Goal: Task Accomplishment & Management: Manage account settings

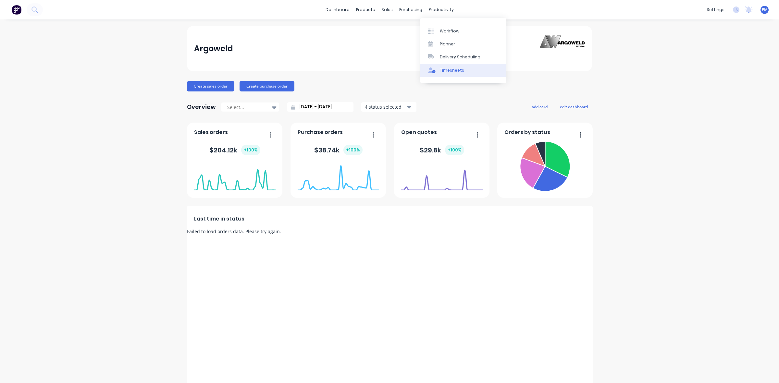
click at [443, 69] on div "Timesheets" at bounding box center [452, 71] width 24 height 6
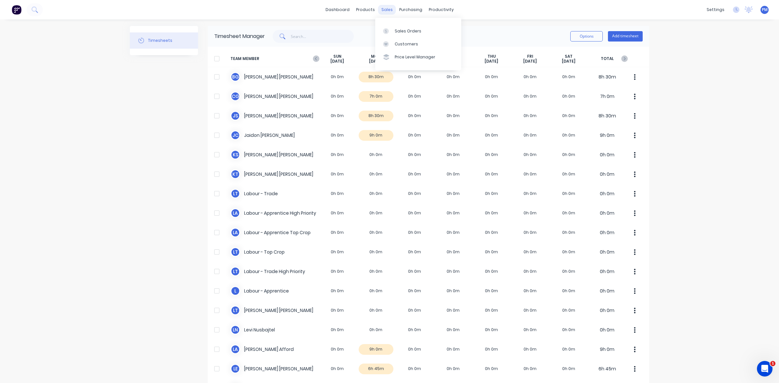
click at [380, 7] on div "sales" at bounding box center [387, 10] width 18 height 10
click at [400, 29] on div "Sales Orders" at bounding box center [408, 31] width 27 height 6
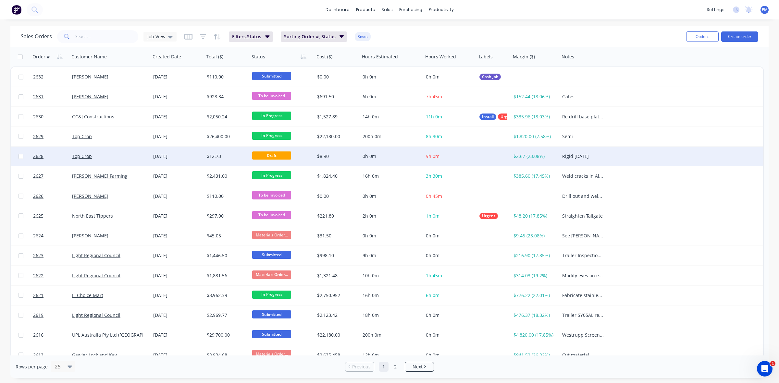
click at [272, 153] on span "Draft" at bounding box center [271, 156] width 39 height 8
click at [265, 156] on span "Draft" at bounding box center [271, 156] width 39 height 8
click at [303, 155] on div "Draft" at bounding box center [280, 157] width 57 height 10
click at [302, 156] on div "Draft" at bounding box center [280, 157] width 57 height 10
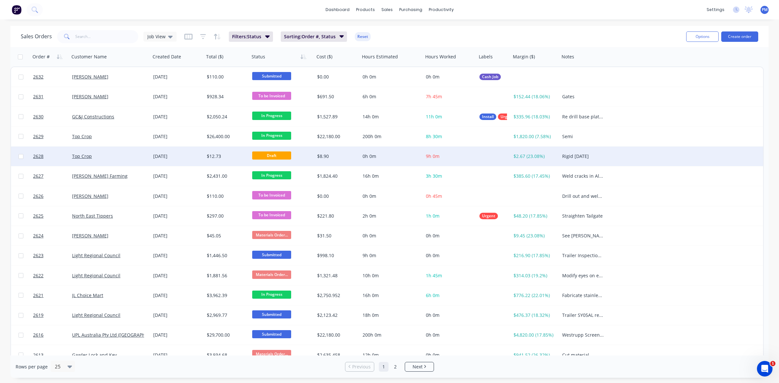
click at [302, 156] on div "Draft" at bounding box center [280, 157] width 57 height 10
click at [188, 156] on div "[DATE]" at bounding box center [177, 156] width 48 height 6
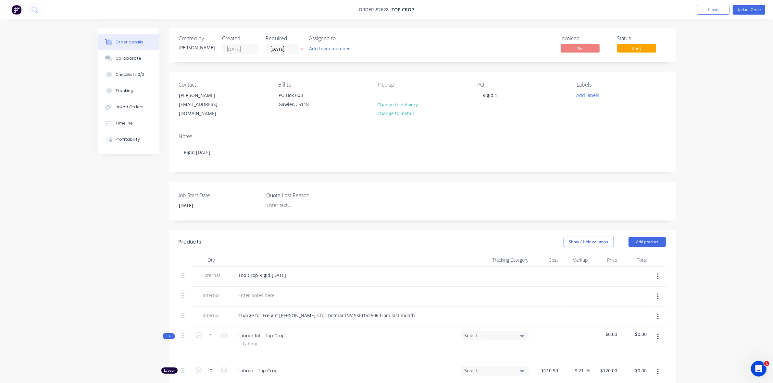
click at [633, 48] on span "Draft" at bounding box center [636, 48] width 39 height 8
click at [632, 75] on div "Contact Paul Simfendorfer topcrop@bigpond.com Bill to PO Box 603 Gawler, , 5118…" at bounding box center [422, 100] width 506 height 56
click at [626, 49] on span "Draft" at bounding box center [636, 48] width 39 height 8
click at [710, 8] on button "Close" at bounding box center [713, 10] width 32 height 10
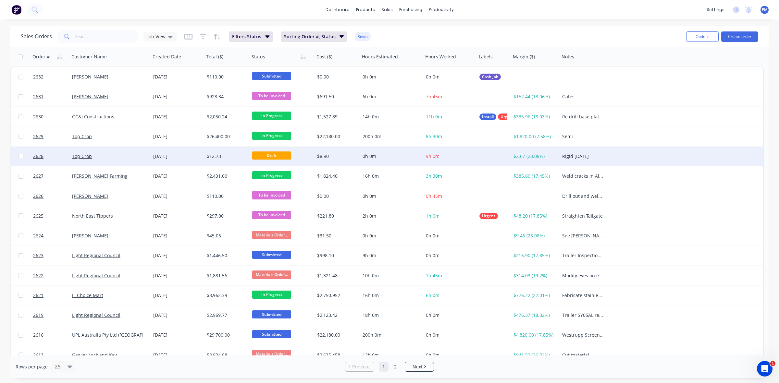
click at [276, 154] on span "Draft" at bounding box center [271, 156] width 39 height 8
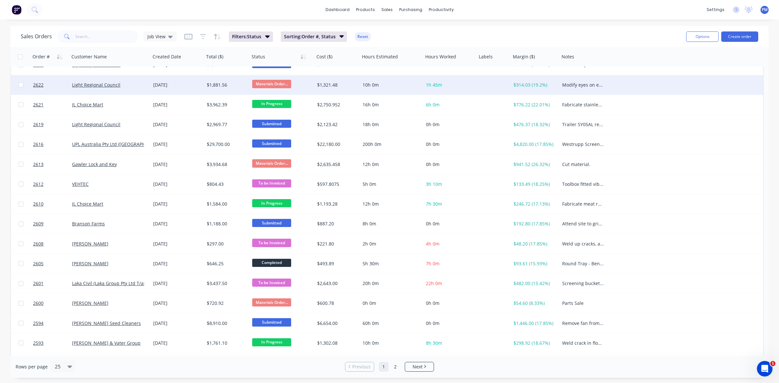
scroll to position [208, 0]
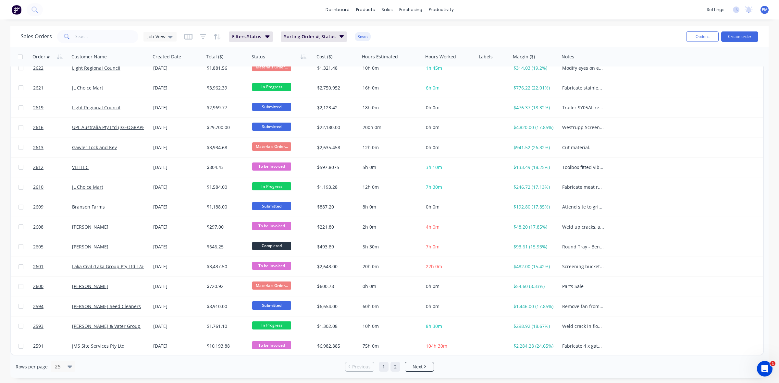
click at [394, 368] on link "2" at bounding box center [396, 367] width 10 height 10
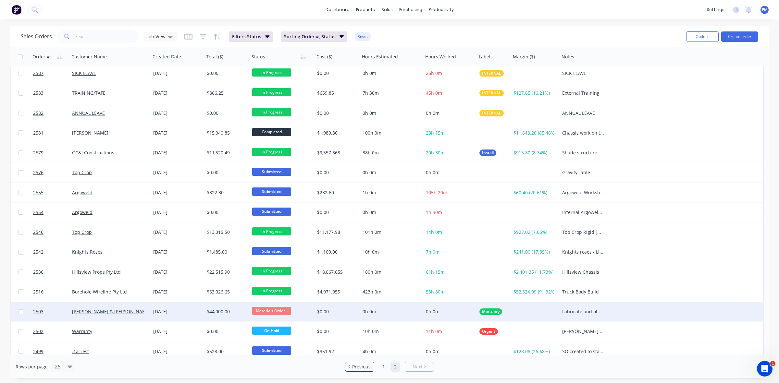
scroll to position [0, 0]
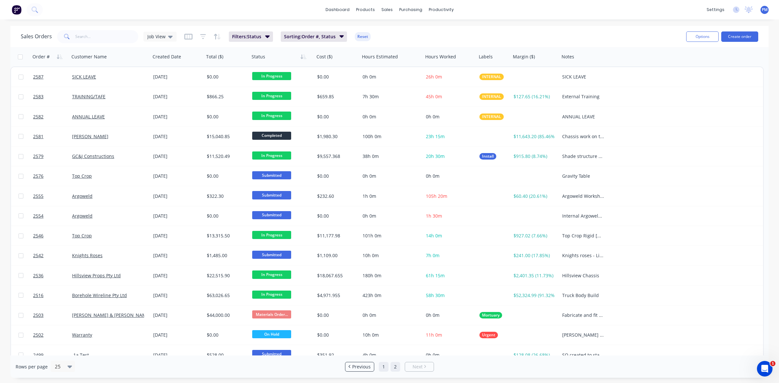
click at [385, 368] on link "1" at bounding box center [384, 367] width 10 height 10
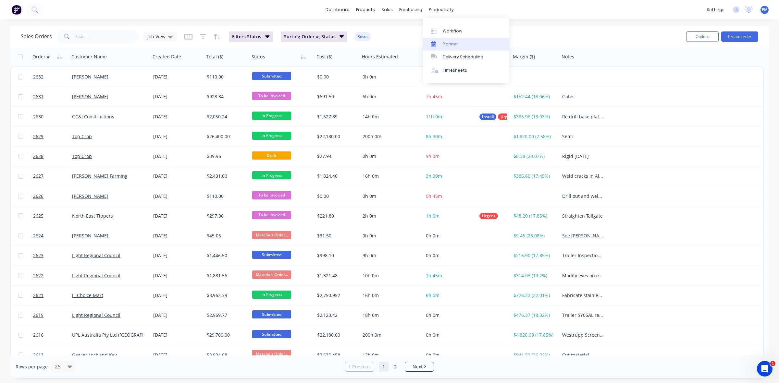
click at [449, 40] on link "Planner" at bounding box center [466, 44] width 86 height 13
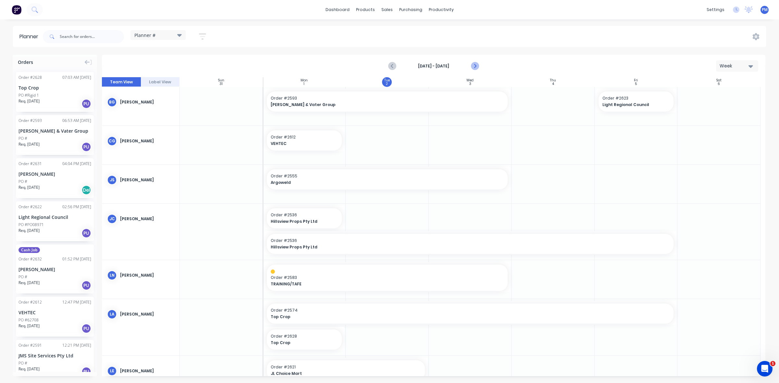
click at [474, 66] on icon "Next page" at bounding box center [475, 66] width 8 height 8
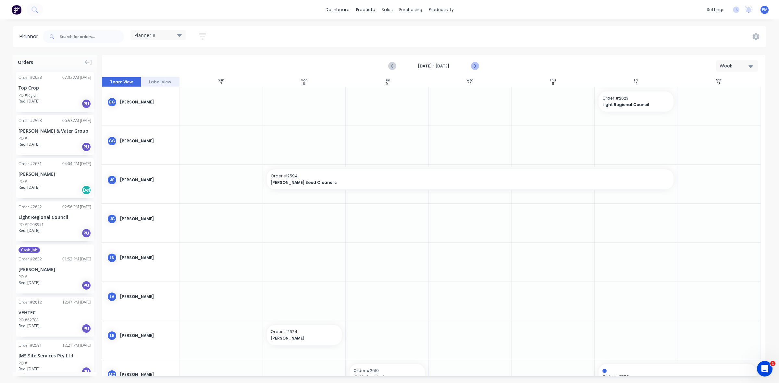
click at [474, 66] on icon "Next page" at bounding box center [475, 66] width 8 height 8
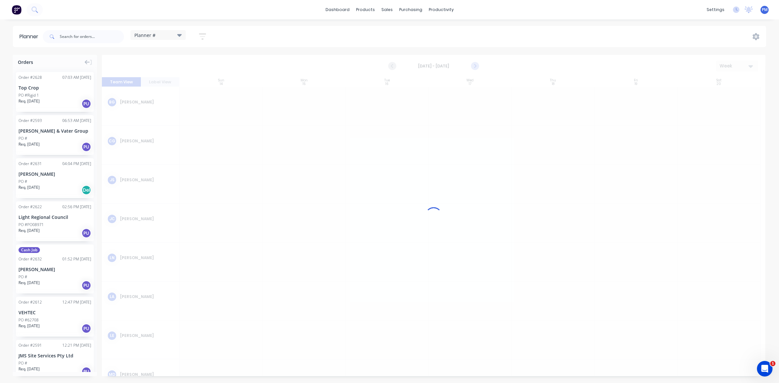
click at [474, 66] on icon "Next page" at bounding box center [475, 66] width 8 height 8
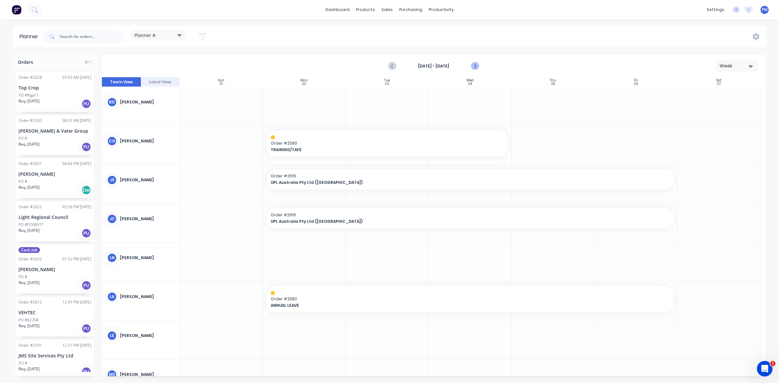
click at [474, 66] on icon "Next page" at bounding box center [475, 66] width 8 height 8
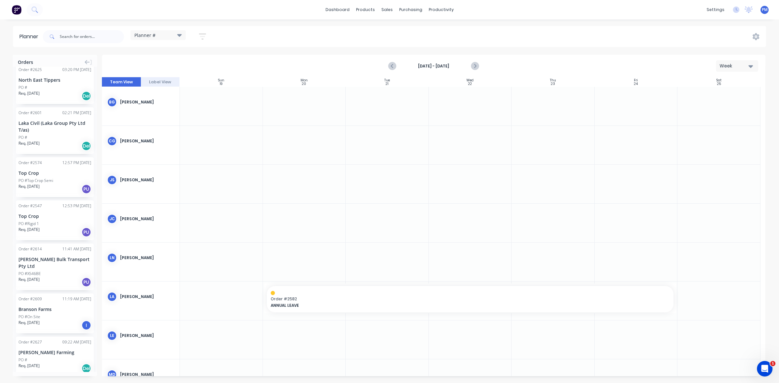
scroll to position [632, 0]
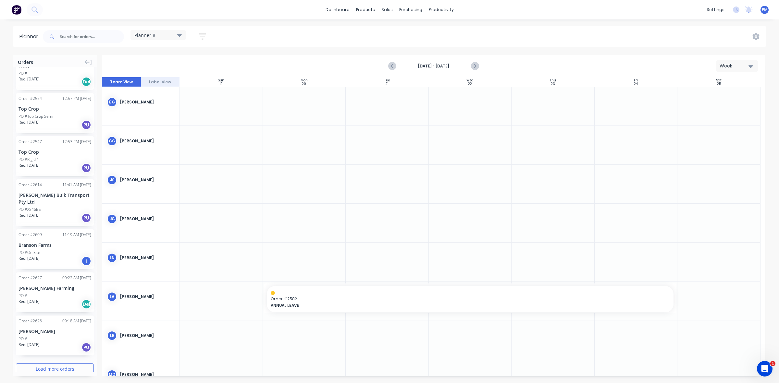
click at [56, 364] on button "Load more orders" at bounding box center [55, 369] width 78 height 11
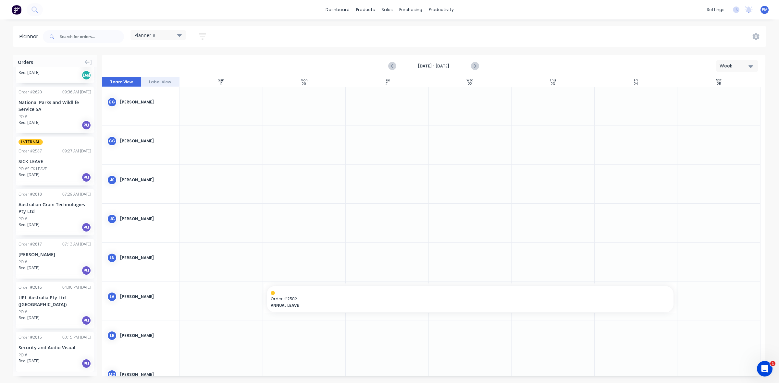
scroll to position [1539, 0]
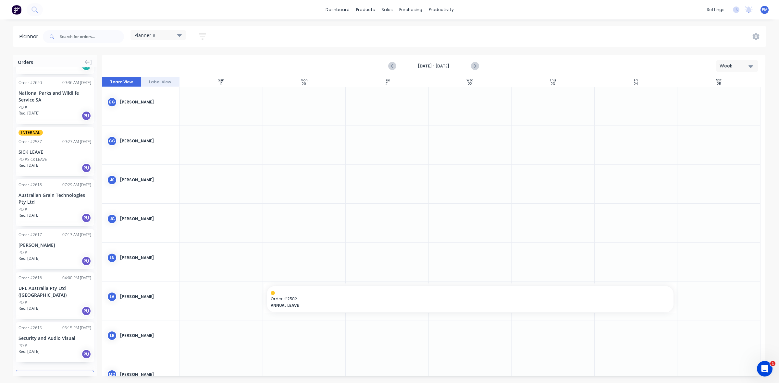
click at [43, 370] on button "Load more orders" at bounding box center [55, 375] width 78 height 11
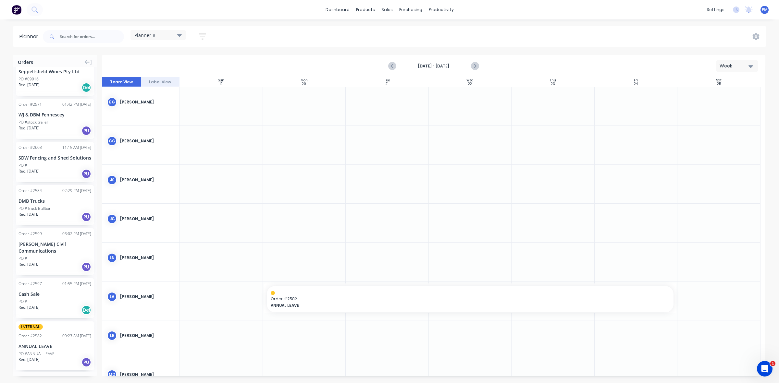
scroll to position [2418, 0]
drag, startPoint x: 41, startPoint y: 310, endPoint x: 539, endPoint y: 231, distance: 504.2
drag, startPoint x: 591, startPoint y: 220, endPoint x: 617, endPoint y: 219, distance: 26.0
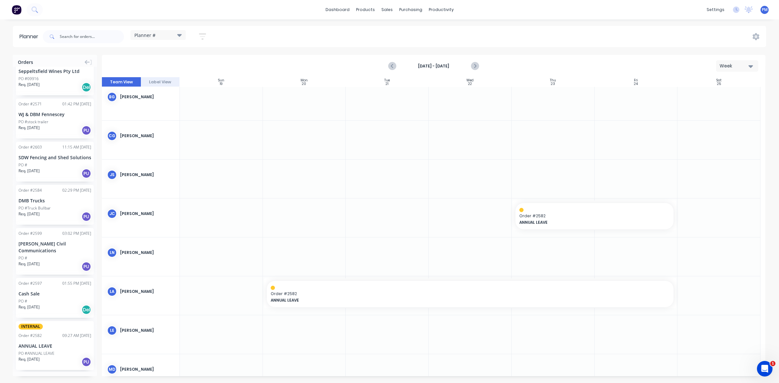
scroll to position [0, 0]
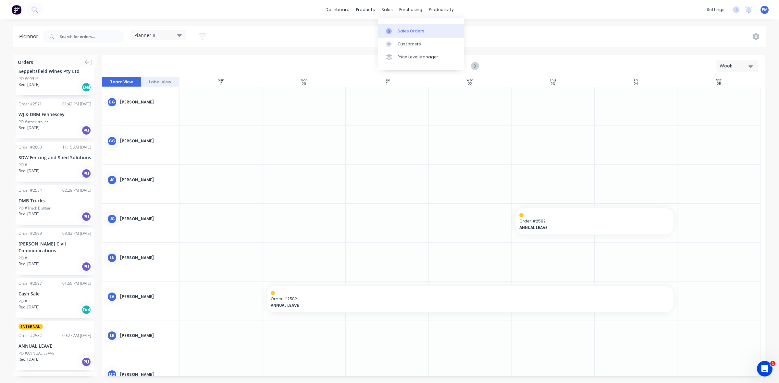
click at [399, 29] on div "Sales Orders" at bounding box center [411, 31] width 27 height 6
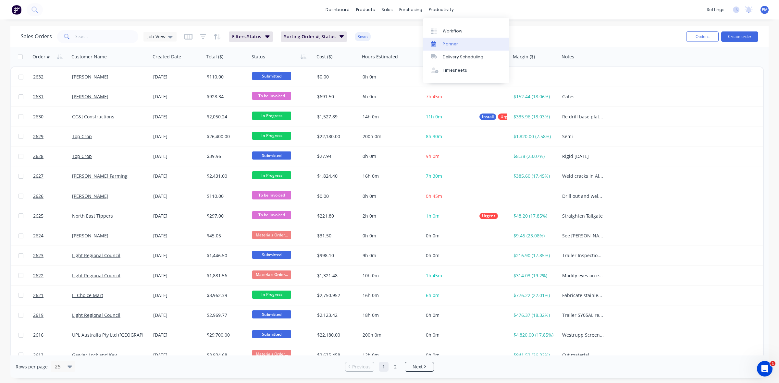
click at [447, 45] on div "Planner" at bounding box center [450, 44] width 15 height 6
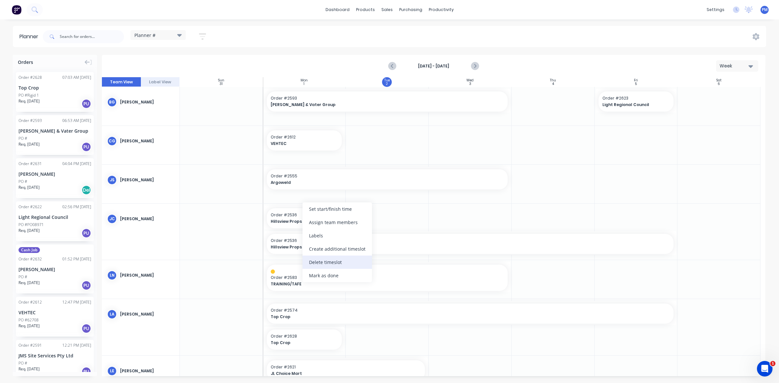
click at [319, 263] on div "Delete timeslot" at bounding box center [337, 262] width 69 height 13
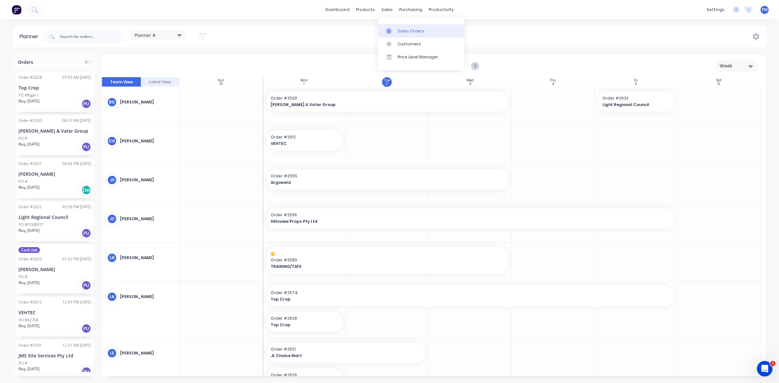
click at [400, 30] on div "Sales Orders" at bounding box center [411, 31] width 27 height 6
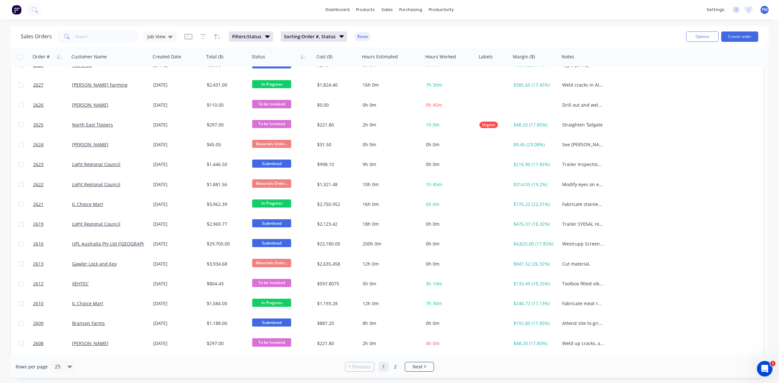
scroll to position [122, 0]
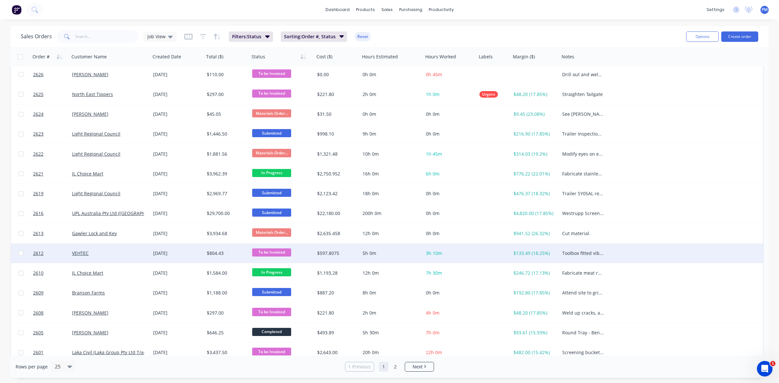
click at [127, 252] on div "VEHTEC" at bounding box center [108, 253] width 72 height 6
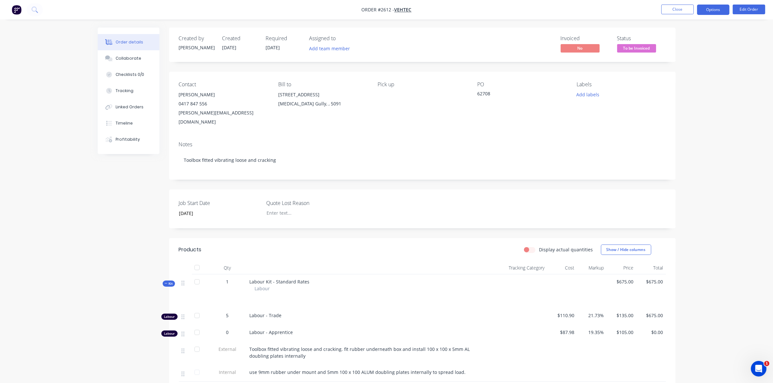
click at [714, 11] on button "Options" at bounding box center [713, 10] width 32 height 10
click at [679, 26] on div "EMAIL / PRINT" at bounding box center [694, 26] width 60 height 8
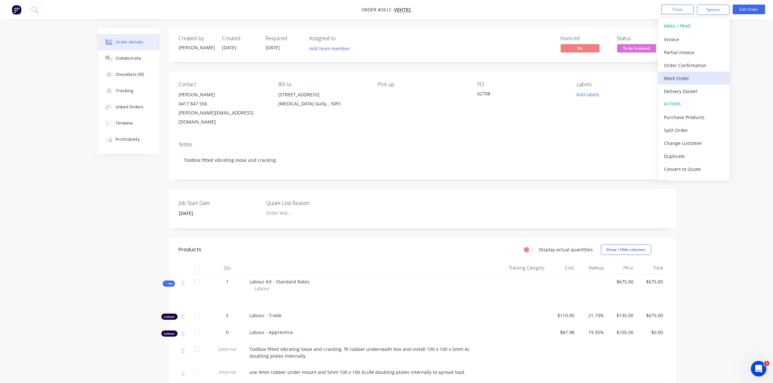
click at [676, 80] on div "Work Order" at bounding box center [694, 78] width 60 height 9
click at [684, 64] on div "Without pricing" at bounding box center [694, 65] width 60 height 9
click at [677, 8] on button "Close" at bounding box center [677, 10] width 32 height 10
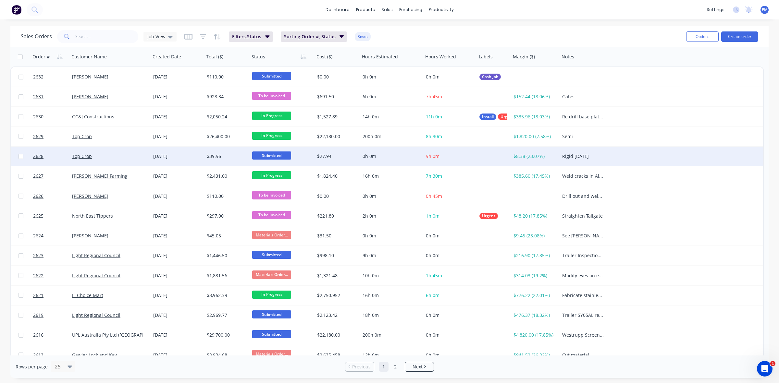
click at [274, 152] on span "Submitted" at bounding box center [271, 156] width 39 height 8
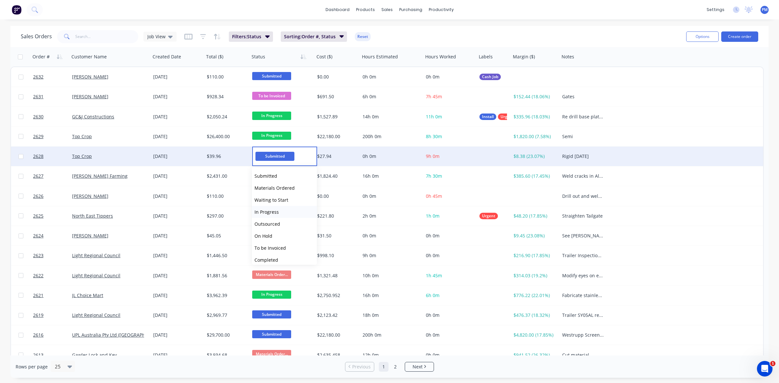
click at [275, 213] on span "In Progress" at bounding box center [267, 212] width 24 height 6
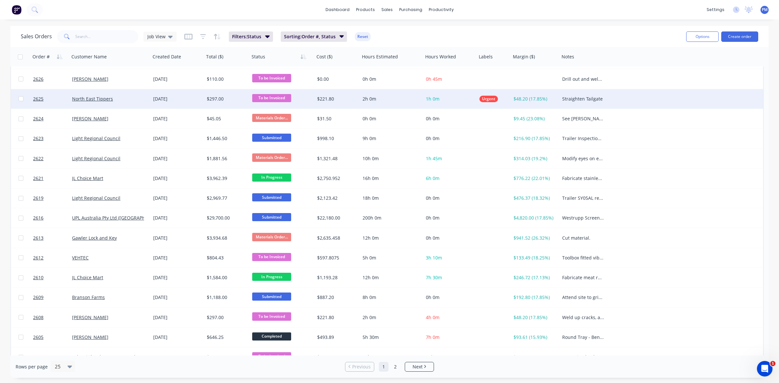
scroll to position [122, 0]
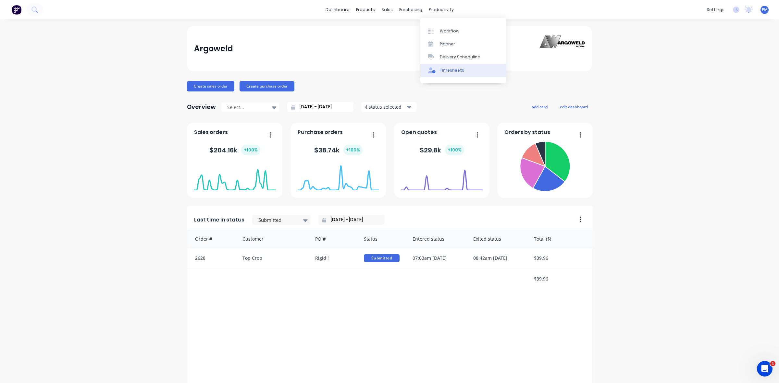
click at [450, 69] on div "Timesheets" at bounding box center [452, 71] width 24 height 6
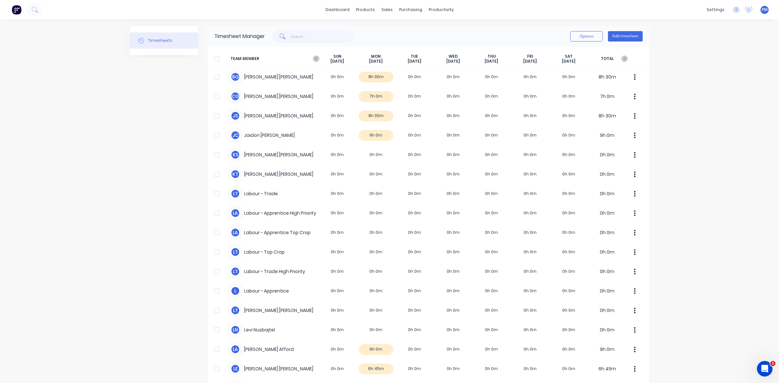
click at [313, 57] on icon "button" at bounding box center [316, 59] width 6 height 6
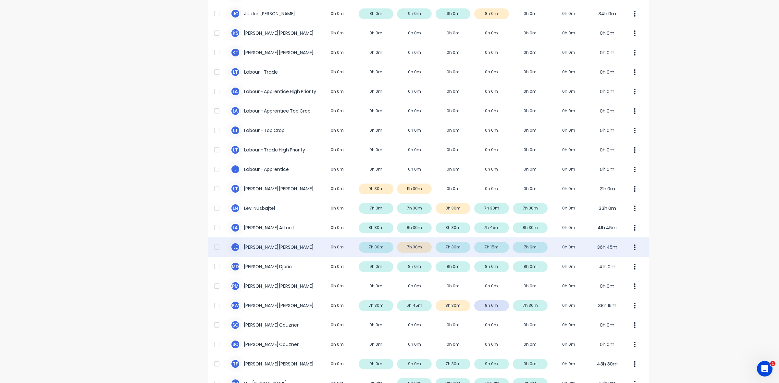
scroll to position [162, 0]
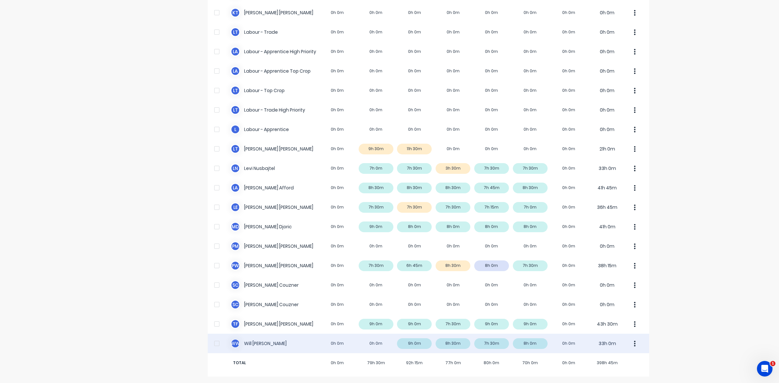
click at [501, 342] on div "W W Will Wallis 0h 0m 0h 0m 9h 0m 8h 30m 7h 30m 8h 0m 0h 0m 33h 0m" at bounding box center [429, 343] width 442 height 19
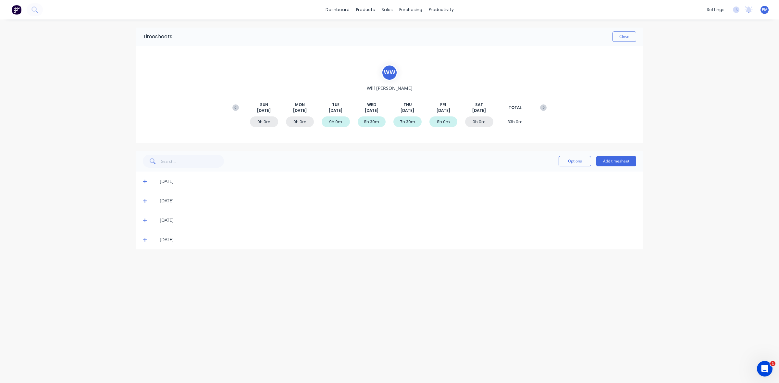
click at [144, 221] on icon at bounding box center [145, 220] width 4 height 5
click at [145, 301] on icon at bounding box center [145, 299] width 4 height 5
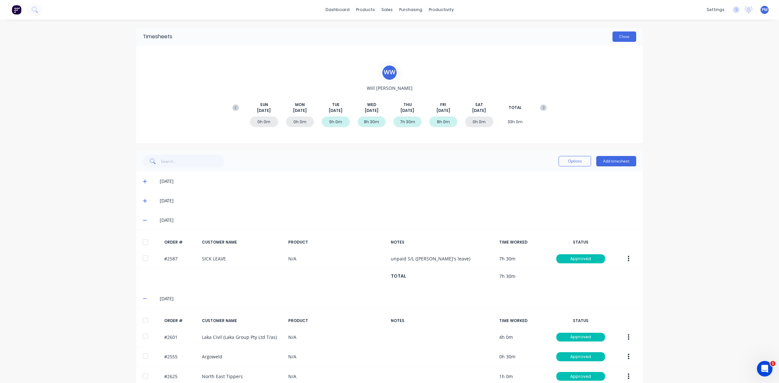
click at [622, 40] on button "Close" at bounding box center [625, 36] width 24 height 10
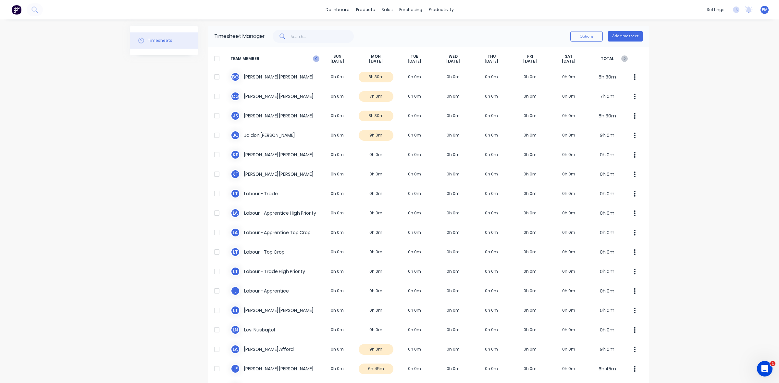
click at [314, 60] on icon "button" at bounding box center [316, 59] width 6 height 6
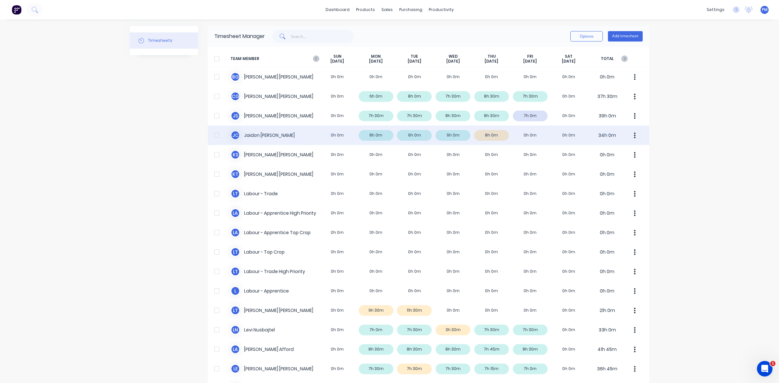
click at [500, 135] on div "J C Jaidon Clarke 0h 0m 8h 0m 9h 0m 9h 0m 8h 0m 0h 0m 0h 0m 34h 0m" at bounding box center [429, 135] width 442 height 19
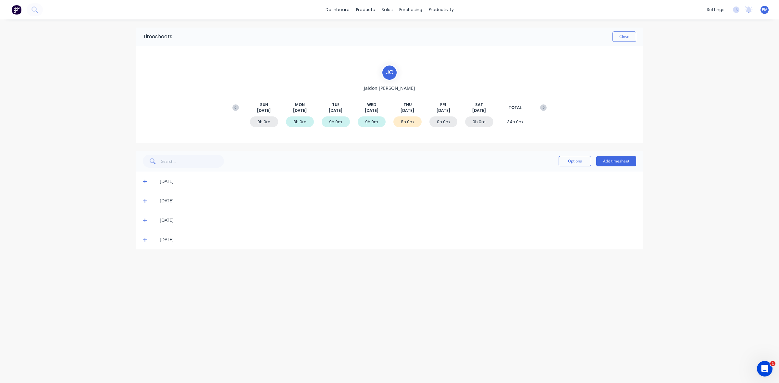
click at [145, 239] on icon at bounding box center [145, 240] width 4 height 5
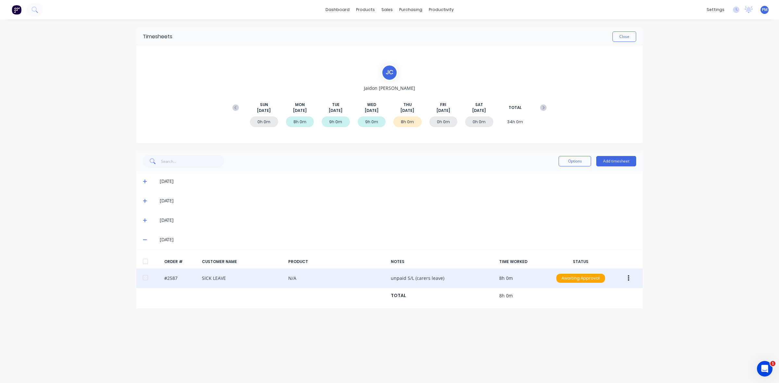
click at [630, 281] on button "button" at bounding box center [628, 279] width 15 height 12
click at [595, 294] on div "Approve" at bounding box center [606, 295] width 50 height 9
click at [144, 240] on icon at bounding box center [145, 240] width 4 height 5
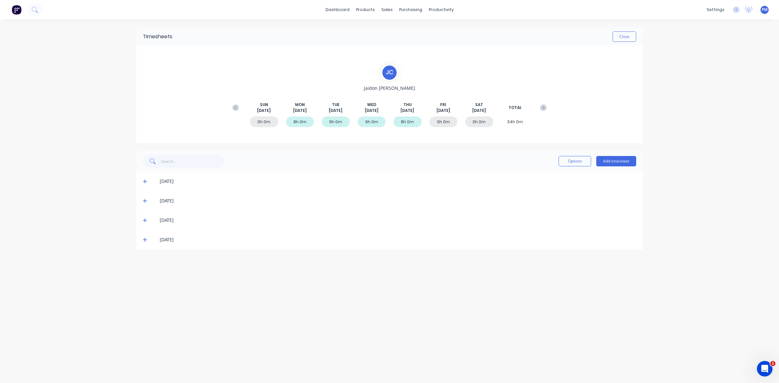
click at [145, 221] on icon at bounding box center [145, 221] width 4 height 4
click at [145, 221] on icon at bounding box center [145, 220] width 4 height 5
click at [144, 238] on icon at bounding box center [145, 240] width 4 height 5
click at [144, 239] on icon at bounding box center [145, 240] width 4 height 5
click at [616, 161] on button "Add timesheet" at bounding box center [616, 161] width 40 height 10
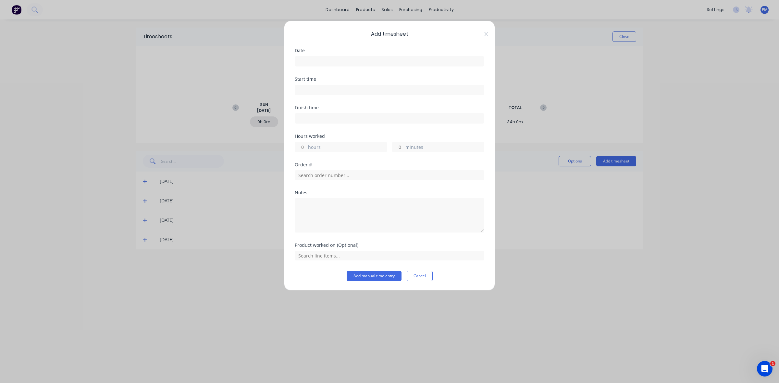
click at [320, 60] on input at bounding box center [389, 61] width 189 height 10
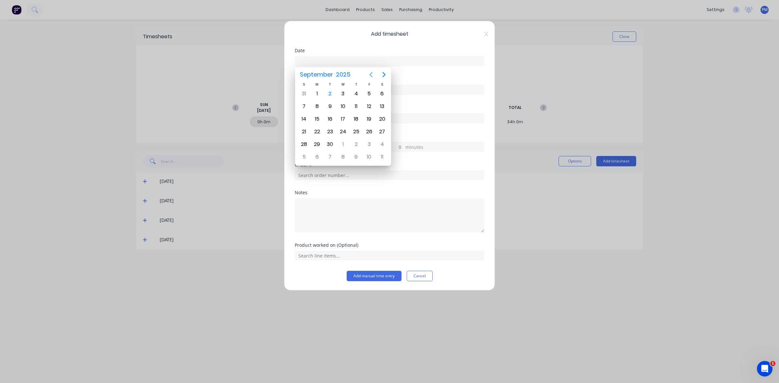
click at [370, 75] on icon "Previous page" at bounding box center [371, 75] width 8 height 8
click at [369, 142] on div "29" at bounding box center [369, 145] width 10 height 10
type input "29/08/2025"
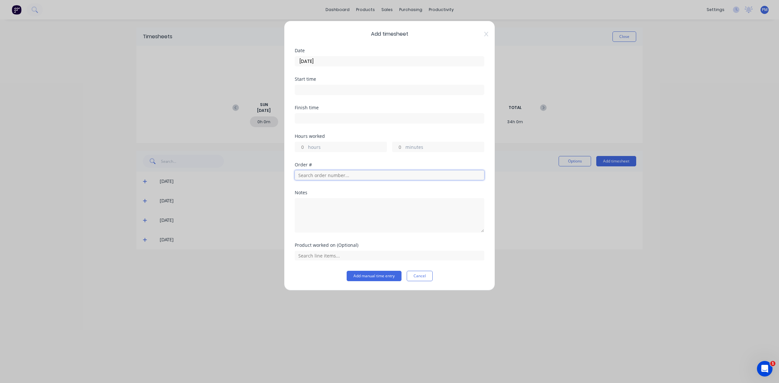
click at [319, 177] on input "text" at bounding box center [390, 175] width 190 height 10
type input "2587"
click at [342, 241] on div "Notes" at bounding box center [390, 217] width 190 height 53
click at [319, 184] on div "Order # 2587" at bounding box center [390, 177] width 190 height 28
click at [302, 147] on input "hours" at bounding box center [300, 147] width 11 height 10
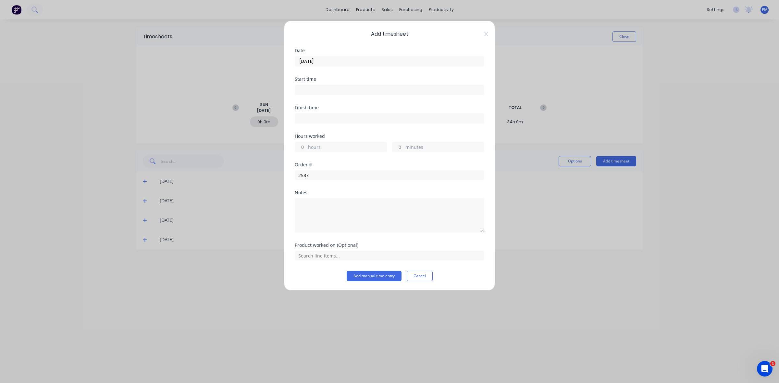
type input "7"
click at [398, 147] on input "minutes" at bounding box center [398, 147] width 11 height 10
type input "30"
click at [312, 89] on input at bounding box center [389, 90] width 189 height 10
click at [307, 135] on div "07" at bounding box center [309, 136] width 16 height 11
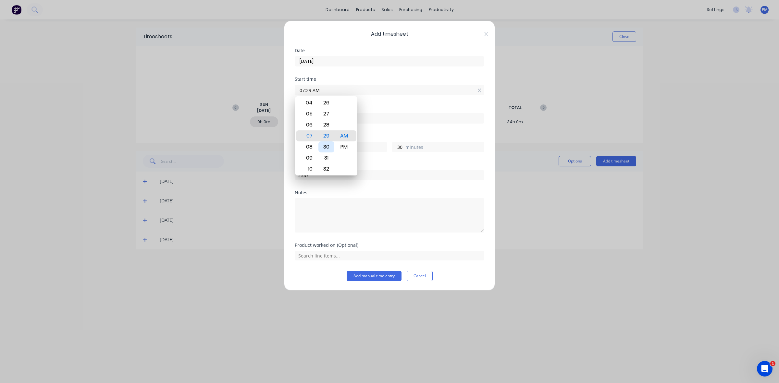
type input "07:30 AM"
click at [374, 103] on div "Start time 07:30 AM" at bounding box center [390, 91] width 190 height 29
click at [319, 119] on input at bounding box center [389, 119] width 189 height 10
type input "09:12 AM"
type input "1"
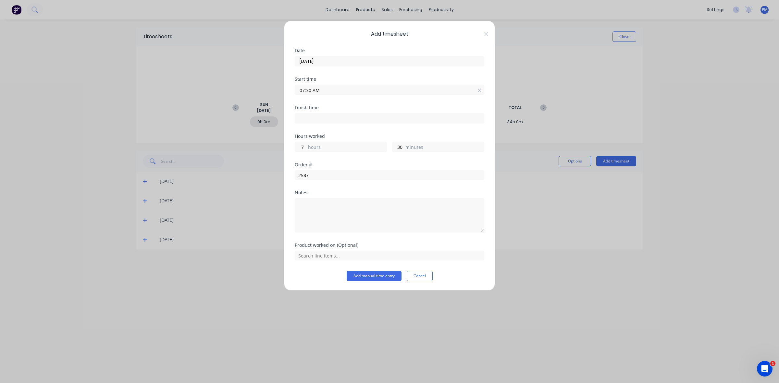
type input "42"
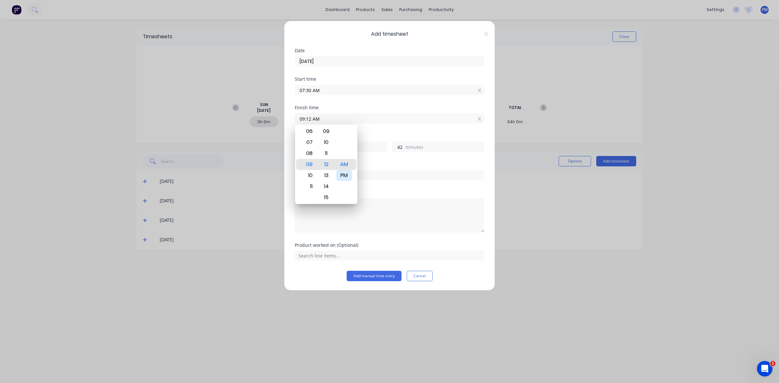
click at [342, 173] on div "PM" at bounding box center [344, 175] width 16 height 11
type input "09:12 PM"
type input "13"
type input "06:12 PM"
type input "10"
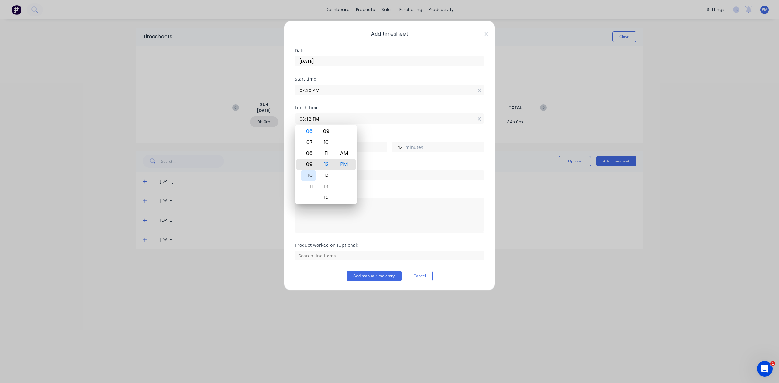
type input "09:12 PM"
type input "13"
type input "11:12 PM"
type input "15"
type input "07:12 PM"
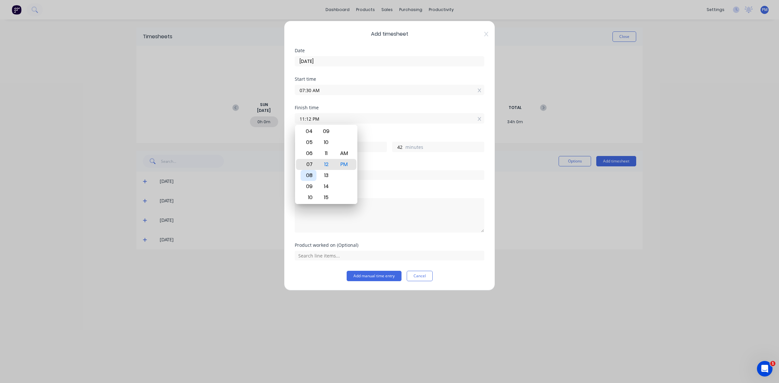
type input "11"
type input "05:12 PM"
type input "9"
type input "04:12 PM"
type input "8"
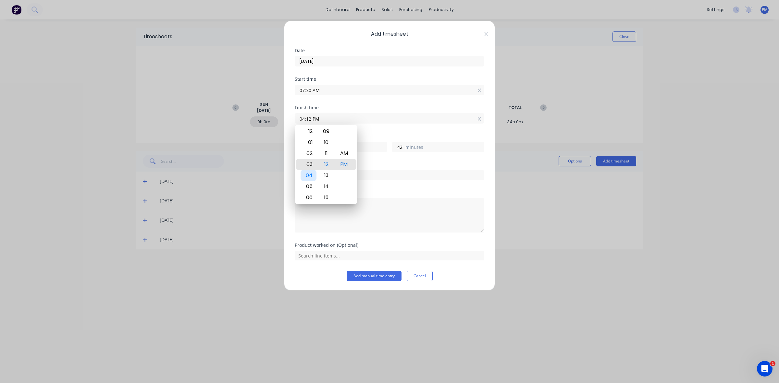
type input "03:12 PM"
type input "7"
type input "12:12 PM"
type input "4"
type input "02:12 PM"
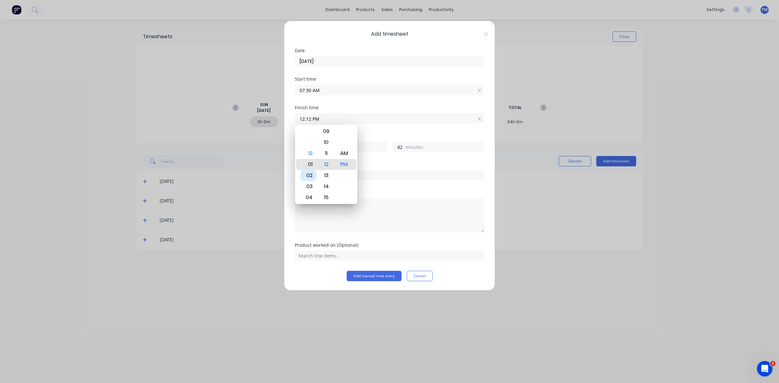
type input "6"
type input "03:12 PM"
type input "7"
type input "03:14 PM"
type input "44"
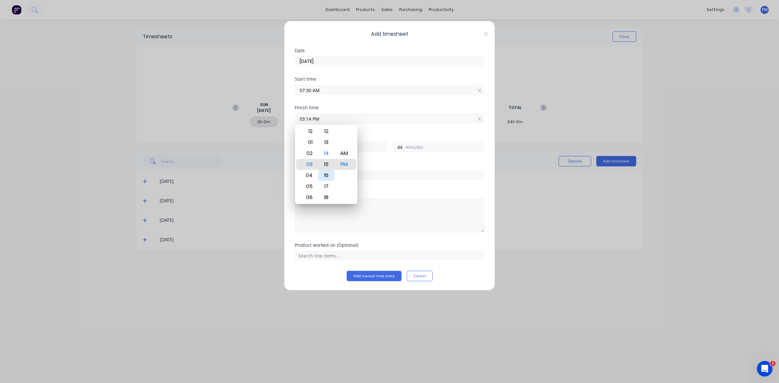
type input "03:16 PM"
type input "46"
type input "03:18 PM"
type input "48"
type input "03:20 PM"
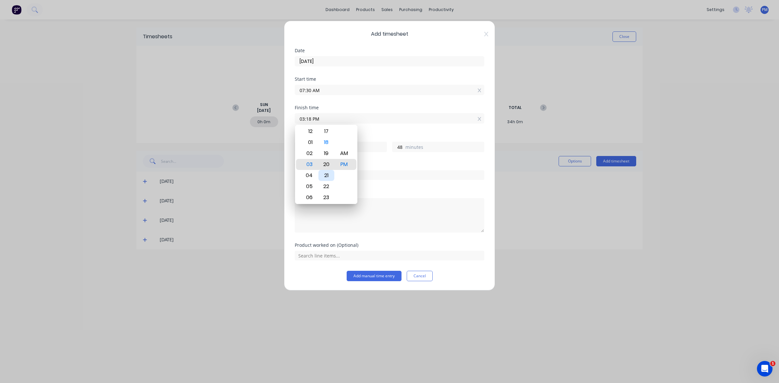
type input "50"
type input "03:21 PM"
type input "51"
type input "03:22 PM"
type input "52"
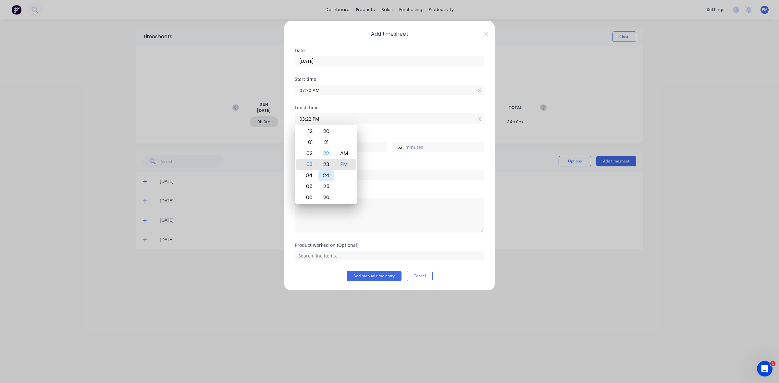
type input "03:23 PM"
type input "53"
type input "03:24 PM"
type input "54"
type input "03:27 PM"
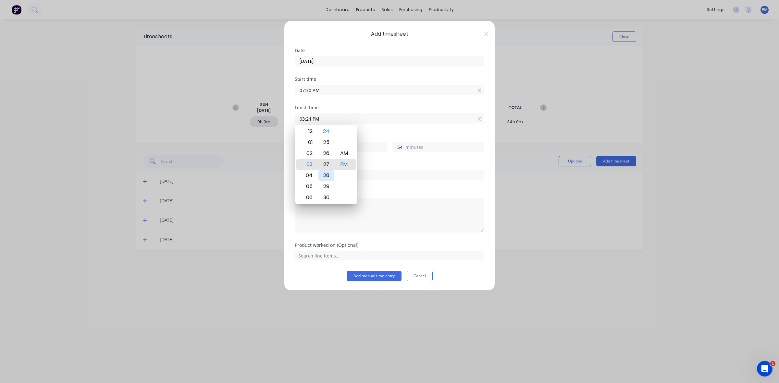
type input "57"
type input "03:29 PM"
type input "59"
type input "03:30 PM"
type input "8"
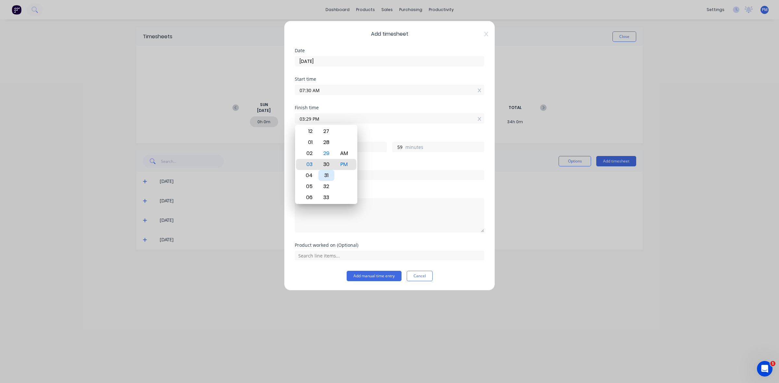
type input "0"
click at [372, 160] on div "Hours worked 8 hours 0 minutes" at bounding box center [390, 148] width 190 height 29
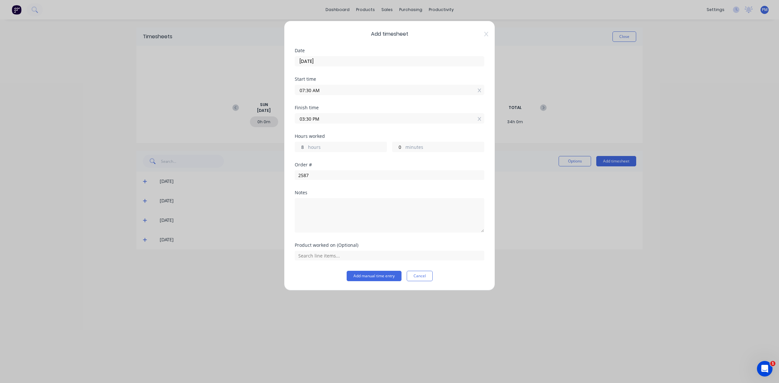
click at [304, 148] on input "8" at bounding box center [300, 147] width 11 height 10
click at [307, 120] on input "03:30 PM" at bounding box center [389, 119] width 189 height 10
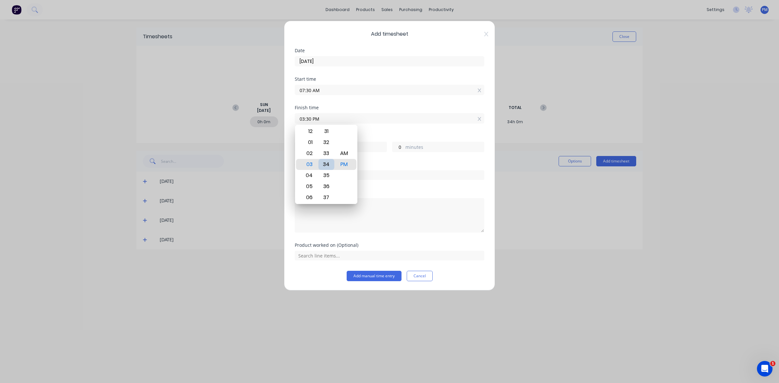
type input "03:34 PM"
type input "4"
type input "03:37 PM"
type input "7"
type input "03:40 PM"
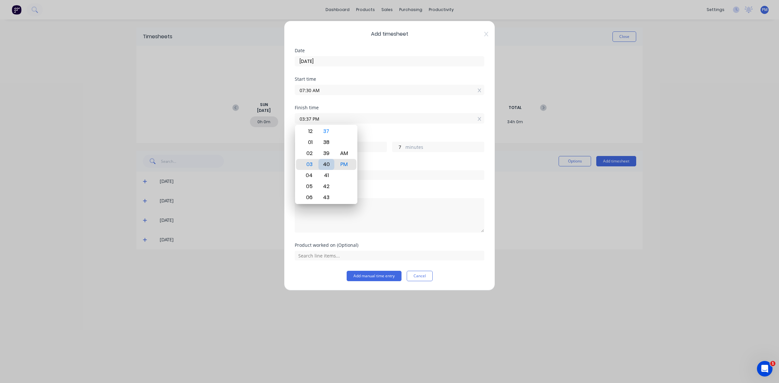
type input "10"
type input "03:45 PM"
type input "15"
type input "03:47 PM"
type input "17"
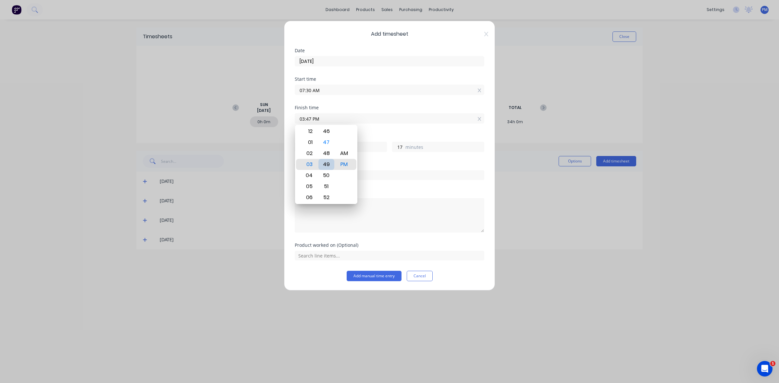
type input "03:49 PM"
type input "19"
type input "03:51 PM"
type input "21"
type input "03:53 PM"
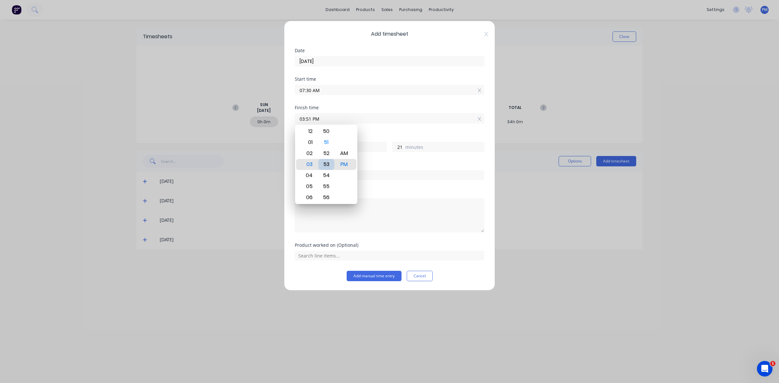
type input "23"
type input "03:56 PM"
type input "26"
type input "03:59 PM"
type input "29"
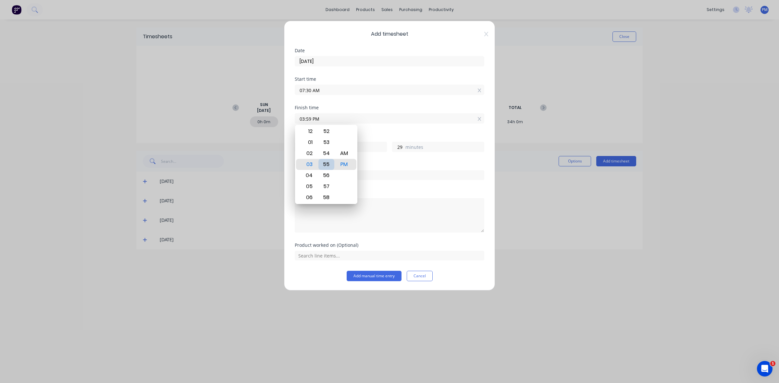
type input "03:55 PM"
type input "25"
type input "03:50 PM"
type input "20"
type input "03:44 PM"
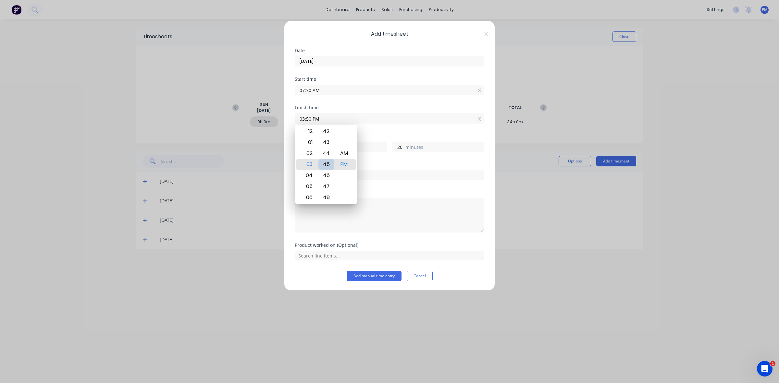
type input "14"
type input "03:39 PM"
type input "9"
type input "03:34 PM"
type input "4"
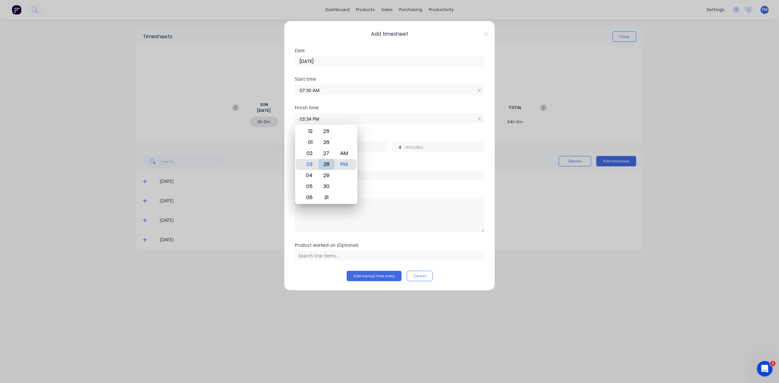
type input "03:28 PM"
type input "7"
type input "58"
type input "03:22 PM"
type input "52"
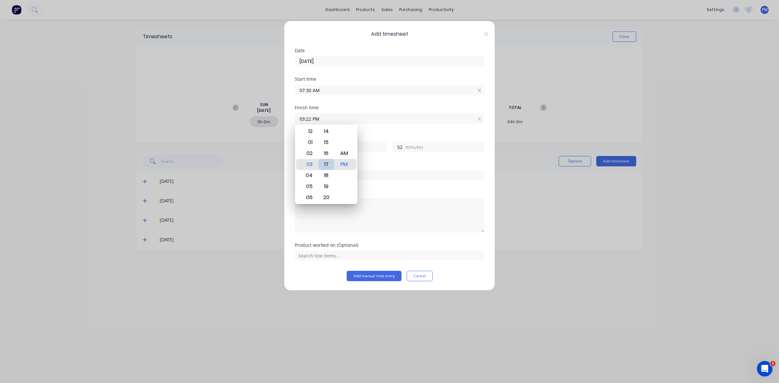
type input "03:17 PM"
type input "47"
type input "03:12 PM"
type input "42"
type input "03:08 PM"
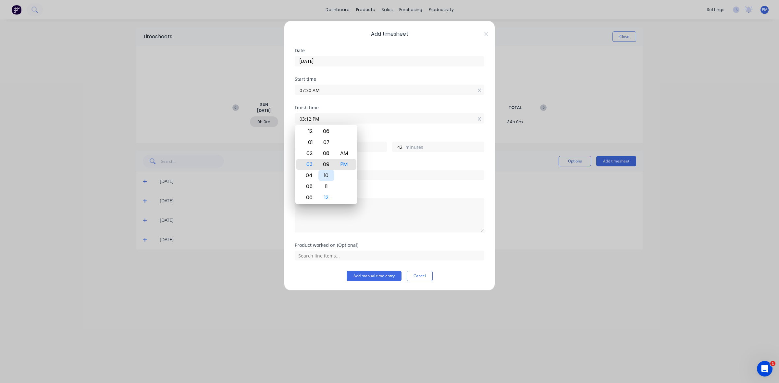
type input "38"
type input "03:04 PM"
type input "34"
type input "03:01 PM"
type input "31"
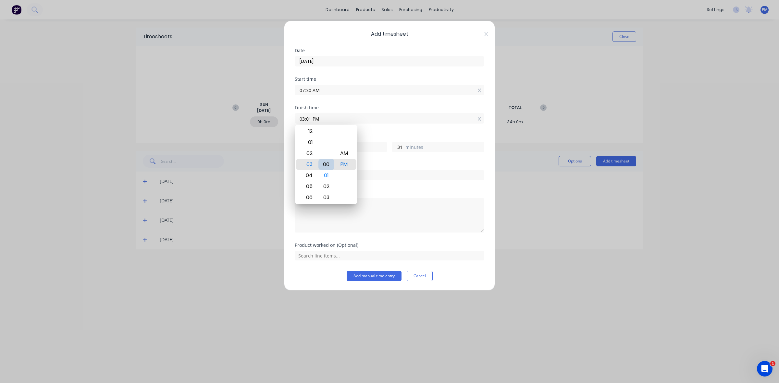
type input "03:00 PM"
type input "30"
click at [324, 165] on div "00" at bounding box center [327, 164] width 16 height 11
click at [382, 164] on div "Order #" at bounding box center [390, 165] width 190 height 5
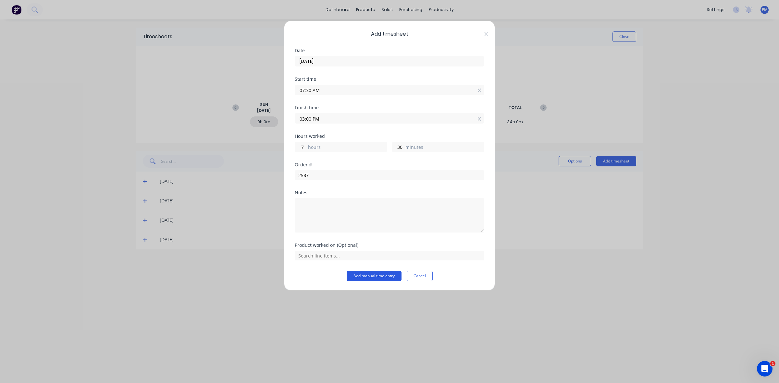
click at [374, 275] on button "Add manual time entry" at bounding box center [374, 276] width 55 height 10
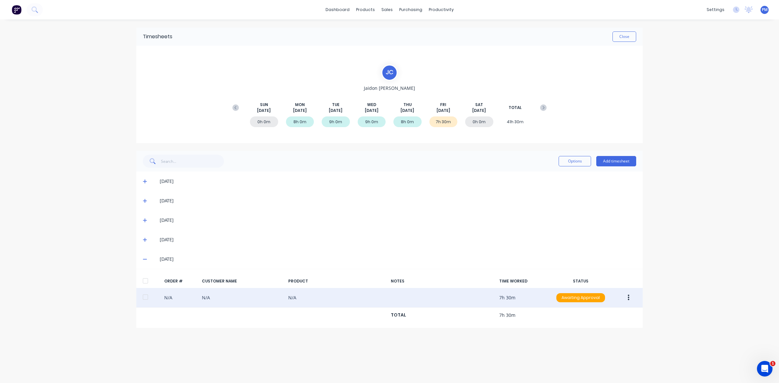
click at [628, 298] on icon "button" at bounding box center [629, 298] width 2 height 6
click at [590, 339] on div "Edit" at bounding box center [606, 340] width 50 height 9
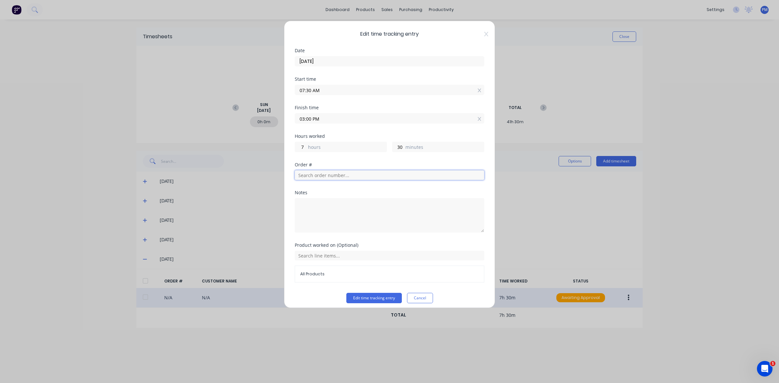
click at [311, 176] on input "text" at bounding box center [390, 175] width 190 height 10
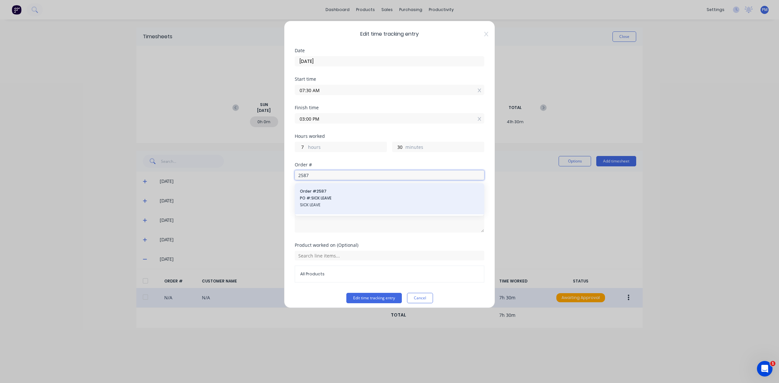
type input "2587"
click at [312, 191] on span "Order # 2587" at bounding box center [389, 192] width 179 height 6
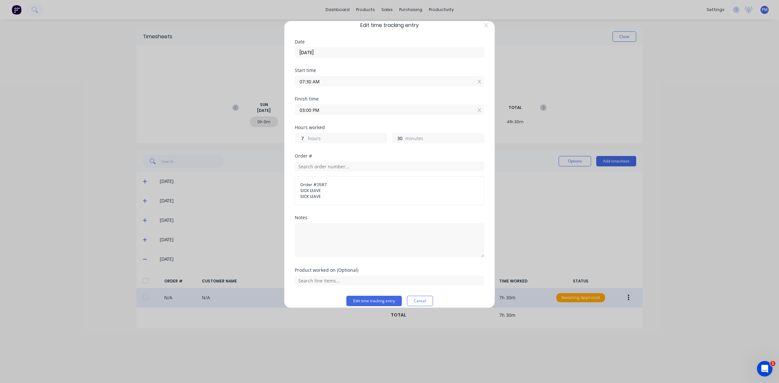
scroll to position [17, 0]
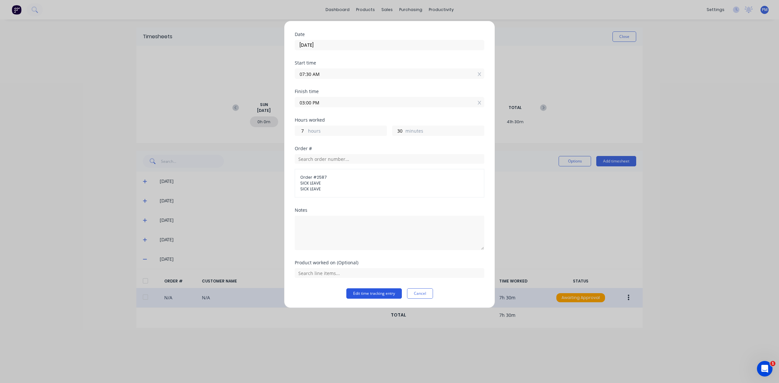
click at [373, 294] on button "Edit time tracking entry" at bounding box center [374, 294] width 56 height 10
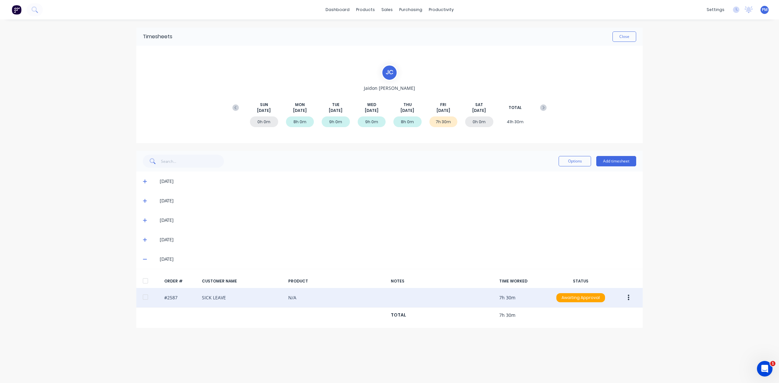
click at [627, 296] on button "button" at bounding box center [628, 298] width 15 height 12
click at [598, 316] on div "Approve" at bounding box center [606, 314] width 50 height 9
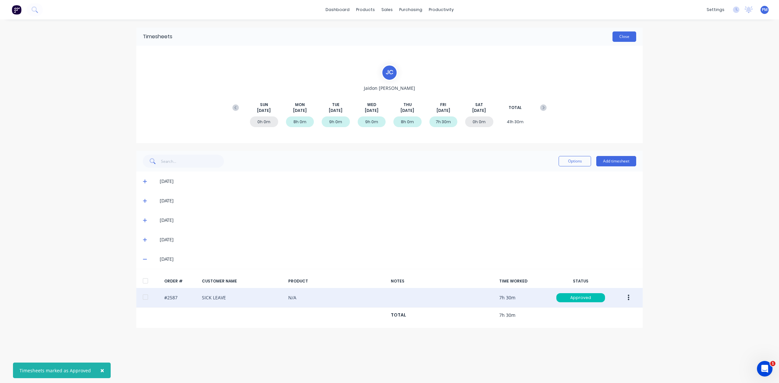
click at [628, 36] on button "Close" at bounding box center [625, 36] width 24 height 10
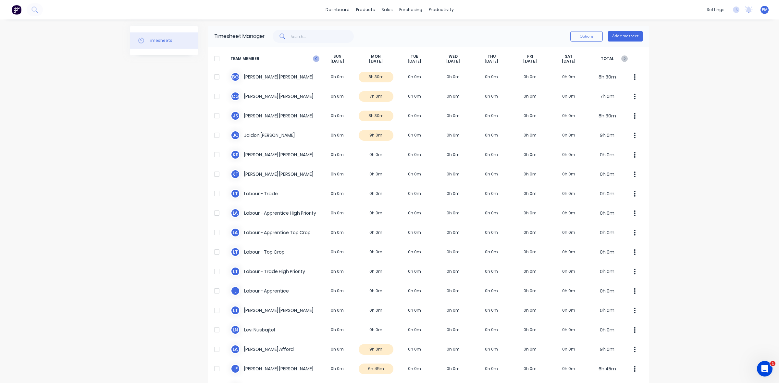
click at [313, 57] on icon "button" at bounding box center [316, 59] width 6 height 6
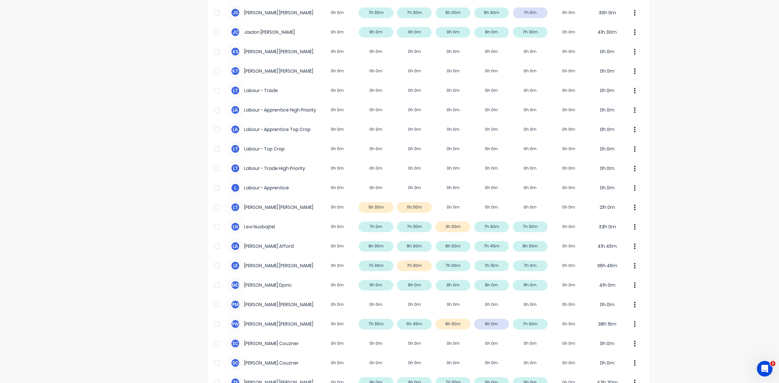
scroll to position [162, 0]
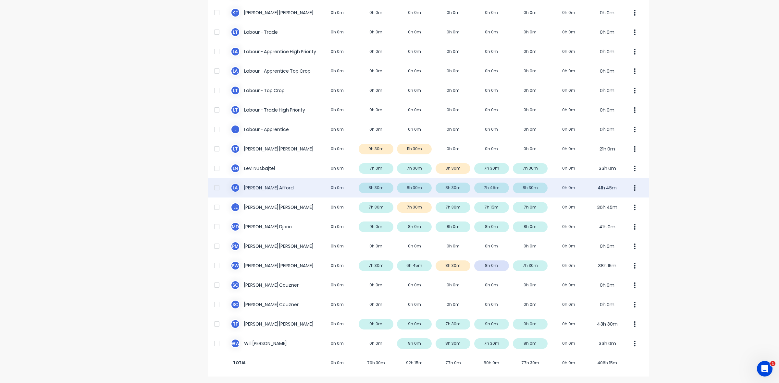
click at [498, 187] on div "L A Lloyd Afford 0h 0m 8h 30m 8h 30m 8h 30m 7h 45m 8h 30m 0h 0m 41h 45m" at bounding box center [429, 187] width 442 height 19
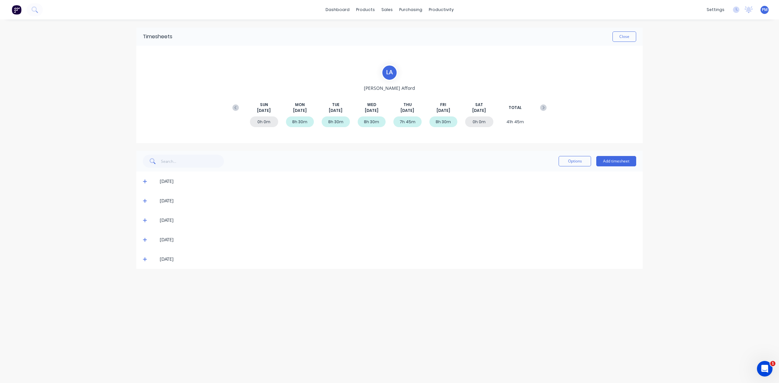
click at [143, 241] on icon at bounding box center [145, 240] width 4 height 5
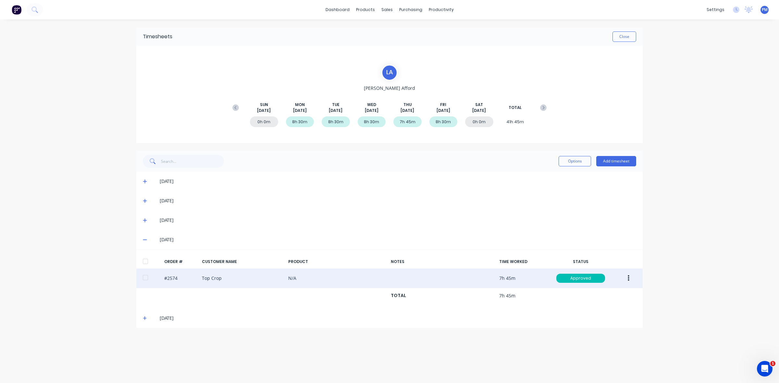
click at [629, 278] on icon "button" at bounding box center [629, 279] width 2 height 6
click at [589, 320] on div "Edit" at bounding box center [606, 321] width 50 height 9
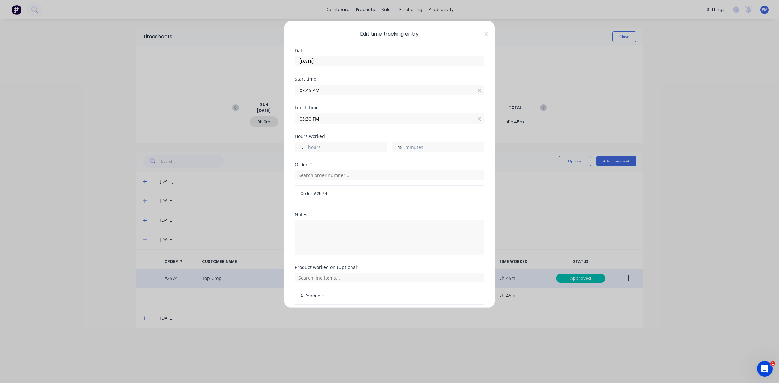
click at [301, 149] on input "7" at bounding box center [300, 147] width 11 height 10
drag, startPoint x: 304, startPoint y: 146, endPoint x: 301, endPoint y: 147, distance: 3.3
click at [301, 147] on input "7" at bounding box center [300, 147] width 11 height 10
type input "8"
type input "04:30 PM"
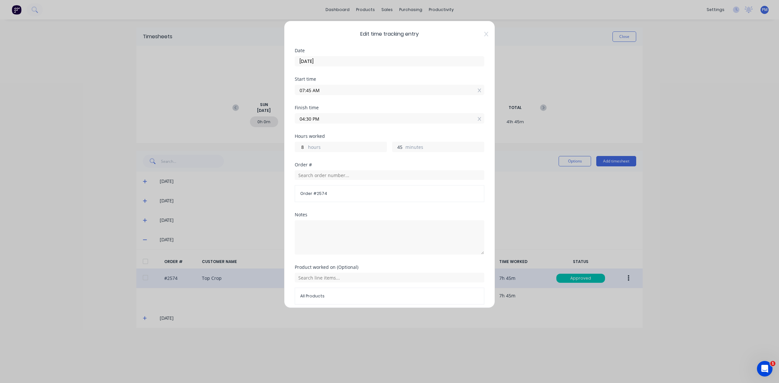
drag, startPoint x: 399, startPoint y: 147, endPoint x: 394, endPoint y: 147, distance: 4.2
click at [394, 147] on input "45" at bounding box center [398, 147] width 11 height 10
type input "30"
type input "04:15 PM"
click at [385, 166] on div "Order #" at bounding box center [390, 165] width 190 height 5
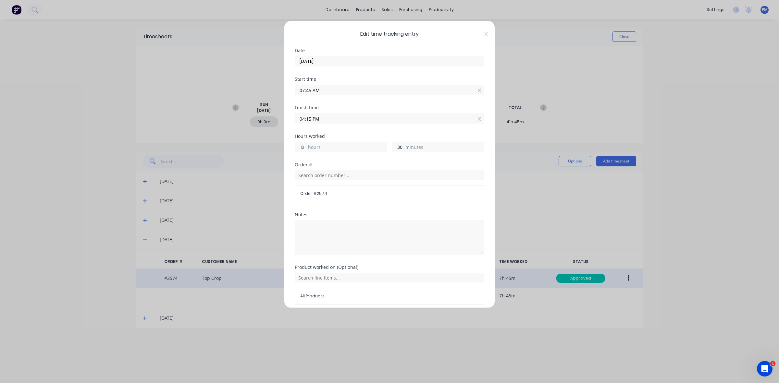
scroll to position [28, 0]
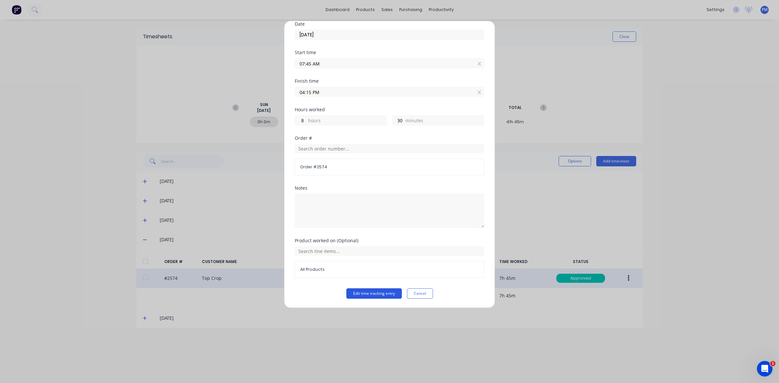
click at [369, 293] on button "Edit time tracking entry" at bounding box center [374, 294] width 56 height 10
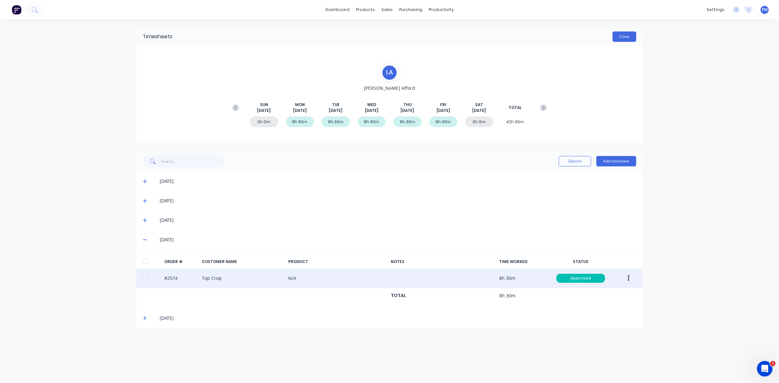
click at [627, 36] on button "Close" at bounding box center [625, 36] width 24 height 10
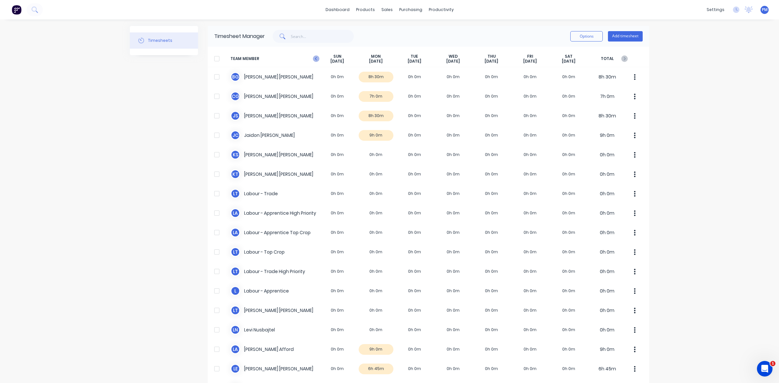
click at [313, 59] on icon "button" at bounding box center [316, 59] width 6 height 6
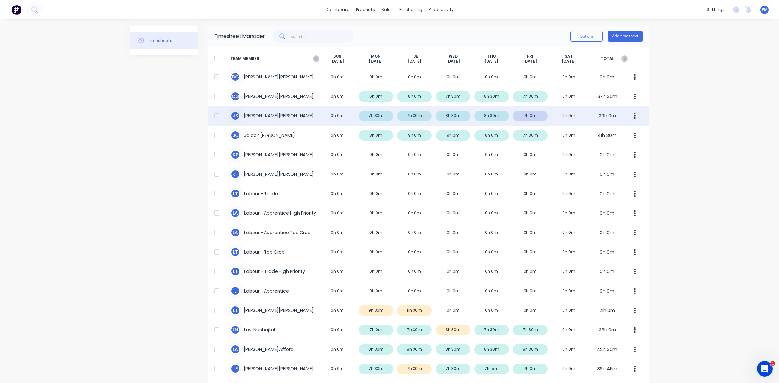
click at [534, 118] on div "J S Jacob Swann 0h 0m 7h 30m 7h 30m 8h 30m 8h 30m 7h 0m 0h 0m 39h 0m" at bounding box center [429, 115] width 442 height 19
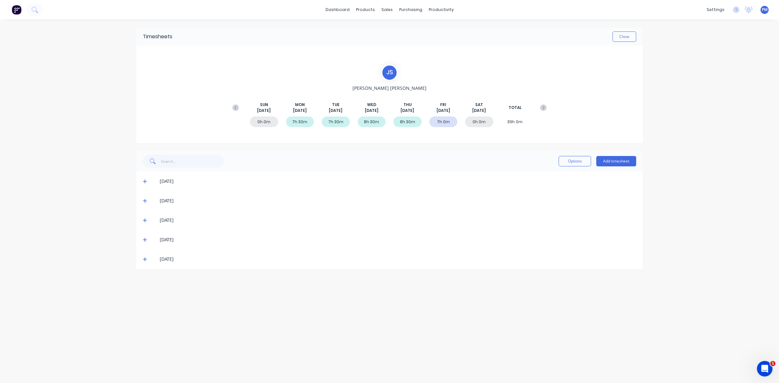
click at [144, 259] on icon at bounding box center [145, 260] width 4 height 4
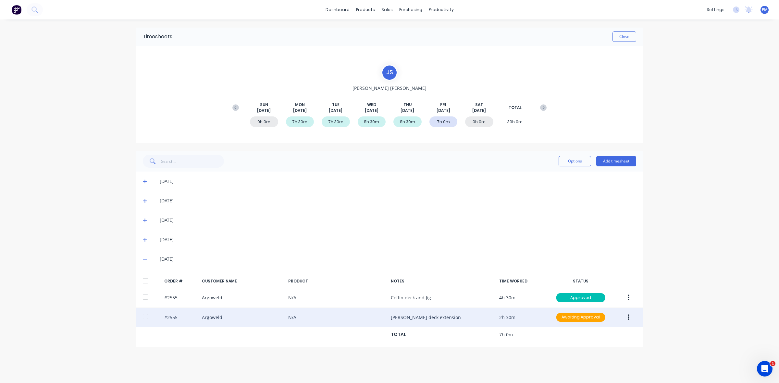
click at [626, 320] on button "button" at bounding box center [628, 318] width 15 height 12
click at [588, 363] on div "Edit" at bounding box center [606, 360] width 50 height 9
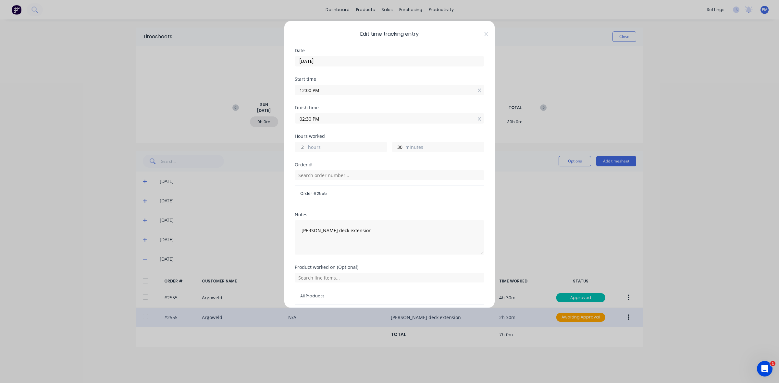
click at [302, 148] on input "2" at bounding box center [300, 147] width 11 height 10
type input "3"
type input "03:30 PM"
drag, startPoint x: 398, startPoint y: 147, endPoint x: 392, endPoint y: 148, distance: 6.5
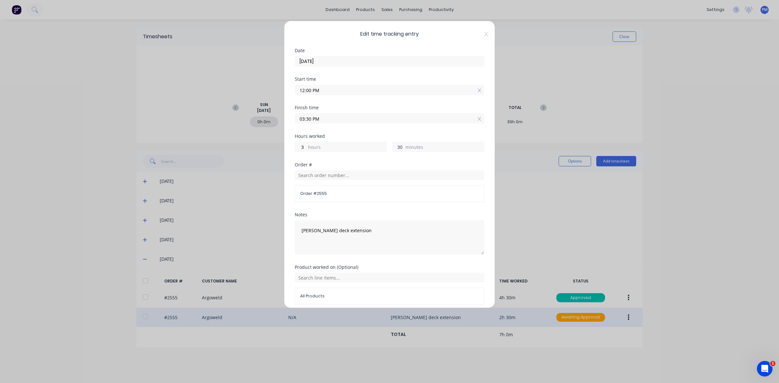
click at [393, 148] on input "30" at bounding box center [398, 147] width 11 height 10
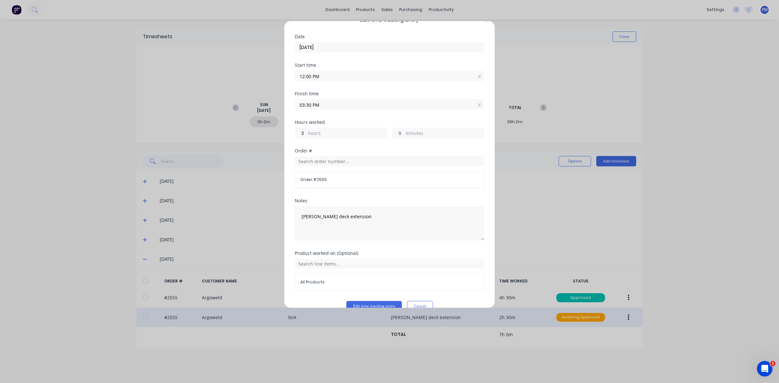
scroll to position [28, 0]
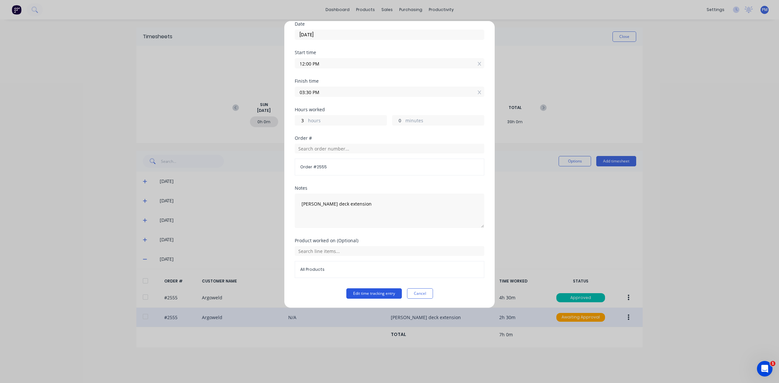
type input "0"
type input "03:00 PM"
click at [362, 294] on button "Edit time tracking entry" at bounding box center [374, 294] width 56 height 10
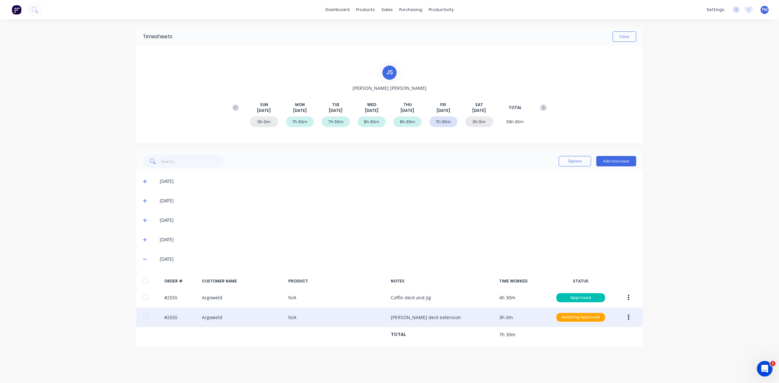
click at [144, 258] on icon at bounding box center [145, 259] width 4 height 5
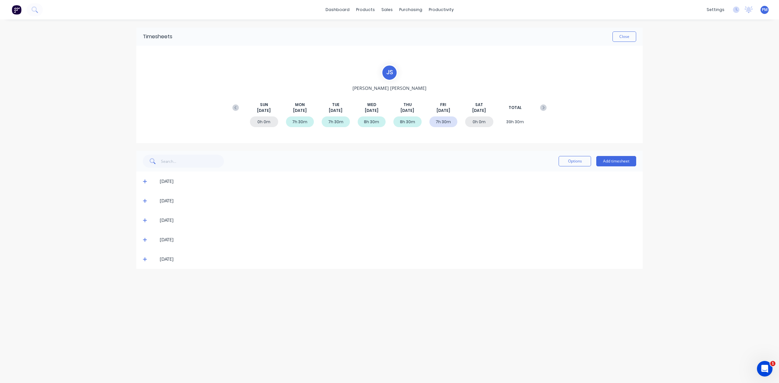
click at [145, 240] on icon at bounding box center [145, 240] width 4 height 4
click at [145, 240] on icon at bounding box center [145, 240] width 4 height 5
click at [145, 221] on icon at bounding box center [145, 221] width 4 height 4
click at [145, 221] on icon at bounding box center [145, 220] width 4 height 5
click at [144, 200] on icon at bounding box center [145, 201] width 4 height 5
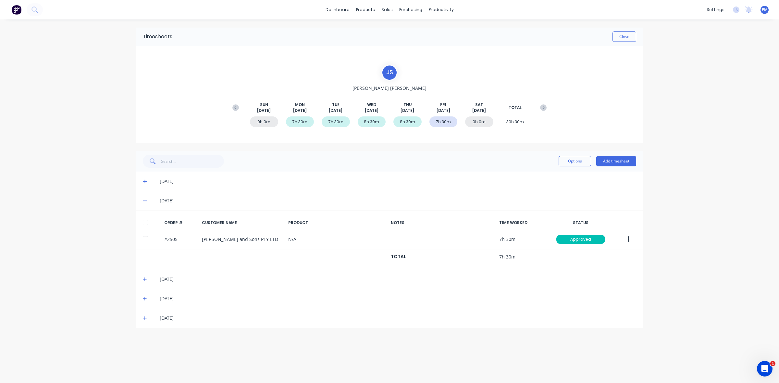
click at [145, 201] on icon at bounding box center [145, 201] width 4 height 1
click at [143, 182] on div "[DATE]" at bounding box center [389, 181] width 506 height 19
click at [144, 181] on icon at bounding box center [145, 181] width 4 height 5
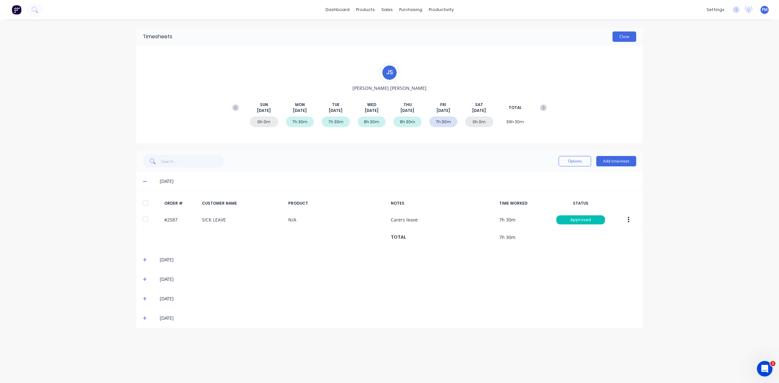
click at [622, 37] on button "Close" at bounding box center [625, 36] width 24 height 10
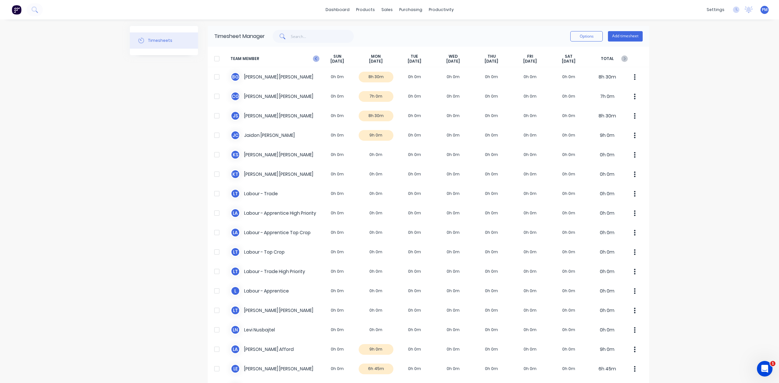
click at [314, 60] on icon "button" at bounding box center [316, 59] width 6 height 6
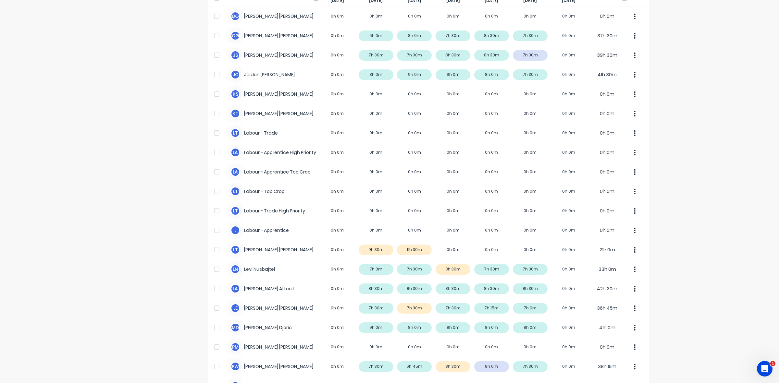
scroll to position [81, 0]
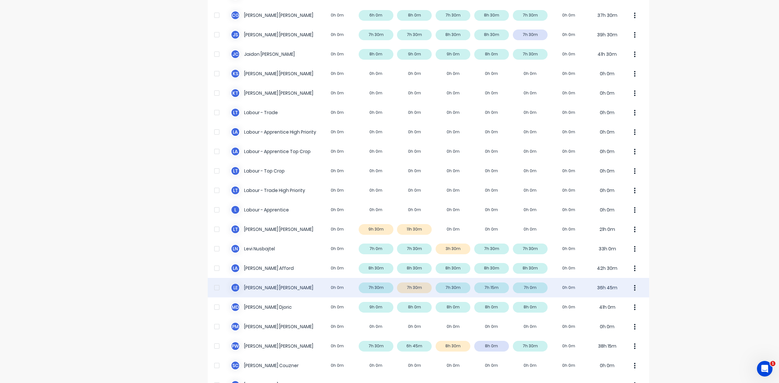
click at [458, 289] on div "L E Luke Ellis 0h 0m 7h 30m 7h 30m 7h 30m 7h 15m 7h 0m 0h 0m 36h 45m" at bounding box center [429, 287] width 442 height 19
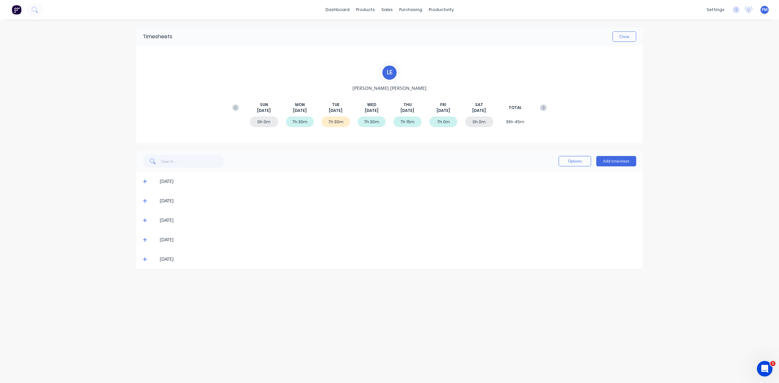
click at [144, 221] on icon at bounding box center [145, 220] width 4 height 5
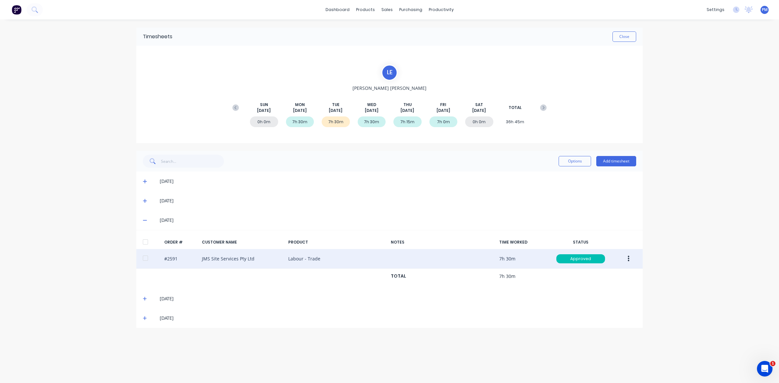
click at [628, 260] on icon "button" at bounding box center [629, 259] width 2 height 7
click at [592, 301] on div "Edit" at bounding box center [606, 301] width 50 height 9
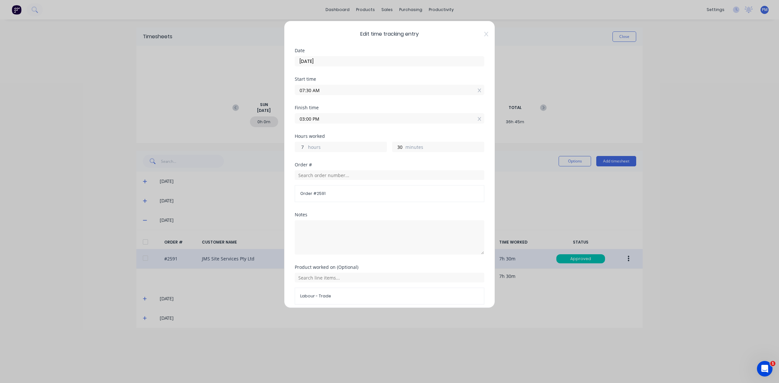
click at [303, 148] on input "7" at bounding box center [300, 147] width 11 height 10
click at [302, 148] on input "7" at bounding box center [300, 147] width 11 height 10
click at [301, 147] on input "7" at bounding box center [300, 147] width 11 height 10
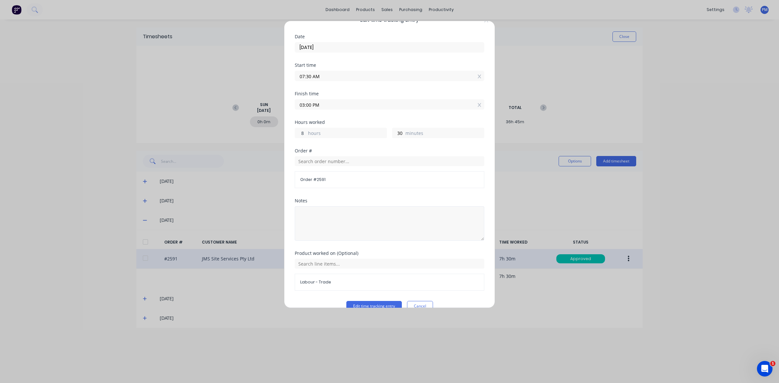
scroll to position [28, 0]
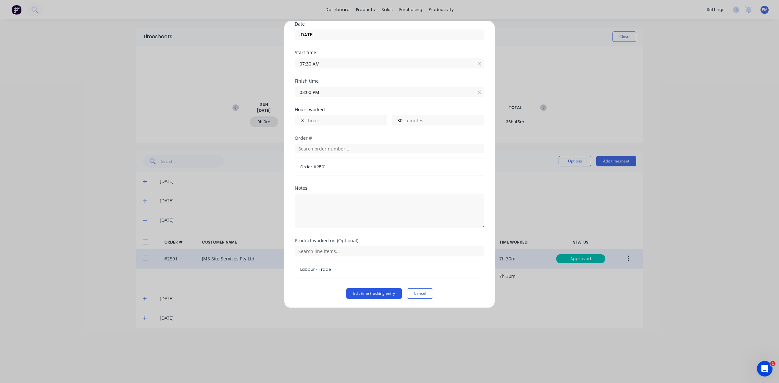
type input "8"
type input "04:00 PM"
click at [375, 292] on button "Edit time tracking entry" at bounding box center [374, 294] width 56 height 10
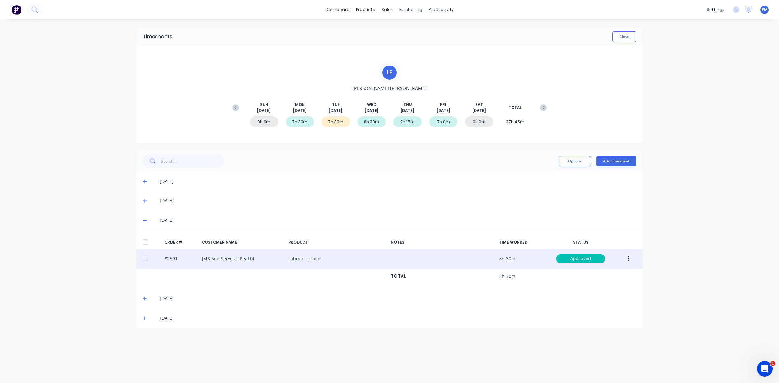
click at [413, 121] on div "7h 15m" at bounding box center [408, 122] width 28 height 11
click at [144, 219] on icon at bounding box center [145, 220] width 4 height 5
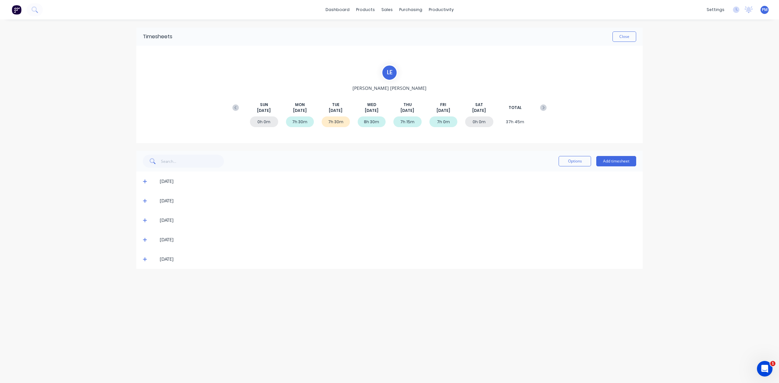
click at [145, 239] on icon at bounding box center [145, 240] width 4 height 5
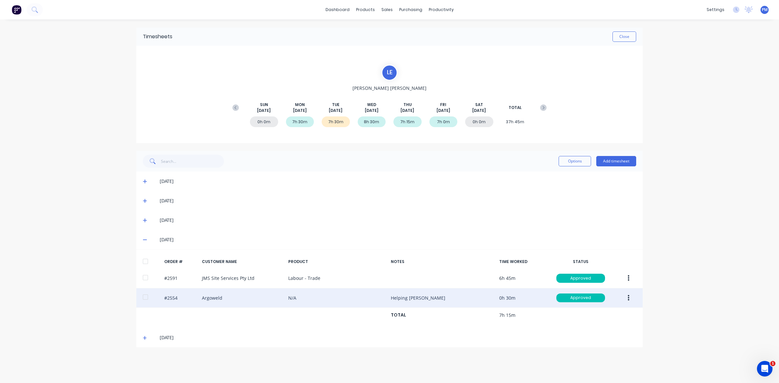
click at [630, 299] on button "button" at bounding box center [628, 299] width 15 height 12
click at [589, 342] on div "Edit" at bounding box center [606, 341] width 50 height 9
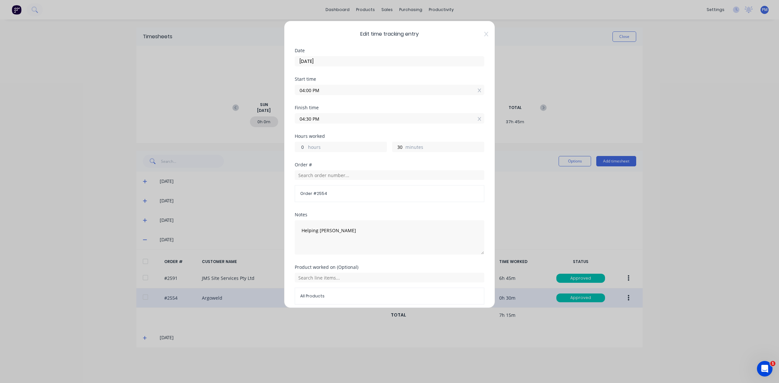
click at [302, 149] on input "0" at bounding box center [300, 147] width 11 height 10
type input "1"
type input "05:30 PM"
click at [398, 145] on input "30" at bounding box center [398, 147] width 11 height 10
drag, startPoint x: 400, startPoint y: 147, endPoint x: 393, endPoint y: 147, distance: 6.8
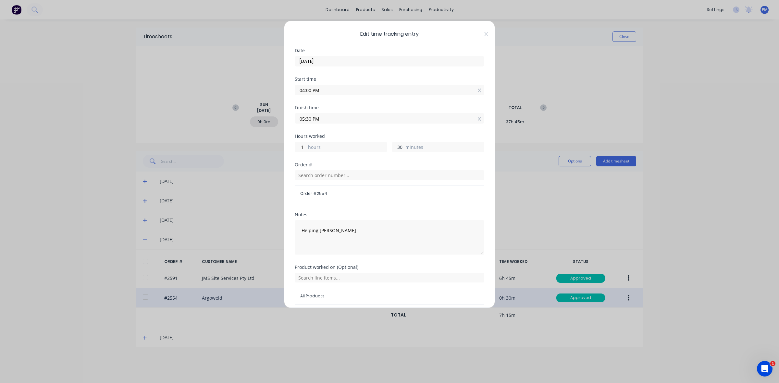
click at [393, 147] on input "30" at bounding box center [398, 147] width 11 height 10
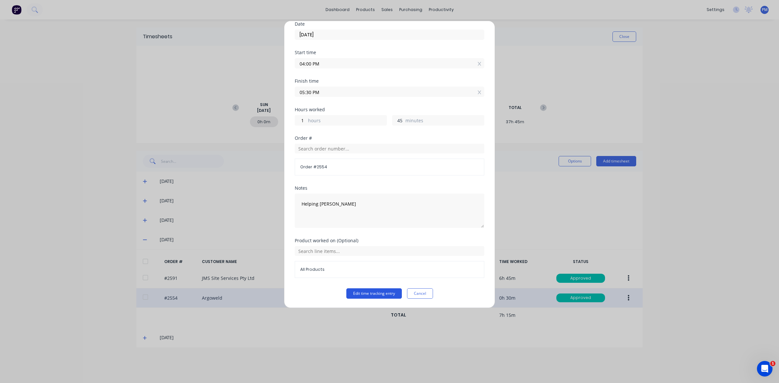
type input "45"
type input "05:45 PM"
click at [374, 294] on button "Edit time tracking entry" at bounding box center [374, 294] width 56 height 10
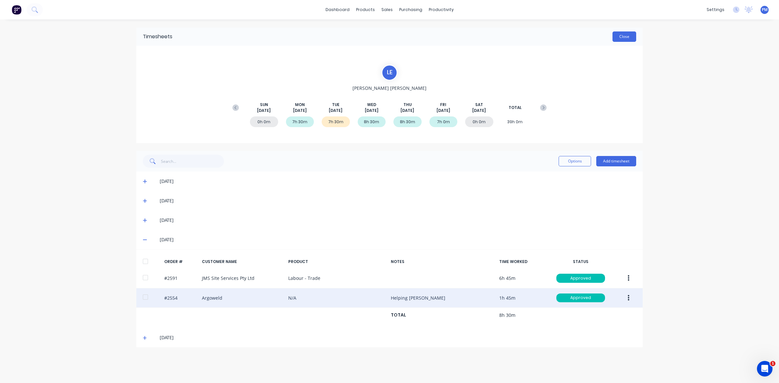
click at [621, 36] on button "Close" at bounding box center [625, 36] width 24 height 10
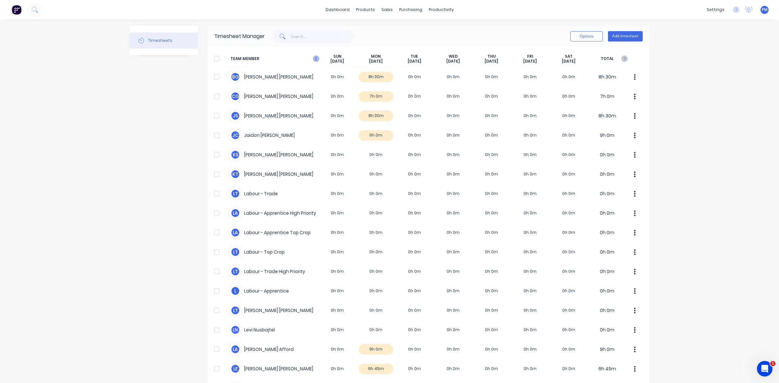
click at [313, 59] on icon "button" at bounding box center [316, 59] width 6 height 6
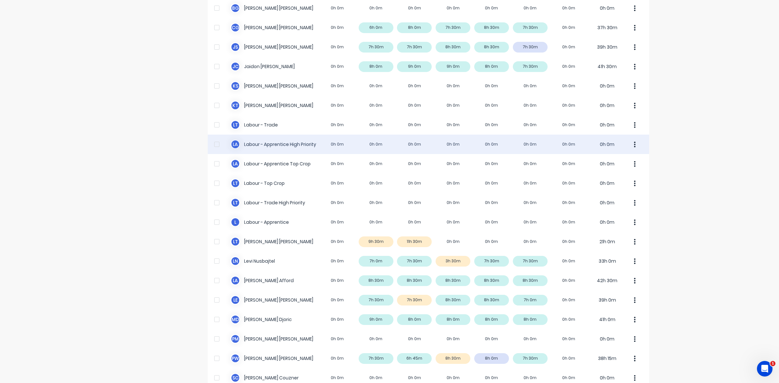
scroll to position [122, 0]
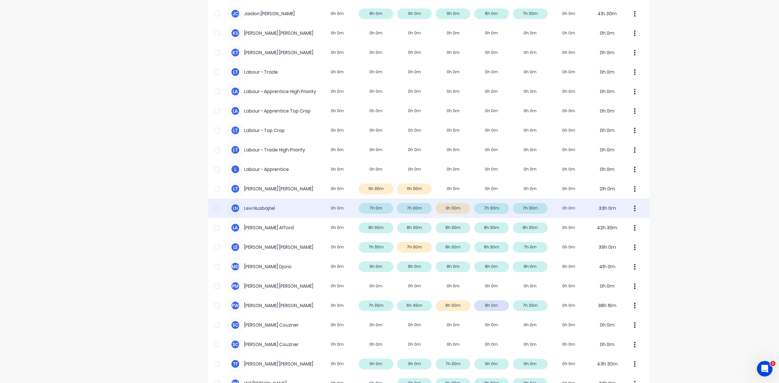
click at [383, 209] on div "L N Levi Nusbajtel 0h 0m 7h 0m 7h 30m 3h 30m 7h 30m 7h 30m 0h 0m 33h 0m" at bounding box center [429, 208] width 442 height 19
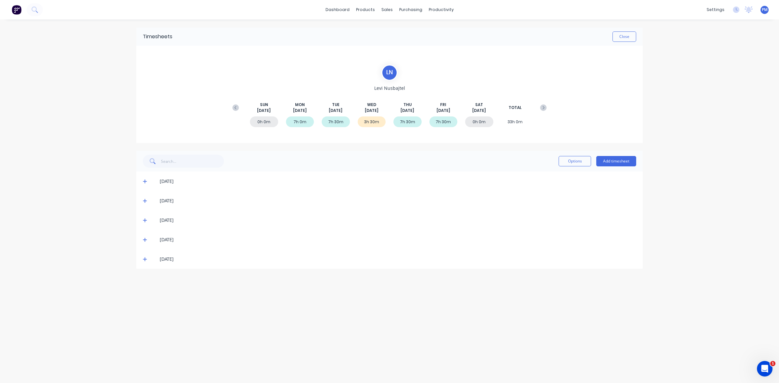
click at [144, 182] on span at bounding box center [146, 181] width 6 height 6
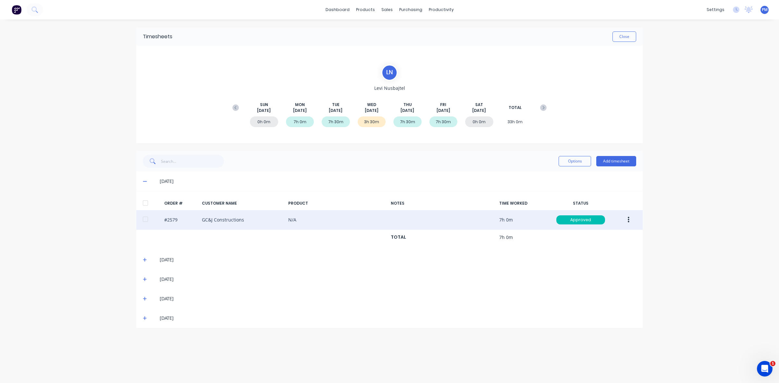
click at [626, 220] on button "button" at bounding box center [628, 220] width 15 height 12
click at [588, 261] on div "Edit" at bounding box center [606, 262] width 50 height 9
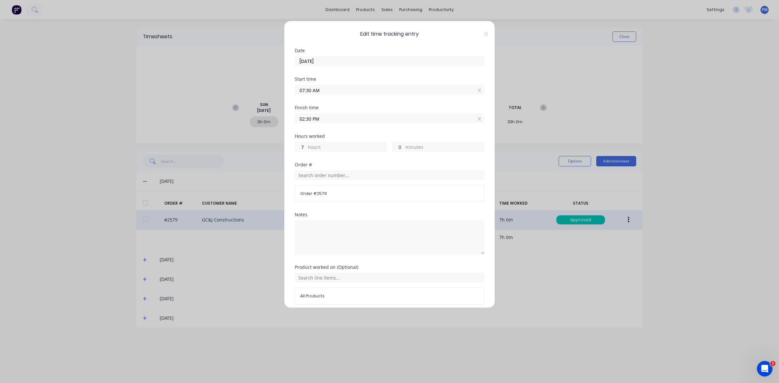
click at [396, 147] on input "0" at bounding box center [398, 147] width 11 height 10
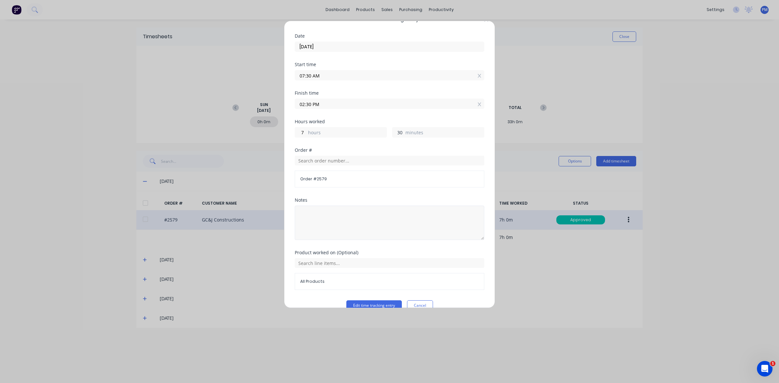
scroll to position [28, 0]
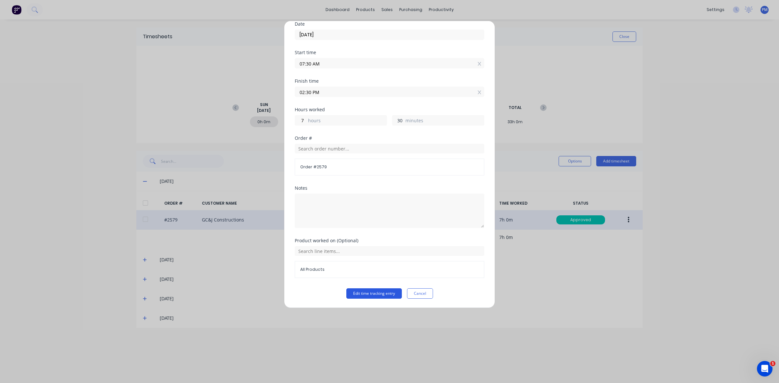
type input "30"
type input "03:00 PM"
click at [375, 292] on button "Edit time tracking entry" at bounding box center [374, 294] width 56 height 10
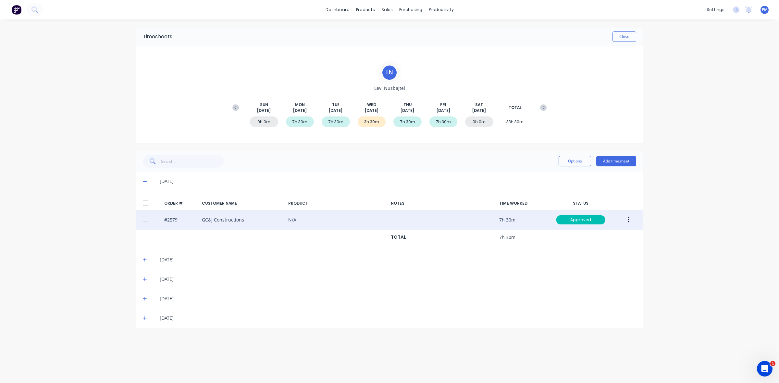
click at [143, 182] on icon at bounding box center [145, 181] width 4 height 5
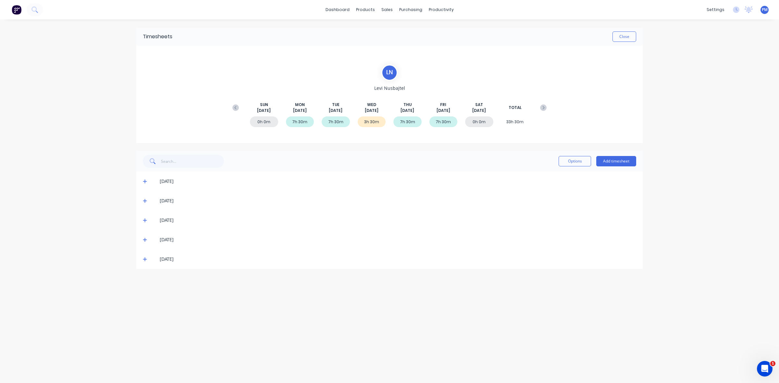
click at [144, 218] on span at bounding box center [146, 220] width 6 height 6
click at [144, 219] on icon at bounding box center [145, 220] width 4 height 5
click at [144, 199] on icon at bounding box center [145, 201] width 4 height 5
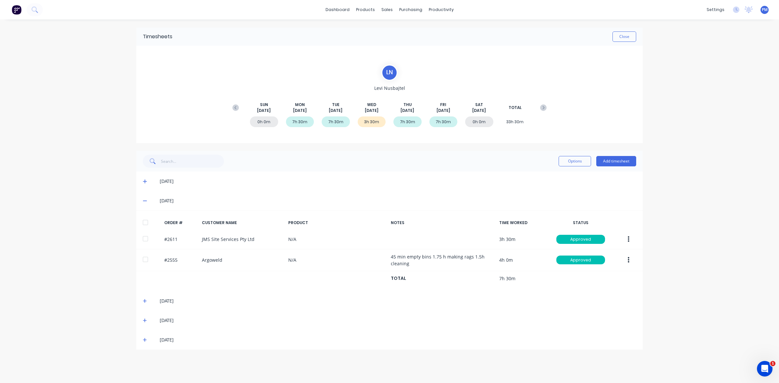
click at [145, 199] on icon at bounding box center [145, 201] width 4 height 5
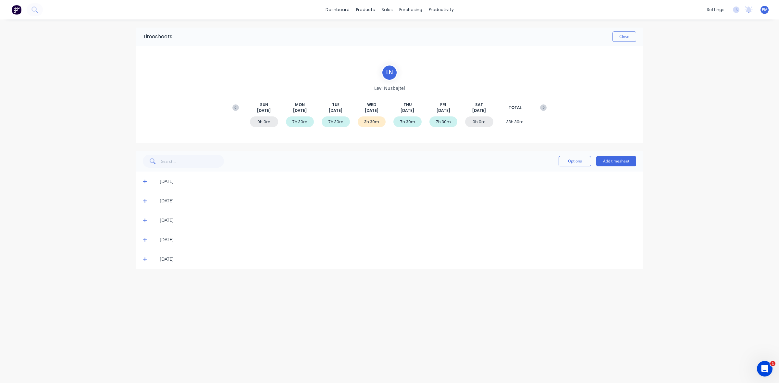
click at [144, 241] on icon at bounding box center [145, 240] width 4 height 5
click at [144, 219] on icon at bounding box center [145, 220] width 4 height 5
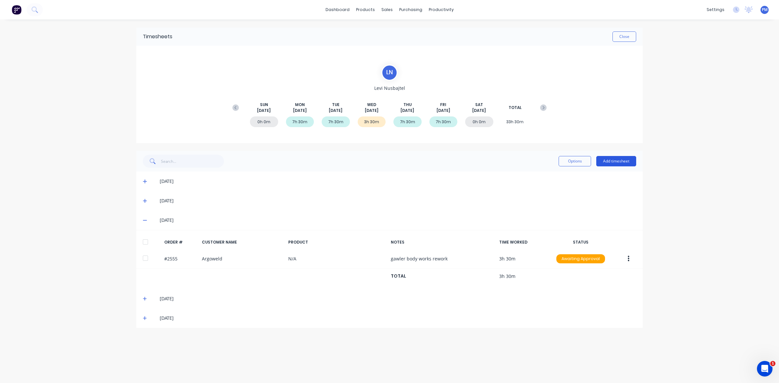
click at [619, 161] on button "Add timesheet" at bounding box center [616, 161] width 40 height 10
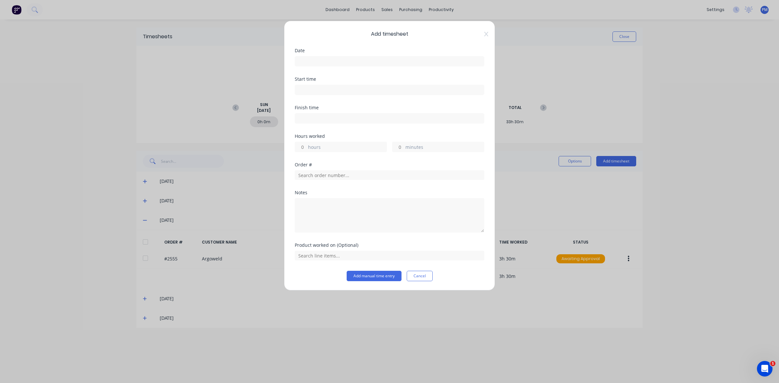
click at [318, 60] on input at bounding box center [389, 61] width 189 height 10
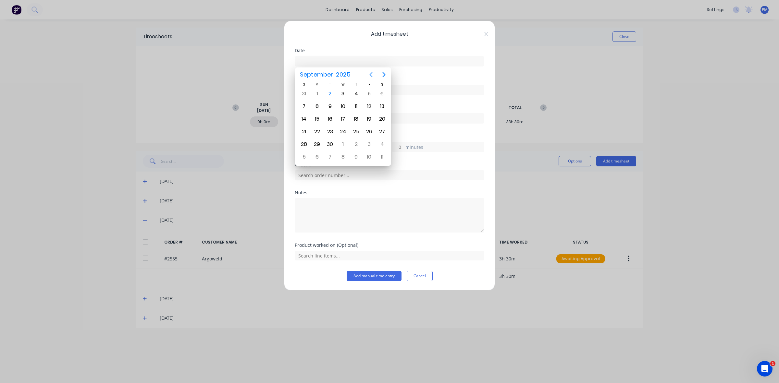
click at [371, 74] on icon "Previous page" at bounding box center [371, 74] width 3 height 5
click at [344, 143] on div "27" at bounding box center [343, 145] width 10 height 10
type input "27/08/2025"
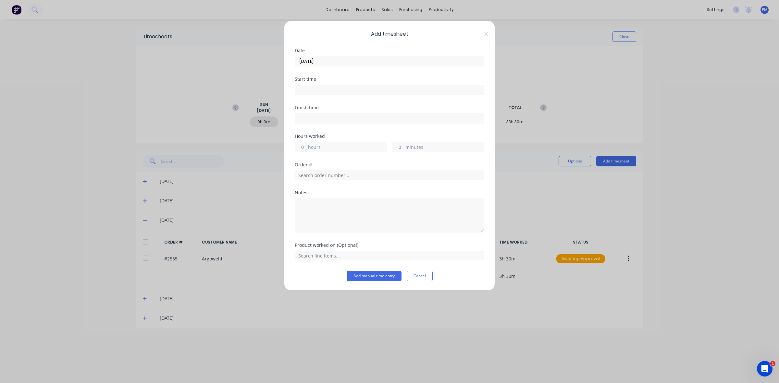
click at [322, 90] on input at bounding box center [389, 90] width 189 height 10
type input "09:21 AM"
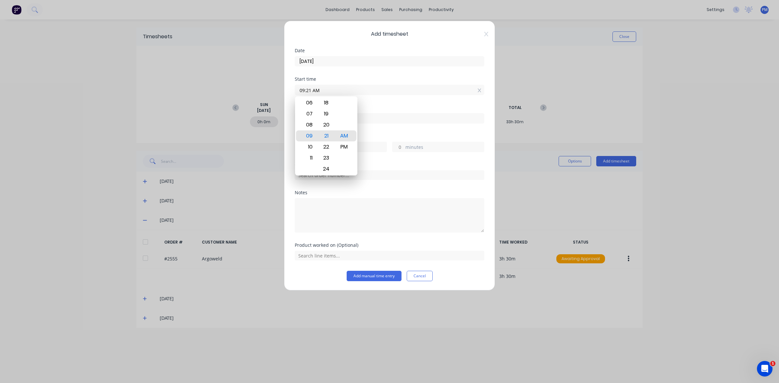
drag, startPoint x: 429, startPoint y: 30, endPoint x: 388, endPoint y: 29, distance: 40.9
click at [388, 29] on div "Add timesheet Date 27/08/2025 Start time 09:21 AM Finish time Hours worked hour…" at bounding box center [389, 156] width 211 height 270
drag, startPoint x: 343, startPoint y: 93, endPoint x: 296, endPoint y: 91, distance: 46.8
click at [296, 91] on input "09:21 AM" at bounding box center [389, 90] width 189 height 10
click at [311, 156] on div "11" at bounding box center [309, 158] width 16 height 11
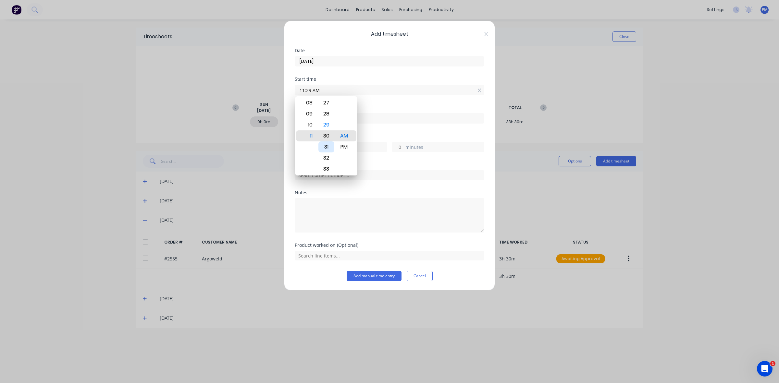
type input "11:30 AM"
click at [372, 158] on div "Hours worked hours minutes" at bounding box center [390, 148] width 190 height 29
click at [320, 116] on input at bounding box center [389, 119] width 189 height 10
type input "09:21 AM"
type input "21"
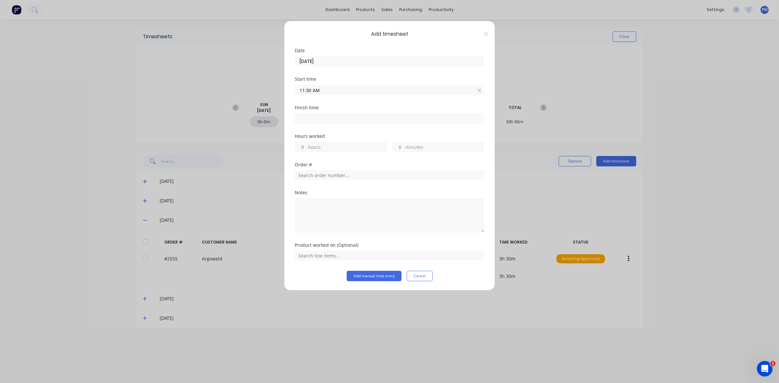
type input "51"
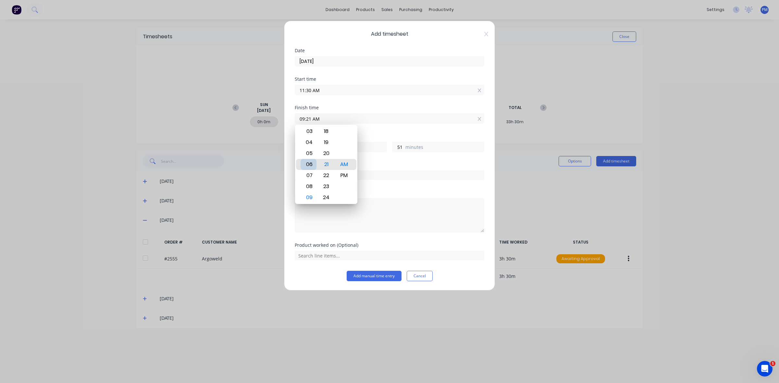
type input "06:21 AM"
type input "18"
type input "04:21 AM"
type input "16"
click at [344, 174] on div "PM" at bounding box center [344, 175] width 16 height 11
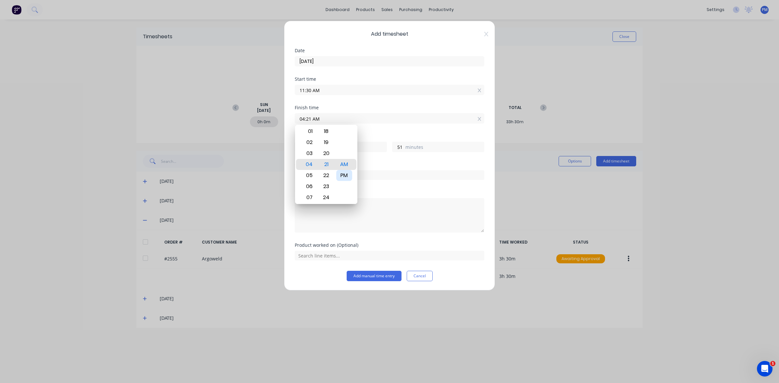
type input "04:21 PM"
type input "4"
type input "03:21 PM"
type input "3"
type input "03:19 PM"
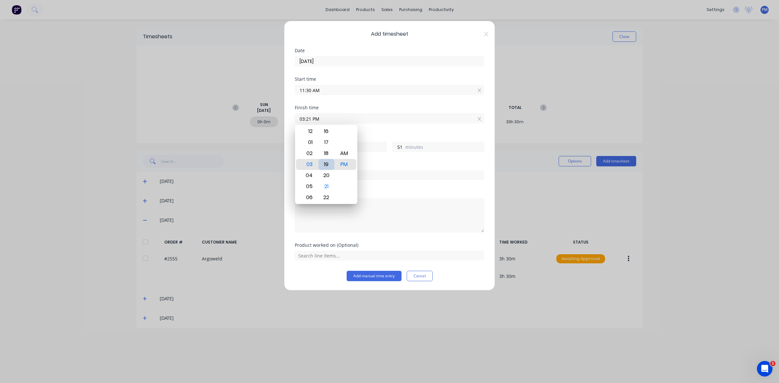
type input "49"
type input "03:16 PM"
type input "46"
type input "03:13 PM"
type input "43"
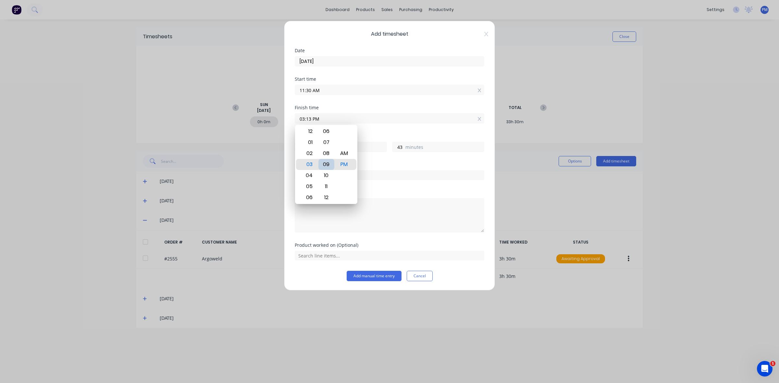
type input "03:09 PM"
type input "39"
type input "03:05 PM"
type input "35"
type input "03:02 PM"
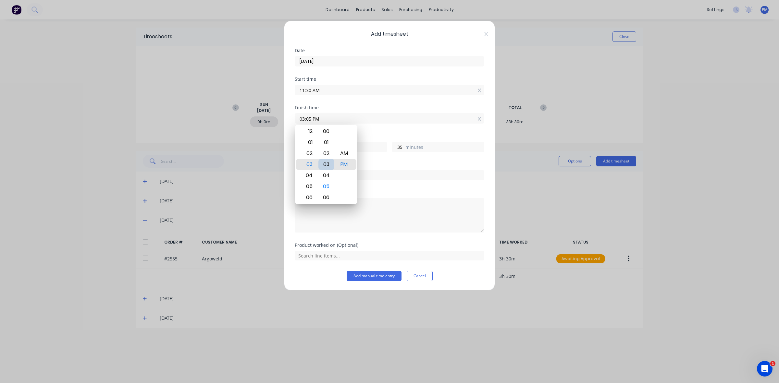
type input "32"
type input "03:00 PM"
type input "30"
click at [369, 187] on div "Order #" at bounding box center [390, 177] width 190 height 28
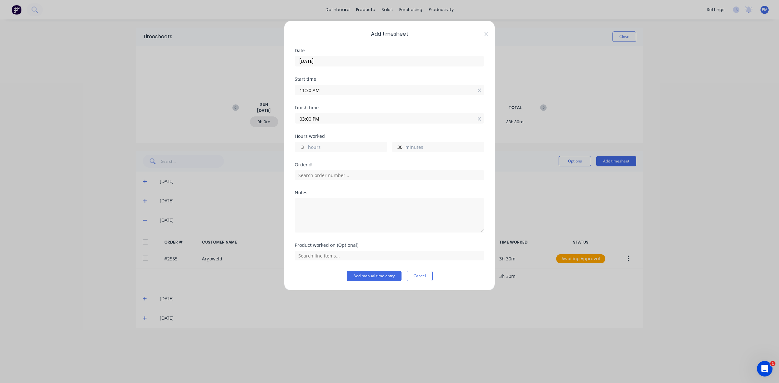
click at [312, 116] on input "03:00 PM" at bounding box center [389, 119] width 189 height 10
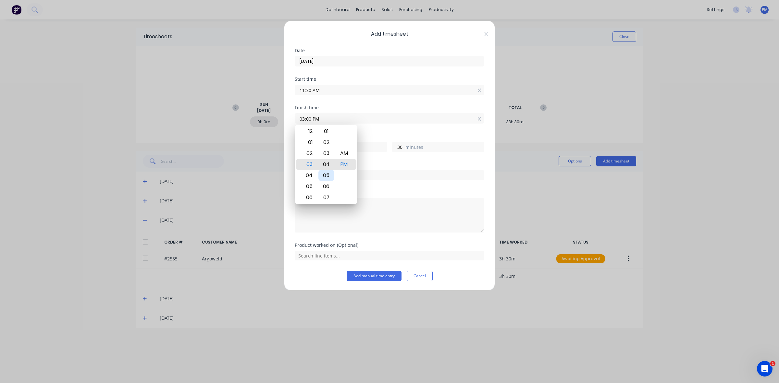
type input "03:04 PM"
type input "34"
type input "03:08 PM"
type input "38"
type input "03:21 PM"
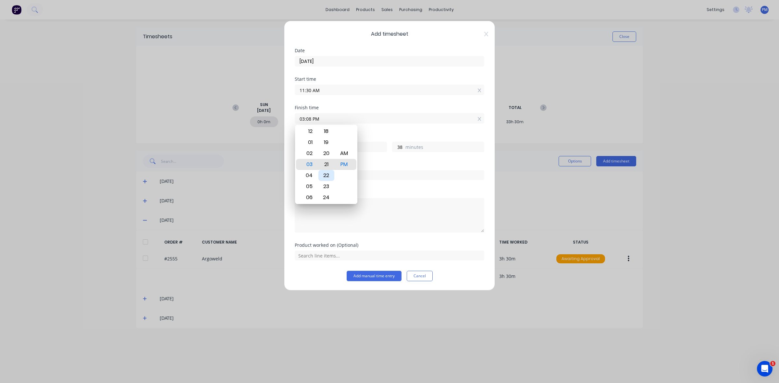
type input "51"
type input "03:25 PM"
type input "55"
type input "03:28 PM"
type input "58"
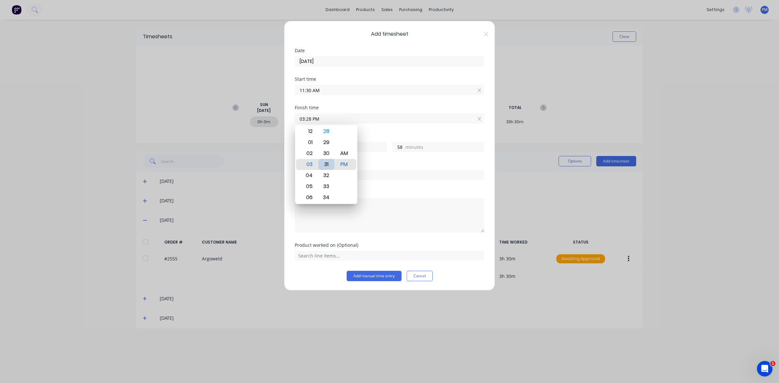
type input "03:31 PM"
type input "4"
type input "1"
type input "03:30 PM"
type input "0"
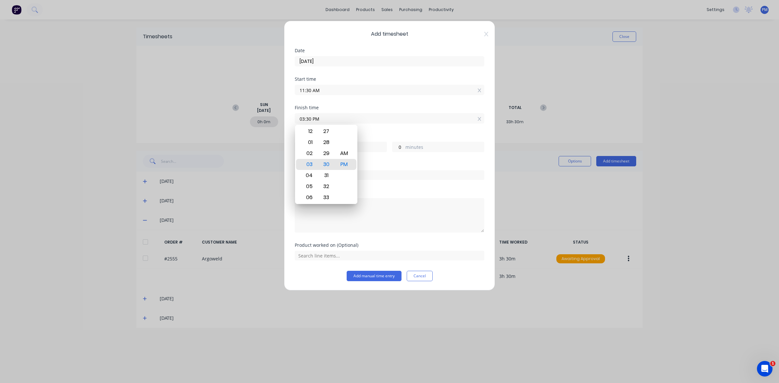
click at [369, 127] on div "Finish time 03:30 PM" at bounding box center [390, 120] width 190 height 29
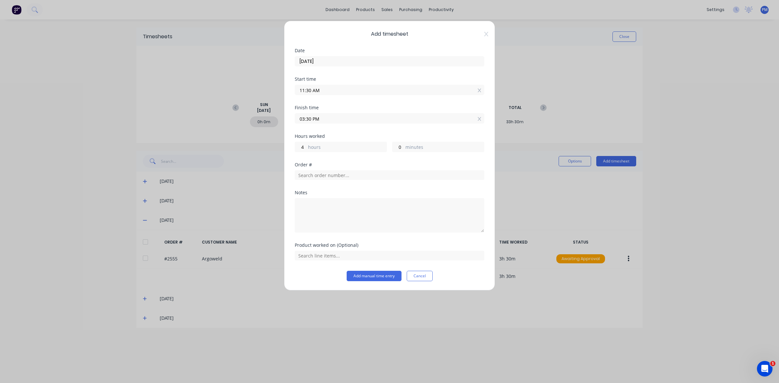
click at [311, 90] on input "11:30 AM" at bounding box center [389, 90] width 189 height 10
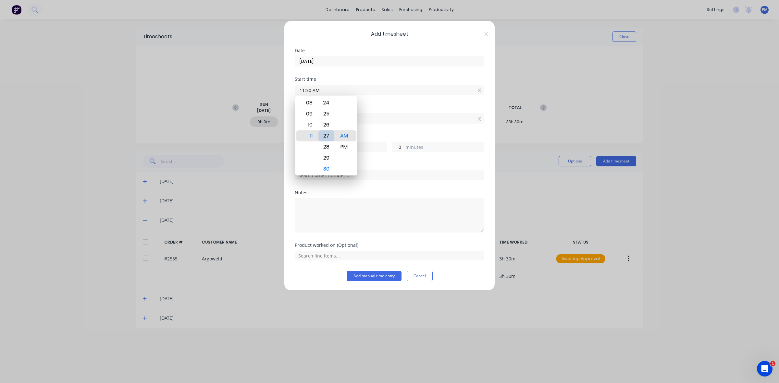
type input "11:26 AM"
type input "4"
type input "11:22 AM"
type input "8"
type input "11:13 AM"
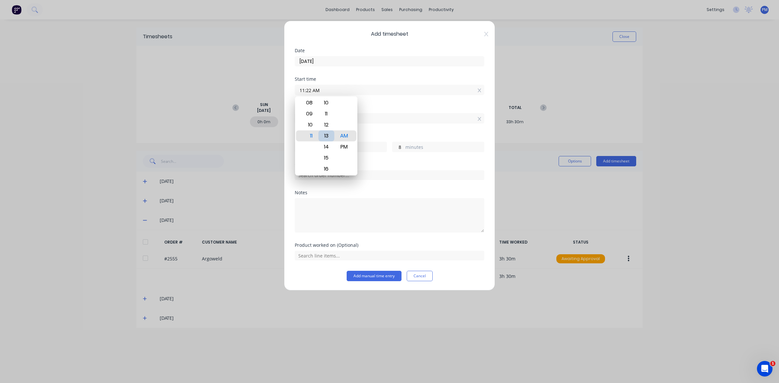
type input "17"
type input "11:08 AM"
type input "22"
type input "11:04 AM"
type input "26"
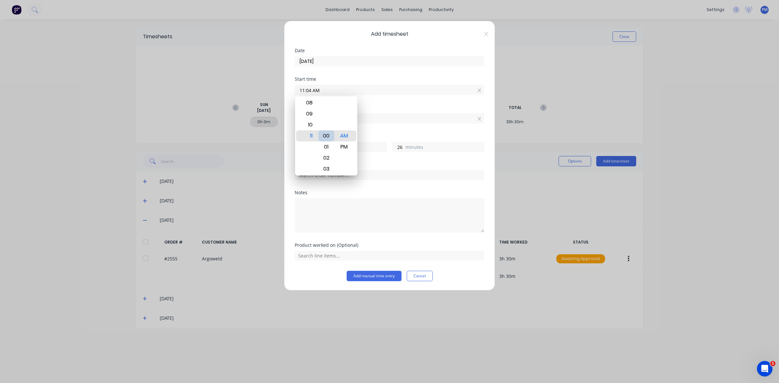
type input "11:00 AM"
type input "30"
click at [333, 157] on div "02" at bounding box center [327, 158] width 16 height 11
type input "11:02 AM"
type input "28"
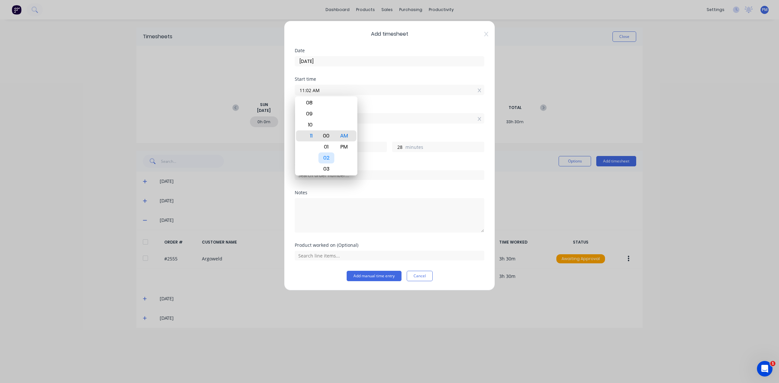
type input "11:00 AM"
type input "30"
click at [330, 135] on div "00" at bounding box center [327, 136] width 16 height 11
click at [377, 159] on div "Hours worked 4 hours 30 minutes" at bounding box center [390, 148] width 190 height 29
click at [335, 174] on input "text" at bounding box center [390, 175] width 190 height 10
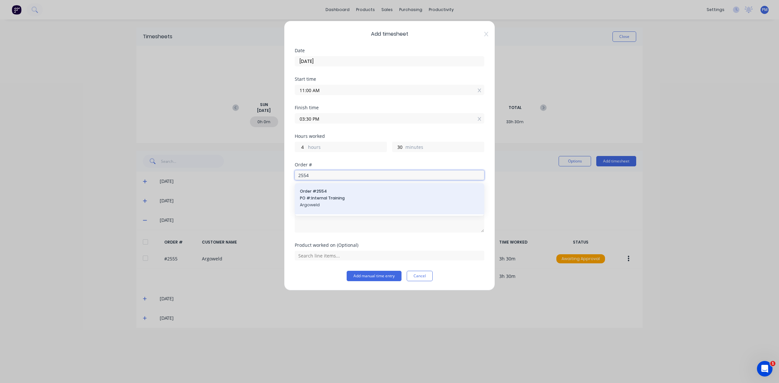
type input "2554"
click at [316, 194] on span "Order # 2554" at bounding box center [389, 192] width 179 height 6
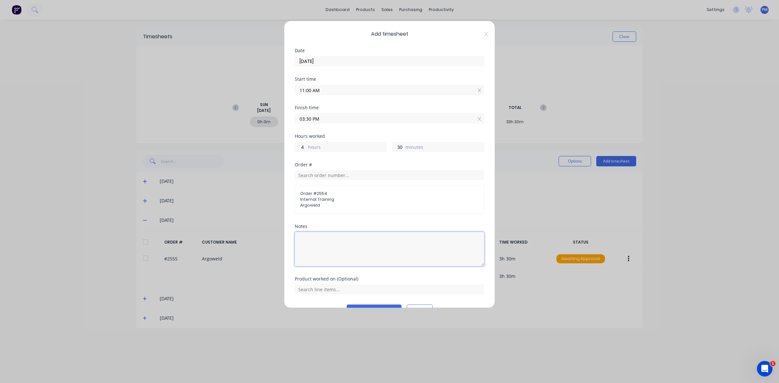
click at [314, 240] on textarea at bounding box center [390, 249] width 190 height 34
click at [320, 243] on textarea "Training ith Todd" at bounding box center [390, 249] width 190 height 34
click at [346, 244] on textarea "Training with Todd" at bounding box center [390, 249] width 190 height 34
click at [374, 244] on textarea "Training with Todd - welding & buring" at bounding box center [390, 249] width 190 height 34
click at [388, 243] on textarea "Training with Todd - welding & buring" at bounding box center [390, 249] width 190 height 34
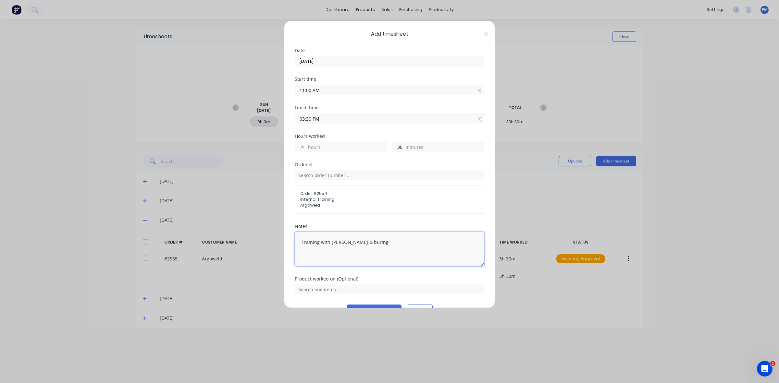
click at [374, 244] on textarea "Training with Todd - welding & buring" at bounding box center [390, 249] width 190 height 34
drag, startPoint x: 373, startPoint y: 242, endPoint x: 380, endPoint y: 242, distance: 6.8
click at [380, 242] on textarea "Training with Todd - welding & buring" at bounding box center [390, 249] width 190 height 34
click at [390, 241] on textarea "Training with Todd - welding & burning" at bounding box center [390, 249] width 190 height 34
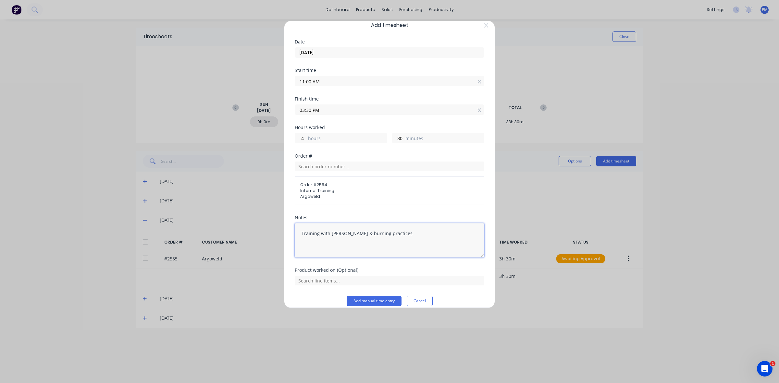
scroll to position [17, 0]
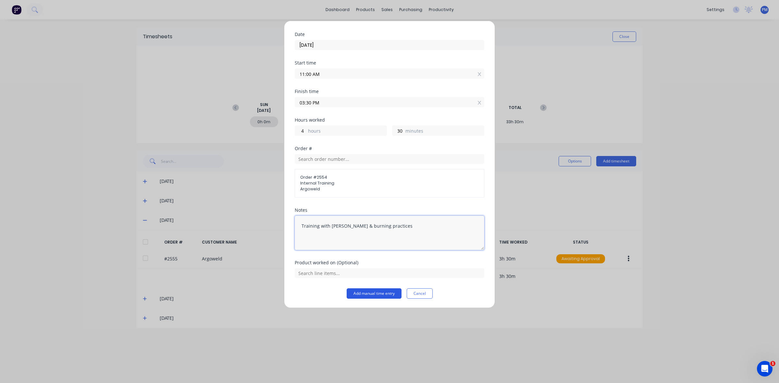
type textarea "Training with Todd - welding & burning practices"
click at [376, 291] on button "Add manual time entry" at bounding box center [374, 294] width 55 height 10
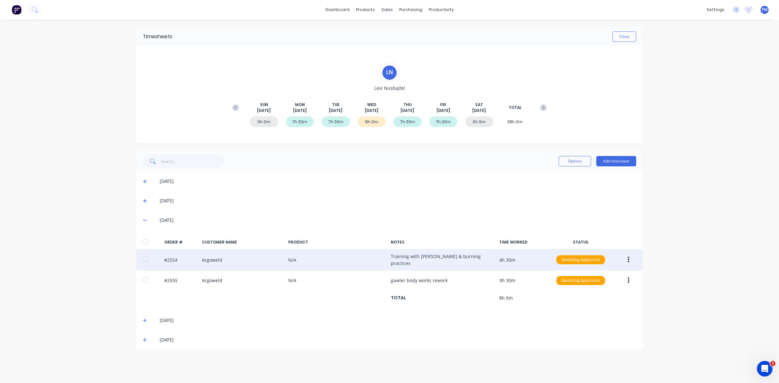
click at [628, 259] on icon "button" at bounding box center [629, 260] width 2 height 6
click at [591, 303] on div "Edit" at bounding box center [606, 302] width 50 height 9
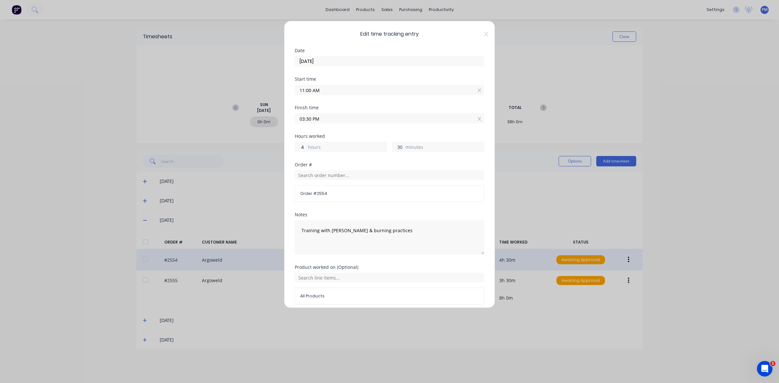
click at [400, 148] on input "30" at bounding box center [398, 147] width 11 height 10
click at [308, 91] on input "11:00 AM" at bounding box center [389, 90] width 189 height 10
click at [385, 129] on div "Finish time 03:30 PM" at bounding box center [390, 120] width 190 height 29
click at [358, 157] on div "Hours worked 4 hours 30 minutes" at bounding box center [390, 148] width 190 height 29
click at [326, 90] on input "11:30 AM" at bounding box center [389, 90] width 189 height 10
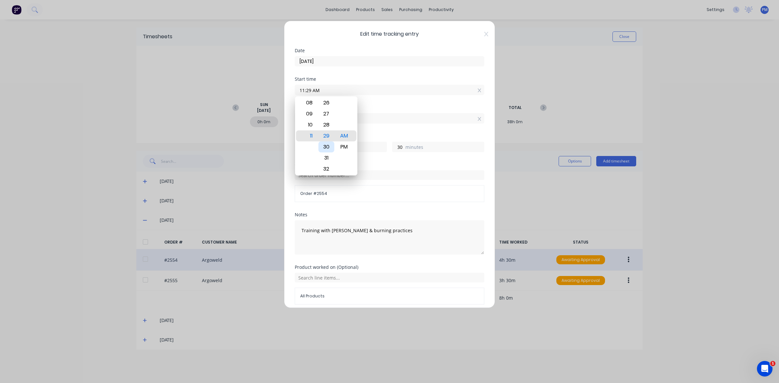
click at [325, 145] on div "30" at bounding box center [327, 147] width 16 height 11
type input "11:30 AM"
click at [377, 159] on div "Hours worked 4 hours 30 minutes" at bounding box center [390, 148] width 190 height 29
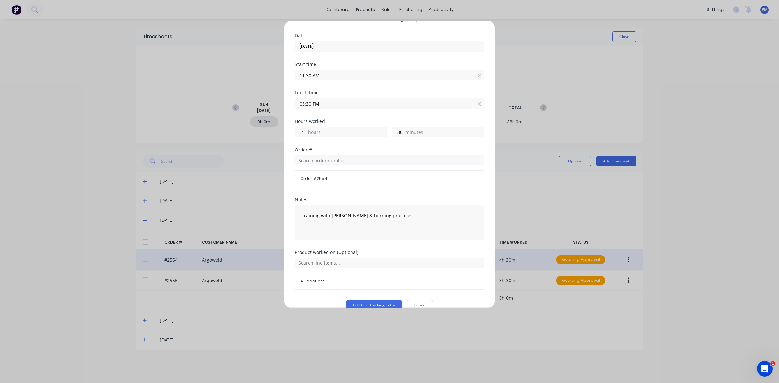
scroll to position [28, 0]
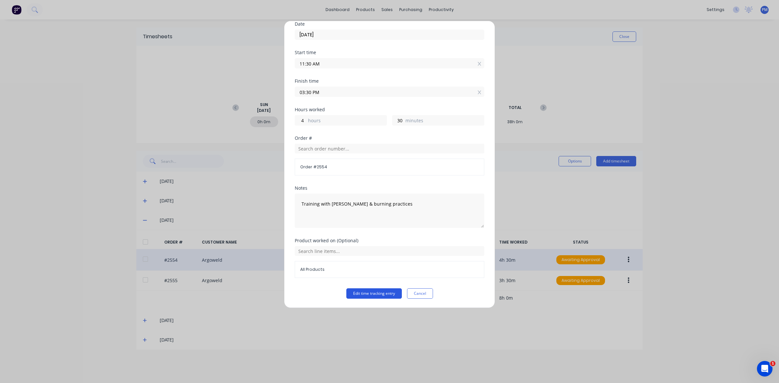
click at [381, 294] on button "Edit time tracking entry" at bounding box center [374, 294] width 56 height 10
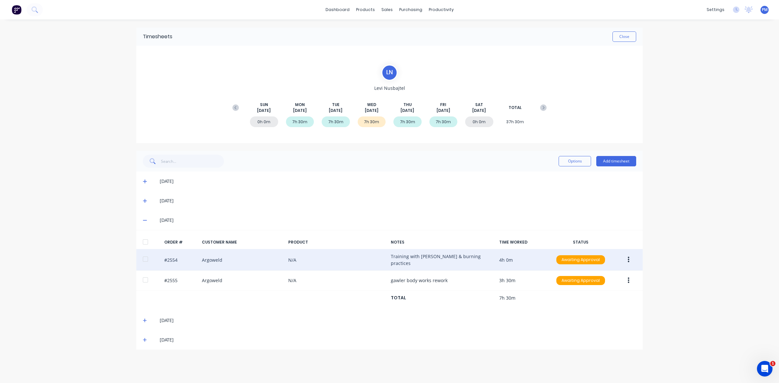
click at [629, 257] on icon "button" at bounding box center [629, 260] width 2 height 6
click at [602, 276] on div "Approve" at bounding box center [606, 276] width 50 height 9
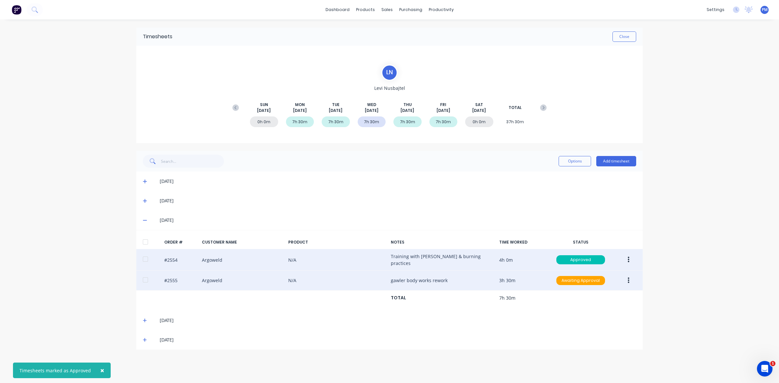
click at [627, 277] on button "button" at bounding box center [628, 281] width 15 height 12
click at [613, 294] on div "Approve" at bounding box center [606, 297] width 50 height 9
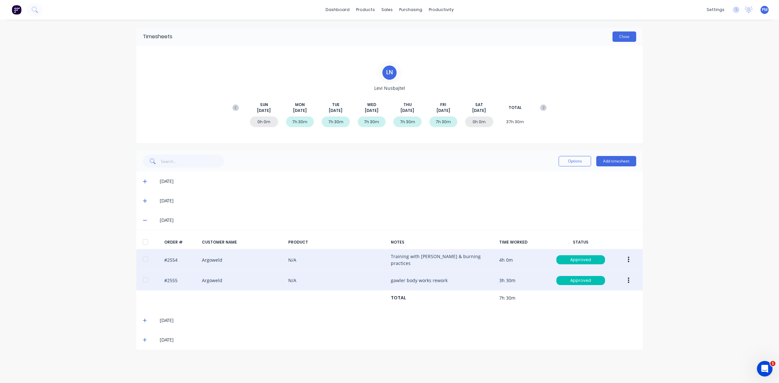
click at [628, 38] on button "Close" at bounding box center [625, 36] width 24 height 10
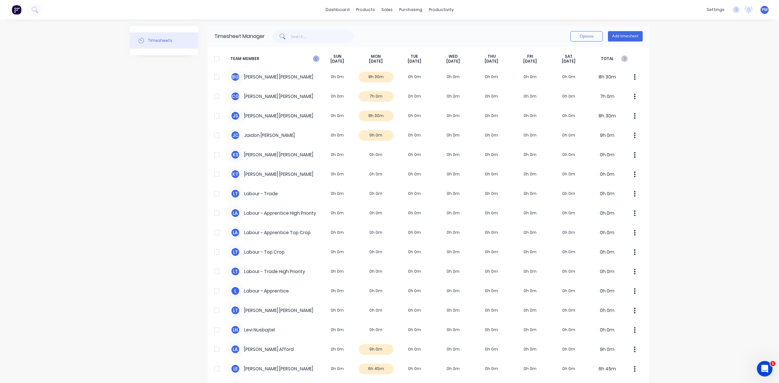
click at [314, 56] on icon "button" at bounding box center [316, 59] width 6 height 6
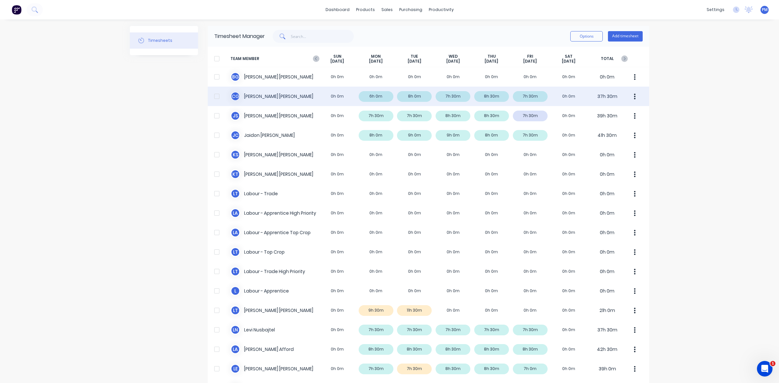
click at [382, 98] on div "C G Clayton Gilbert 0h 0m 6h 0m 8h 0m 7h 30m 8h 30m 7h 30m 0h 0m 37h 30m" at bounding box center [429, 96] width 442 height 19
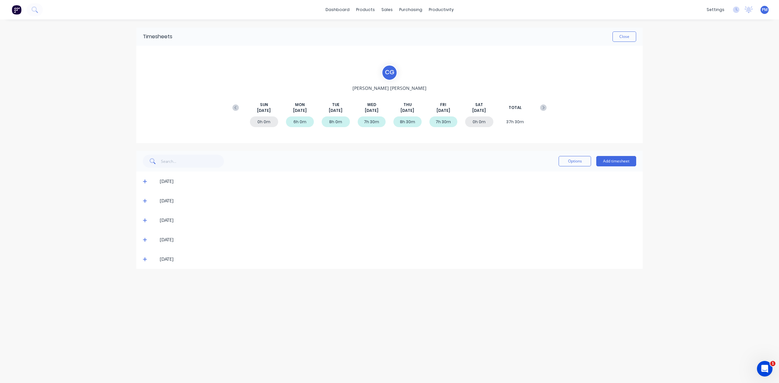
click at [145, 181] on icon at bounding box center [145, 182] width 4 height 4
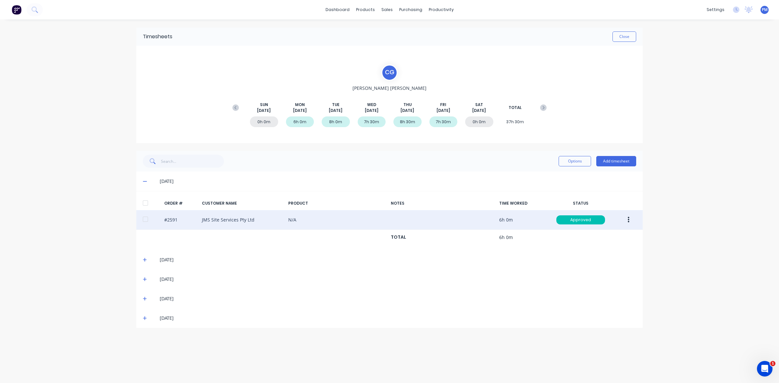
click at [628, 221] on icon "button" at bounding box center [629, 220] width 2 height 7
click at [594, 262] on div "Edit" at bounding box center [606, 262] width 50 height 9
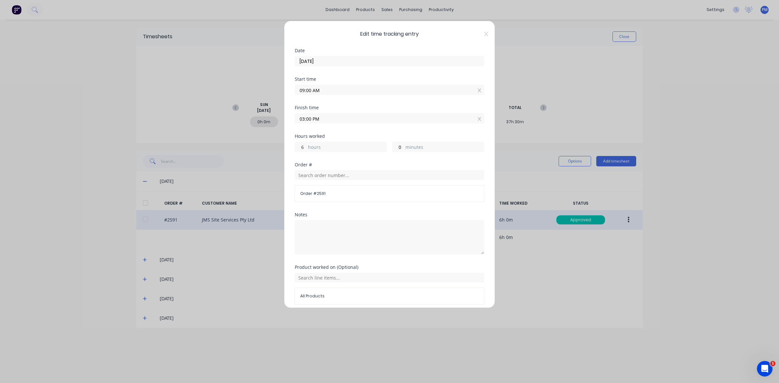
click at [302, 146] on input "6" at bounding box center [300, 147] width 11 height 10
type input "7"
type input "04:00 PM"
drag, startPoint x: 395, startPoint y: 146, endPoint x: 400, endPoint y: 146, distance: 4.5
click at [395, 146] on input "0" at bounding box center [398, 147] width 11 height 10
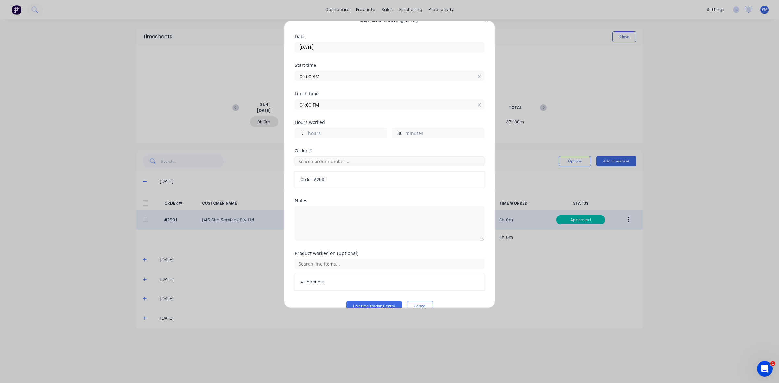
scroll to position [28, 0]
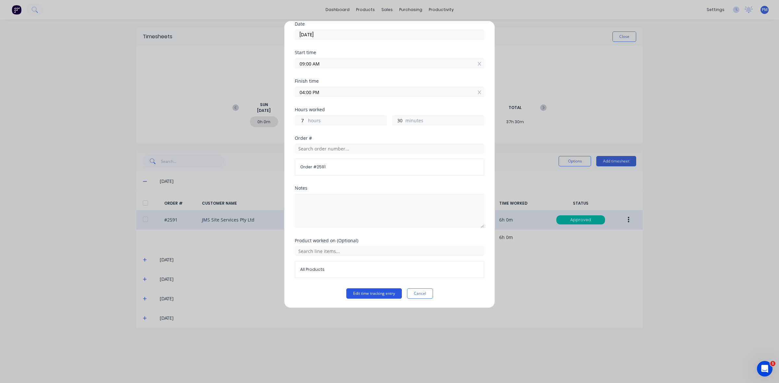
type input "30"
type input "04:30 PM"
click at [376, 293] on button "Edit time tracking entry" at bounding box center [374, 294] width 56 height 10
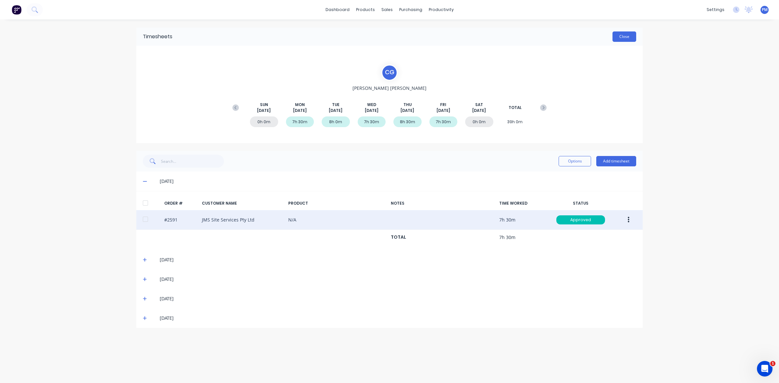
click at [627, 35] on button "Close" at bounding box center [625, 36] width 24 height 10
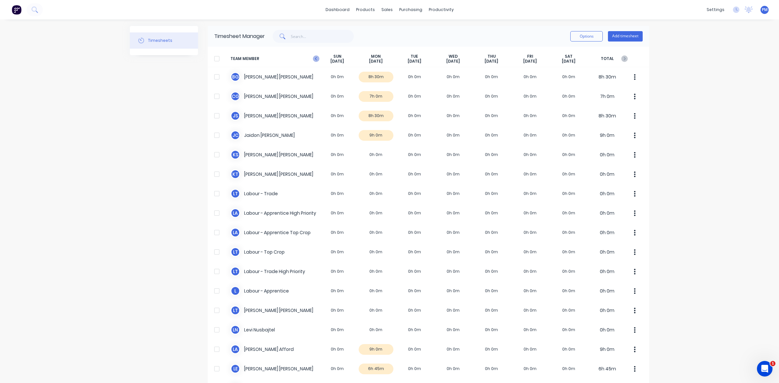
click at [314, 59] on icon "button" at bounding box center [316, 59] width 6 height 6
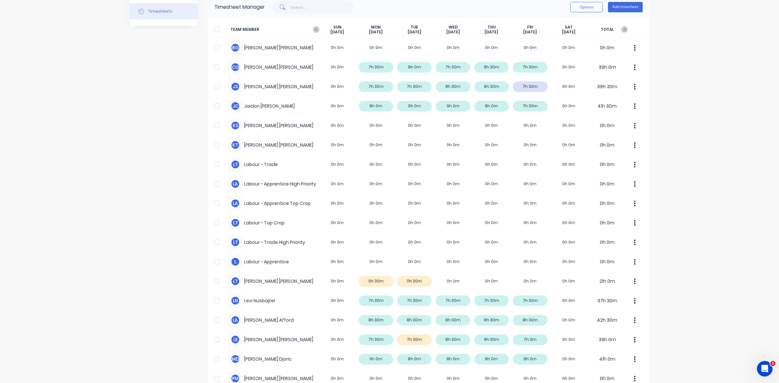
scroll to position [162, 0]
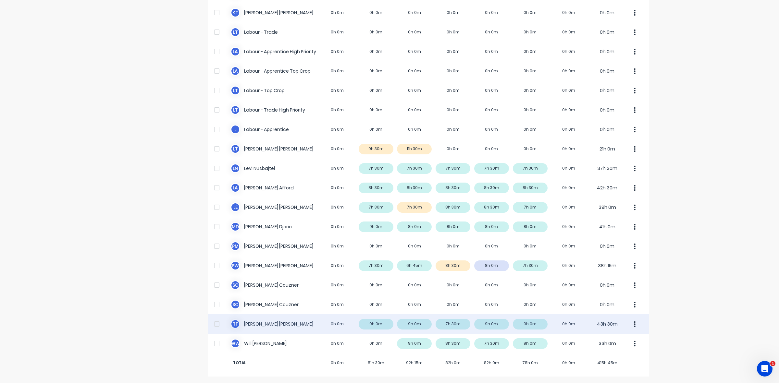
click at [458, 325] on div "T F Todd Fauser 0h 0m 9h 0m 9h 0m 7h 30m 9h 0m 9h 0m 0h 0m 43h 30m" at bounding box center [429, 324] width 442 height 19
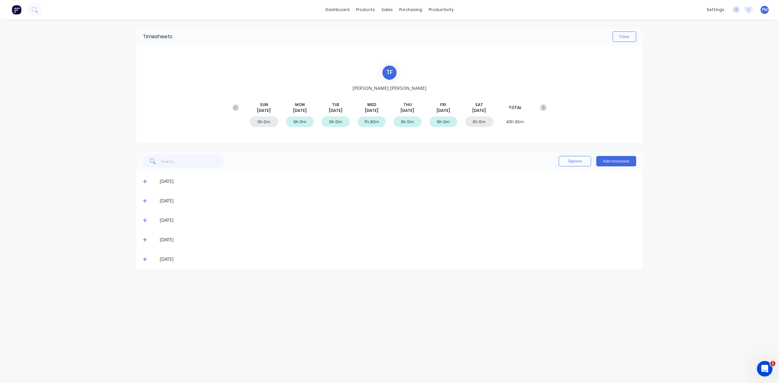
click at [143, 240] on icon at bounding box center [145, 240] width 4 height 4
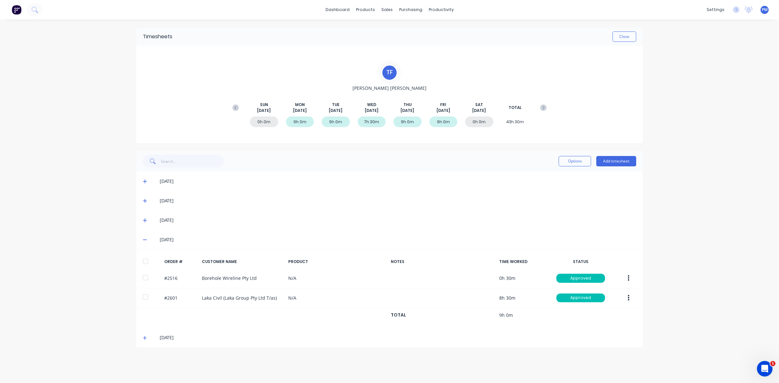
click at [143, 240] on icon at bounding box center [145, 240] width 4 height 1
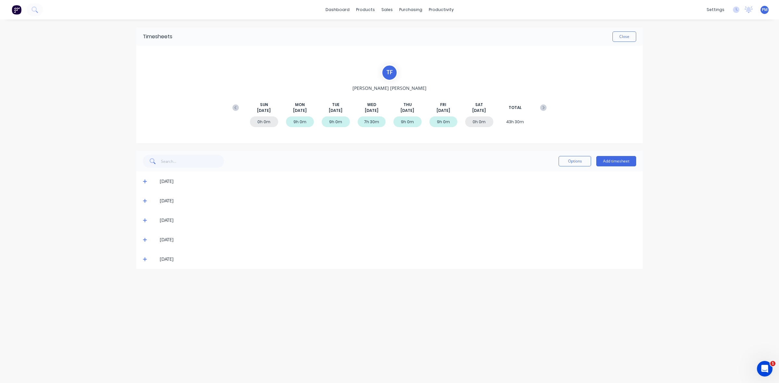
click at [145, 219] on icon at bounding box center [145, 220] width 4 height 5
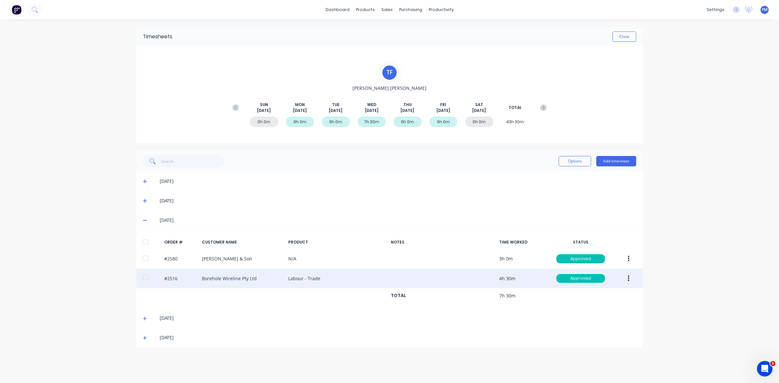
click at [627, 280] on button "button" at bounding box center [628, 279] width 15 height 12
click at [590, 322] on div "Edit" at bounding box center [606, 321] width 50 height 9
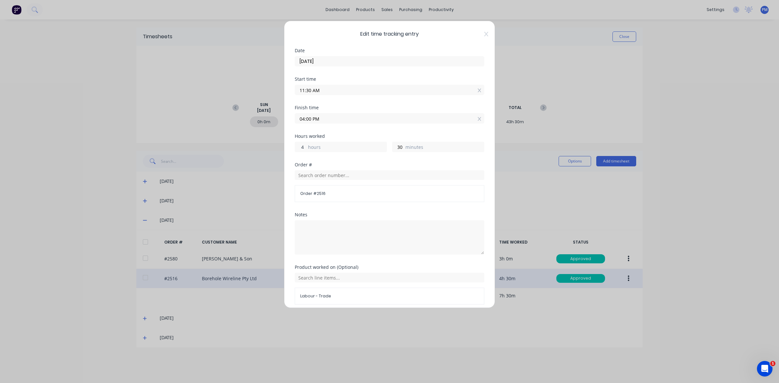
click at [304, 148] on input "4" at bounding box center [300, 147] width 11 height 10
type input "6"
type input "06:00 PM"
drag, startPoint x: 399, startPoint y: 148, endPoint x: 386, endPoint y: 144, distance: 12.9
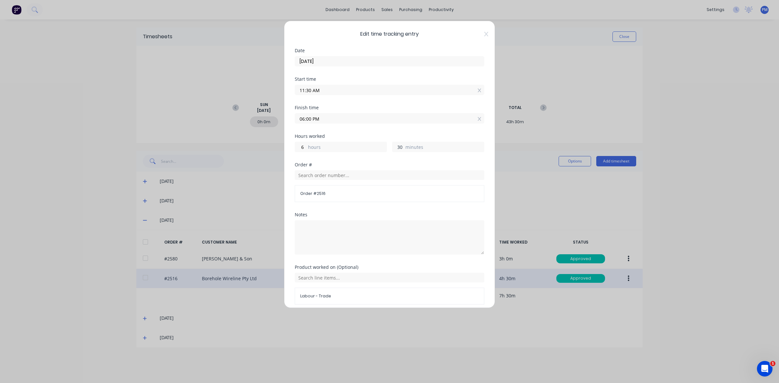
click at [393, 148] on input "30" at bounding box center [398, 147] width 11 height 10
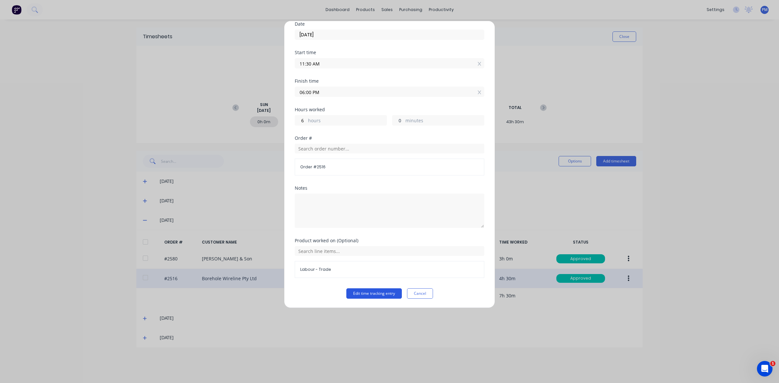
type input "0"
type input "05:30 PM"
click at [360, 293] on button "Edit time tracking entry" at bounding box center [374, 294] width 56 height 10
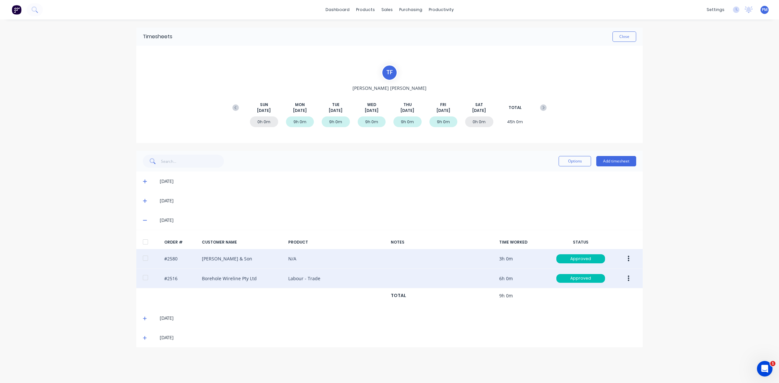
click at [628, 260] on icon "button" at bounding box center [629, 259] width 2 height 7
click at [593, 300] on div "Edit" at bounding box center [606, 301] width 50 height 9
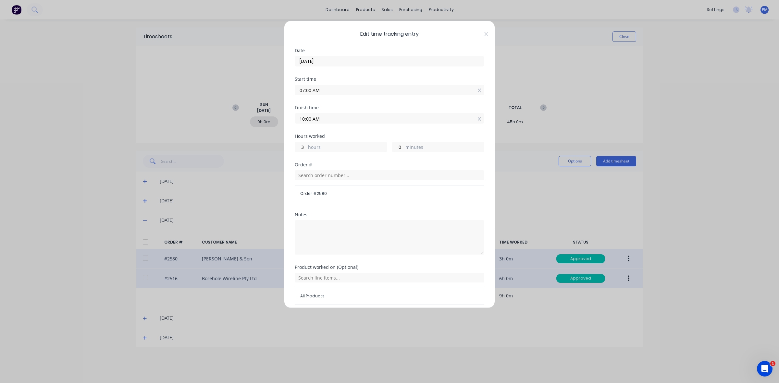
click at [543, 207] on div "Edit time tracking entry Date 27/08/2025 Start time 07:00 AM Finish time 10:00 …" at bounding box center [389, 191] width 779 height 383
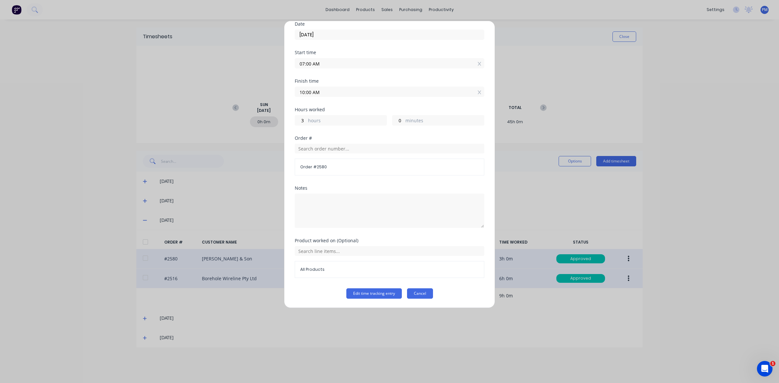
click at [415, 295] on button "Cancel" at bounding box center [420, 294] width 26 height 10
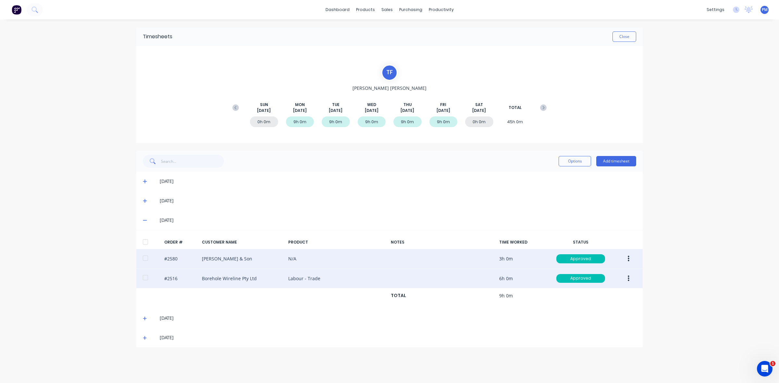
click at [629, 281] on icon "button" at bounding box center [629, 279] width 2 height 6
click at [586, 321] on div "Edit" at bounding box center [606, 321] width 50 height 9
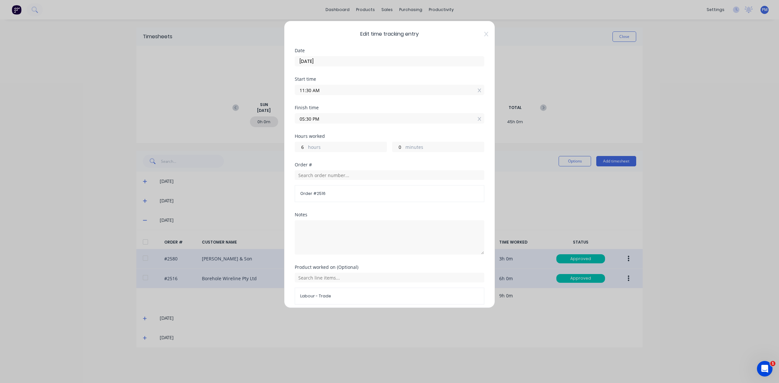
click at [318, 91] on input "11:30 AM" at bounding box center [389, 90] width 189 height 10
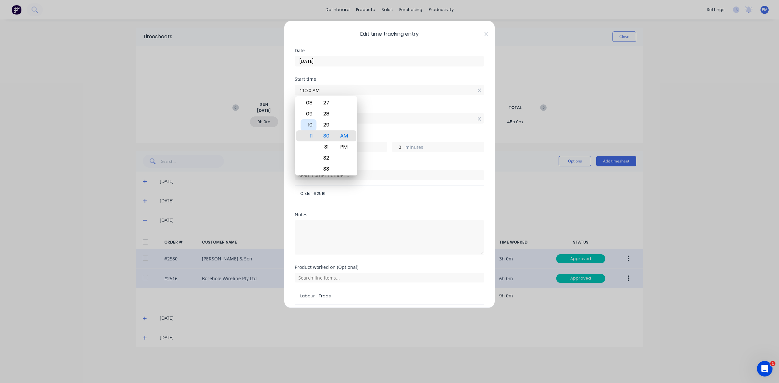
type input "10:30 AM"
type input "7"
click at [326, 137] on div "30" at bounding box center [327, 136] width 16 height 11
click at [399, 166] on div "Order #" at bounding box center [390, 165] width 190 height 5
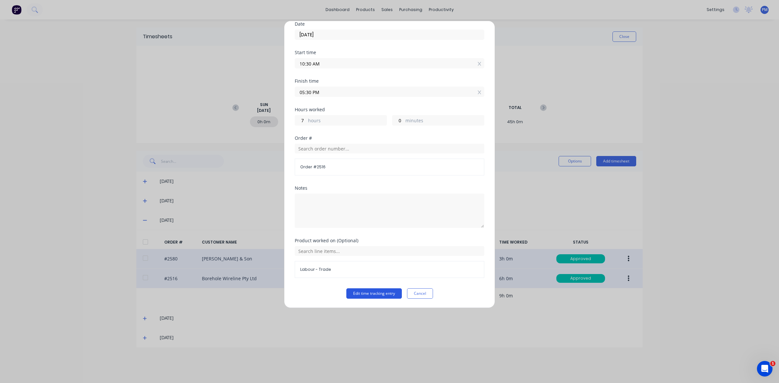
click at [356, 296] on button "Edit time tracking entry" at bounding box center [374, 294] width 56 height 10
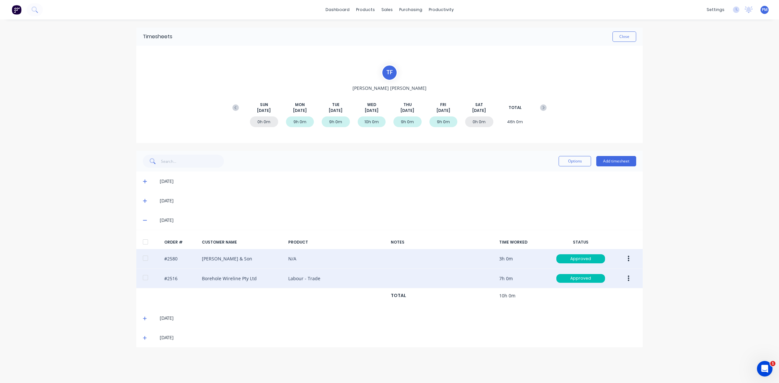
click at [628, 277] on icon "button" at bounding box center [629, 279] width 2 height 6
click at [586, 319] on div "Edit" at bounding box center [606, 321] width 50 height 9
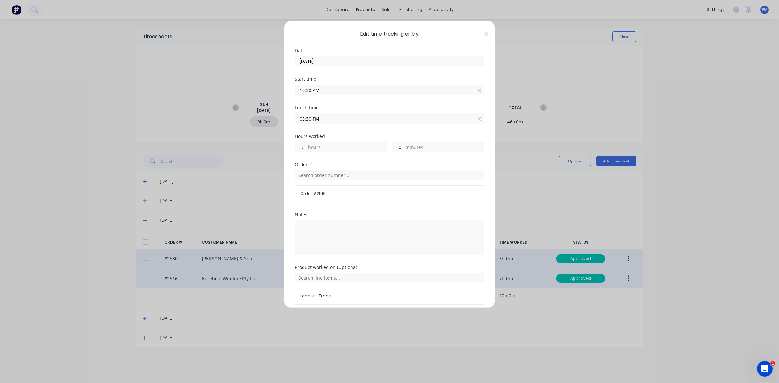
click at [301, 145] on input "7" at bounding box center [300, 147] width 11 height 10
drag, startPoint x: 305, startPoint y: 145, endPoint x: 301, endPoint y: 145, distance: 3.6
click at [301, 145] on input "7" at bounding box center [300, 147] width 11 height 10
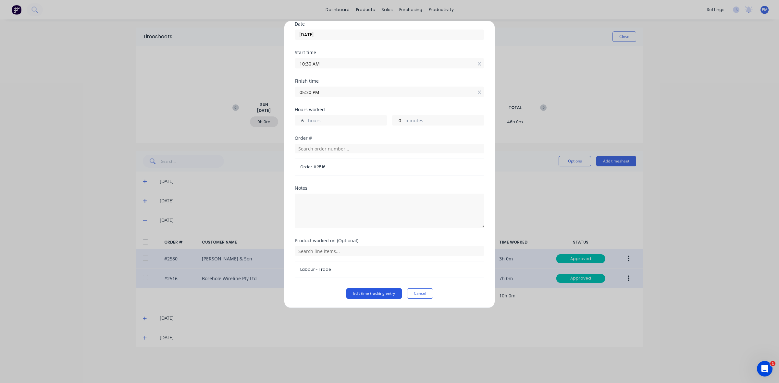
type input "6"
type input "04:30 PM"
click at [372, 295] on button "Edit time tracking entry" at bounding box center [374, 294] width 56 height 10
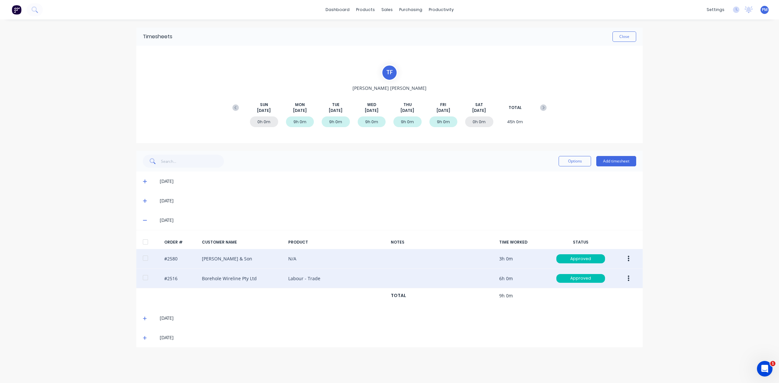
click at [145, 221] on icon at bounding box center [145, 220] width 4 height 5
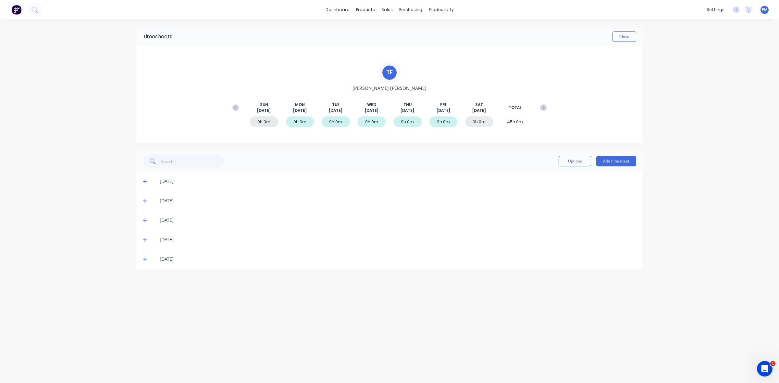
click at [143, 181] on icon at bounding box center [145, 182] width 4 height 4
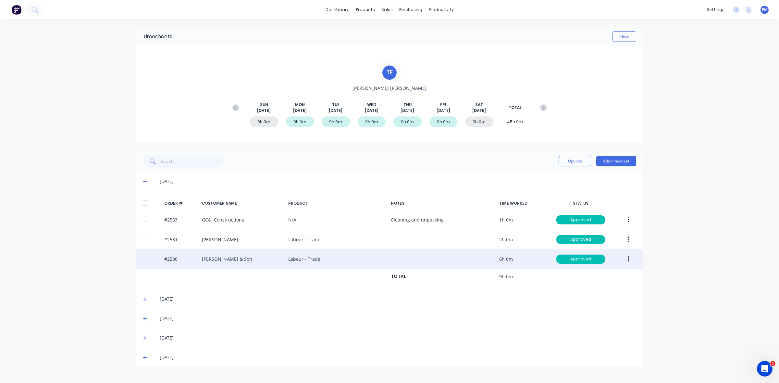
click at [628, 260] on icon "button" at bounding box center [629, 259] width 2 height 7
click at [585, 302] on div "Edit" at bounding box center [606, 302] width 50 height 9
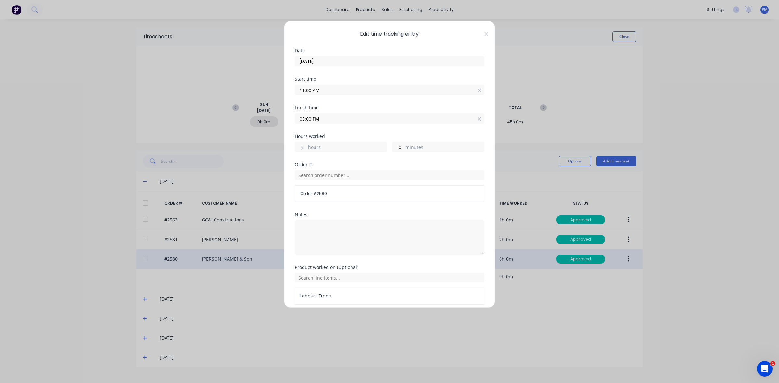
click at [301, 146] on input "6" at bounding box center [300, 147] width 11 height 10
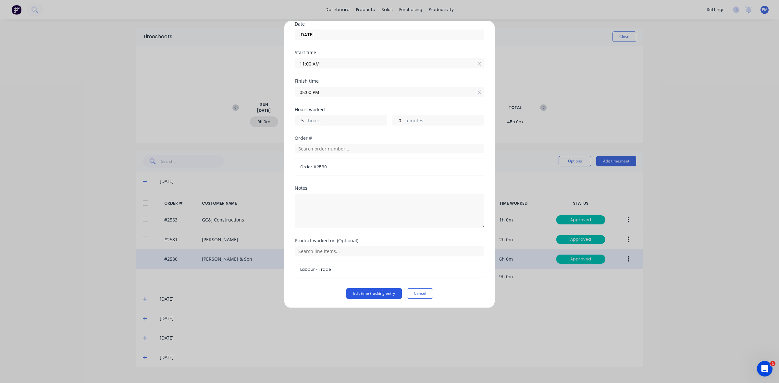
type input "5"
type input "04:00 PM"
click at [359, 293] on button "Edit time tracking entry" at bounding box center [374, 294] width 56 height 10
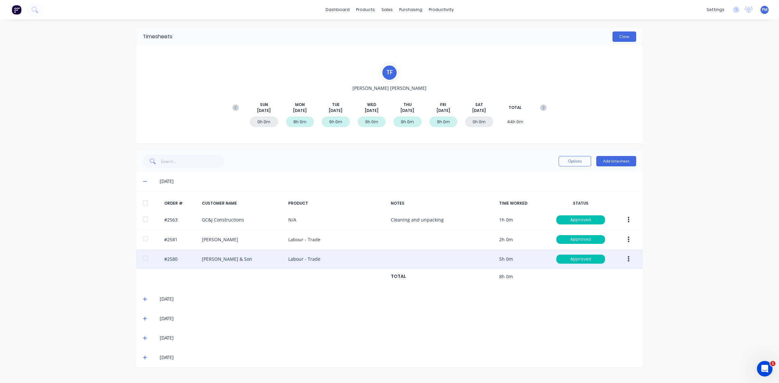
click at [623, 37] on button "Close" at bounding box center [625, 36] width 24 height 10
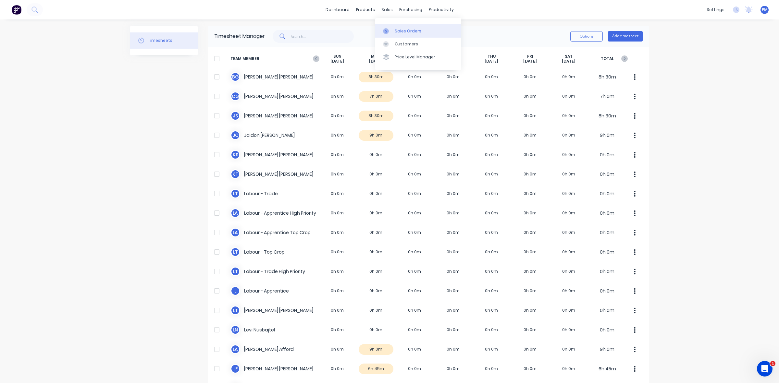
click at [403, 28] on div "Sales Orders" at bounding box center [408, 31] width 27 height 6
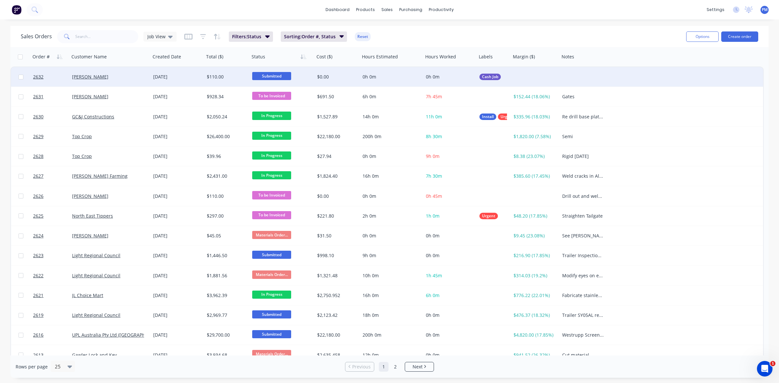
click at [126, 78] on div "Rick Niutta" at bounding box center [108, 77] width 72 height 6
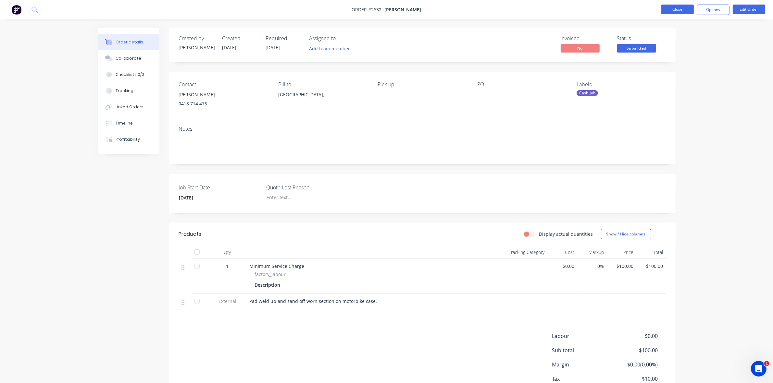
click at [681, 9] on button "Close" at bounding box center [677, 10] width 32 height 10
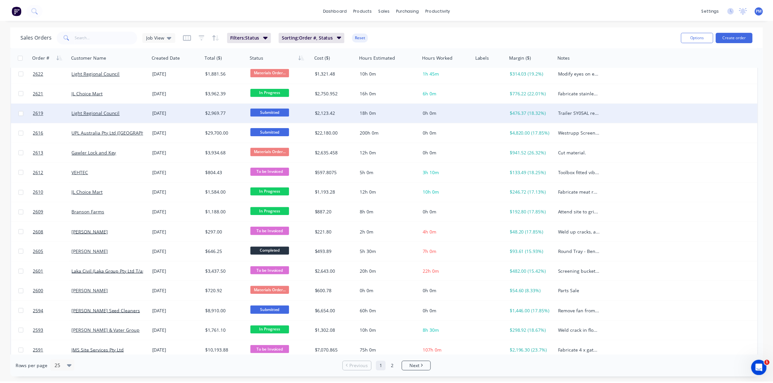
scroll to position [208, 0]
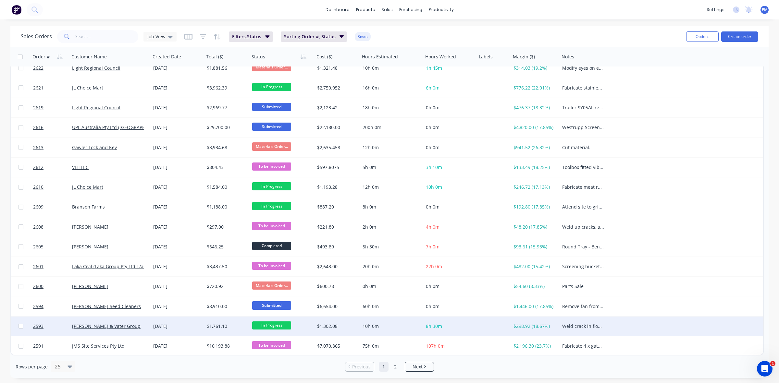
click at [144, 320] on div "[PERSON_NAME] & Vater Group" at bounding box center [109, 326] width 81 height 19
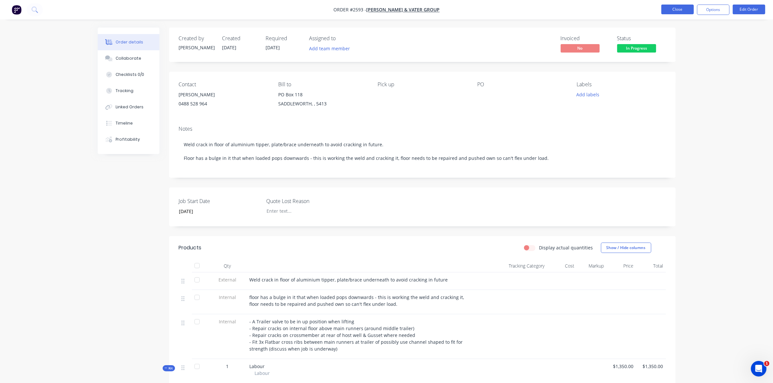
click at [681, 10] on button "Close" at bounding box center [677, 10] width 32 height 10
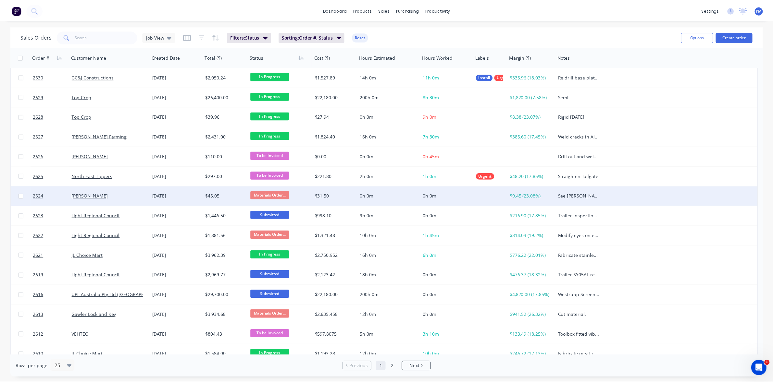
scroll to position [41, 0]
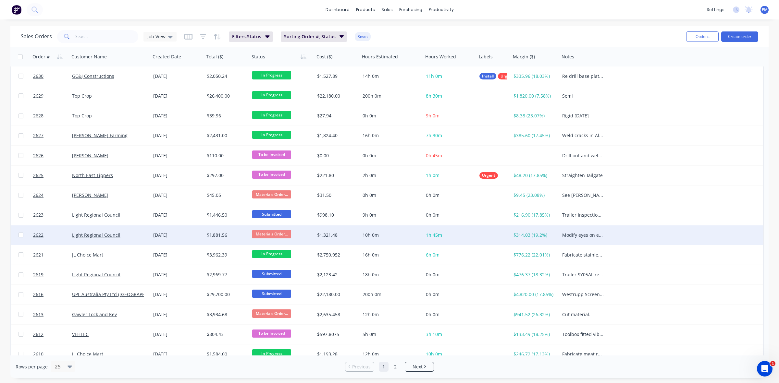
click at [195, 235] on div "[DATE]" at bounding box center [177, 235] width 48 height 6
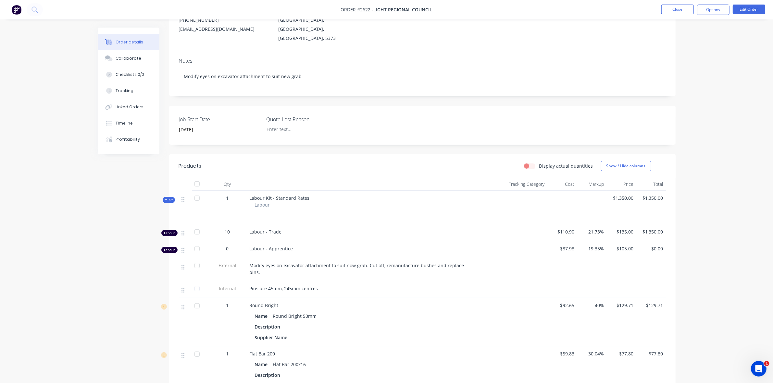
scroll to position [81, 0]
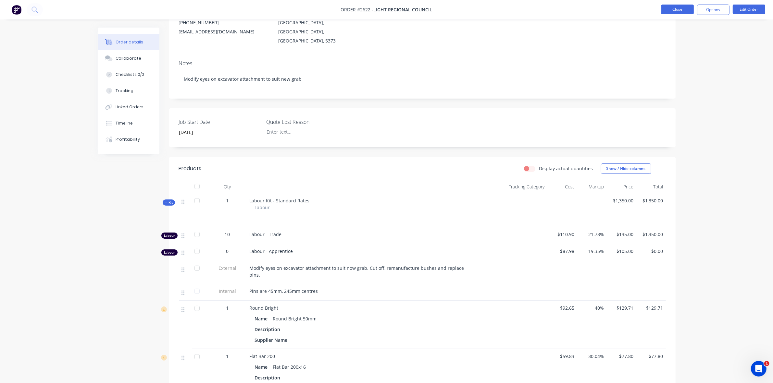
click at [681, 6] on button "Close" at bounding box center [677, 10] width 32 height 10
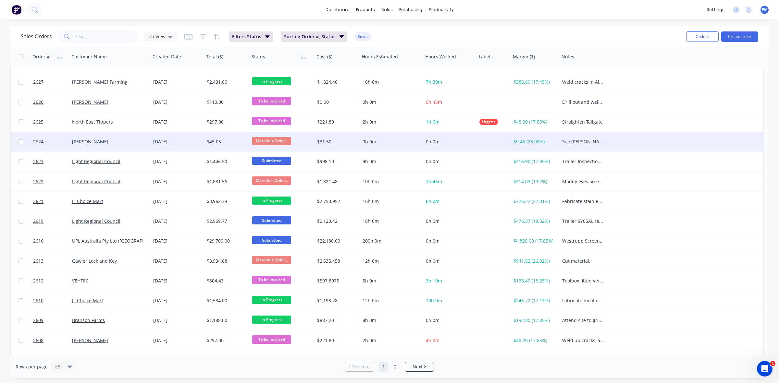
scroll to position [122, 0]
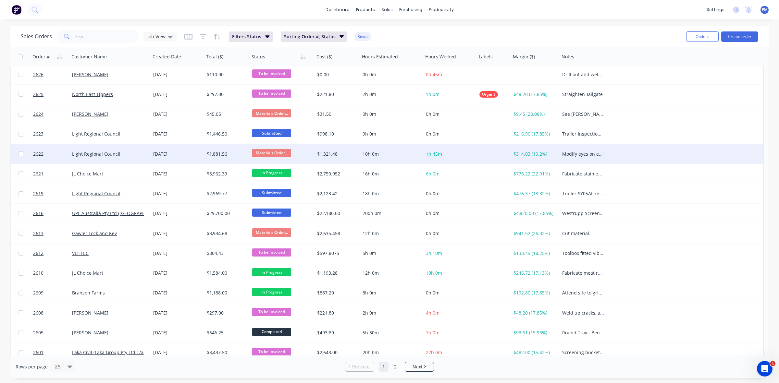
click at [261, 151] on span "Materials Order..." at bounding box center [271, 153] width 39 height 8
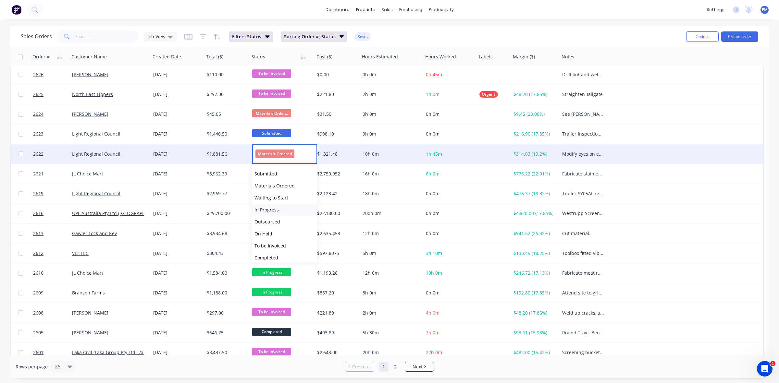
click at [264, 209] on span "In Progress" at bounding box center [267, 210] width 24 height 6
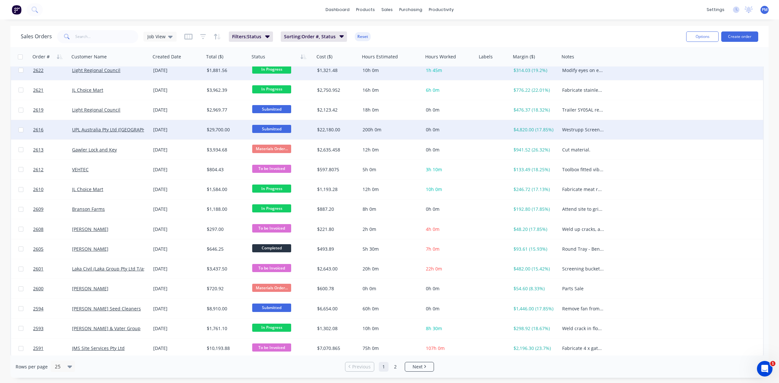
scroll to position [208, 0]
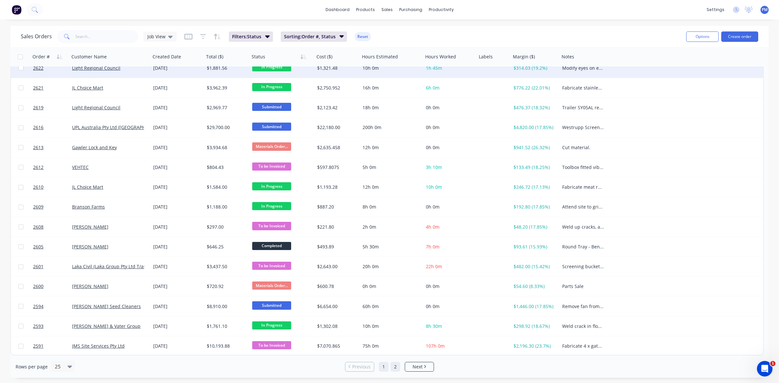
click at [395, 368] on link "2" at bounding box center [396, 367] width 10 height 10
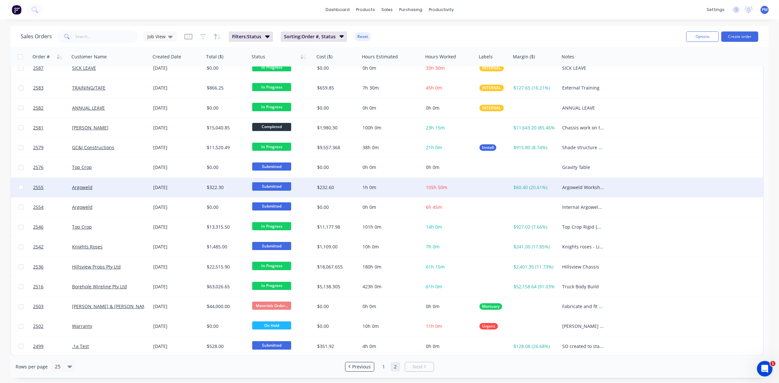
scroll to position [0, 0]
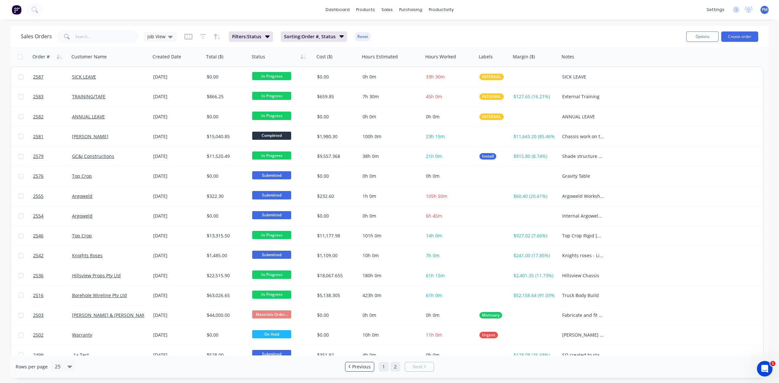
click at [381, 369] on link "1" at bounding box center [384, 367] width 10 height 10
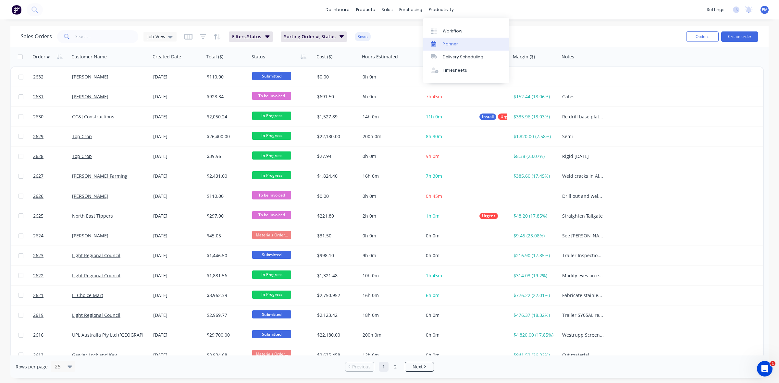
click at [450, 43] on div "Planner" at bounding box center [450, 44] width 15 height 6
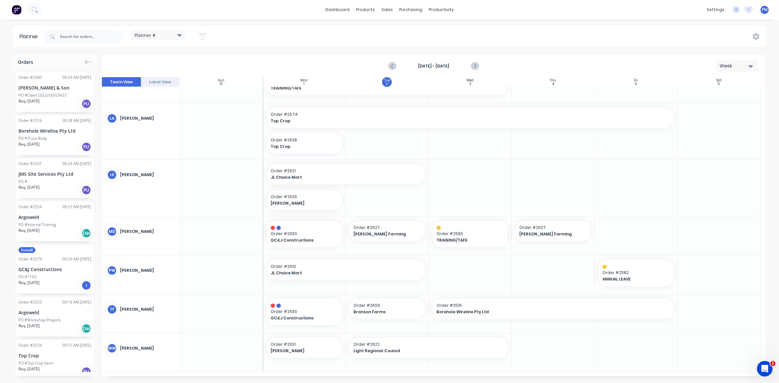
scroll to position [179, 0]
click at [320, 234] on span "Order # 2630" at bounding box center [305, 234] width 68 height 6
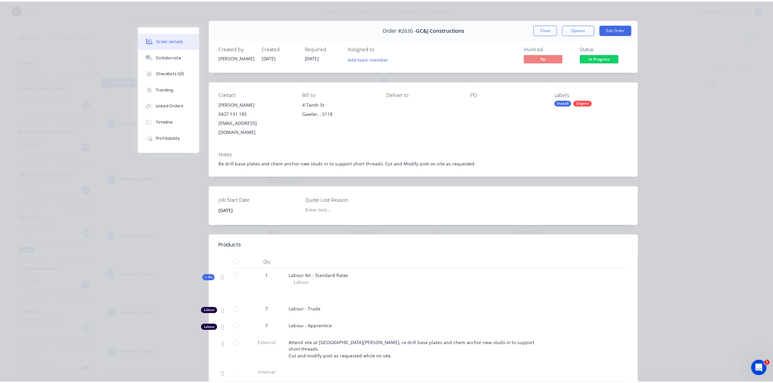
scroll to position [0, 0]
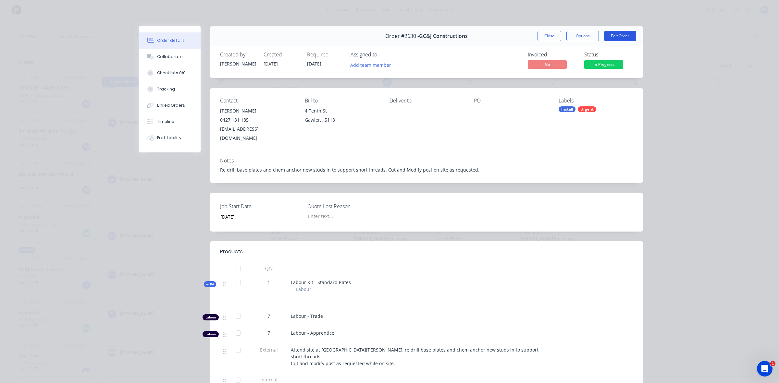
click at [616, 38] on button "Edit Order" at bounding box center [620, 36] width 32 height 10
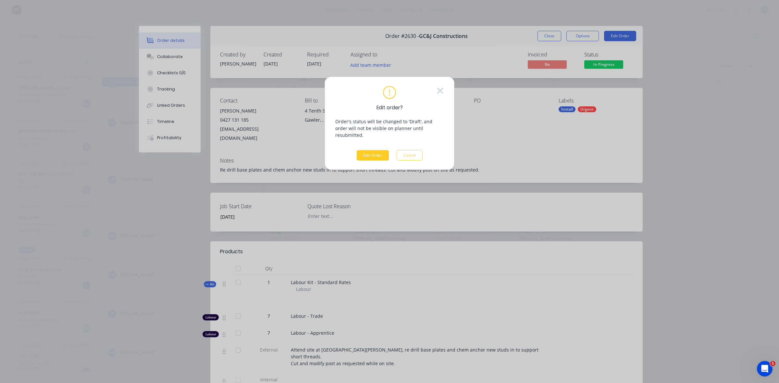
click at [373, 150] on button "Edit Order" at bounding box center [373, 155] width 32 height 10
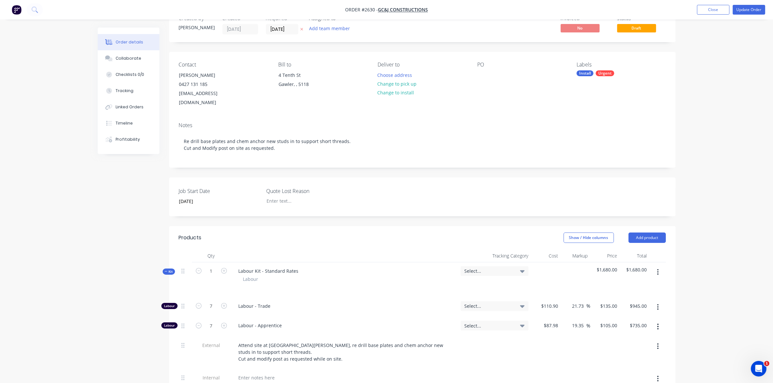
scroll to position [41, 0]
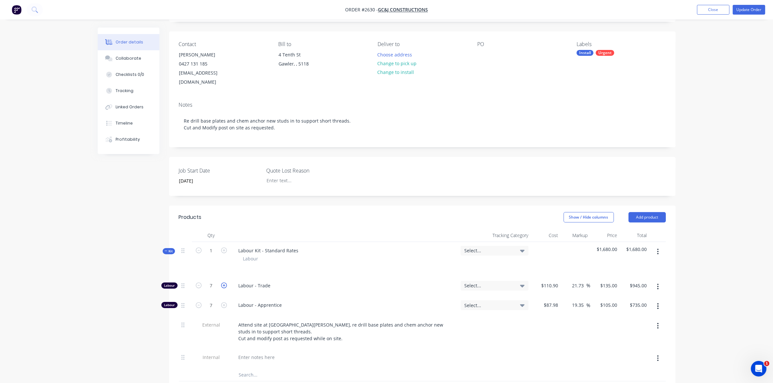
click at [225, 283] on icon "button" at bounding box center [224, 286] width 6 height 6
type input "8"
type input "$1,080.00"
click at [225, 283] on icon "button" at bounding box center [224, 286] width 6 height 6
type input "9"
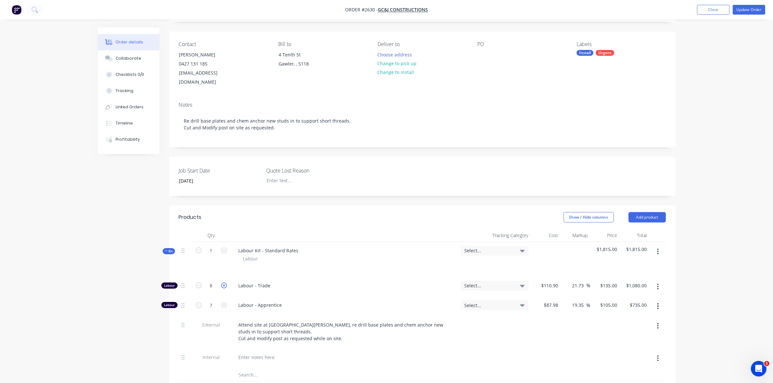
type input "$1,215.00"
click at [225, 283] on icon "button" at bounding box center [224, 286] width 6 height 6
type input "10"
type input "$1,350.00"
click at [749, 10] on button "Update Order" at bounding box center [749, 10] width 32 height 10
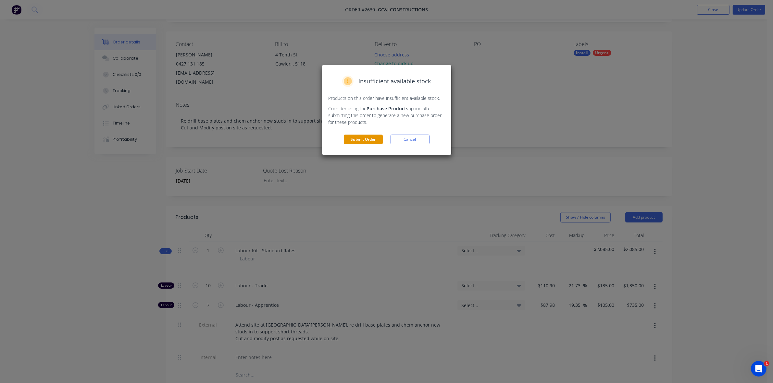
click at [359, 140] on button "Submit Order" at bounding box center [363, 140] width 39 height 10
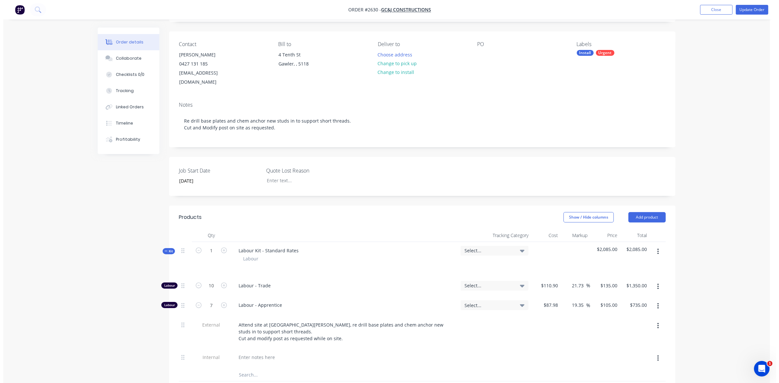
scroll to position [0, 0]
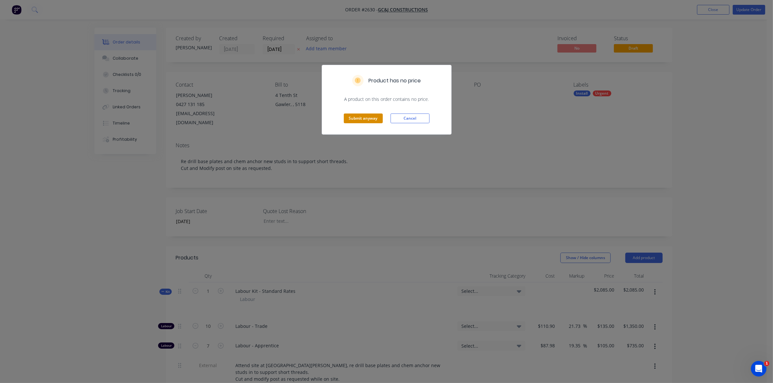
click at [366, 119] on button "Submit anyway" at bounding box center [363, 119] width 39 height 10
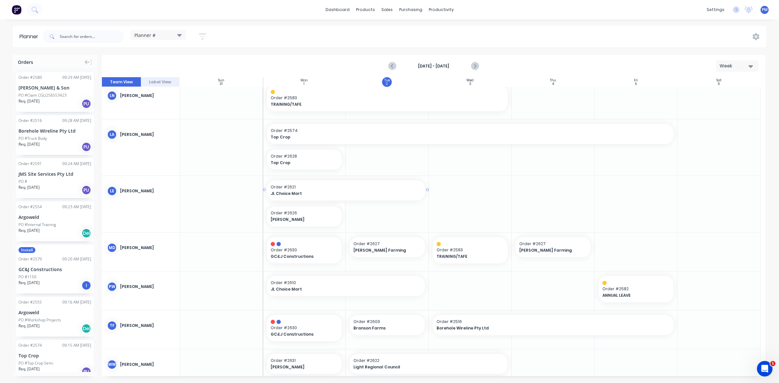
scroll to position [179, 0]
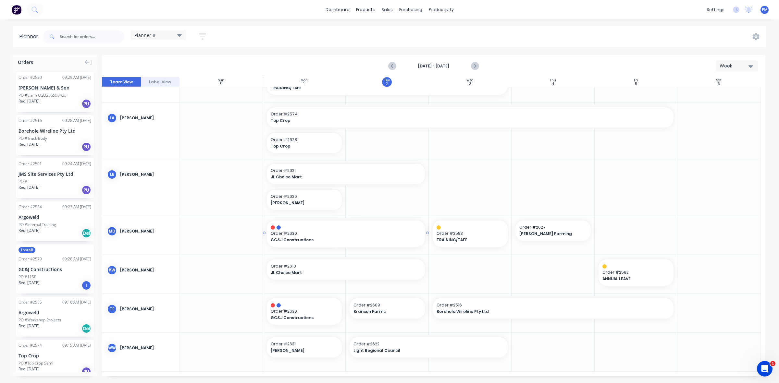
drag, startPoint x: 343, startPoint y: 232, endPoint x: 361, endPoint y: 231, distance: 18.5
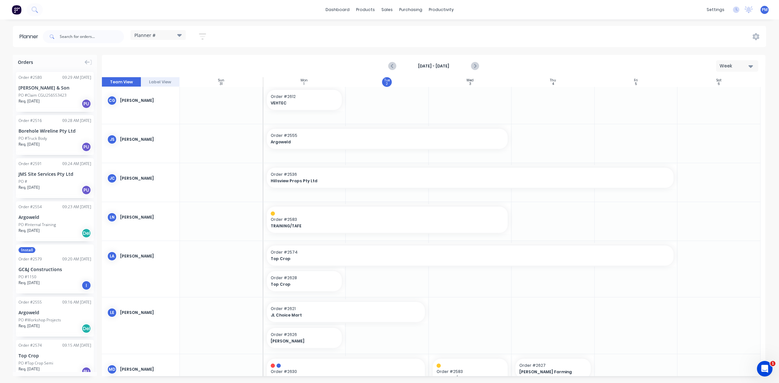
scroll to position [0, 0]
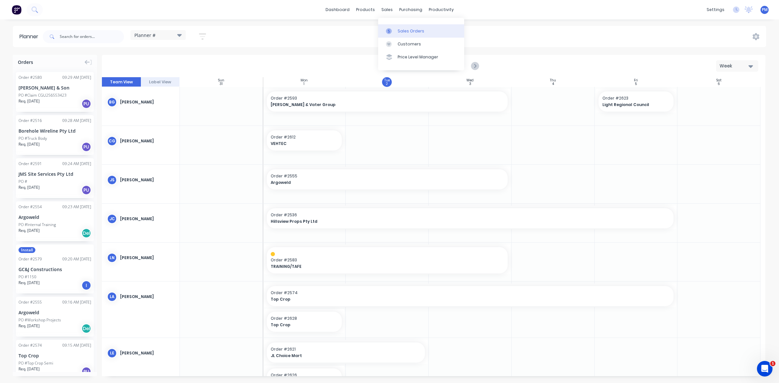
click at [400, 29] on div "Sales Orders" at bounding box center [411, 31] width 27 height 6
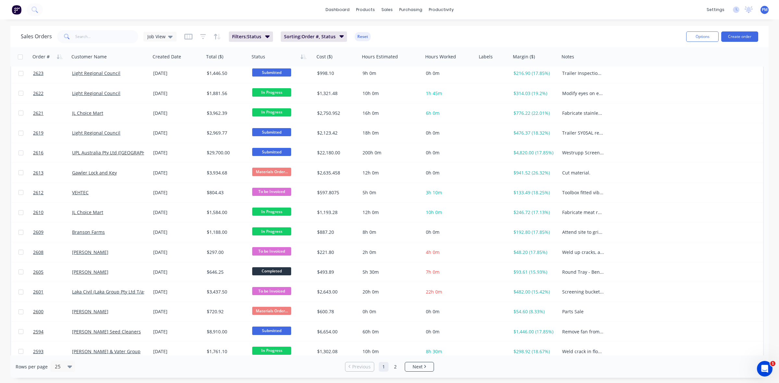
scroll to position [208, 0]
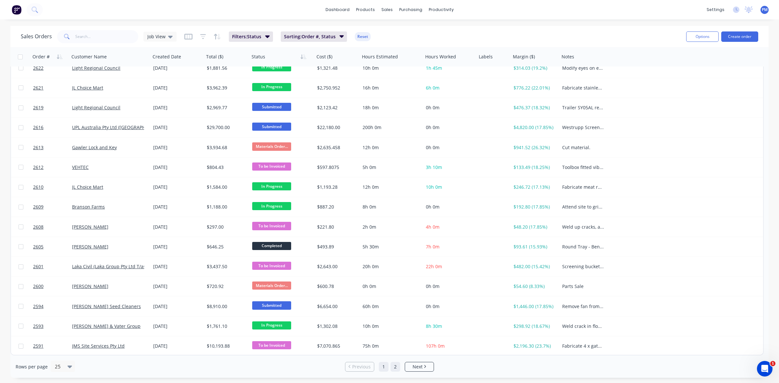
click at [393, 364] on link "2" at bounding box center [396, 367] width 10 height 10
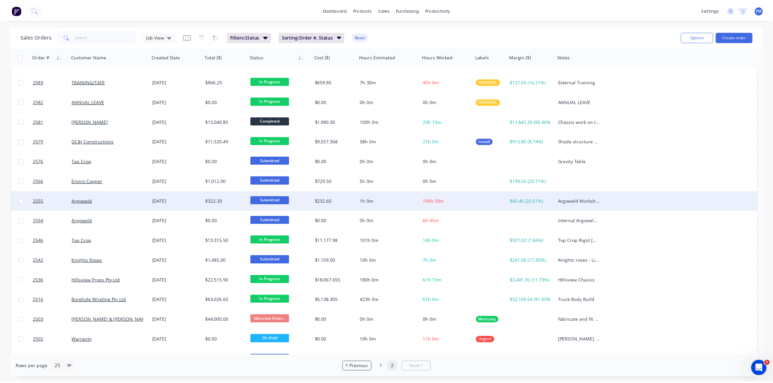
scroll to position [29, 0]
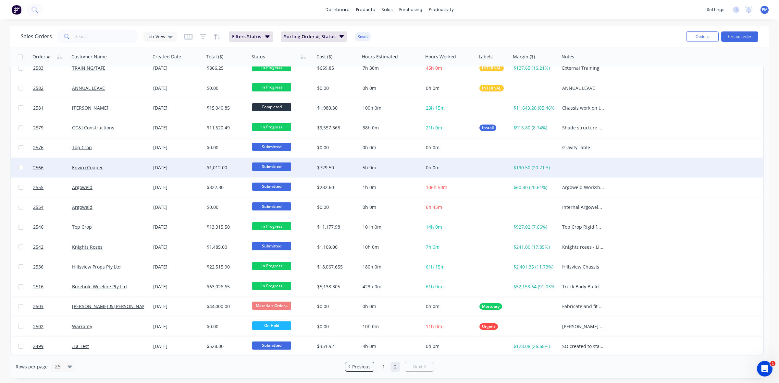
click at [131, 170] on div "Enviro Copper" at bounding box center [109, 167] width 81 height 19
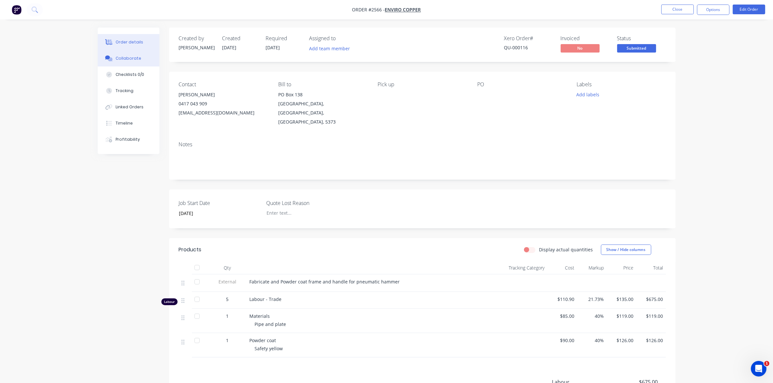
click at [129, 59] on div "Collaborate" at bounding box center [129, 59] width 26 height 6
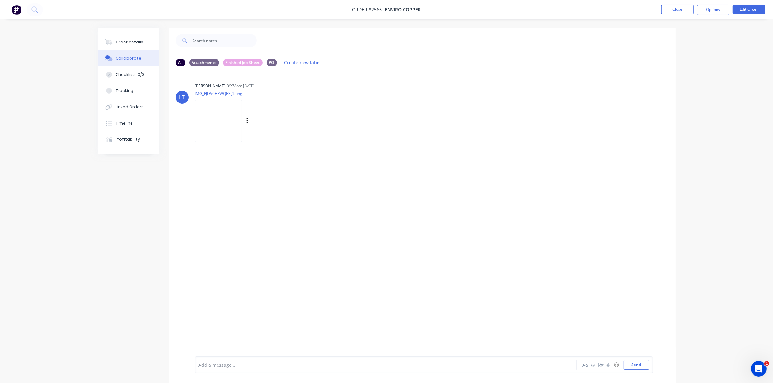
click at [216, 125] on img at bounding box center [218, 121] width 47 height 43
click at [134, 43] on div "Order details" at bounding box center [130, 42] width 28 height 6
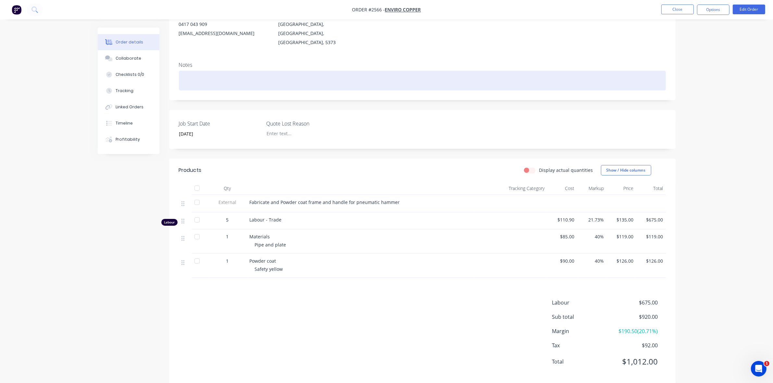
scroll to position [81, 0]
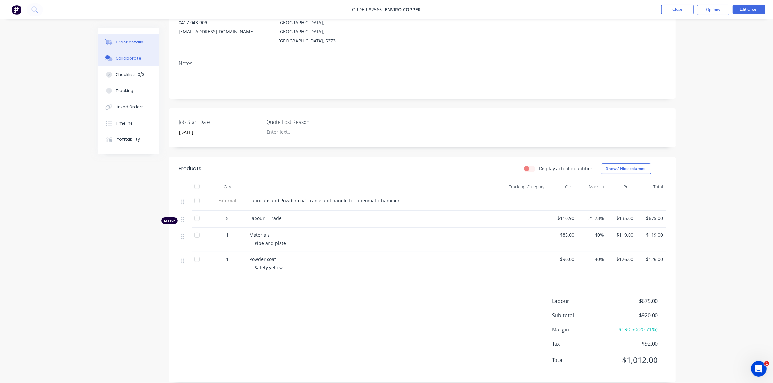
click at [130, 57] on div "Collaborate" at bounding box center [129, 59] width 26 height 6
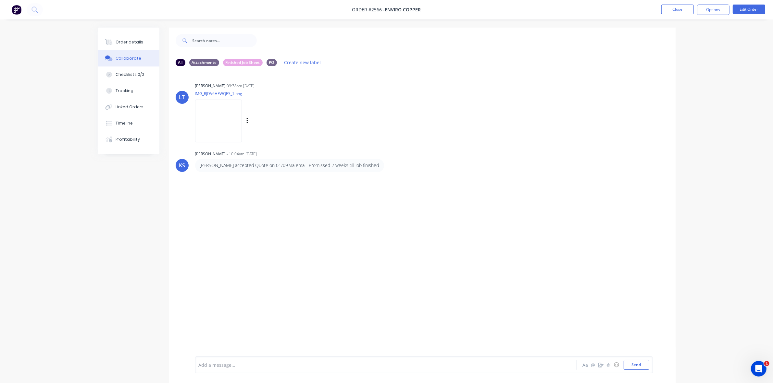
click at [216, 116] on img at bounding box center [218, 121] width 47 height 43
click at [218, 108] on img at bounding box center [218, 121] width 47 height 43
click at [131, 38] on button "Order details" at bounding box center [129, 42] width 62 height 16
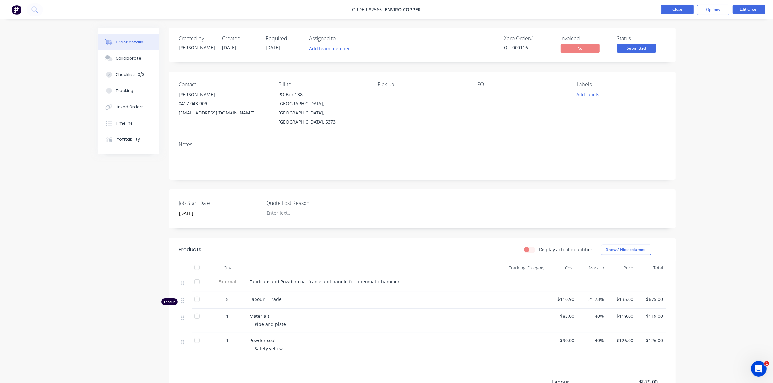
click at [670, 10] on button "Close" at bounding box center [677, 10] width 32 height 10
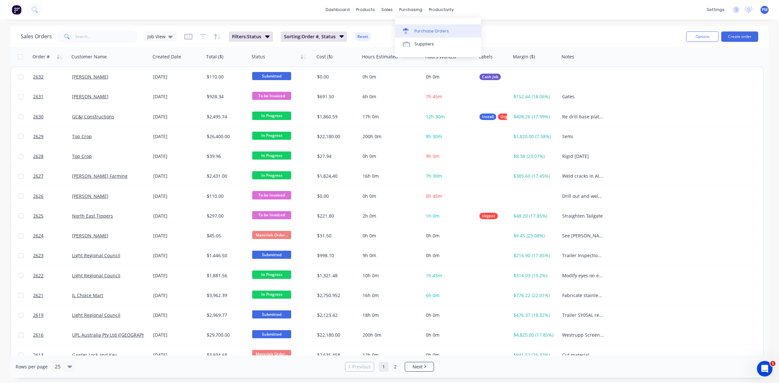
click at [423, 29] on div "Purchase Orders" at bounding box center [432, 31] width 34 height 6
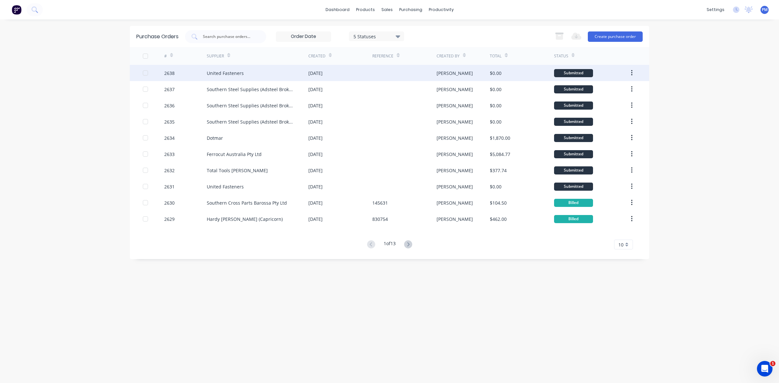
click at [281, 73] on div "United Fasteners" at bounding box center [258, 73] width 102 height 16
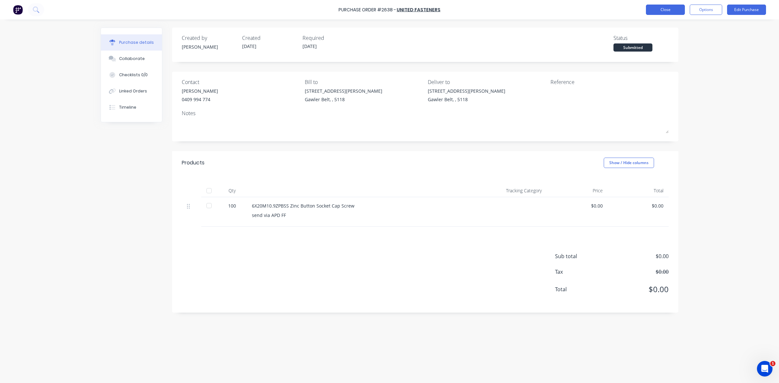
click at [655, 7] on button "Close" at bounding box center [665, 10] width 39 height 10
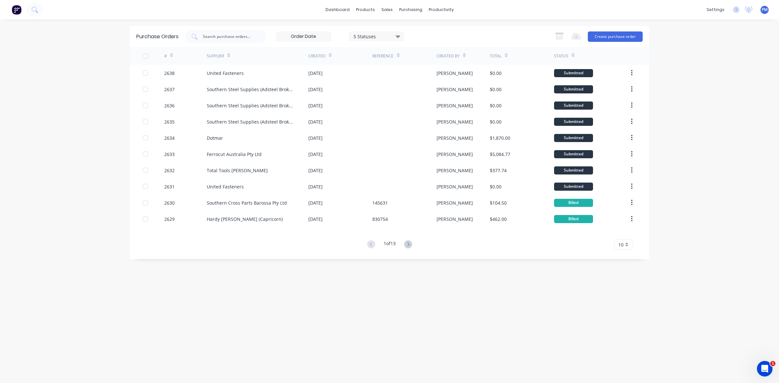
click at [56, 7] on div "dashboard products sales purchasing productivity dashboard products Product Cat…" at bounding box center [389, 9] width 779 height 19
click at [33, 8] on icon at bounding box center [34, 9] width 6 height 6
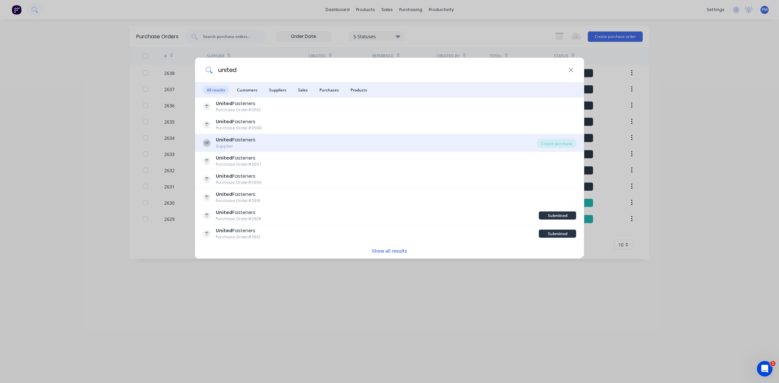
type input "united"
click at [241, 147] on div "Supplier" at bounding box center [236, 147] width 40 height 6
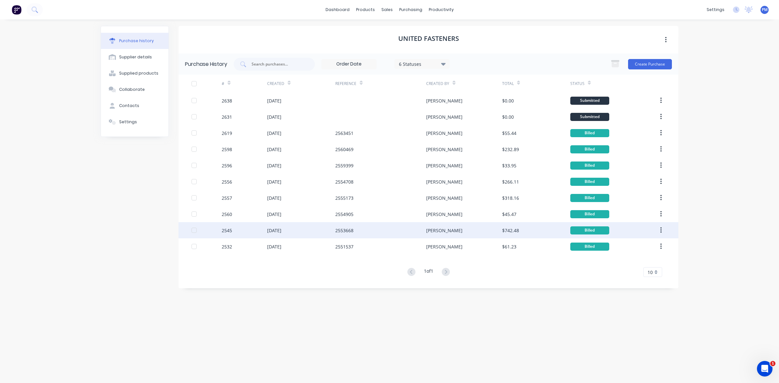
click at [377, 231] on div "2553668" at bounding box center [380, 230] width 91 height 16
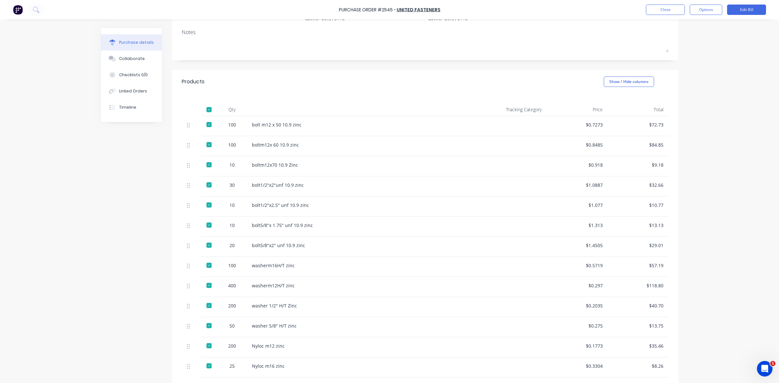
scroll to position [41, 0]
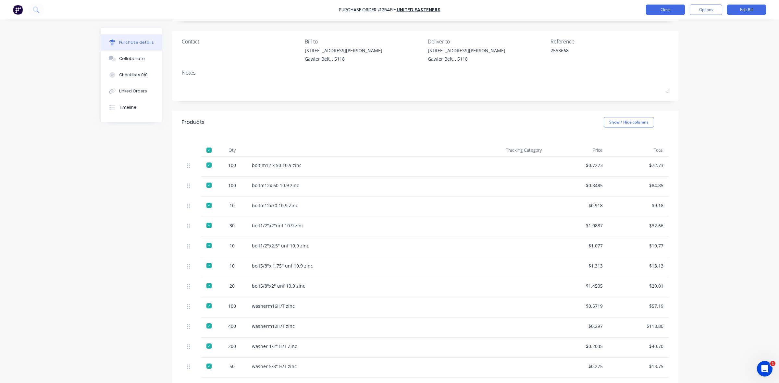
click at [666, 12] on button "Close" at bounding box center [665, 10] width 39 height 10
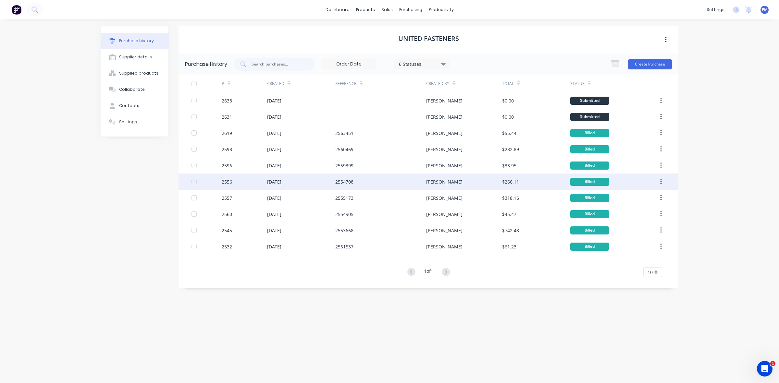
click at [383, 182] on div "2554708" at bounding box center [380, 182] width 91 height 16
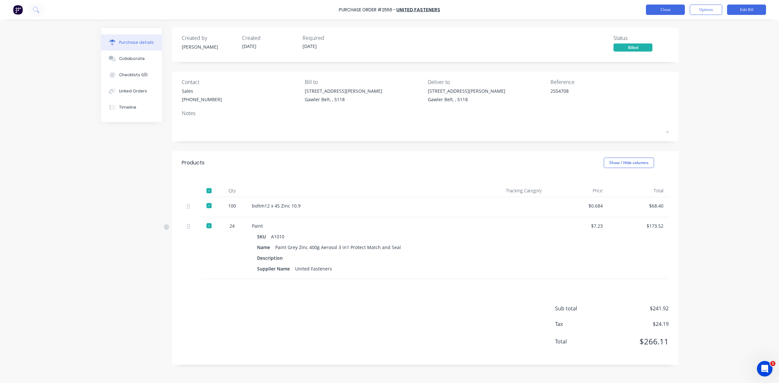
click at [669, 10] on button "Close" at bounding box center [665, 10] width 39 height 10
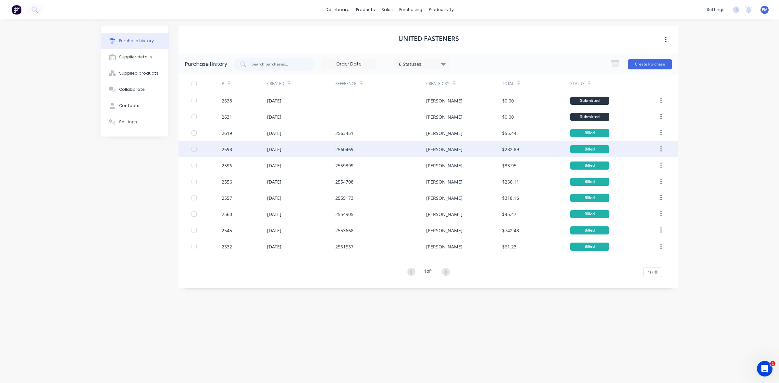
click at [396, 151] on div "2560469" at bounding box center [380, 149] width 91 height 16
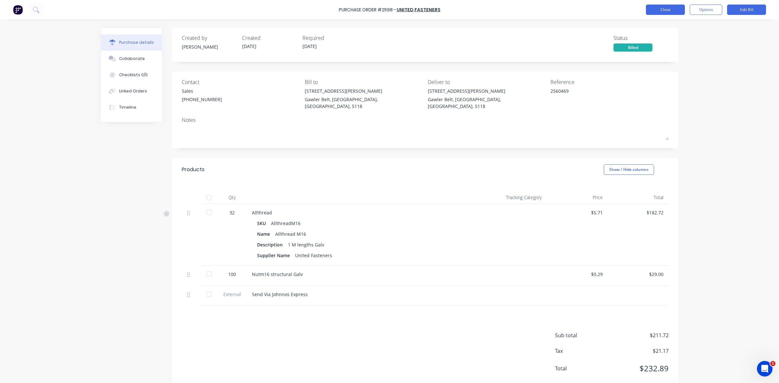
click at [663, 10] on button "Close" at bounding box center [665, 10] width 39 height 10
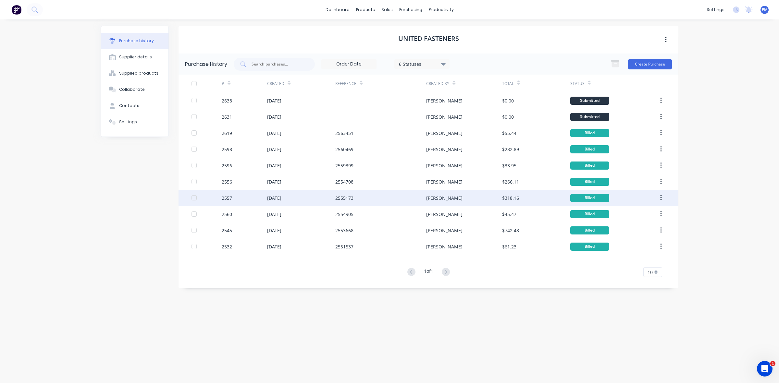
click at [377, 198] on div "2555173" at bounding box center [380, 198] width 91 height 16
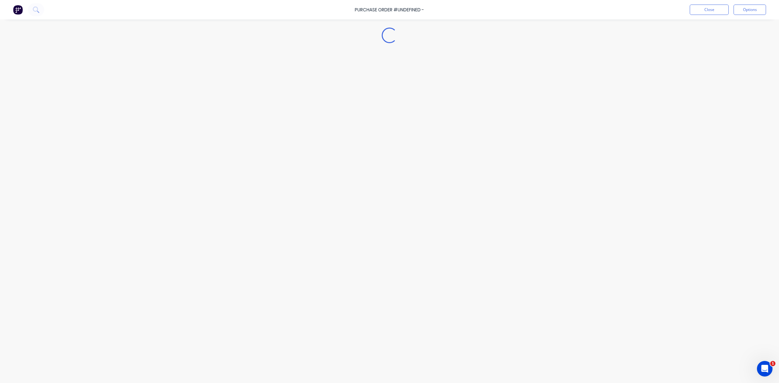
type textarea "x"
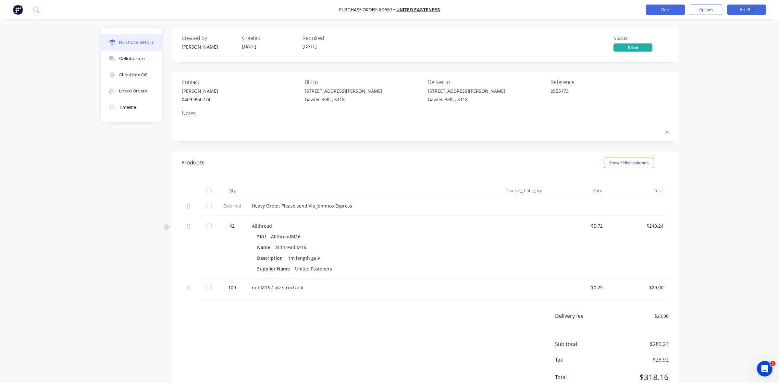
click at [659, 10] on button "Close" at bounding box center [665, 10] width 39 height 10
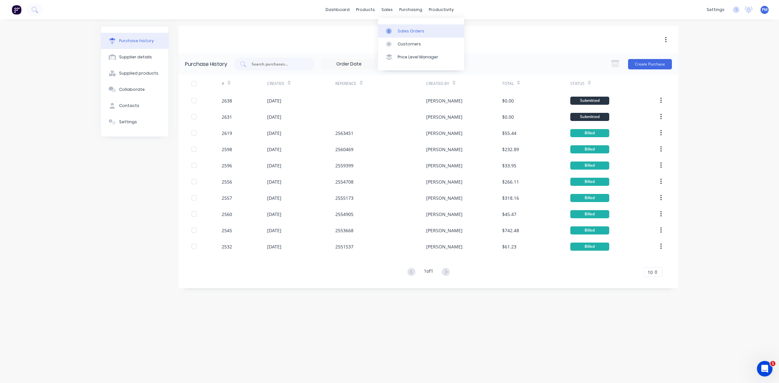
click at [399, 29] on div "Sales Orders" at bounding box center [411, 31] width 27 height 6
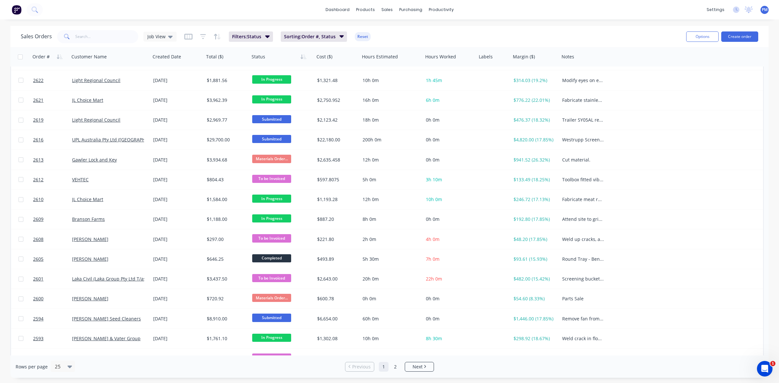
scroll to position [208, 0]
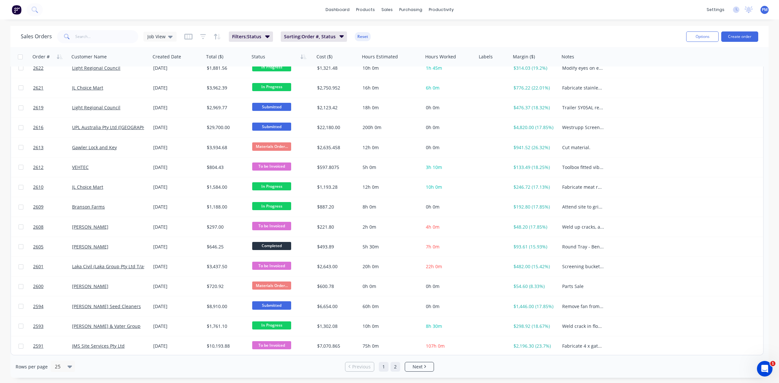
click at [395, 368] on link "2" at bounding box center [396, 367] width 10 height 10
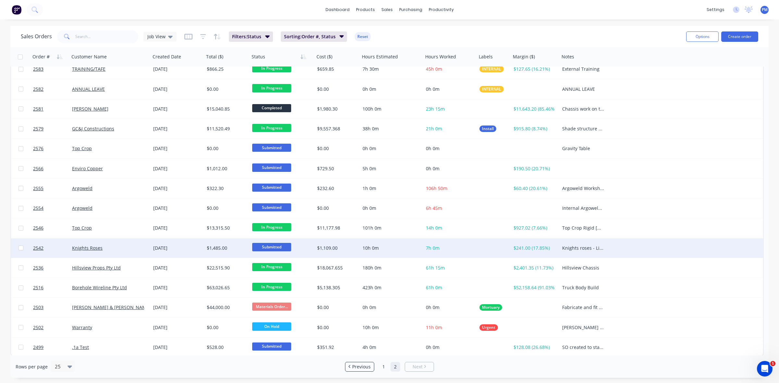
scroll to position [29, 0]
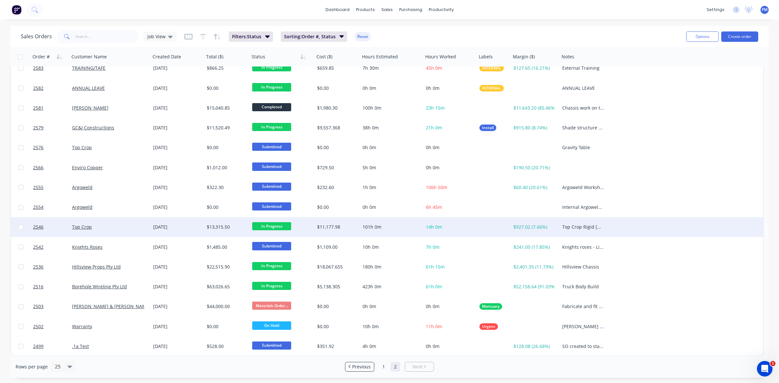
click at [130, 224] on div "Top Crop" at bounding box center [108, 227] width 72 height 6
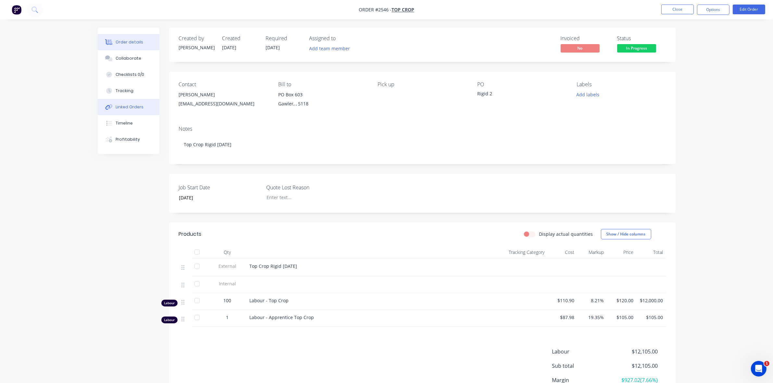
click at [129, 108] on div "Linked Orders" at bounding box center [130, 107] width 28 height 6
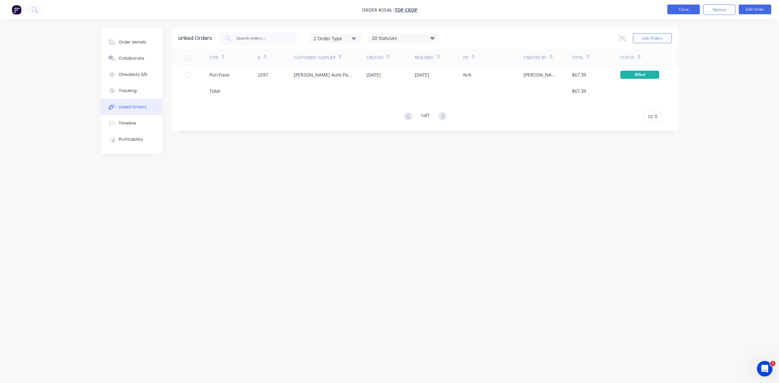
click at [685, 10] on button "Close" at bounding box center [684, 10] width 32 height 10
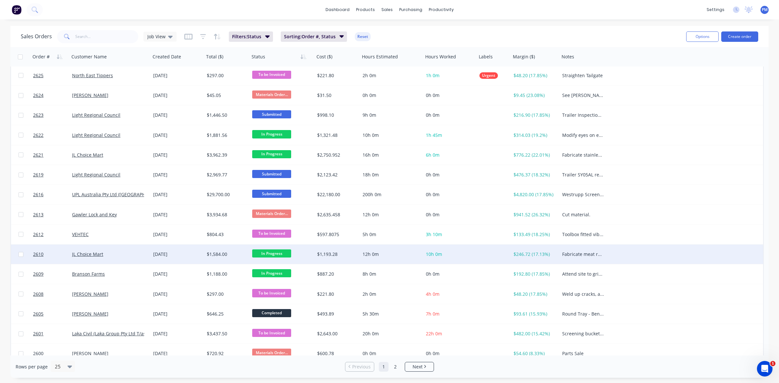
scroll to position [208, 0]
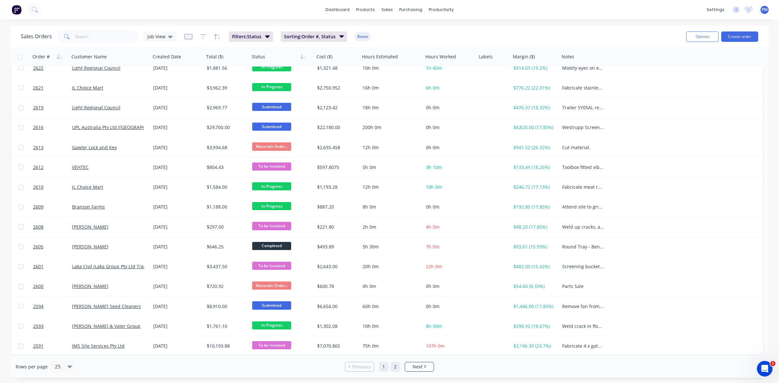
click at [398, 368] on link "2" at bounding box center [396, 367] width 10 height 10
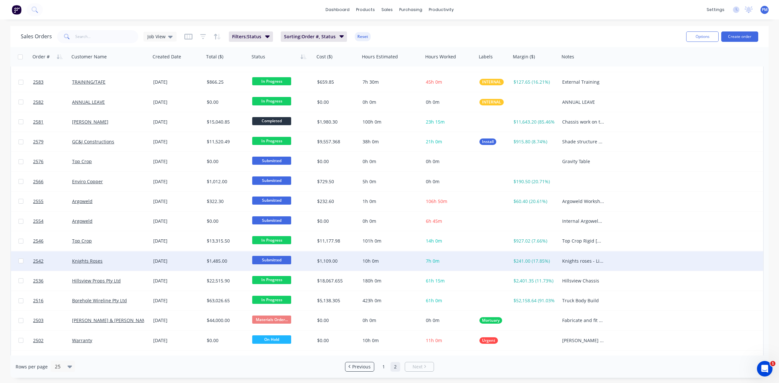
scroll to position [29, 0]
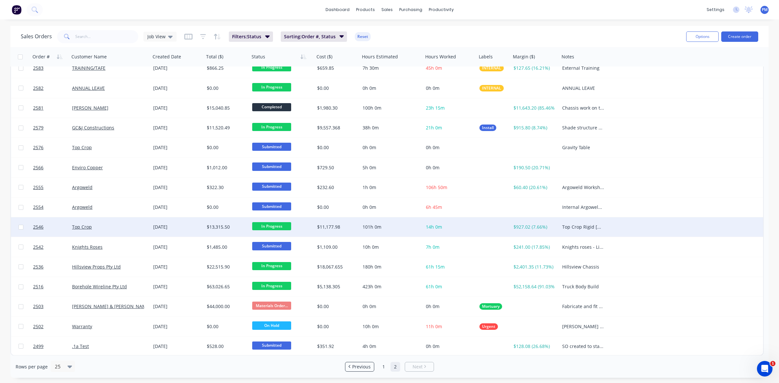
click at [133, 228] on div "Top Crop" at bounding box center [108, 227] width 72 height 6
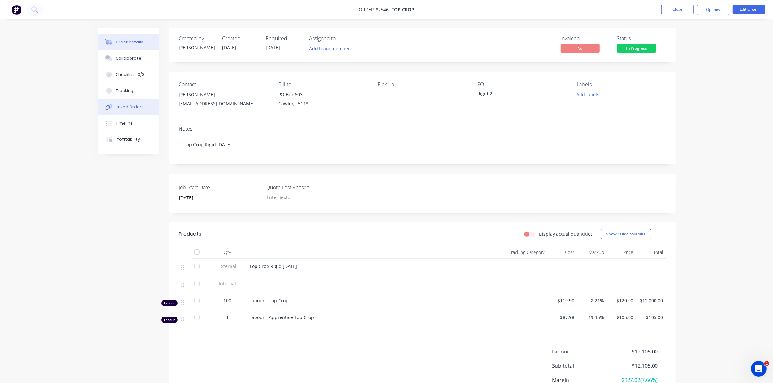
click at [134, 108] on div "Linked Orders" at bounding box center [130, 107] width 28 height 6
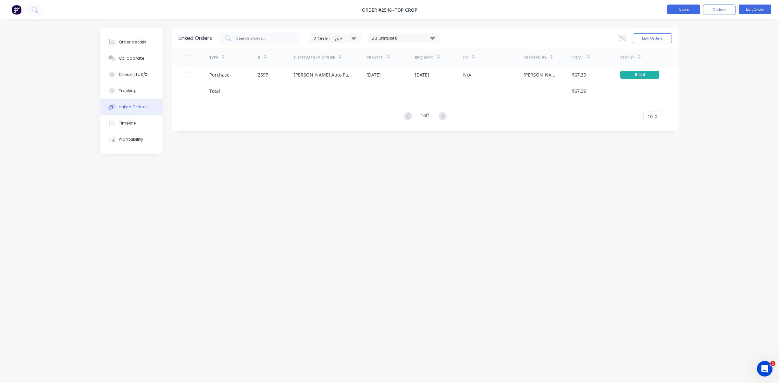
click at [688, 8] on button "Close" at bounding box center [684, 10] width 32 height 10
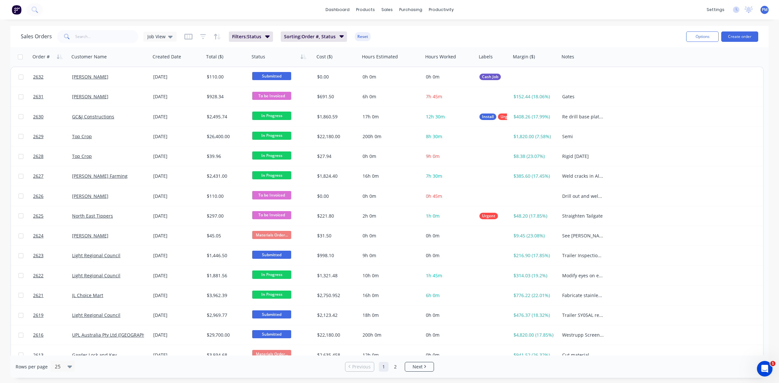
click at [46, 10] on div "dashboard products sales purchasing productivity dashboard products Product Cat…" at bounding box center [389, 9] width 779 height 19
click at [32, 10] on icon at bounding box center [33, 8] width 5 height 5
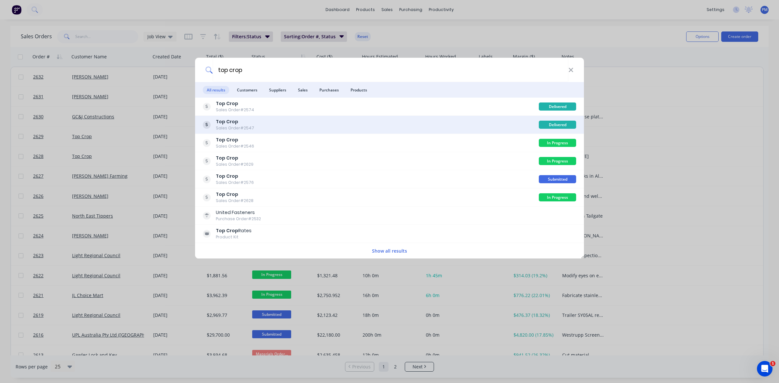
type input "top crop"
click at [275, 125] on div "Top Crop Sales Order #2547" at bounding box center [371, 125] width 336 height 13
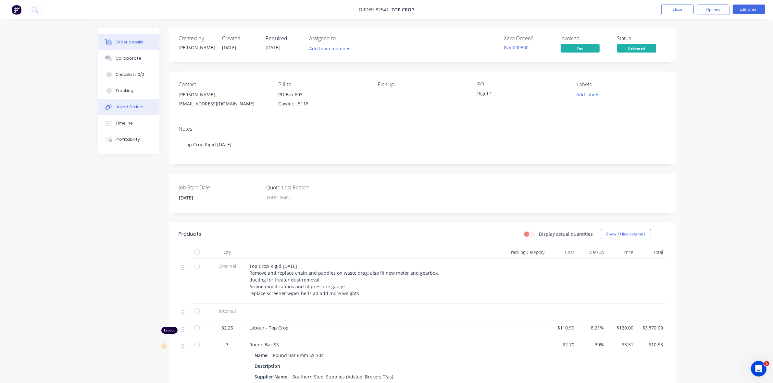
click at [129, 106] on div "Linked Orders" at bounding box center [130, 107] width 28 height 6
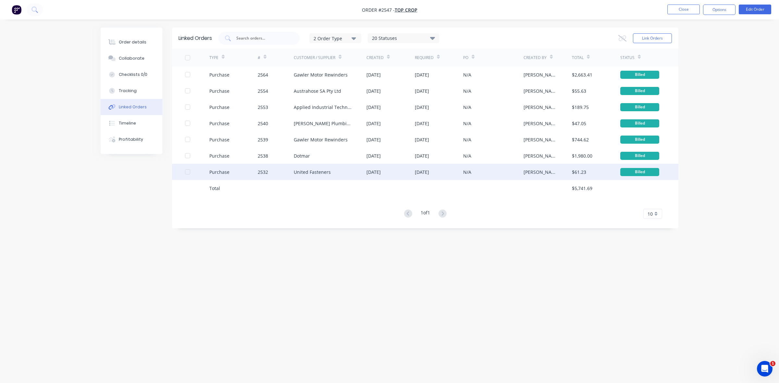
click at [348, 173] on div "United Fasteners" at bounding box center [330, 172] width 73 height 16
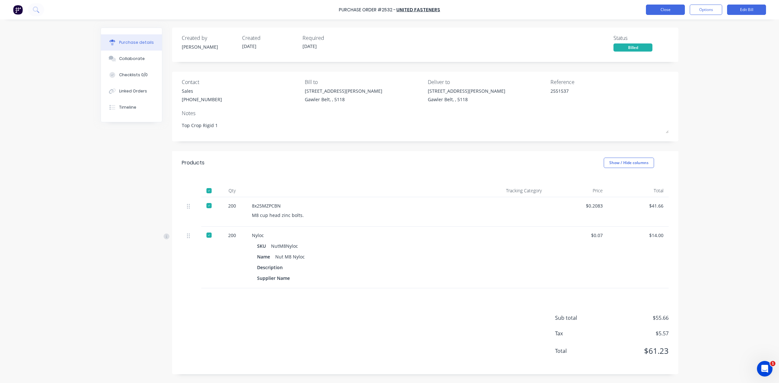
click at [668, 10] on button "Close" at bounding box center [665, 10] width 39 height 10
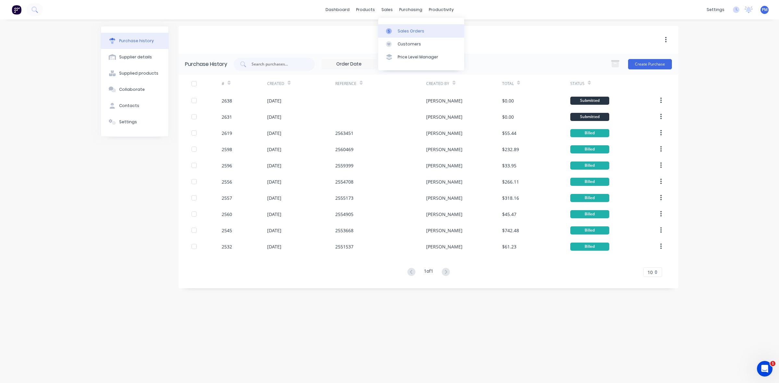
click at [404, 29] on div "Sales Orders" at bounding box center [411, 31] width 27 height 6
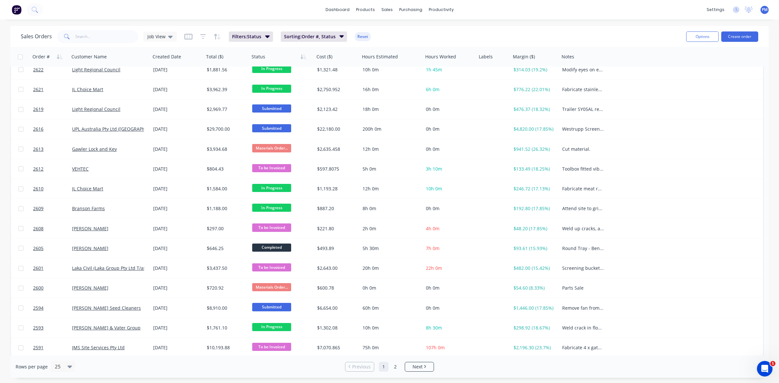
scroll to position [208, 0]
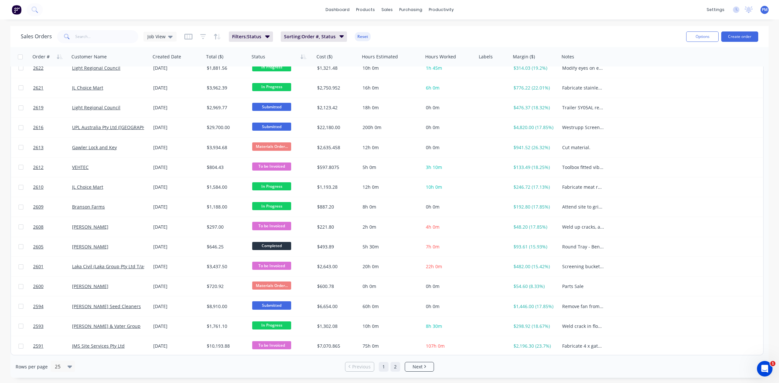
click at [398, 369] on link "2" at bounding box center [396, 367] width 10 height 10
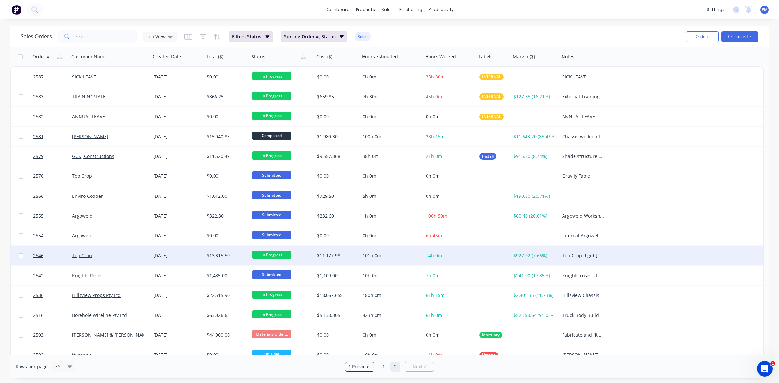
click at [135, 258] on div "Top Crop" at bounding box center [108, 256] width 72 height 6
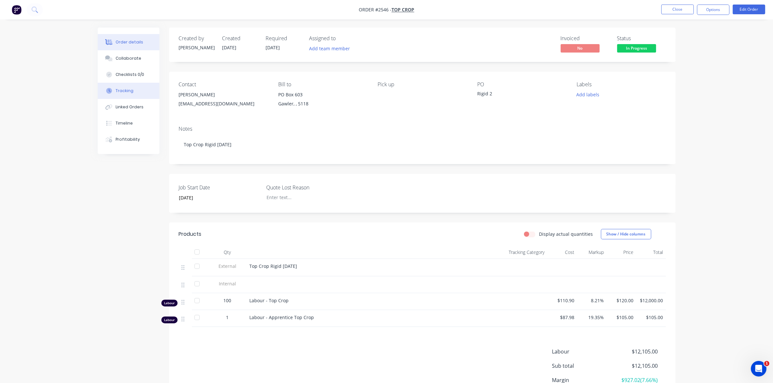
click at [128, 90] on div "Tracking" at bounding box center [125, 91] width 18 height 6
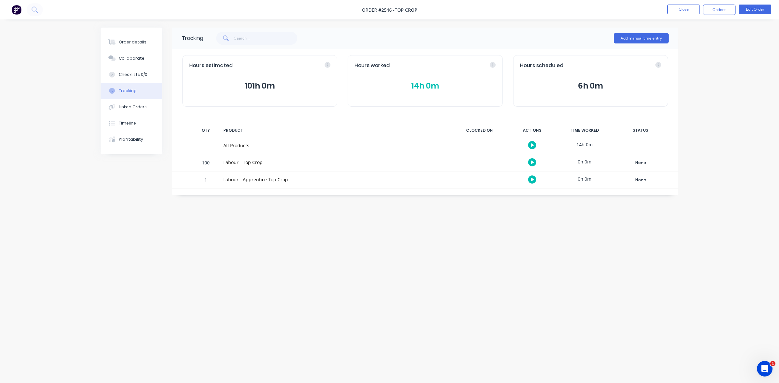
click at [415, 83] on button "14h 0m" at bounding box center [425, 86] width 141 height 12
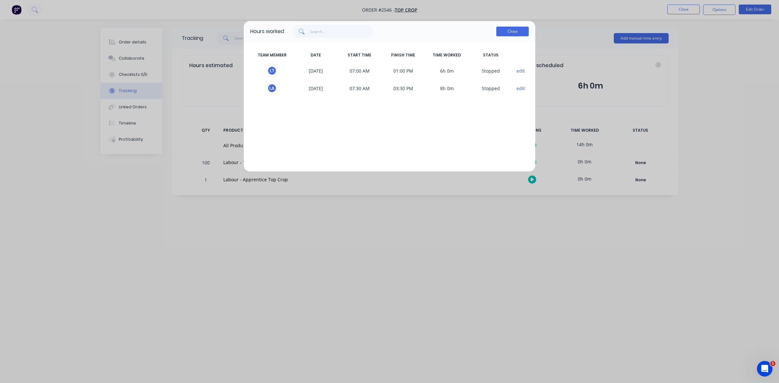
click at [510, 31] on button "Close" at bounding box center [512, 32] width 32 height 10
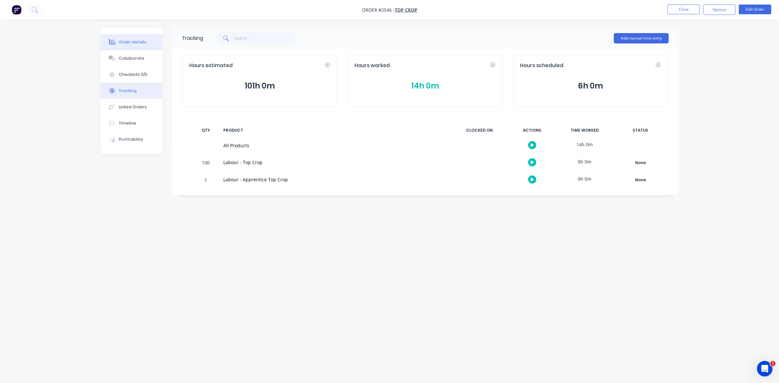
click at [132, 40] on div "Order details" at bounding box center [133, 42] width 28 height 6
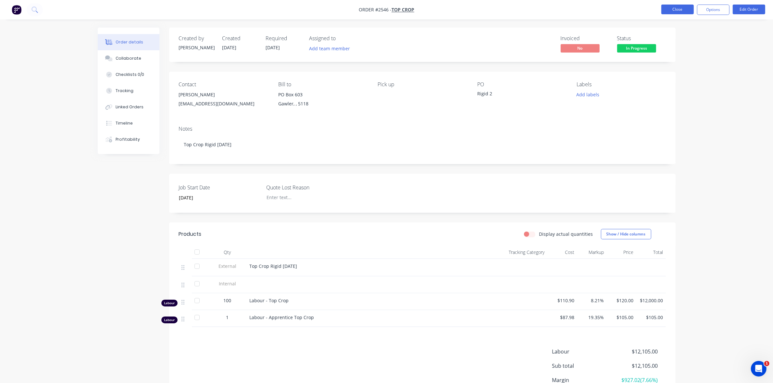
click at [673, 8] on button "Close" at bounding box center [677, 10] width 32 height 10
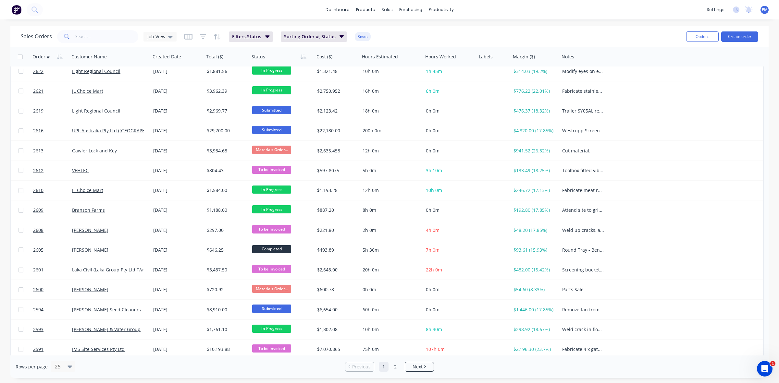
scroll to position [208, 0]
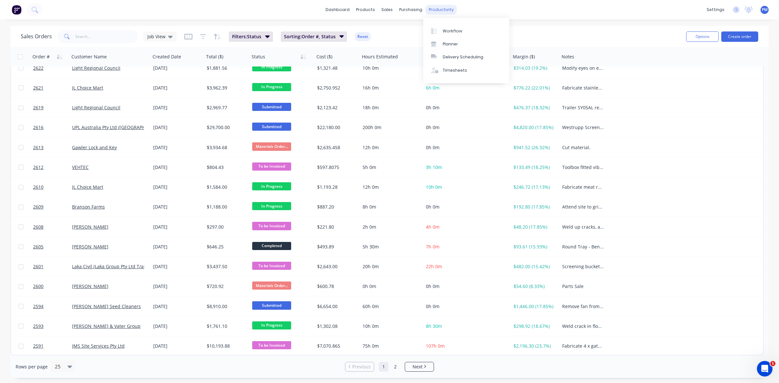
click at [436, 9] on div "productivity" at bounding box center [441, 10] width 31 height 10
click at [455, 41] on div "Planner" at bounding box center [450, 44] width 15 height 6
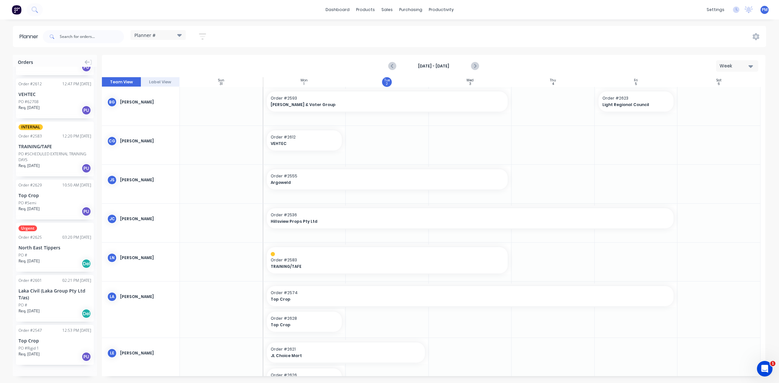
scroll to position [642, 0]
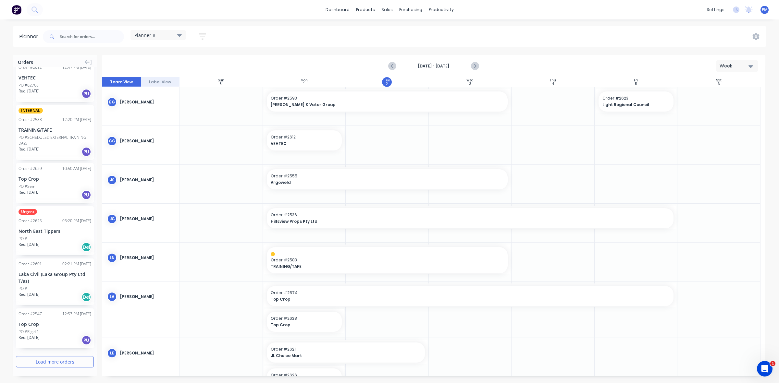
click at [31, 356] on button "Load more orders" at bounding box center [55, 361] width 78 height 11
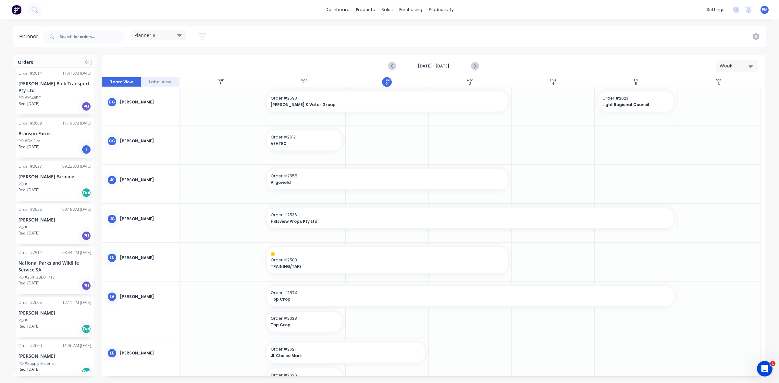
scroll to position [967, 0]
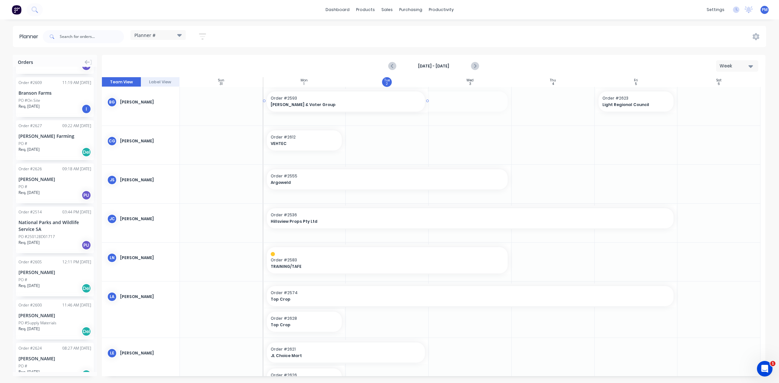
drag, startPoint x: 510, startPoint y: 99, endPoint x: 429, endPoint y: 100, distance: 81.2
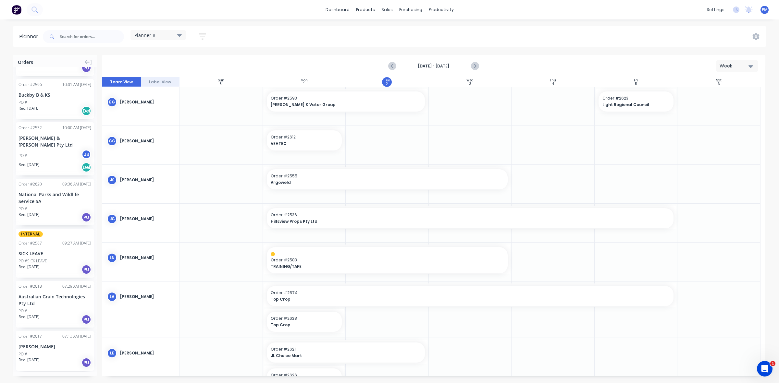
scroll to position [1541, 0]
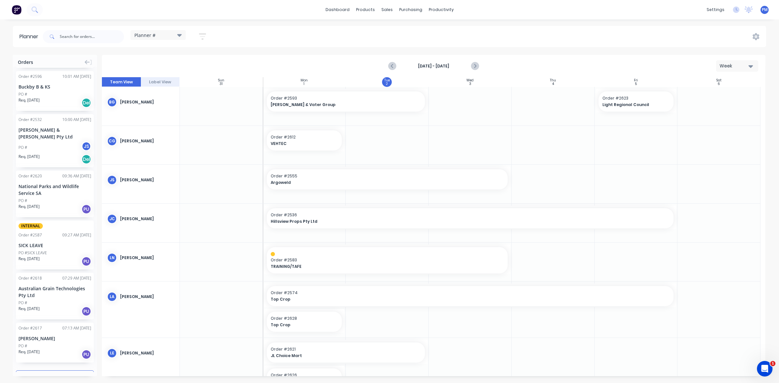
click at [55, 371] on button "Load more orders" at bounding box center [55, 376] width 78 height 11
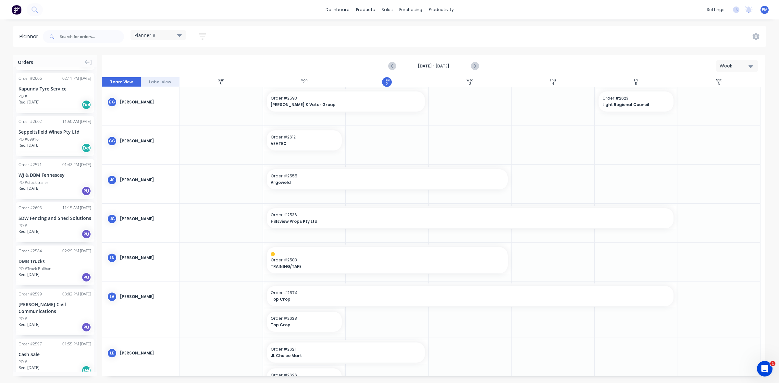
scroll to position [2408, 0]
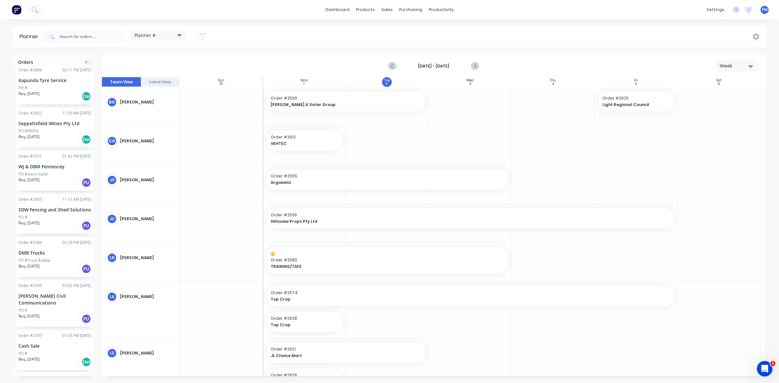
click at [40, 378] on button "Load more orders" at bounding box center [55, 383] width 78 height 11
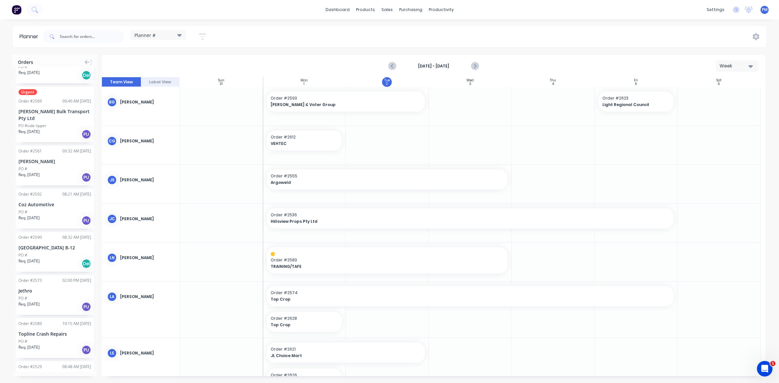
scroll to position [3204, 0]
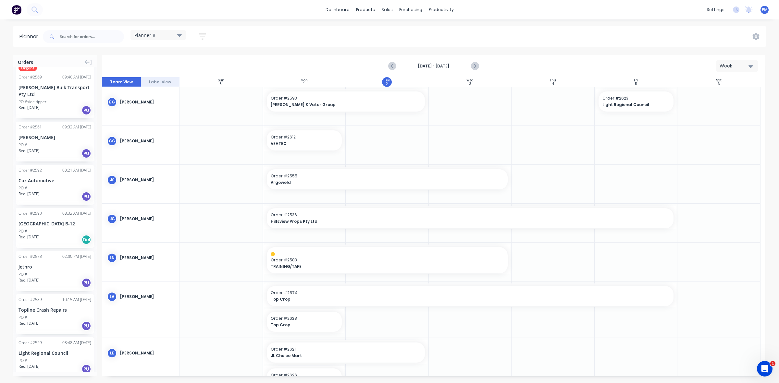
click at [49, 8] on div "dashboard products sales purchasing productivity dashboard products Product Cat…" at bounding box center [389, 9] width 779 height 19
click at [47, 10] on div "dashboard products sales purchasing productivity dashboard products Product Cat…" at bounding box center [389, 9] width 779 height 19
click at [71, 36] on input "text" at bounding box center [92, 36] width 64 height 13
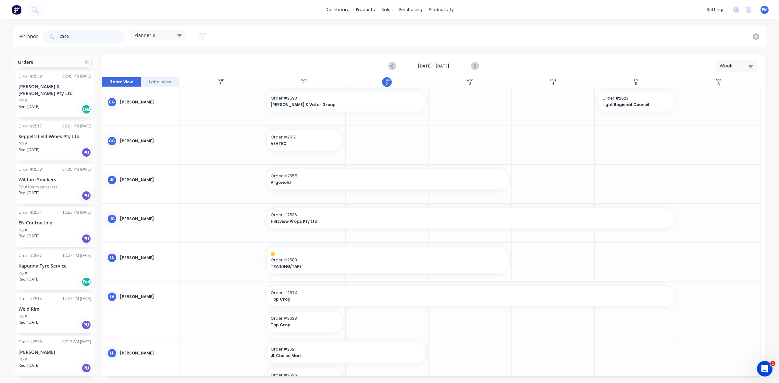
type input "2546"
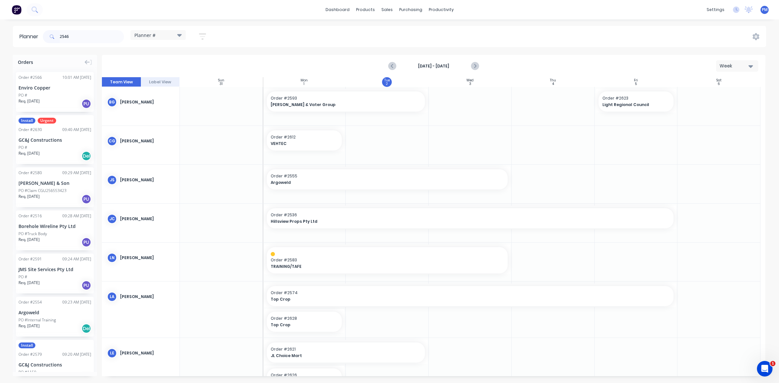
click at [52, 35] on icon at bounding box center [52, 36] width 5 height 5
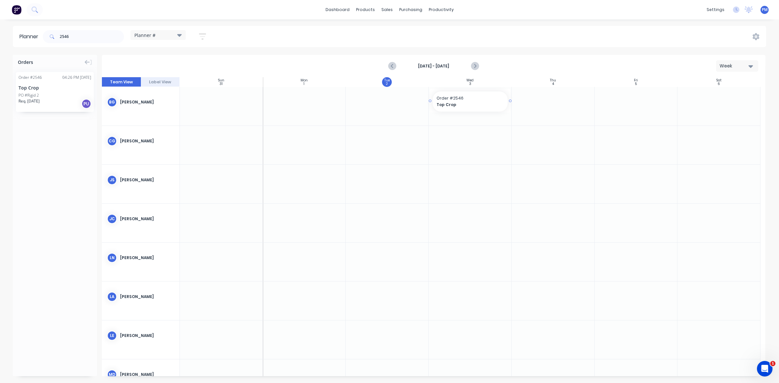
drag, startPoint x: 49, startPoint y: 89, endPoint x: 461, endPoint y: 103, distance: 412.9
drag, startPoint x: 509, startPoint y: 100, endPoint x: 565, endPoint y: 98, distance: 55.9
drag, startPoint x: 73, startPoint y: 35, endPoint x: 56, endPoint y: 32, distance: 17.8
click at [56, 32] on div "2546" at bounding box center [83, 36] width 81 height 13
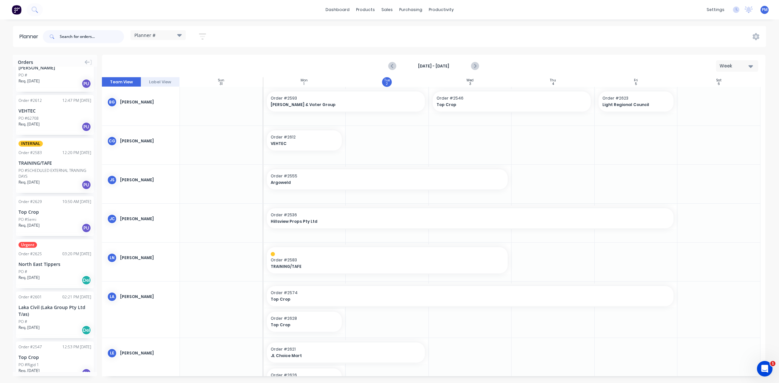
scroll to position [642, 0]
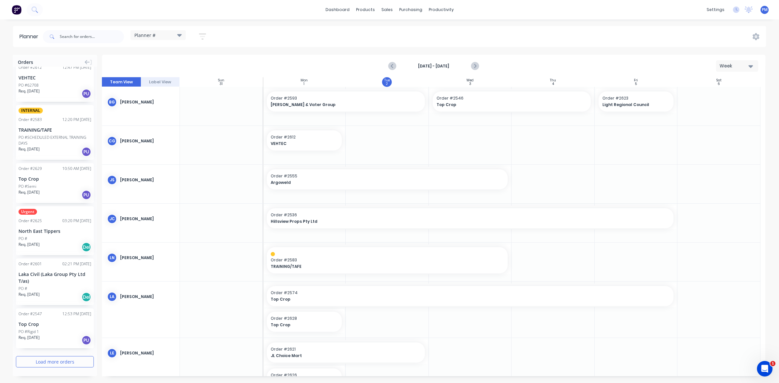
click at [41, 360] on button "Load more orders" at bounding box center [55, 361] width 78 height 11
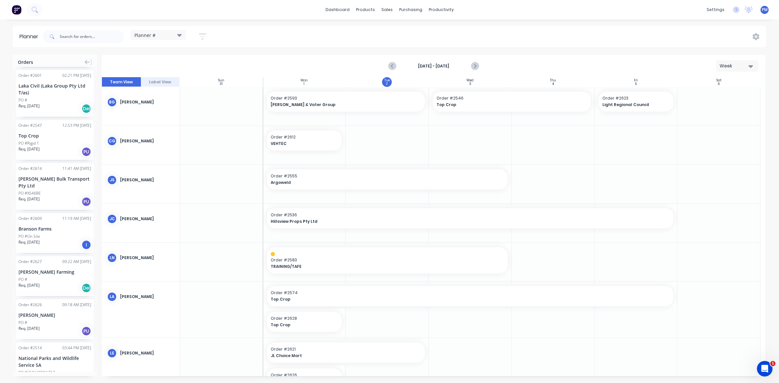
scroll to position [845, 0]
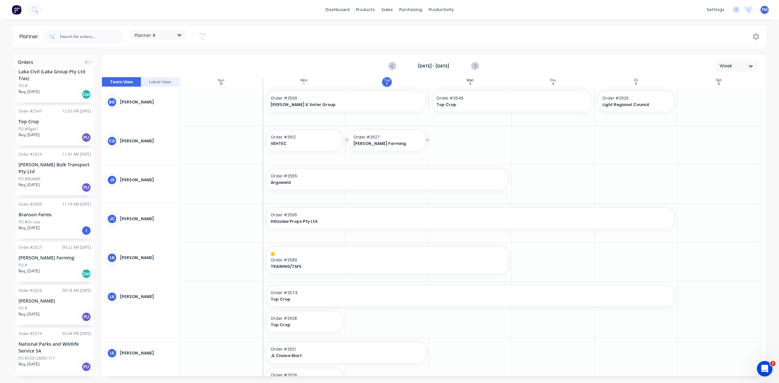
drag, startPoint x: 46, startPoint y: 248, endPoint x: 377, endPoint y: 150, distance: 345.2
drag, startPoint x: 429, startPoint y: 139, endPoint x: 462, endPoint y: 137, distance: 33.1
click at [539, 184] on div at bounding box center [553, 184] width 83 height 39
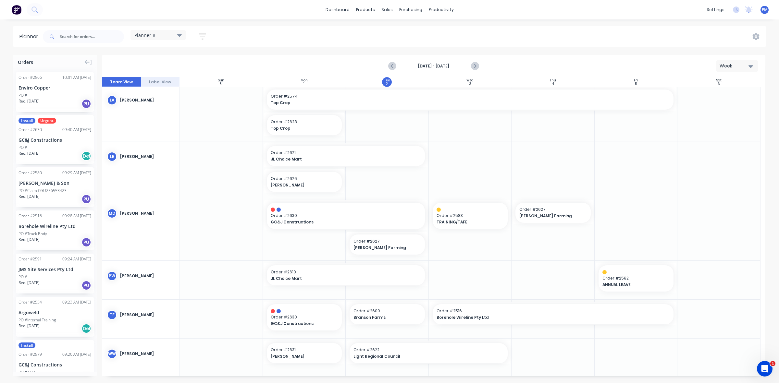
scroll to position [203, 0]
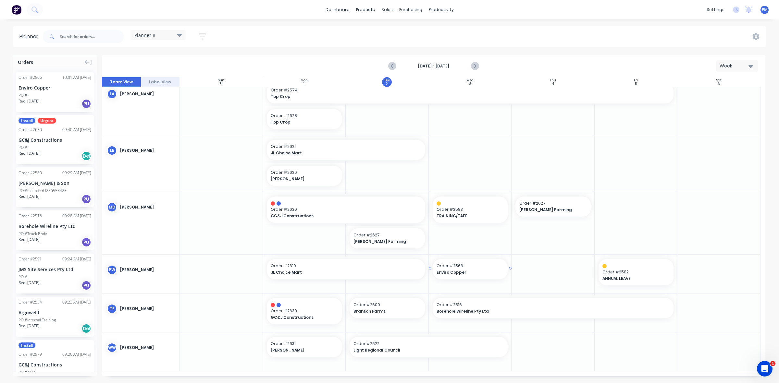
drag, startPoint x: 44, startPoint y: 84, endPoint x: 469, endPoint y: 281, distance: 468.6
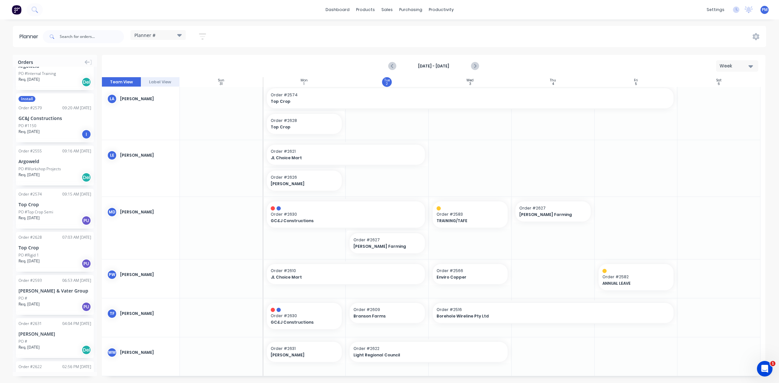
scroll to position [284, 0]
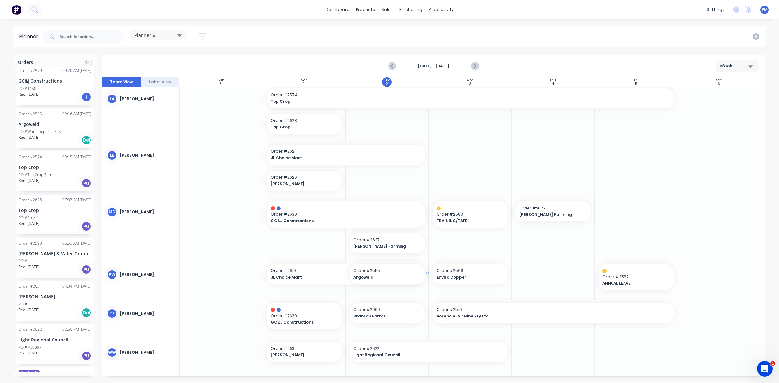
drag, startPoint x: 44, startPoint y: 121, endPoint x: 362, endPoint y: 292, distance: 361.1
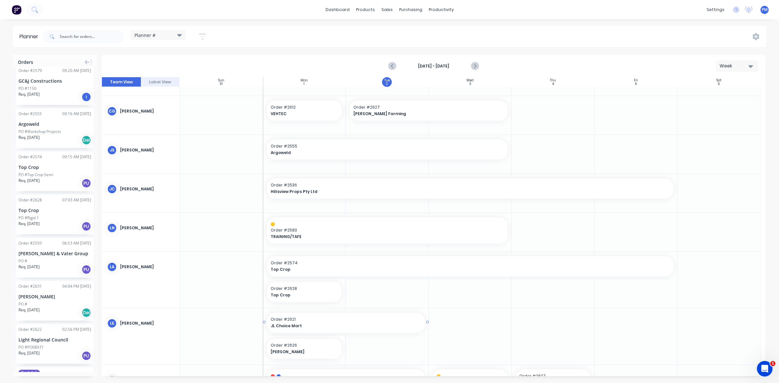
scroll to position [0, 0]
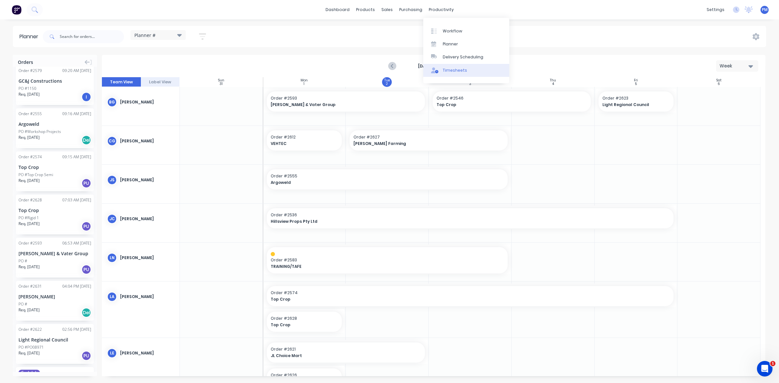
click at [451, 66] on link "Timesheets" at bounding box center [466, 70] width 86 height 13
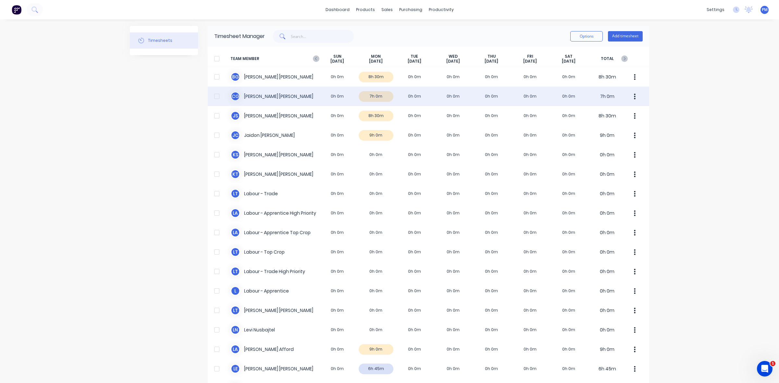
click at [379, 96] on div "C G [PERSON_NAME] 0h 0m 7h 0m 0h 0m 0h 0m 0h 0m 0h 0m 0h 0m 7h 0m" at bounding box center [429, 96] width 442 height 19
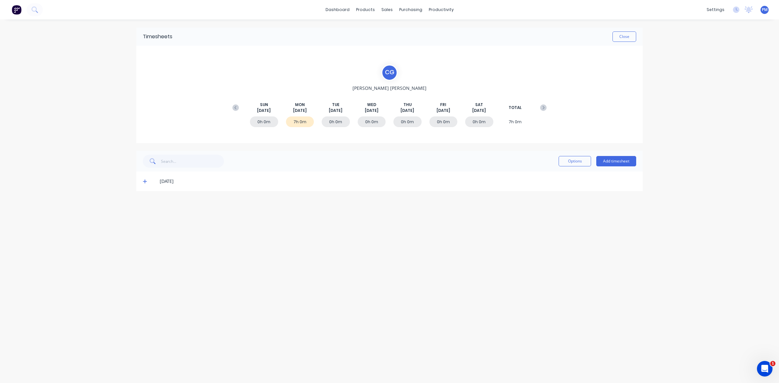
click at [145, 182] on icon at bounding box center [145, 181] width 4 height 5
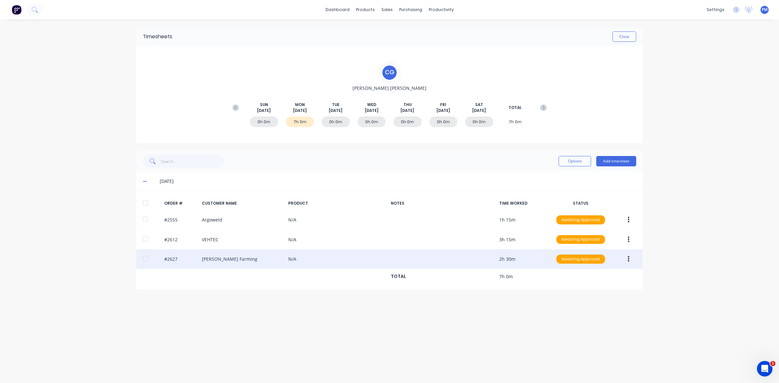
click at [236, 262] on div "#2627 [PERSON_NAME] Farming N/A 2h 30m Awaiting Approval" at bounding box center [389, 260] width 506 height 20
click at [263, 263] on div "#2627 [PERSON_NAME] Farming N/A 2h 30m Awaiting Approval" at bounding box center [389, 260] width 506 height 20
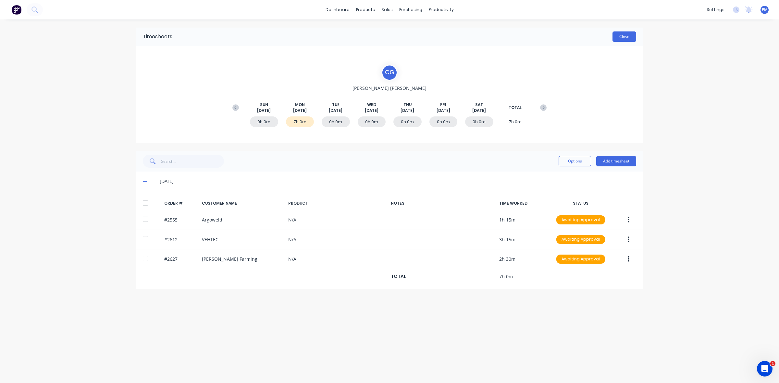
click at [627, 40] on button "Close" at bounding box center [625, 36] width 24 height 10
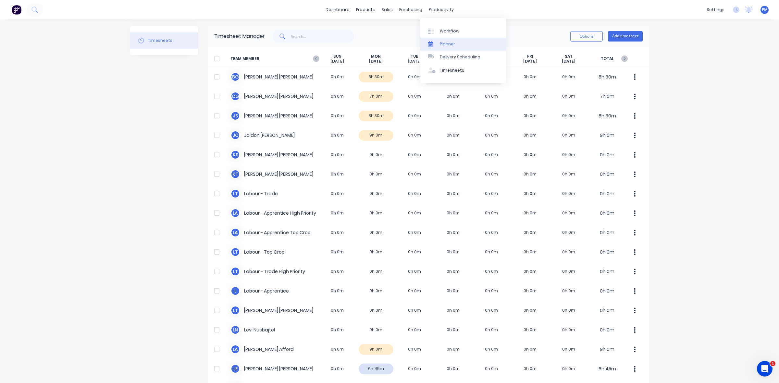
click at [443, 44] on div "Planner" at bounding box center [447, 44] width 15 height 6
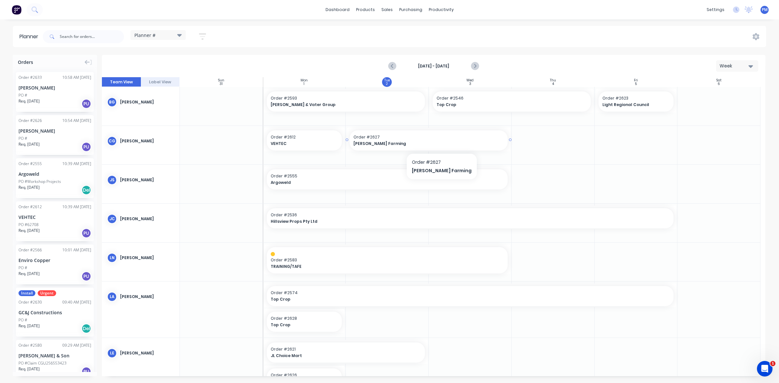
click at [400, 138] on span "Order # 2627" at bounding box center [429, 137] width 150 height 6
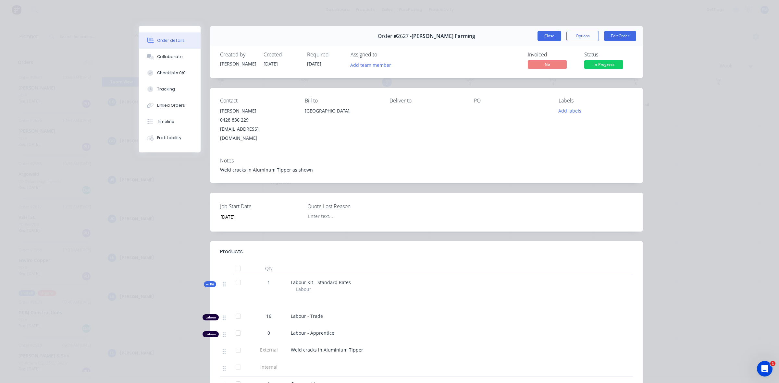
click at [547, 36] on button "Close" at bounding box center [550, 36] width 24 height 10
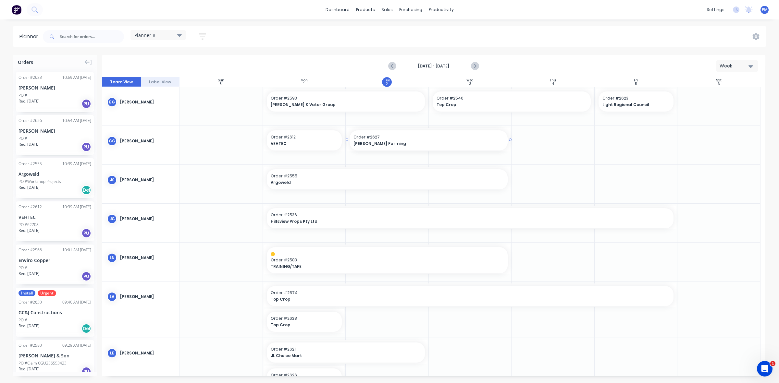
drag, startPoint x: 346, startPoint y: 138, endPoint x: 320, endPoint y: 137, distance: 25.4
drag, startPoint x: 344, startPoint y: 139, endPoint x: 338, endPoint y: 136, distance: 7.2
drag, startPoint x: 346, startPoint y: 140, endPoint x: 336, endPoint y: 139, distance: 10.1
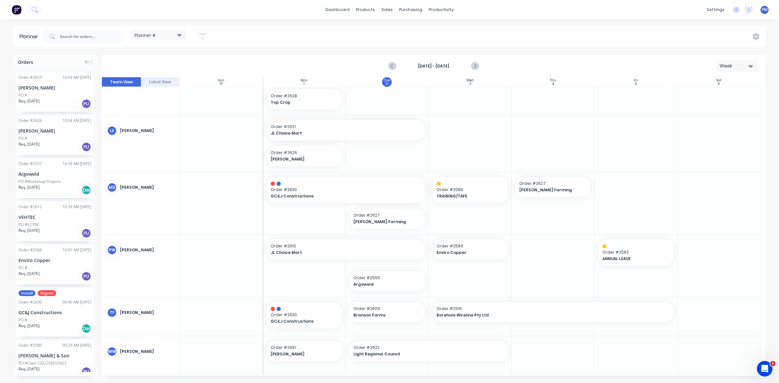
scroll to position [226, 0]
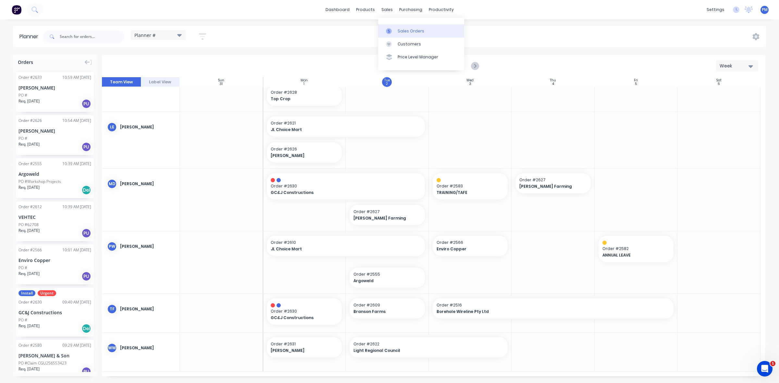
click at [399, 30] on div "Sales Orders" at bounding box center [411, 31] width 27 height 6
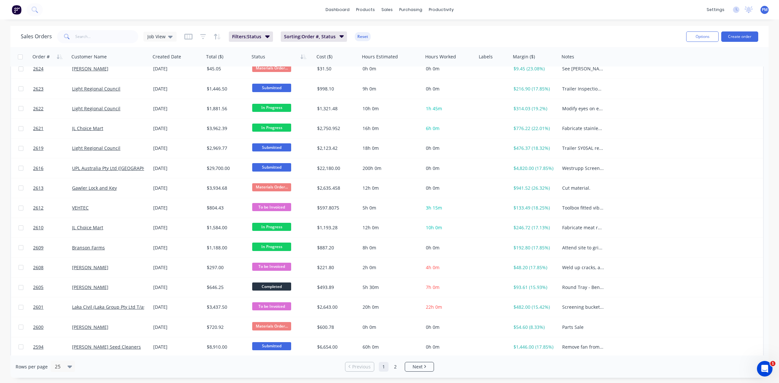
scroll to position [208, 0]
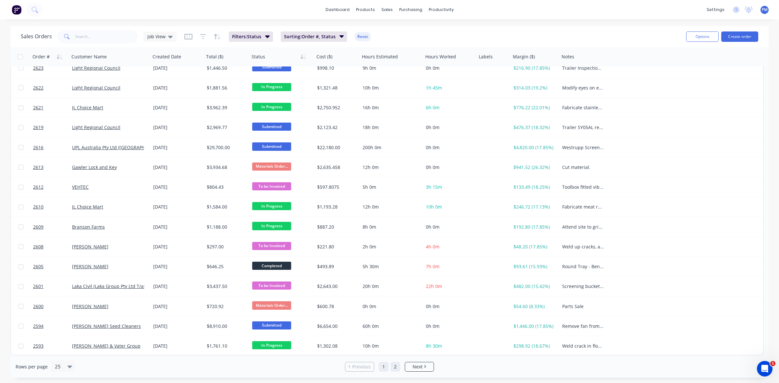
click at [391, 365] on link "2" at bounding box center [396, 367] width 10 height 10
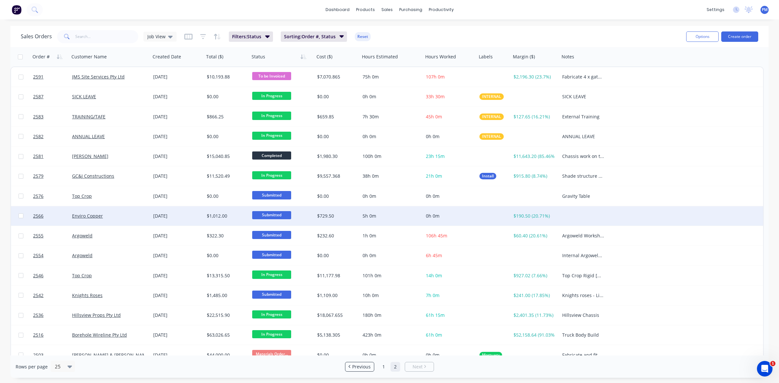
click at [265, 218] on span "Submitted" at bounding box center [271, 215] width 39 height 8
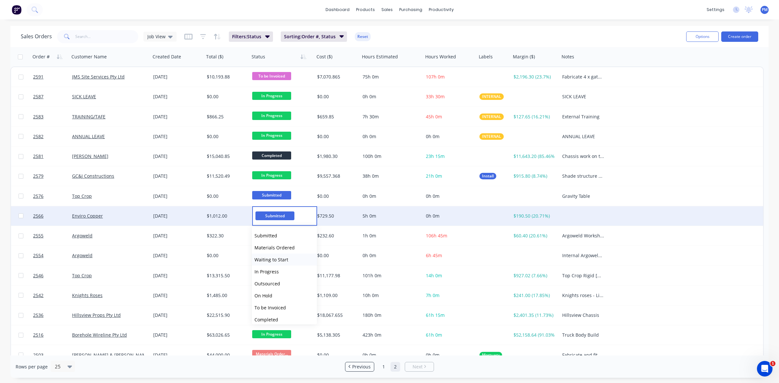
click at [266, 258] on span "Waiting to Start" at bounding box center [272, 260] width 34 height 6
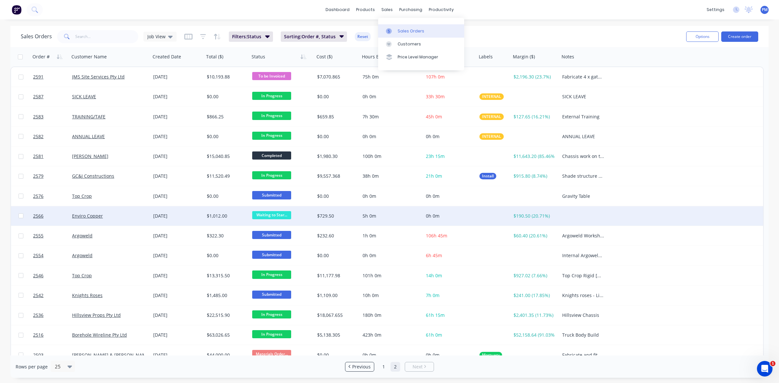
click at [405, 30] on div "Sales Orders" at bounding box center [411, 31] width 27 height 6
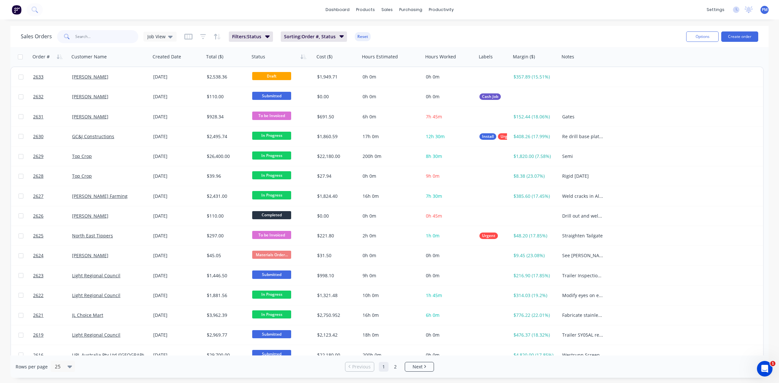
click at [79, 36] on input "text" at bounding box center [106, 36] width 63 height 13
type input "2608"
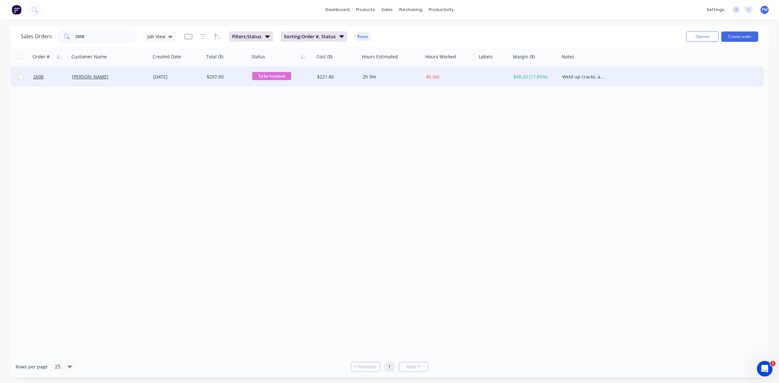
click at [127, 78] on div "[PERSON_NAME]" at bounding box center [108, 77] width 72 height 6
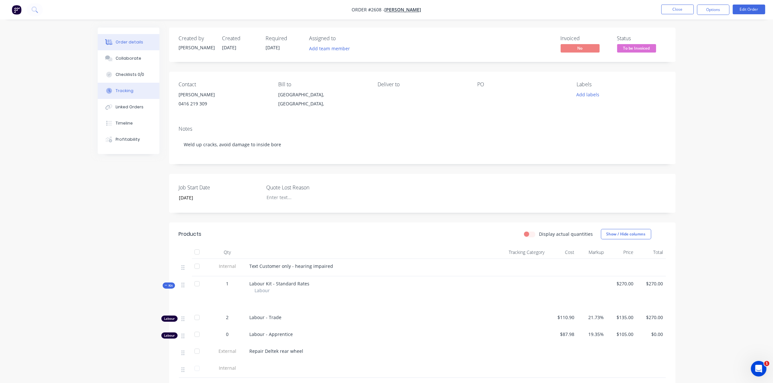
click at [123, 91] on div "Tracking" at bounding box center [125, 91] width 18 height 6
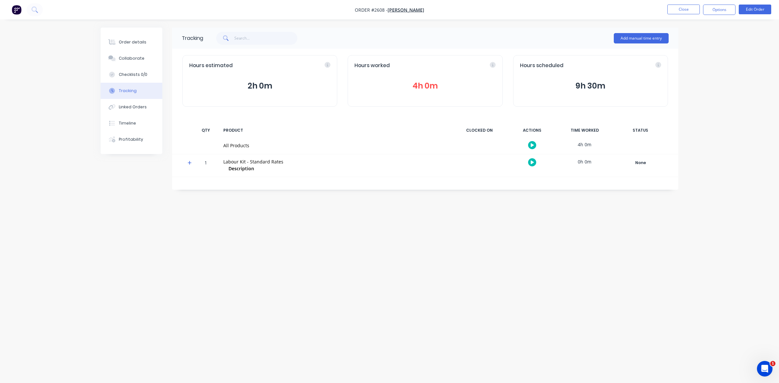
click at [429, 87] on button "4h 0m" at bounding box center [425, 86] width 141 height 12
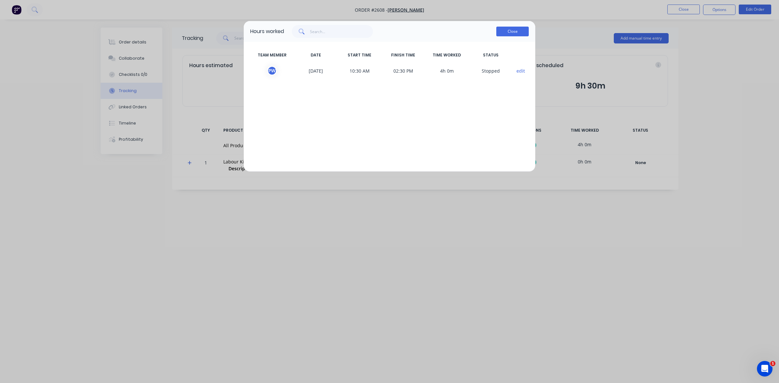
click at [510, 30] on button "Close" at bounding box center [512, 32] width 32 height 10
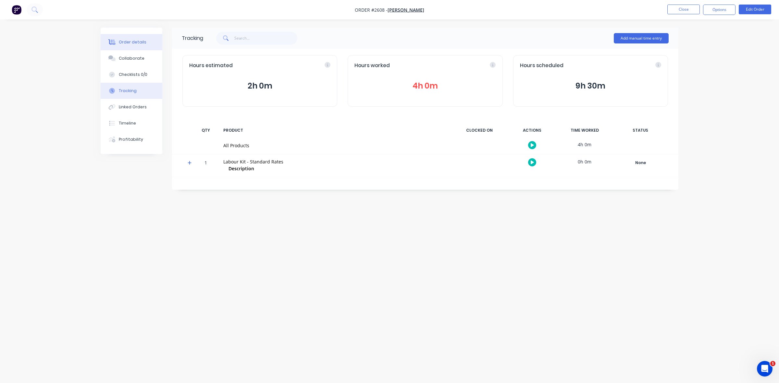
click at [135, 43] on div "Order details" at bounding box center [133, 42] width 28 height 6
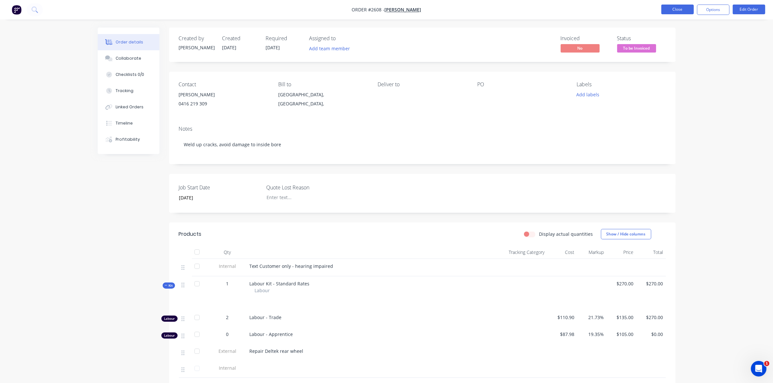
click at [681, 10] on button "Close" at bounding box center [677, 10] width 32 height 10
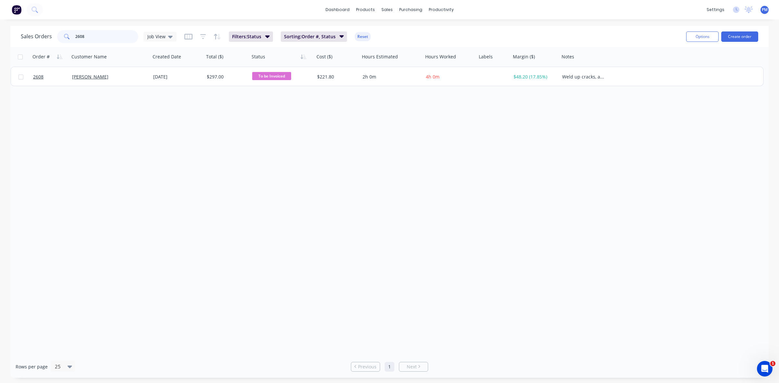
drag, startPoint x: 87, startPoint y: 36, endPoint x: 64, endPoint y: 35, distance: 22.7
click at [64, 35] on div "2608" at bounding box center [97, 36] width 81 height 13
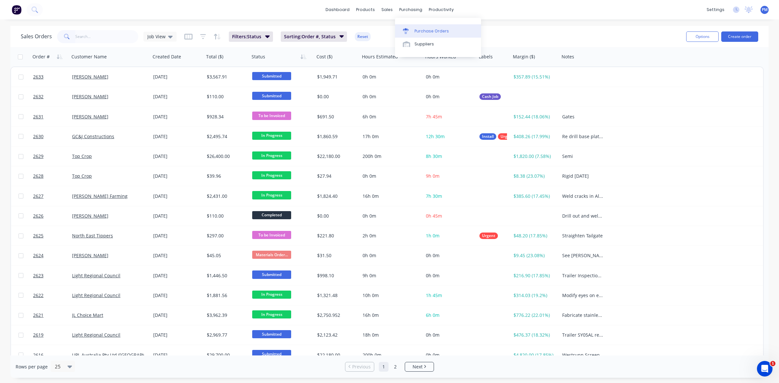
click at [420, 28] on div "Purchase Orders" at bounding box center [432, 31] width 34 height 6
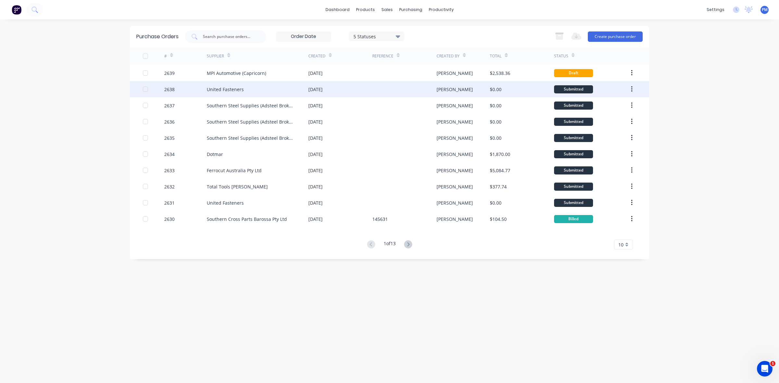
click at [277, 89] on div "United Fasteners" at bounding box center [258, 89] width 102 height 16
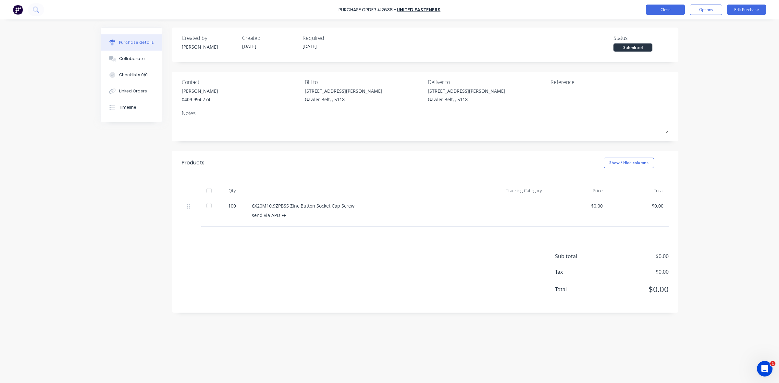
click at [654, 8] on button "Close" at bounding box center [665, 10] width 39 height 10
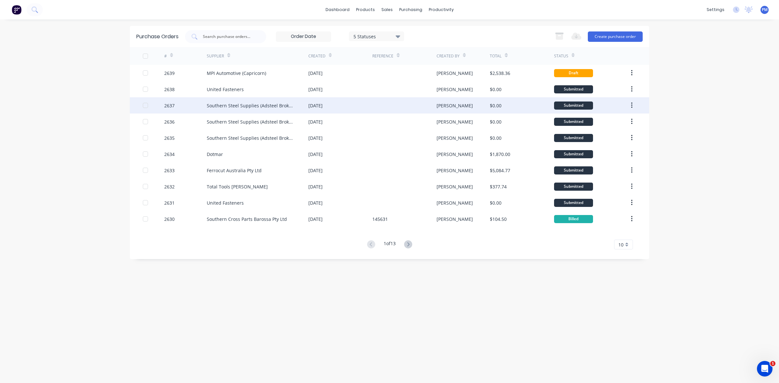
click at [361, 109] on div "[DATE]" at bounding box center [340, 105] width 64 height 16
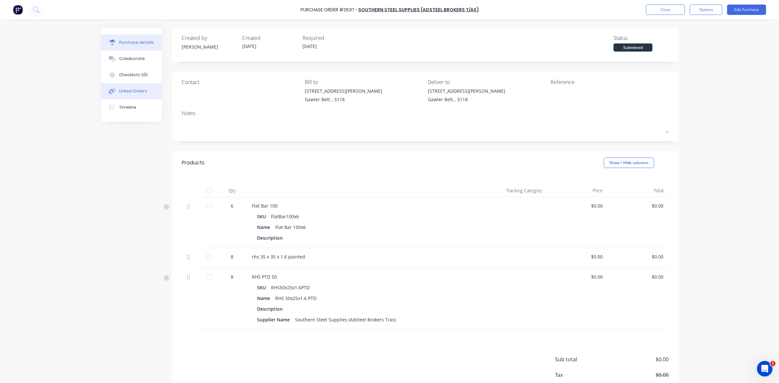
click at [123, 92] on div "Linked Orders" at bounding box center [133, 91] width 28 height 6
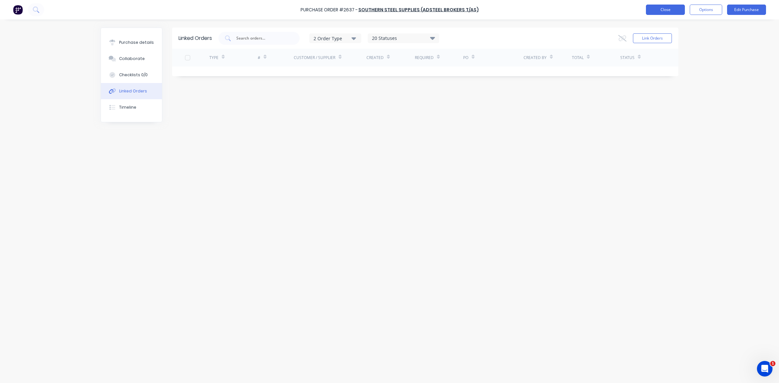
click at [661, 9] on button "Close" at bounding box center [665, 10] width 39 height 10
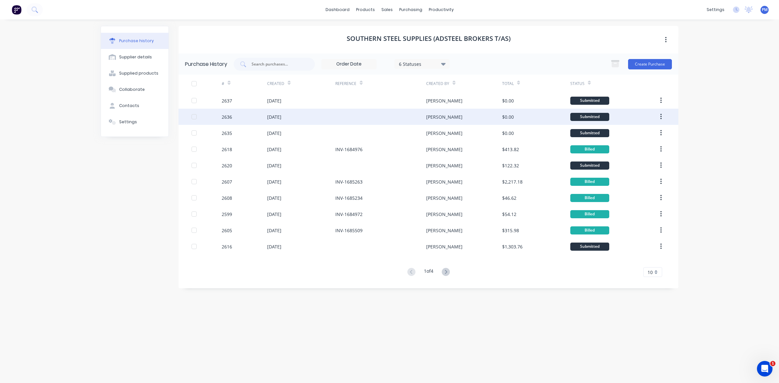
click at [367, 116] on div at bounding box center [380, 117] width 91 height 16
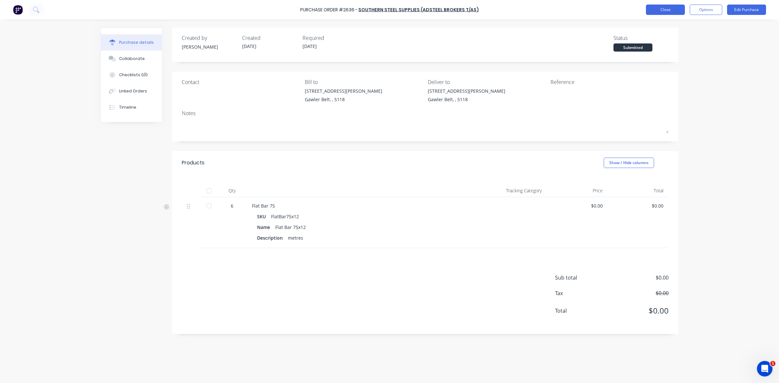
click at [658, 11] on button "Close" at bounding box center [665, 10] width 39 height 10
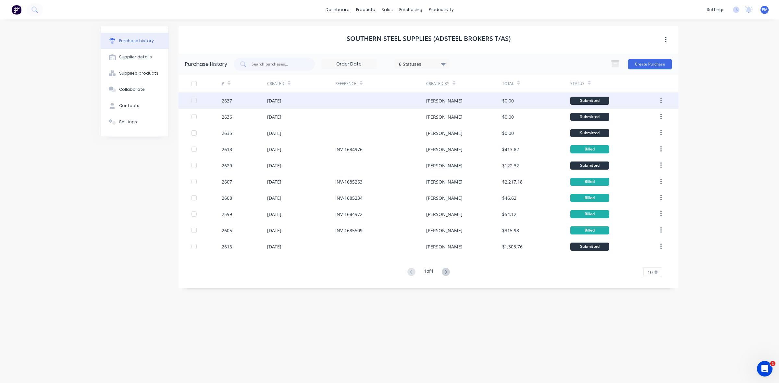
click at [318, 101] on div "[DATE]" at bounding box center [301, 101] width 68 height 16
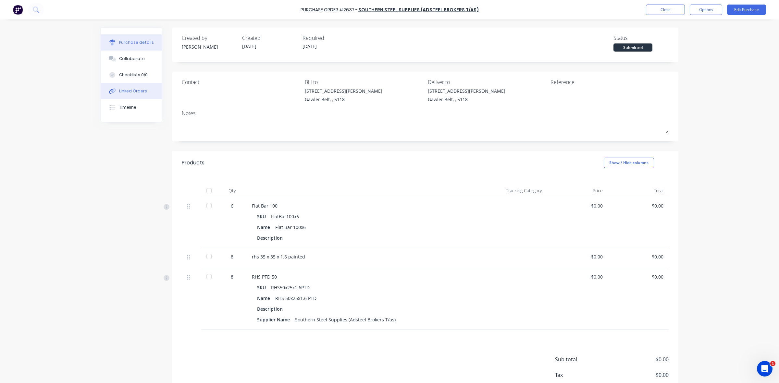
click at [135, 89] on div "Linked Orders" at bounding box center [133, 91] width 28 height 6
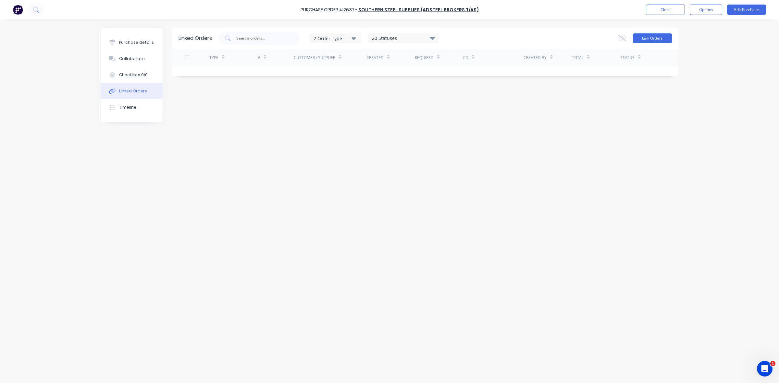
click at [646, 35] on button "Link Orders" at bounding box center [652, 38] width 39 height 10
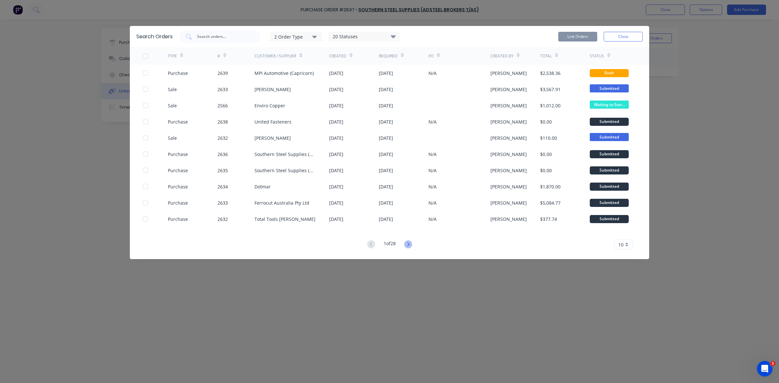
click at [408, 242] on icon at bounding box center [408, 245] width 8 height 8
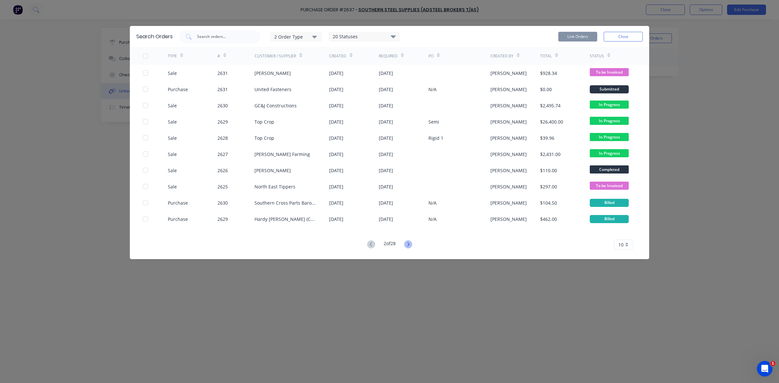
click at [408, 244] on icon at bounding box center [408, 245] width 8 height 8
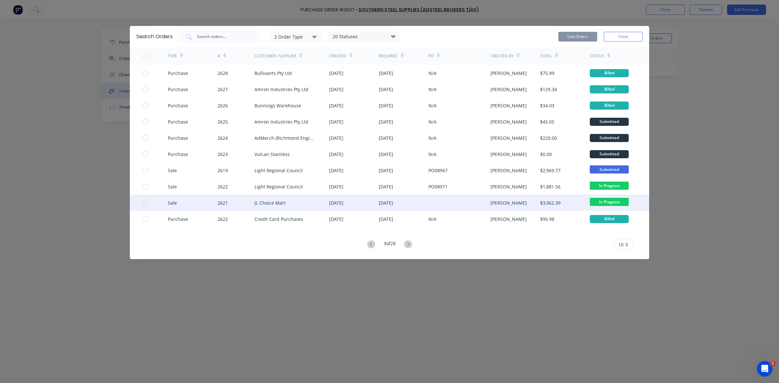
click at [305, 203] on div "JL Choice Mart" at bounding box center [292, 203] width 75 height 16
click at [146, 204] on div at bounding box center [145, 202] width 13 height 13
click at [584, 37] on button "Link Orders" at bounding box center [577, 37] width 39 height 10
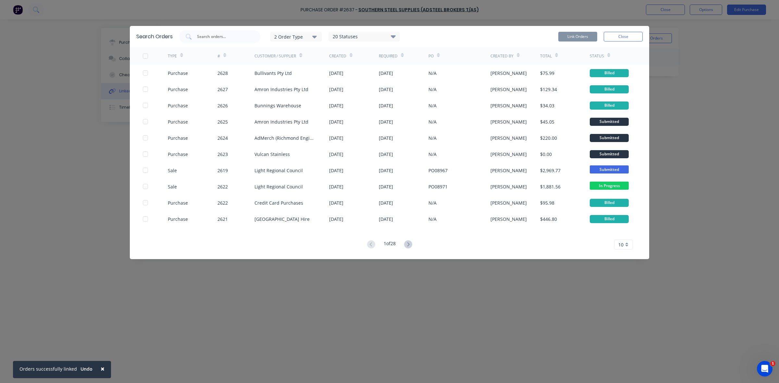
click at [620, 33] on button "Close" at bounding box center [623, 37] width 39 height 10
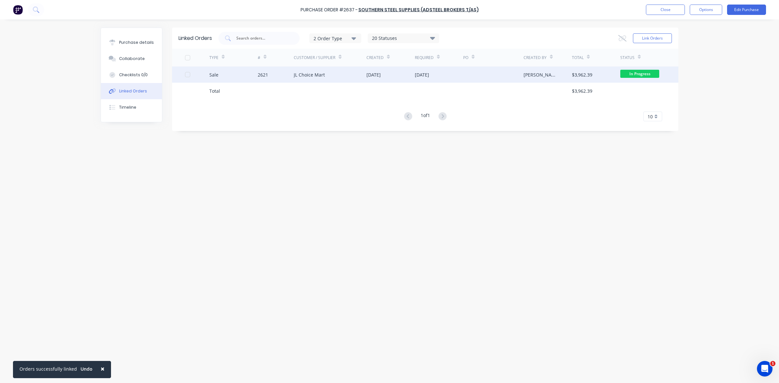
click at [284, 75] on div "2621" at bounding box center [276, 75] width 36 height 16
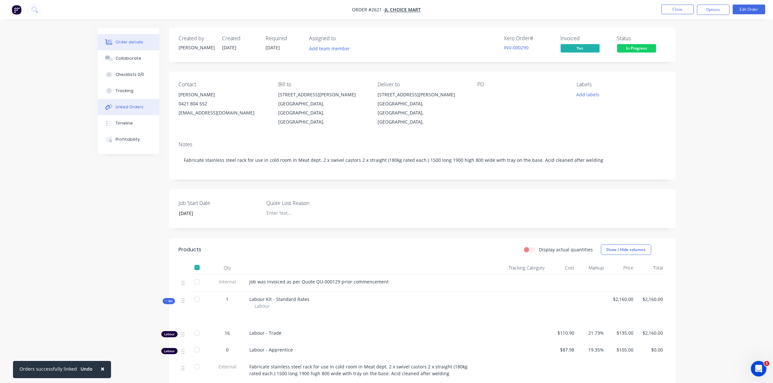
click at [133, 107] on div "Linked Orders" at bounding box center [130, 107] width 28 height 6
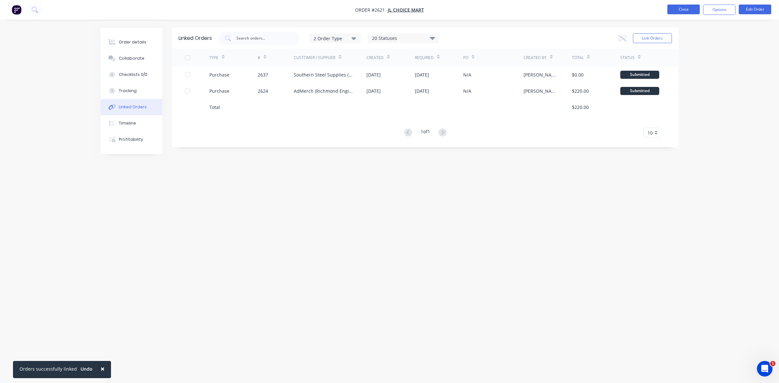
click at [679, 8] on button "Close" at bounding box center [684, 10] width 32 height 10
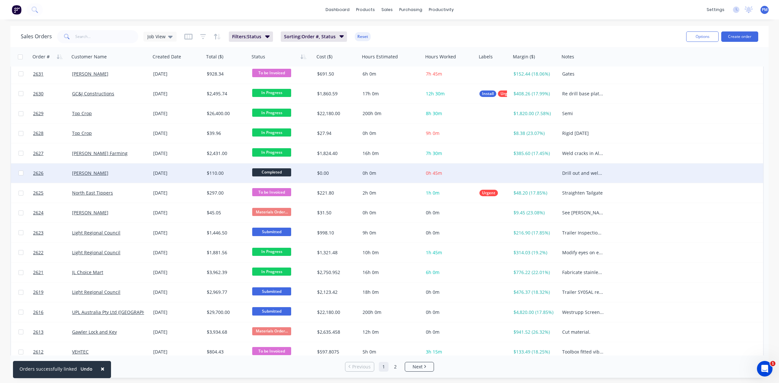
scroll to position [81, 0]
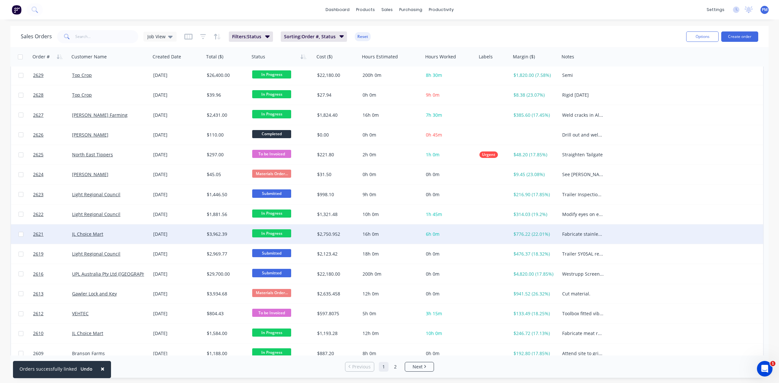
click at [130, 237] on div "JL Choice Mart" at bounding box center [109, 234] width 81 height 19
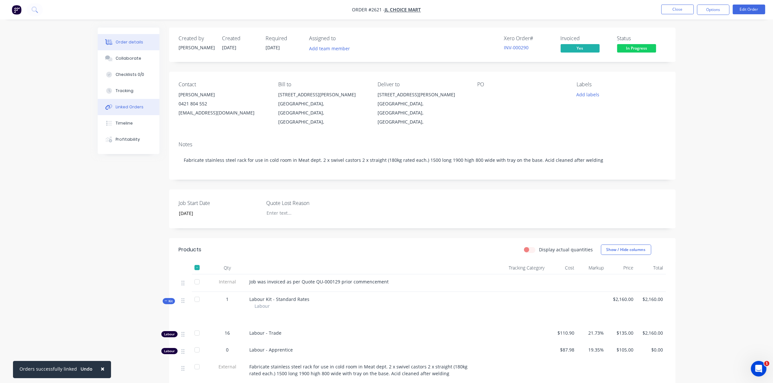
click at [122, 104] on div "Linked Orders" at bounding box center [130, 107] width 28 height 6
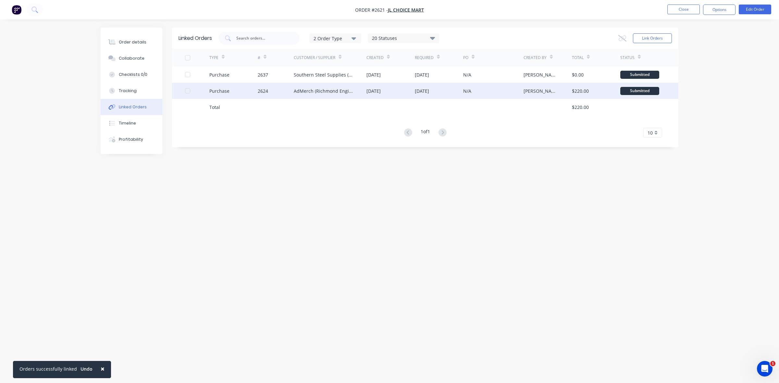
click at [189, 92] on div at bounding box center [187, 90] width 13 height 13
click at [636, 89] on div "Submitted" at bounding box center [639, 91] width 39 height 8
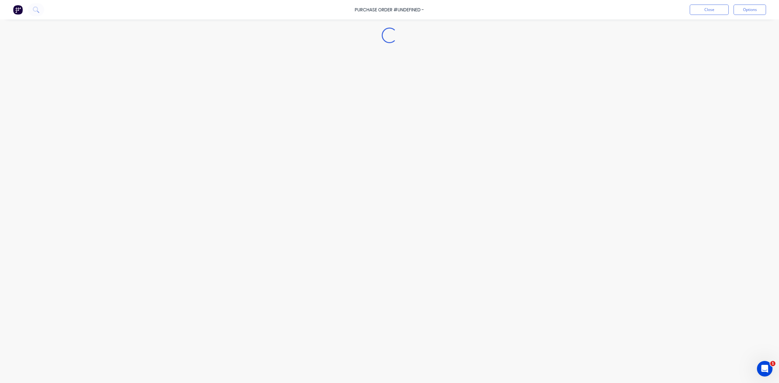
type textarea "x"
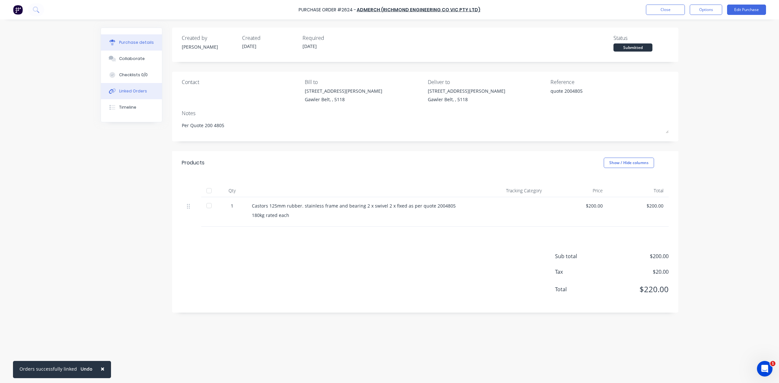
click at [137, 89] on div "Linked Orders" at bounding box center [133, 91] width 28 height 6
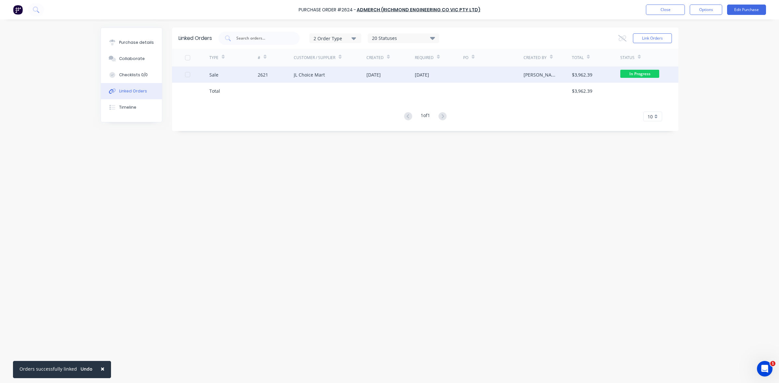
click at [187, 75] on div at bounding box center [187, 74] width 13 height 13
click at [705, 11] on button "Options" at bounding box center [706, 10] width 32 height 10
click at [747, 9] on button "Edit Purchase" at bounding box center [746, 10] width 39 height 10
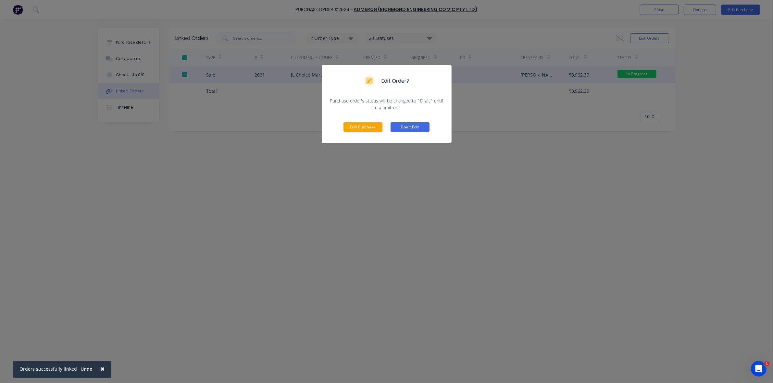
click at [406, 125] on button "Don't Edit" at bounding box center [410, 127] width 39 height 10
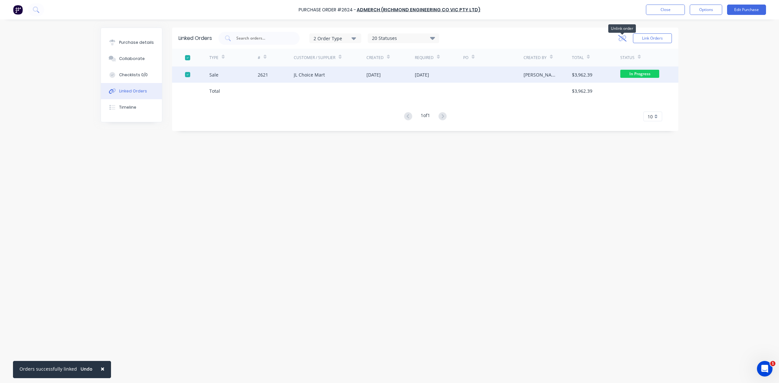
click at [621, 39] on icon at bounding box center [623, 38] width 8 height 6
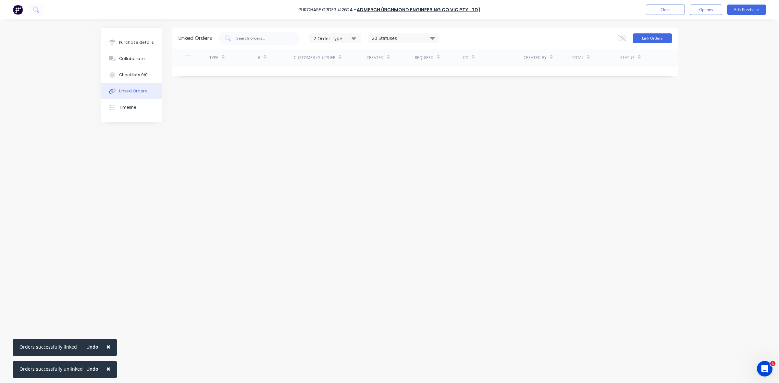
click at [651, 39] on button "Link Orders" at bounding box center [652, 38] width 39 height 10
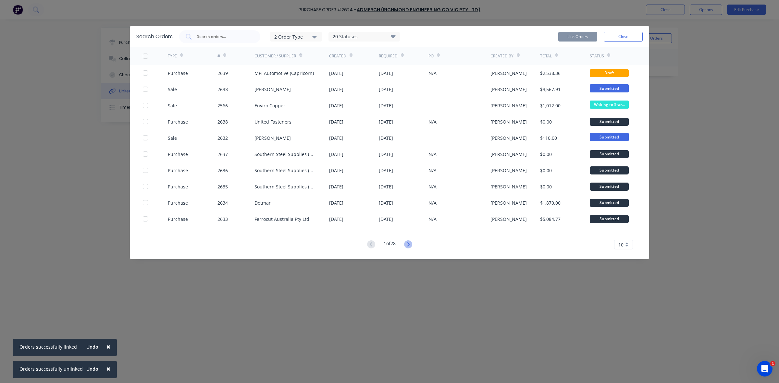
click at [409, 246] on icon at bounding box center [408, 245] width 2 height 4
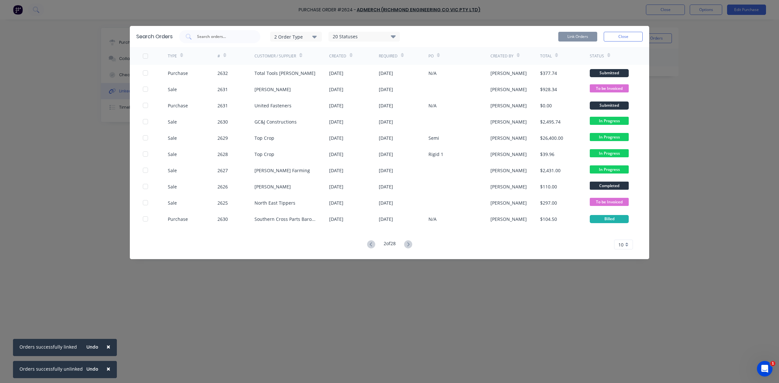
click at [409, 246] on icon at bounding box center [408, 245] width 2 height 4
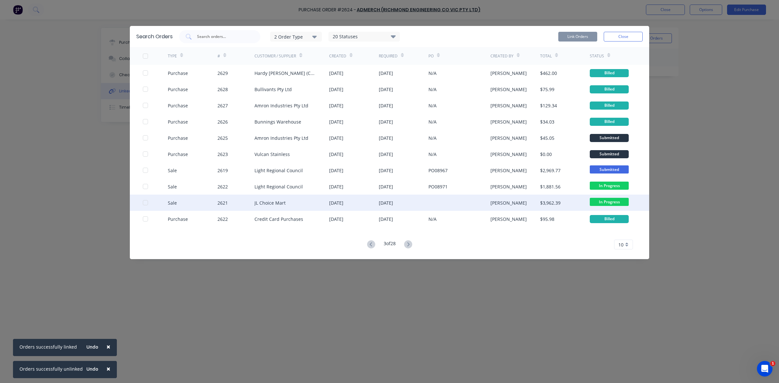
click at [295, 204] on div "JL Choice Mart" at bounding box center [292, 203] width 75 height 16
click at [145, 203] on div at bounding box center [145, 202] width 13 height 13
click at [580, 35] on button "Link Orders" at bounding box center [577, 37] width 39 height 10
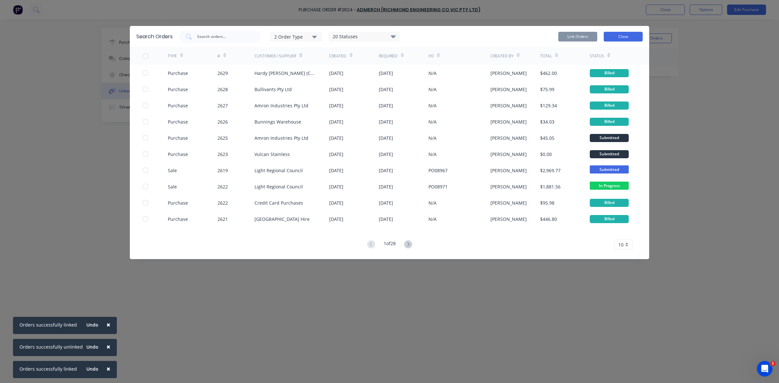
click at [626, 37] on button "Close" at bounding box center [623, 37] width 39 height 10
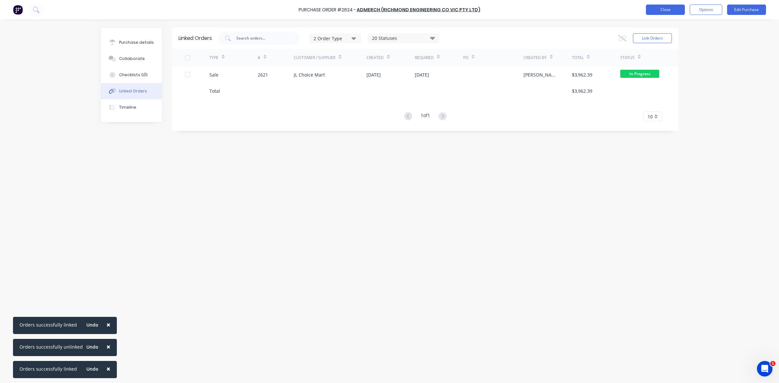
click at [669, 8] on button "Close" at bounding box center [665, 10] width 39 height 10
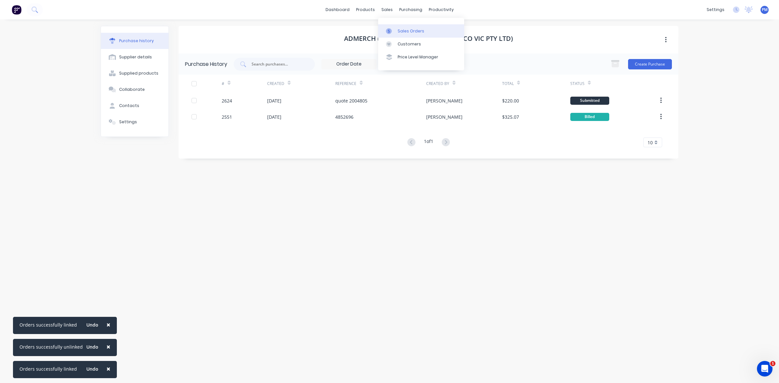
click at [406, 29] on div "Sales Orders" at bounding box center [411, 31] width 27 height 6
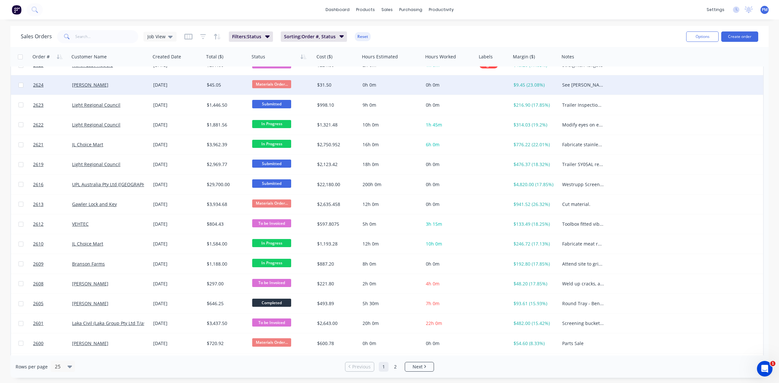
scroll to position [208, 0]
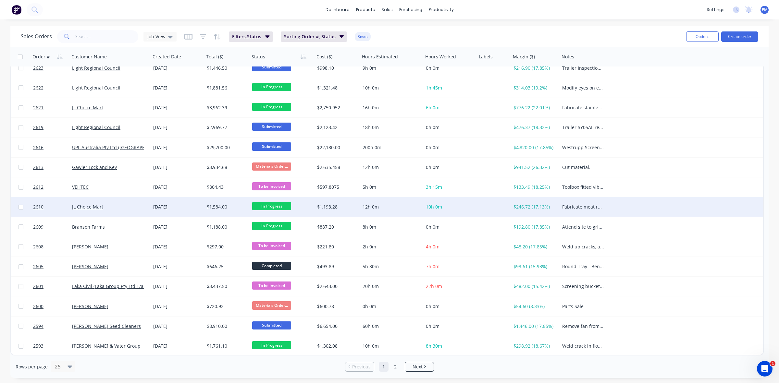
click at [127, 207] on div "JL Choice Mart" at bounding box center [108, 207] width 72 height 6
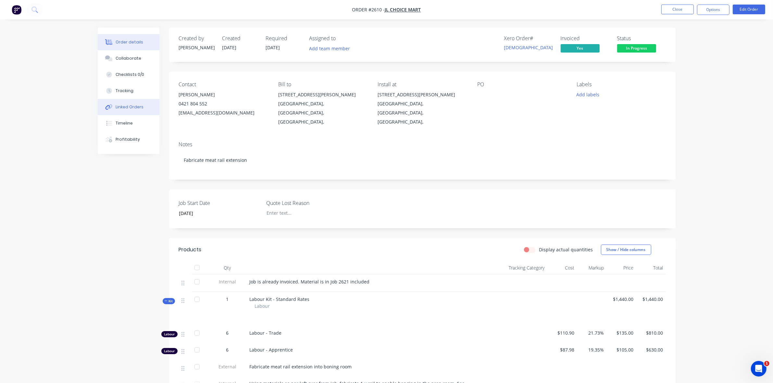
click at [127, 106] on div "Linked Orders" at bounding box center [130, 107] width 28 height 6
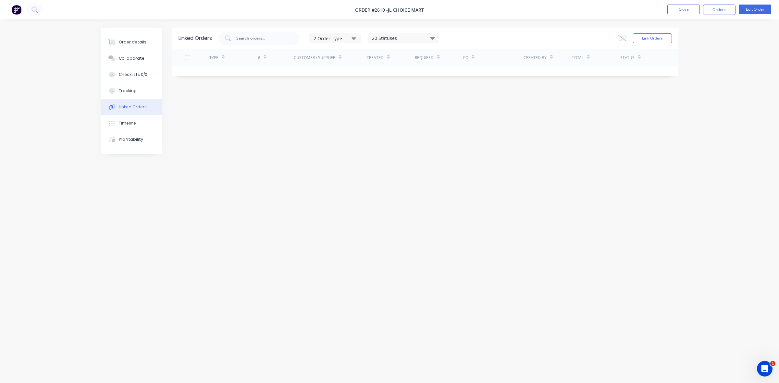
click at [351, 38] on div "2 Order Type" at bounding box center [336, 38] width 44 height 7
click at [676, 10] on button "Close" at bounding box center [684, 10] width 32 height 10
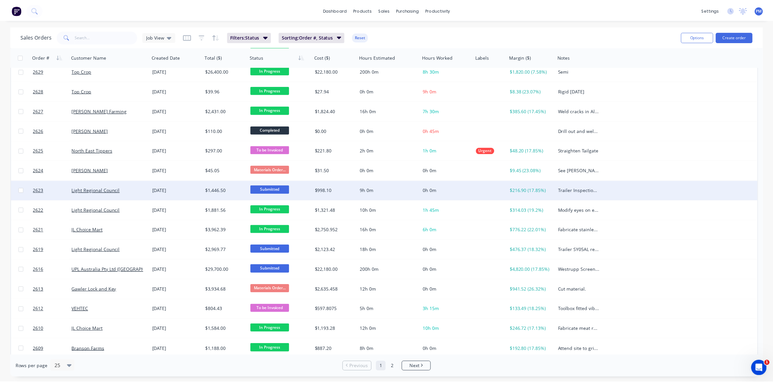
scroll to position [122, 0]
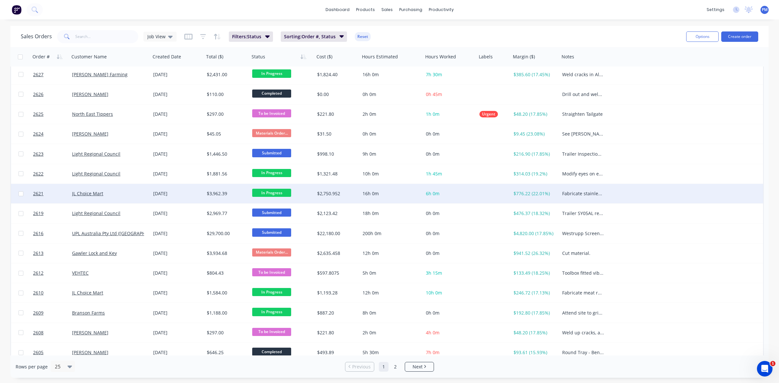
click at [135, 196] on div "JL Choice Mart" at bounding box center [108, 194] width 72 height 6
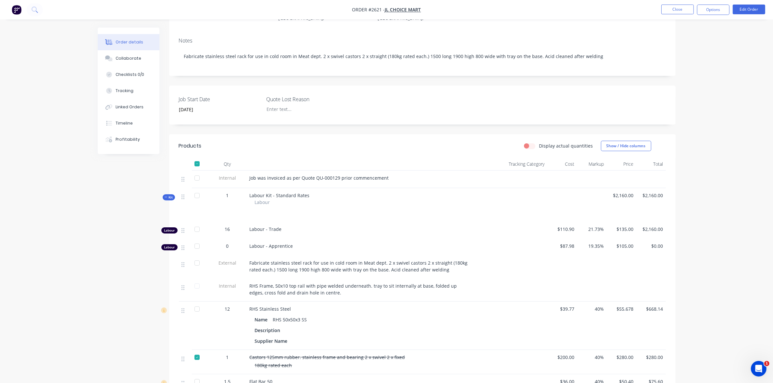
scroll to position [122, 0]
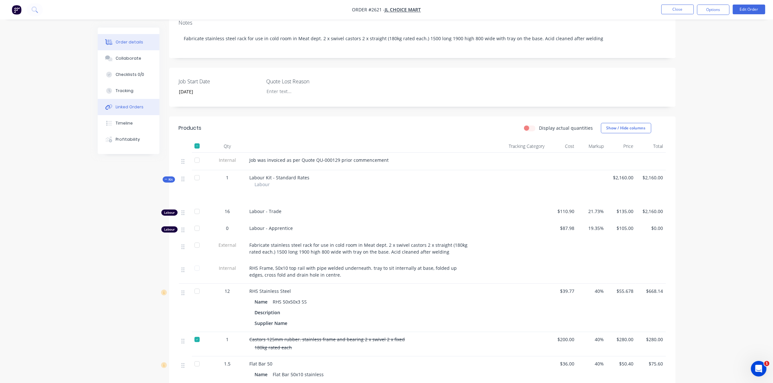
click at [124, 109] on div "Linked Orders" at bounding box center [130, 107] width 28 height 6
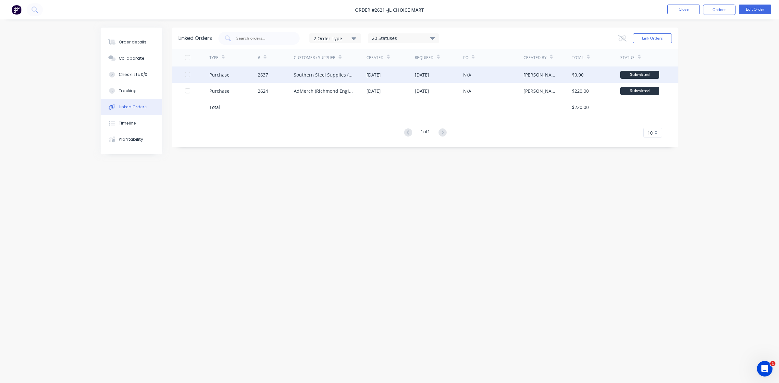
click at [189, 73] on div at bounding box center [187, 74] width 13 height 13
click at [622, 37] on icon at bounding box center [623, 38] width 8 height 6
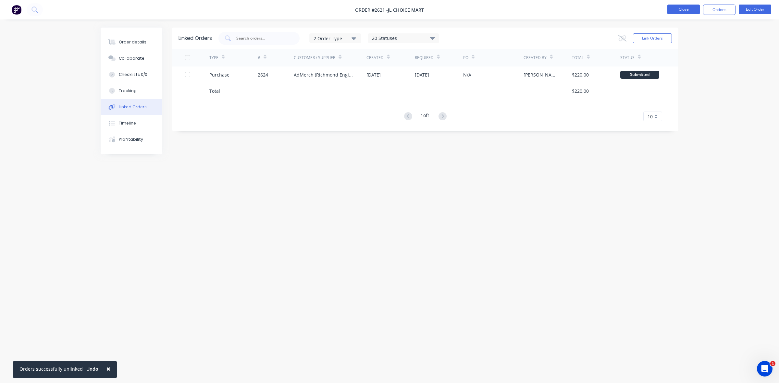
click at [689, 8] on button "Close" at bounding box center [684, 10] width 32 height 10
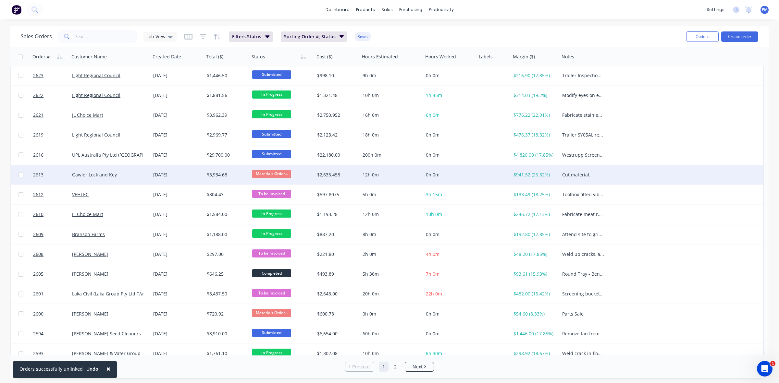
scroll to position [208, 0]
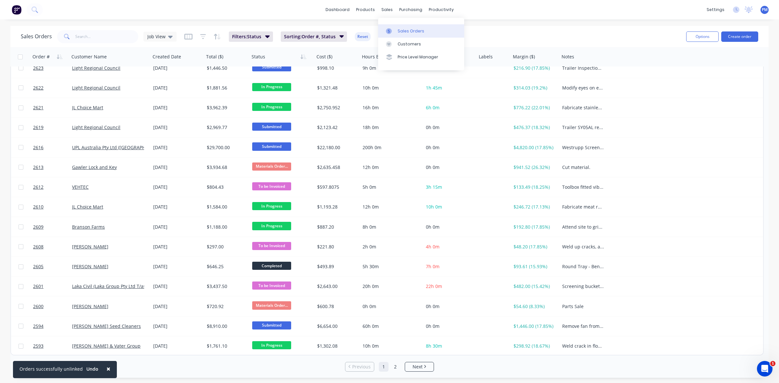
click at [399, 30] on div "Sales Orders" at bounding box center [411, 31] width 27 height 6
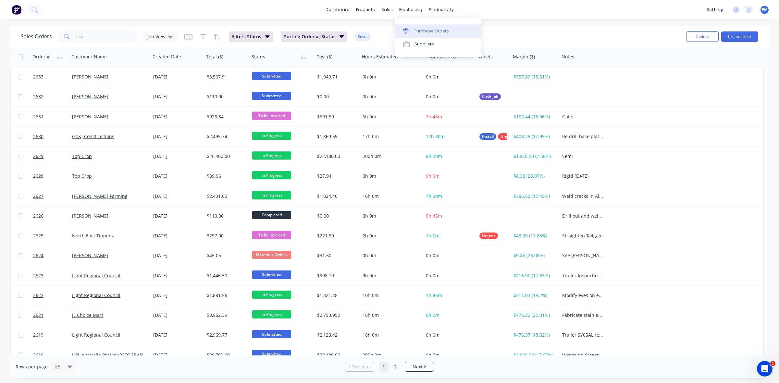
click at [424, 31] on div "Purchase Orders" at bounding box center [432, 31] width 34 height 6
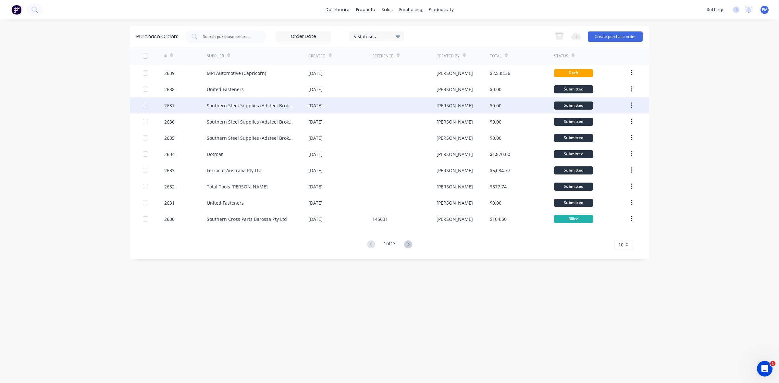
click at [358, 105] on div "[DATE]" at bounding box center [340, 105] width 64 height 16
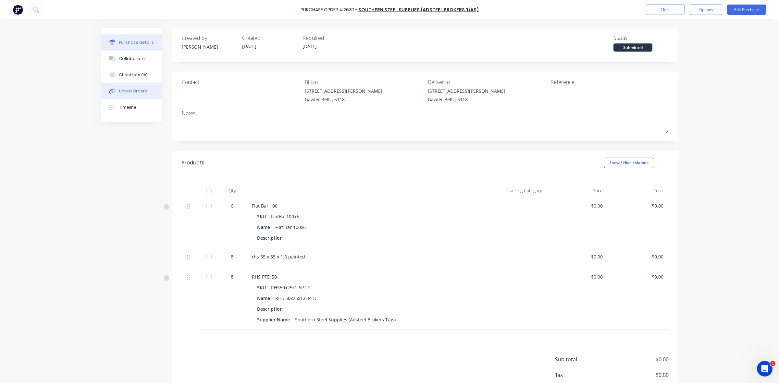
click at [134, 92] on div "Linked Orders" at bounding box center [133, 91] width 28 height 6
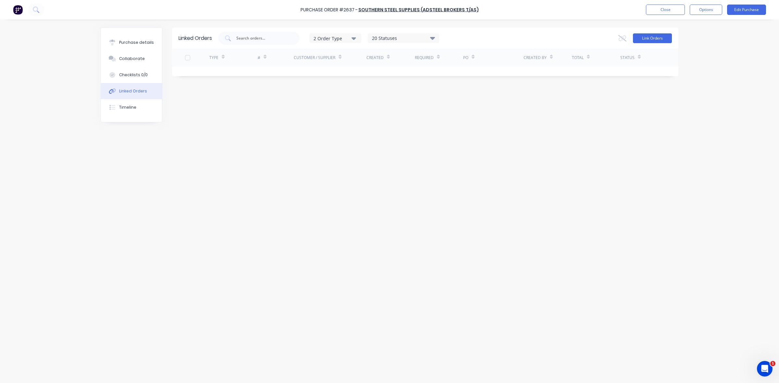
click at [643, 37] on button "Link Orders" at bounding box center [652, 38] width 39 height 10
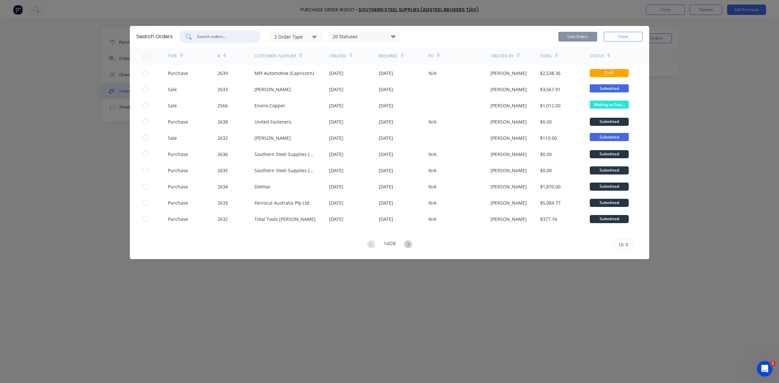
click at [223, 38] on input "text" at bounding box center [223, 36] width 54 height 6
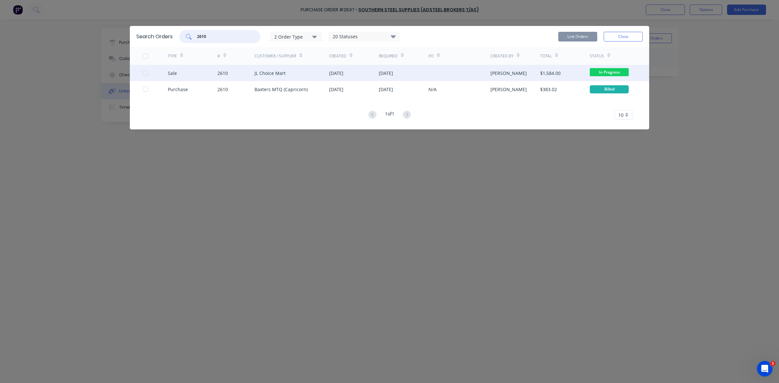
click at [148, 73] on div at bounding box center [145, 73] width 13 height 13
type input "2610"
click at [576, 38] on button "Link Orders" at bounding box center [577, 37] width 39 height 10
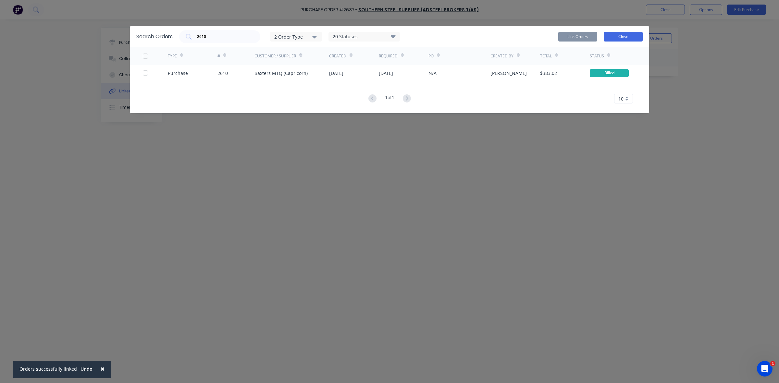
click at [625, 38] on button "Close" at bounding box center [623, 37] width 39 height 10
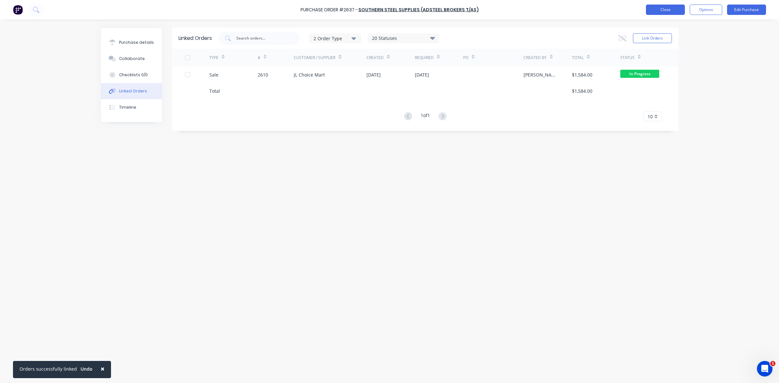
click at [678, 10] on button "Close" at bounding box center [665, 10] width 39 height 10
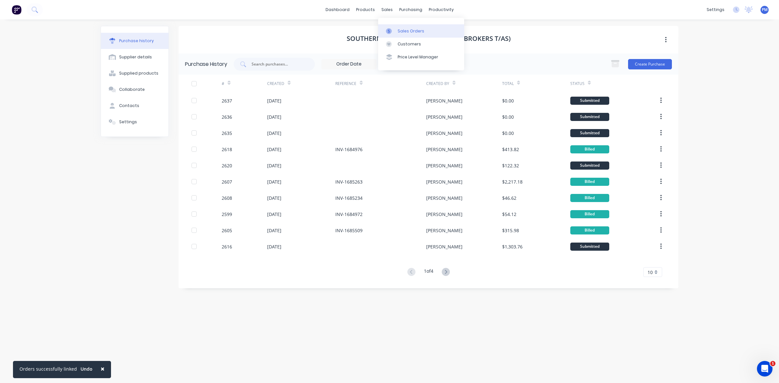
click at [402, 27] on link "Sales Orders" at bounding box center [421, 30] width 86 height 13
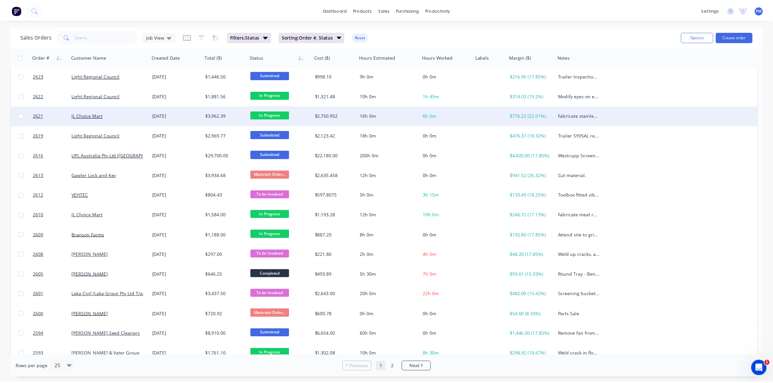
scroll to position [203, 0]
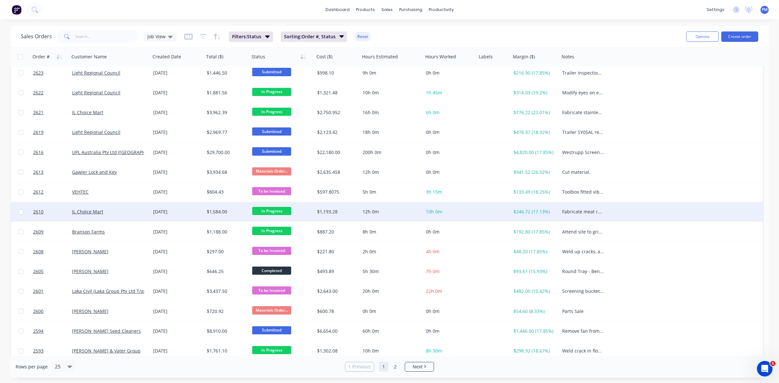
click at [121, 217] on div "JL Choice Mart" at bounding box center [109, 211] width 81 height 19
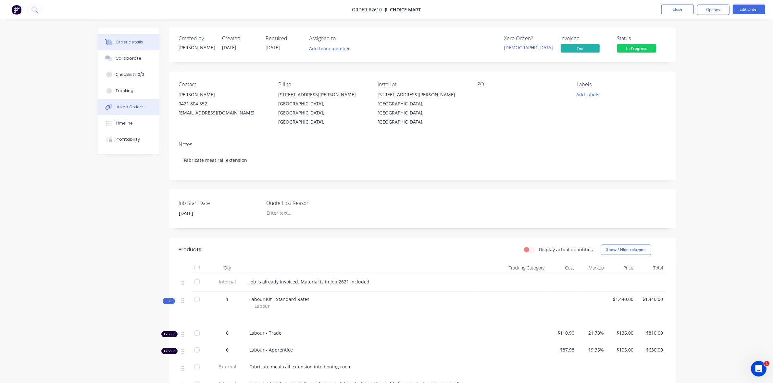
click at [131, 108] on div "Linked Orders" at bounding box center [130, 107] width 28 height 6
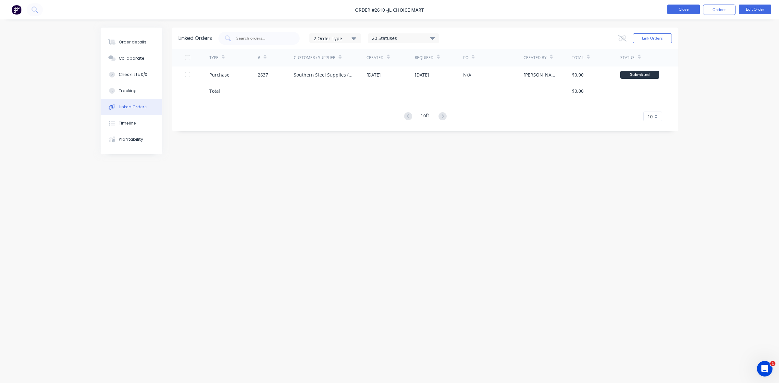
click at [674, 8] on button "Close" at bounding box center [684, 10] width 32 height 10
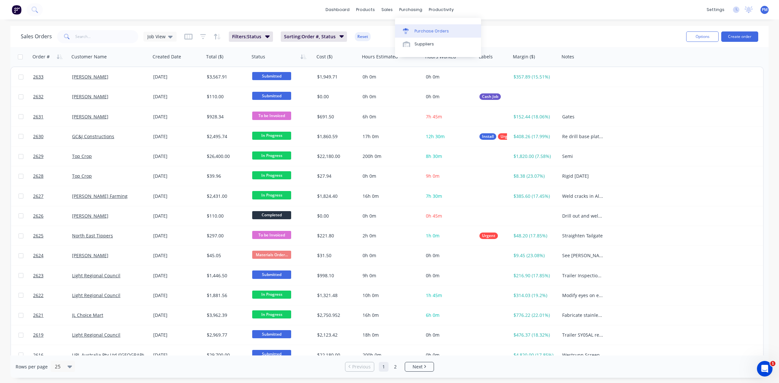
click at [421, 30] on div "Purchase Orders" at bounding box center [432, 31] width 34 height 6
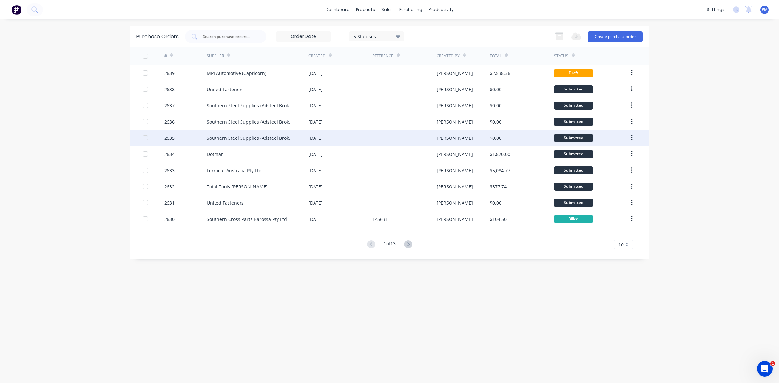
click at [361, 137] on div "[DATE]" at bounding box center [340, 138] width 64 height 16
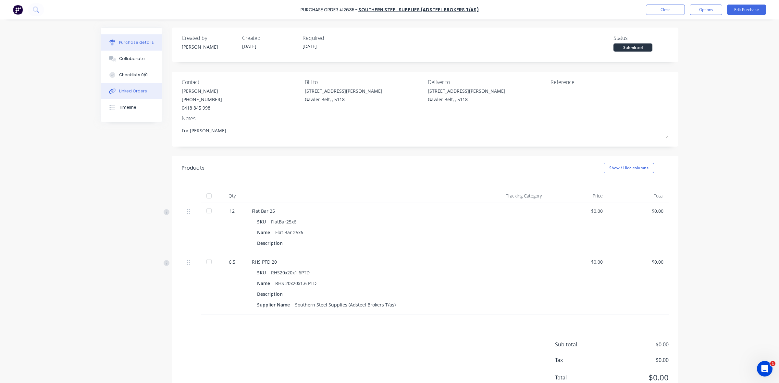
click at [130, 88] on button "Linked Orders" at bounding box center [131, 91] width 61 height 16
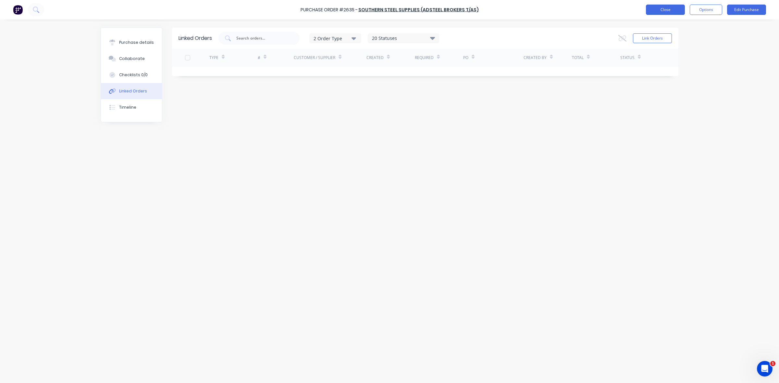
click at [664, 11] on button "Close" at bounding box center [665, 10] width 39 height 10
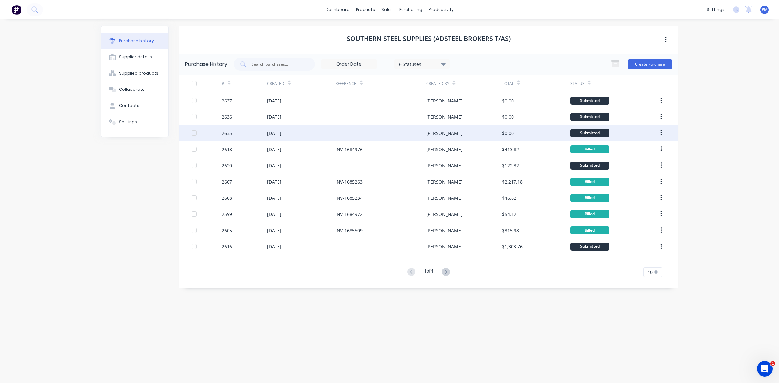
click at [385, 136] on div at bounding box center [380, 133] width 91 height 16
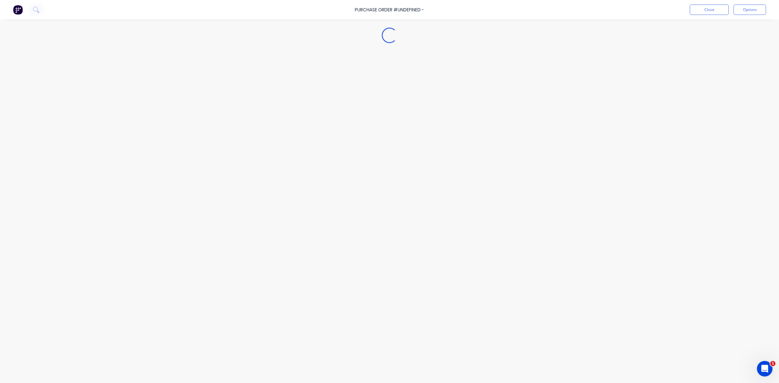
type textarea "x"
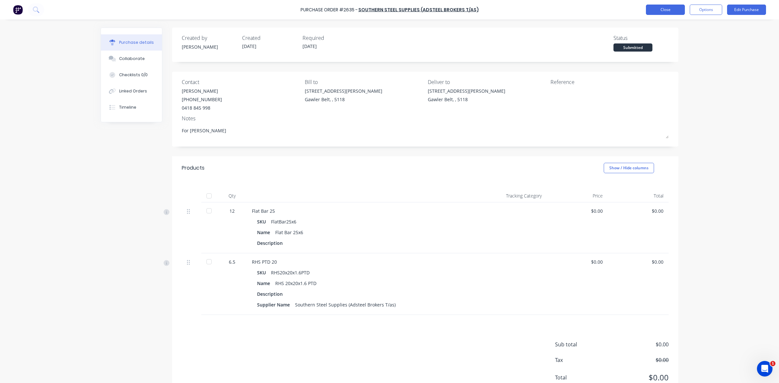
click at [659, 10] on button "Close" at bounding box center [665, 10] width 39 height 10
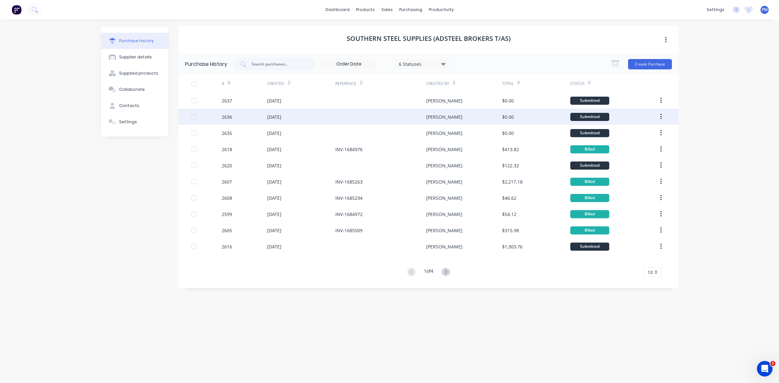
click at [359, 119] on div at bounding box center [380, 117] width 91 height 16
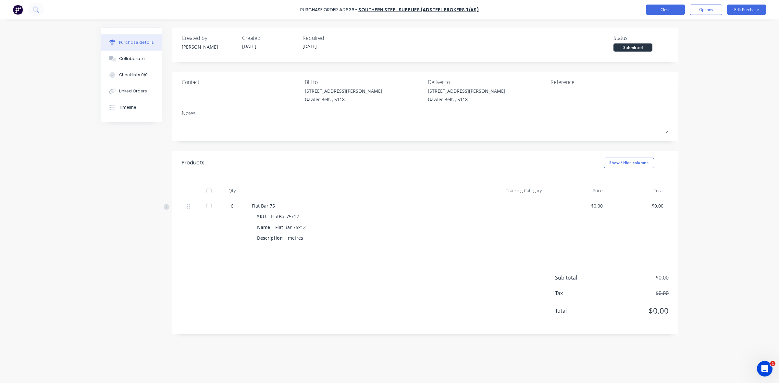
click at [658, 11] on button "Close" at bounding box center [665, 10] width 39 height 10
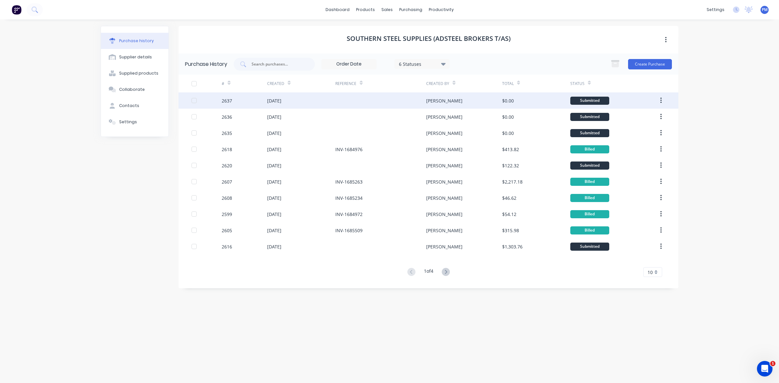
click at [359, 102] on div at bounding box center [380, 101] width 91 height 16
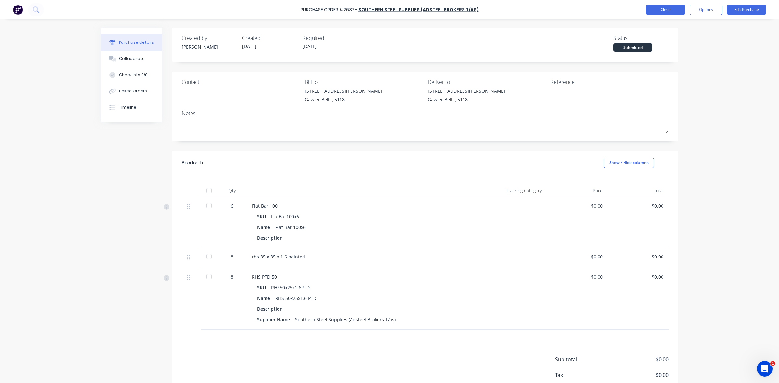
click at [669, 11] on button "Close" at bounding box center [665, 10] width 39 height 10
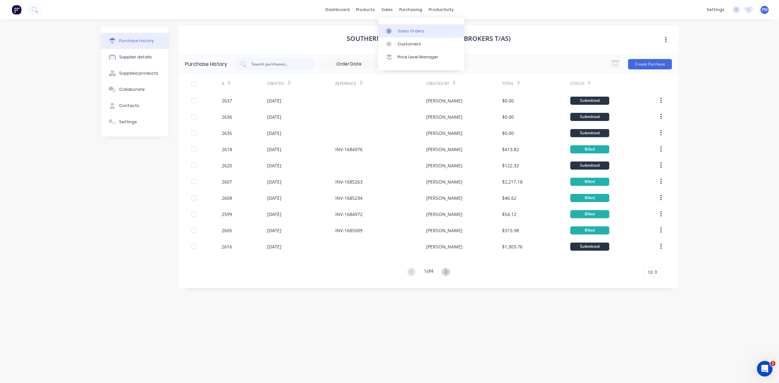
click at [402, 31] on div "Sales Orders" at bounding box center [411, 31] width 27 height 6
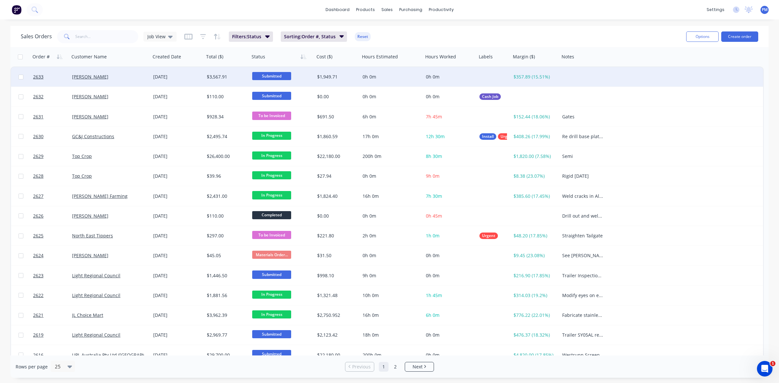
click at [133, 81] on div "[PERSON_NAME]" at bounding box center [109, 76] width 81 height 19
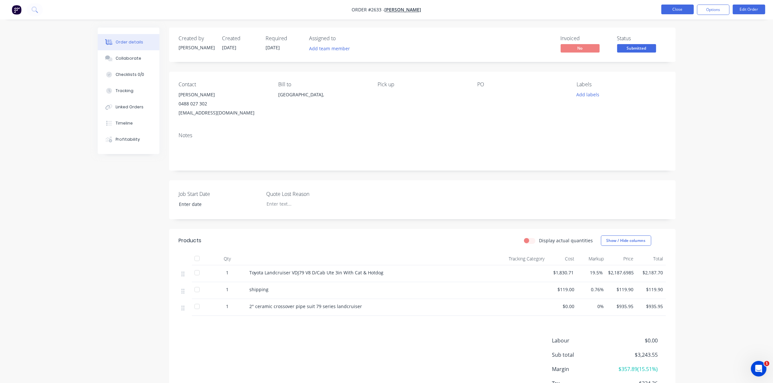
click at [677, 8] on button "Close" at bounding box center [677, 10] width 32 height 10
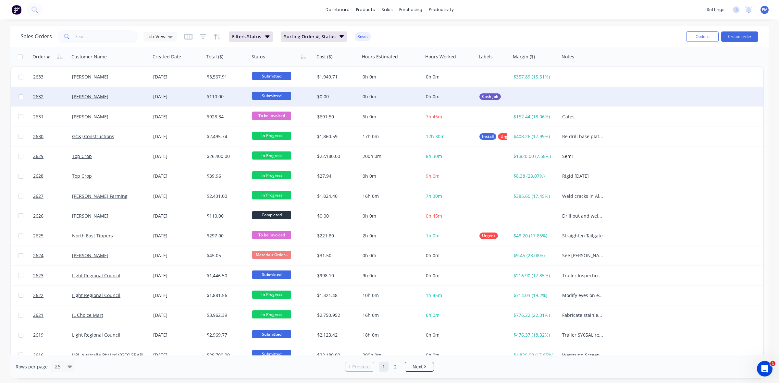
click at [279, 94] on span "Submitted" at bounding box center [271, 96] width 39 height 8
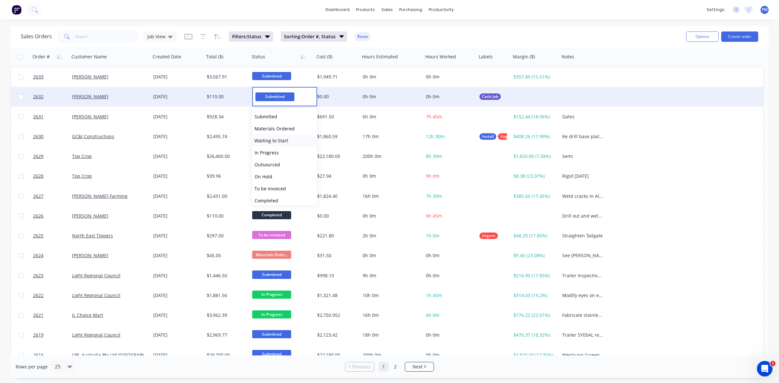
click at [271, 140] on span "Waiting to Start" at bounding box center [272, 141] width 34 height 6
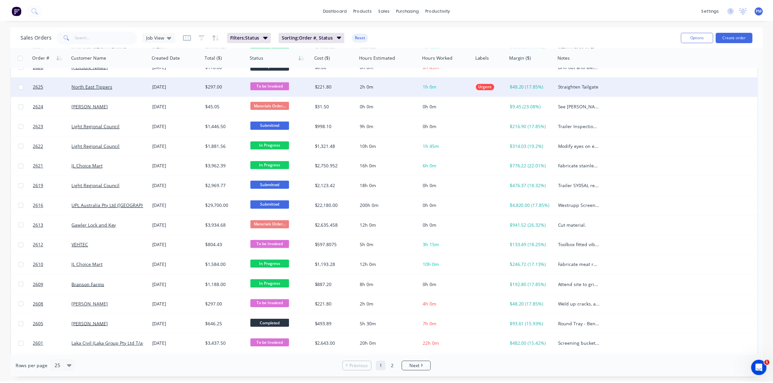
scroll to position [162, 0]
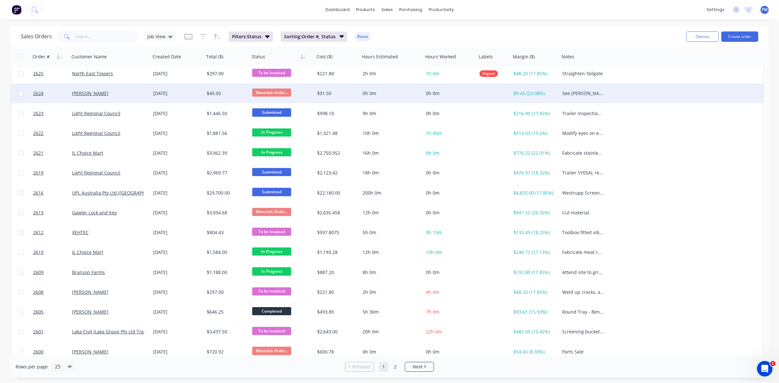
click at [140, 92] on div "[PERSON_NAME]" at bounding box center [108, 93] width 72 height 6
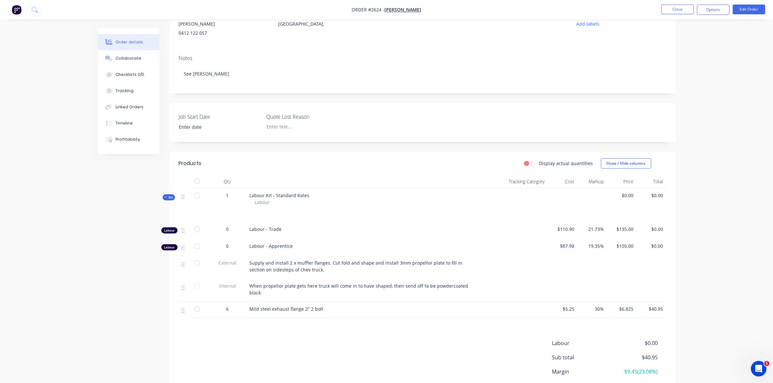
scroll to position [122, 0]
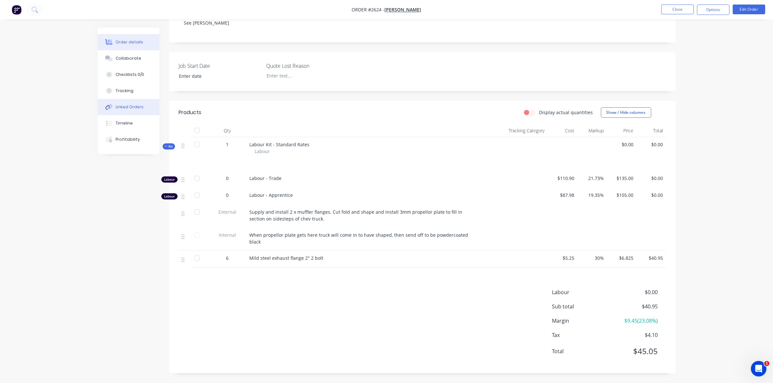
click at [131, 106] on div "Linked Orders" at bounding box center [130, 107] width 28 height 6
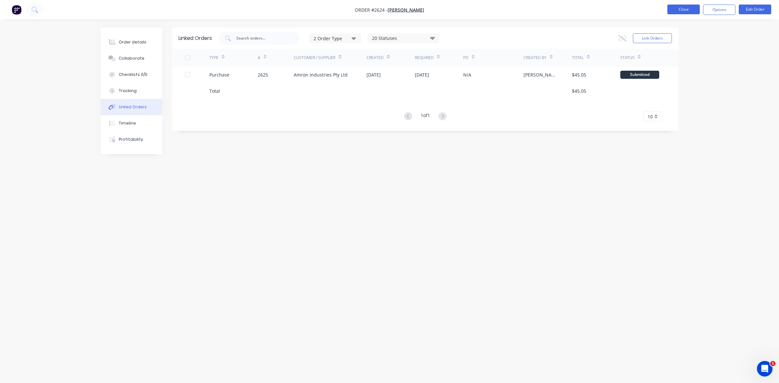
click at [691, 9] on button "Close" at bounding box center [684, 10] width 32 height 10
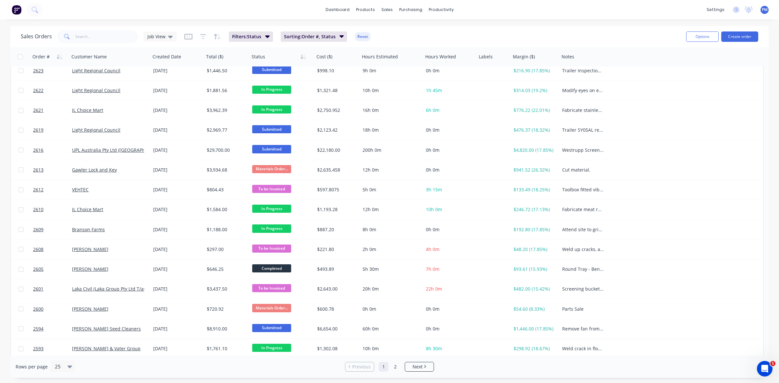
scroll to position [208, 0]
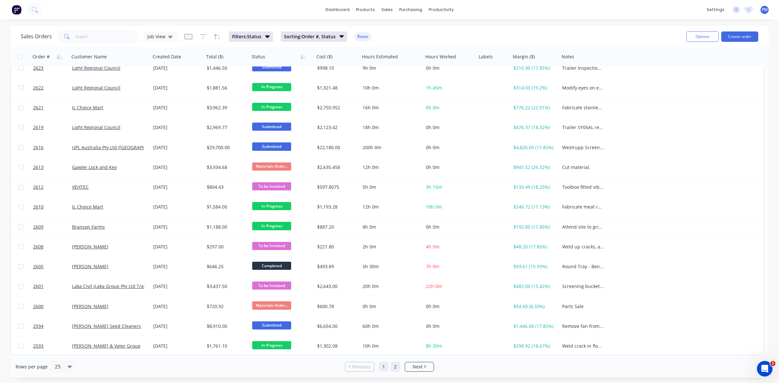
click at [395, 369] on link "2" at bounding box center [396, 367] width 10 height 10
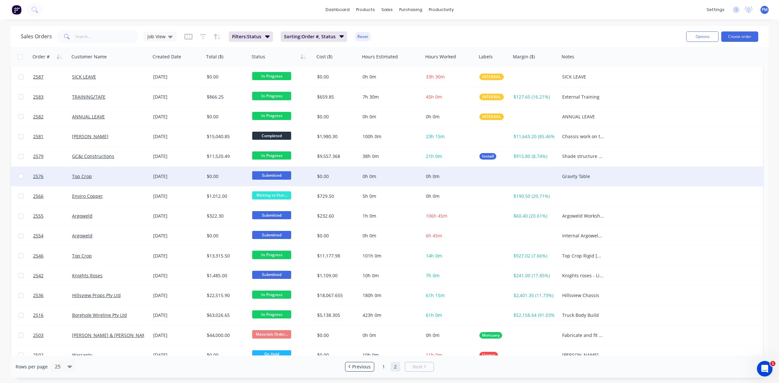
scroll to position [0, 0]
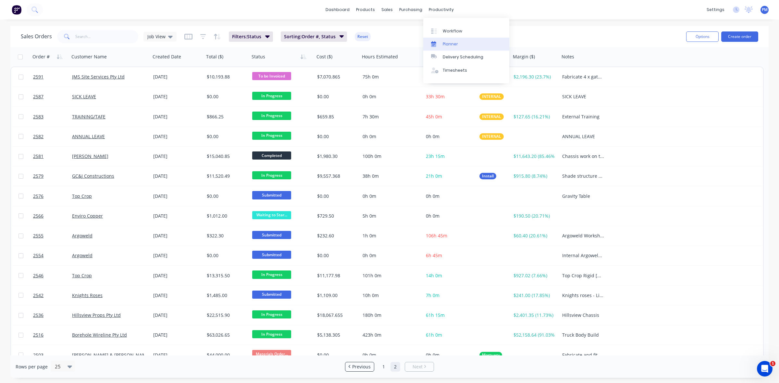
click at [450, 43] on div "Planner" at bounding box center [450, 44] width 15 height 6
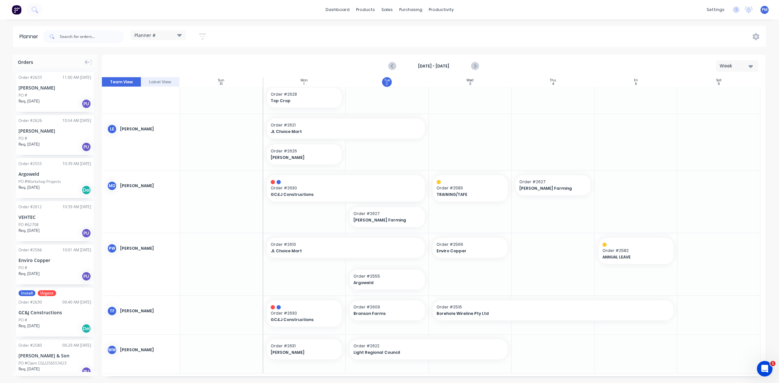
scroll to position [226, 0]
drag, startPoint x: 428, startPoint y: 308, endPoint x: 385, endPoint y: 308, distance: 43.2
drag, startPoint x: 470, startPoint y: 309, endPoint x: 413, endPoint y: 323, distance: 58.7
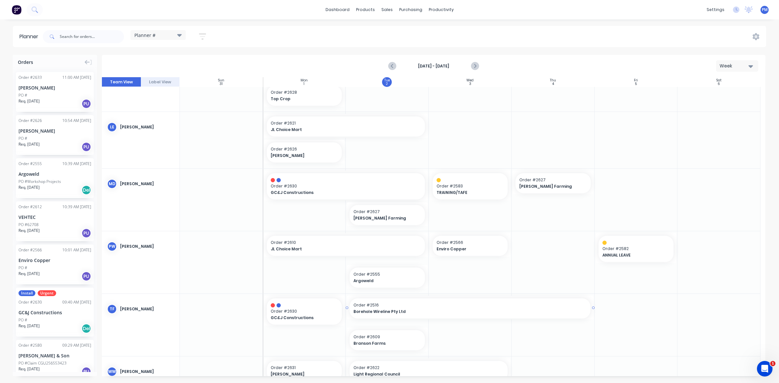
scroll to position [222, 0]
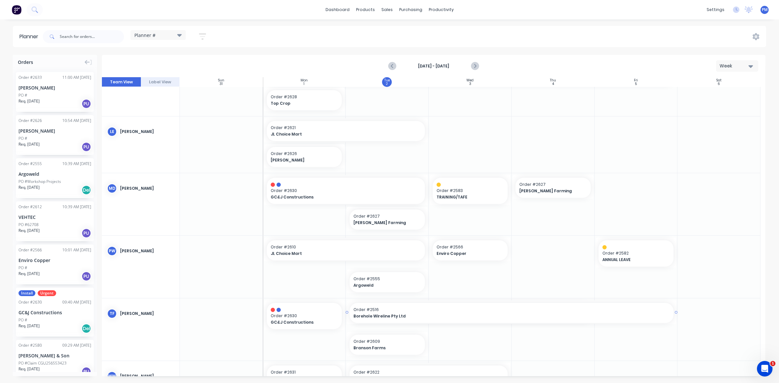
drag, startPoint x: 590, startPoint y: 312, endPoint x: 630, endPoint y: 310, distance: 39.6
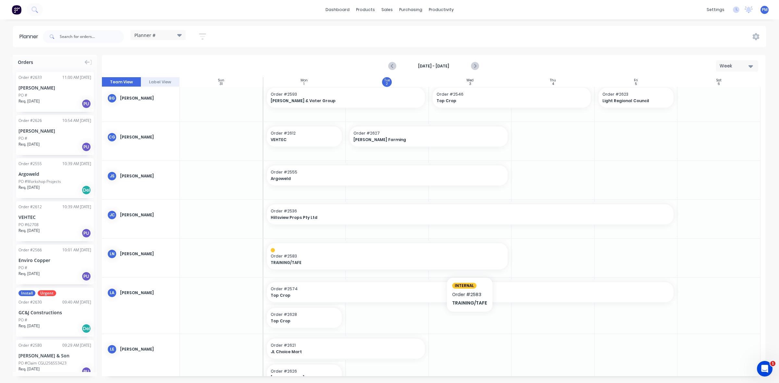
scroll to position [0, 0]
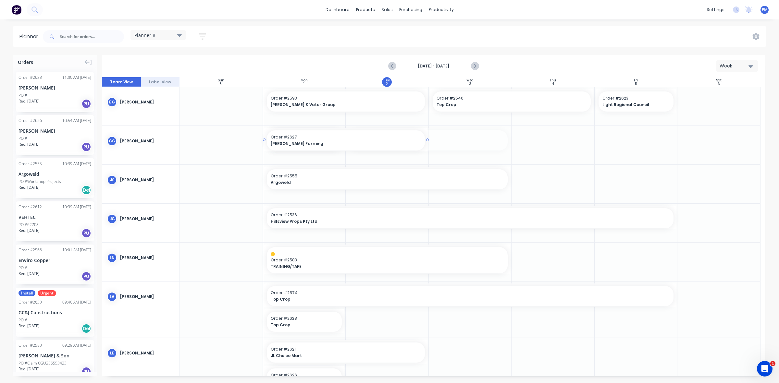
drag, startPoint x: 382, startPoint y: 135, endPoint x: 335, endPoint y: 159, distance: 52.6
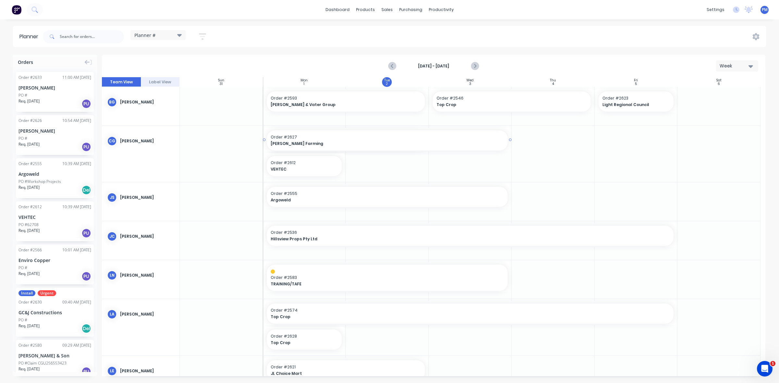
drag, startPoint x: 427, startPoint y: 138, endPoint x: 455, endPoint y: 138, distance: 28.2
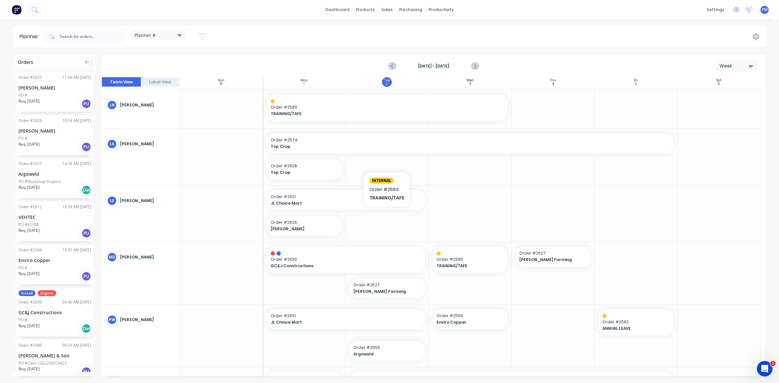
scroll to position [203, 0]
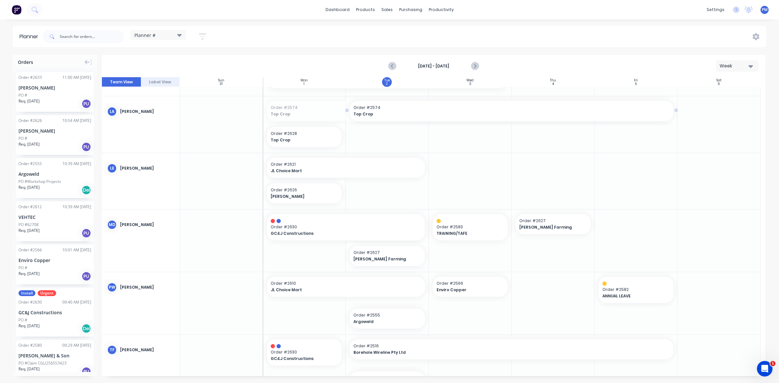
drag, startPoint x: 265, startPoint y: 109, endPoint x: 354, endPoint y: 110, distance: 89.6
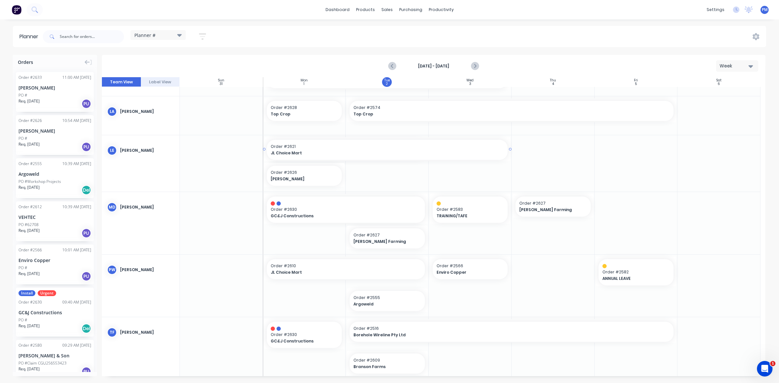
drag, startPoint x: 426, startPoint y: 148, endPoint x: 449, endPoint y: 148, distance: 22.7
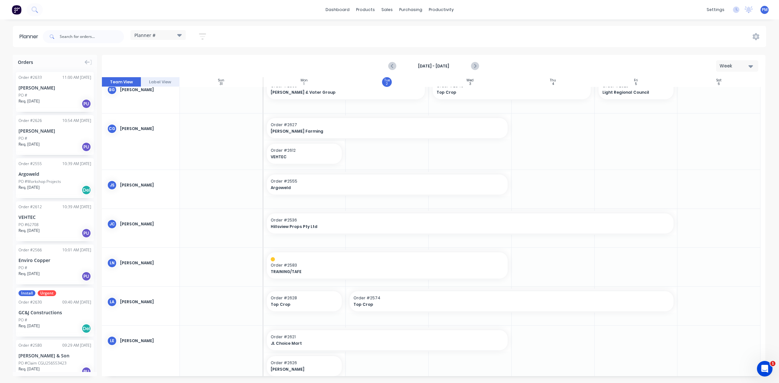
scroll to position [0, 0]
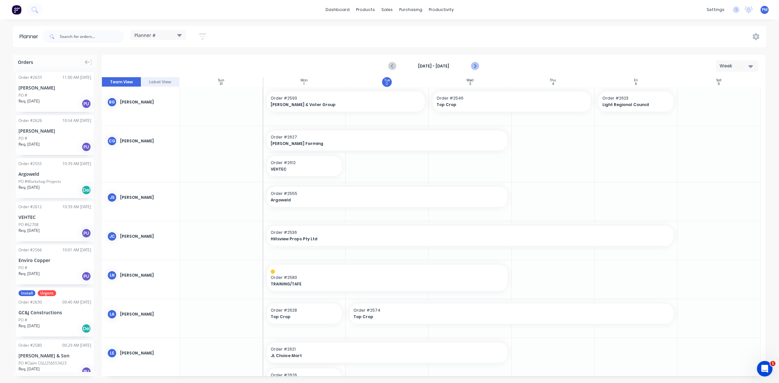
click at [474, 66] on icon "Next page" at bounding box center [475, 66] width 8 height 8
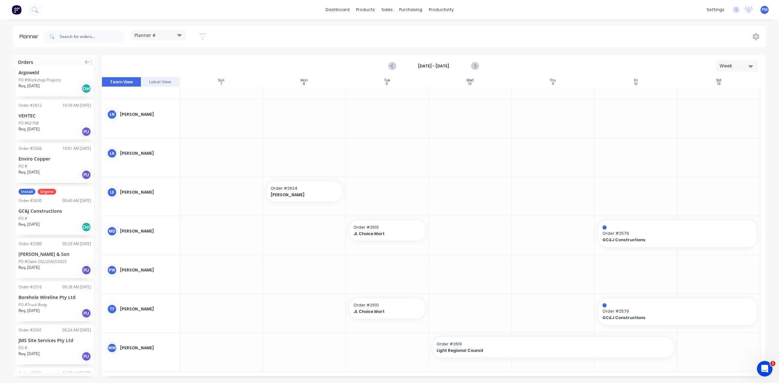
scroll to position [122, 0]
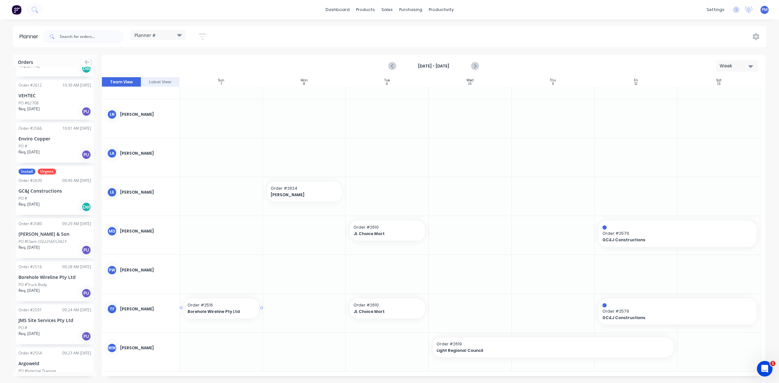
drag, startPoint x: 43, startPoint y: 272, endPoint x: 236, endPoint y: 301, distance: 195.1
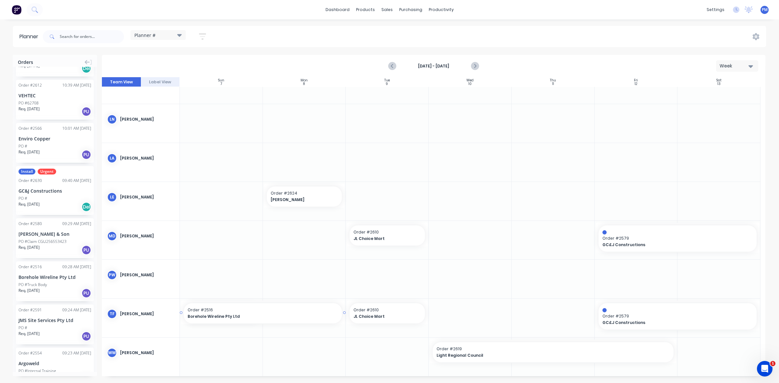
drag, startPoint x: 260, startPoint y: 312, endPoint x: 299, endPoint y: 311, distance: 39.3
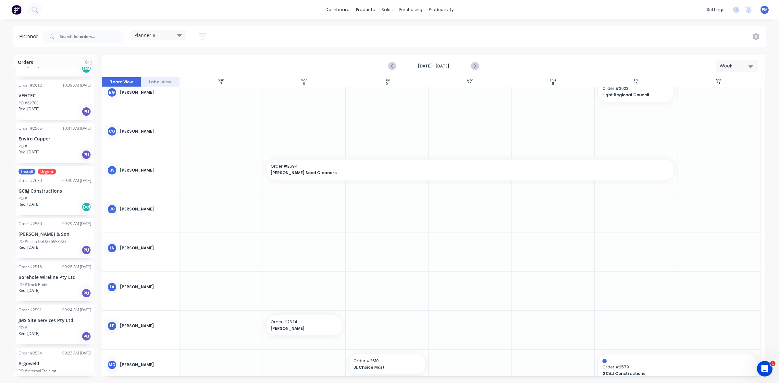
scroll to position [0, 0]
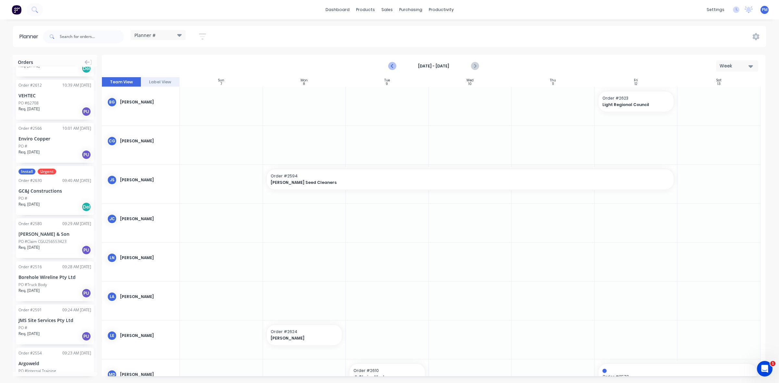
click at [393, 65] on icon "Previous page" at bounding box center [393, 66] width 8 height 8
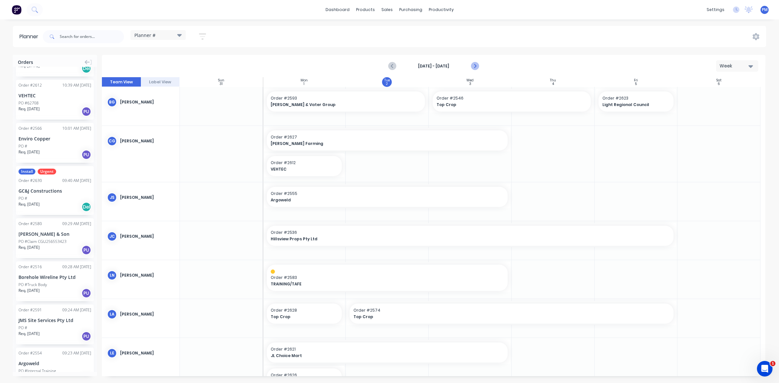
click at [474, 64] on icon "Next page" at bounding box center [474, 66] width 3 height 5
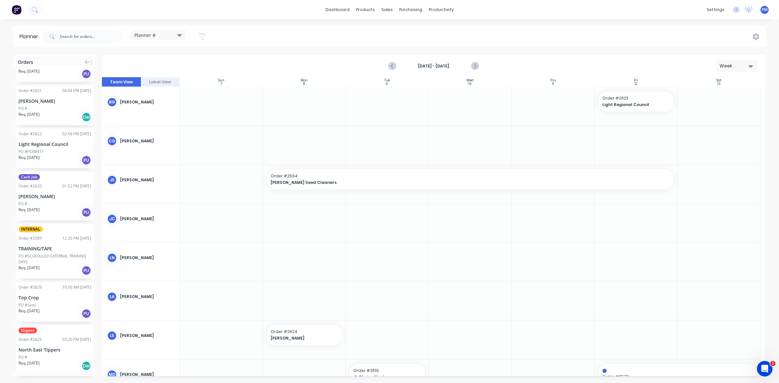
scroll to position [635, 0]
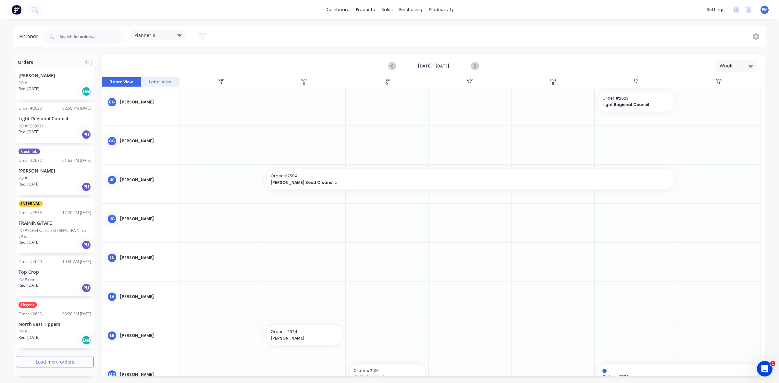
click at [58, 361] on button "Load more orders" at bounding box center [55, 361] width 78 height 11
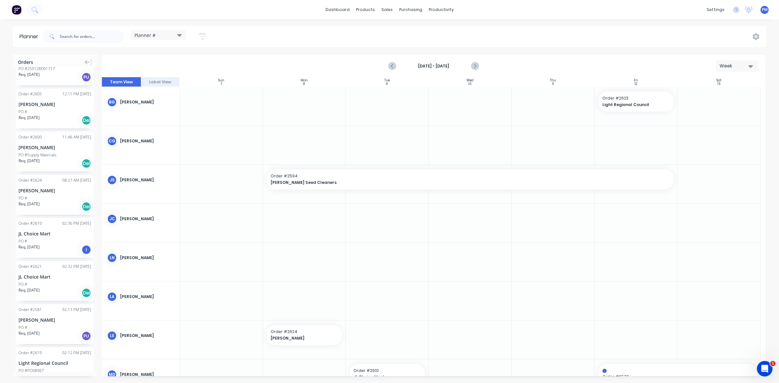
scroll to position [1203, 0]
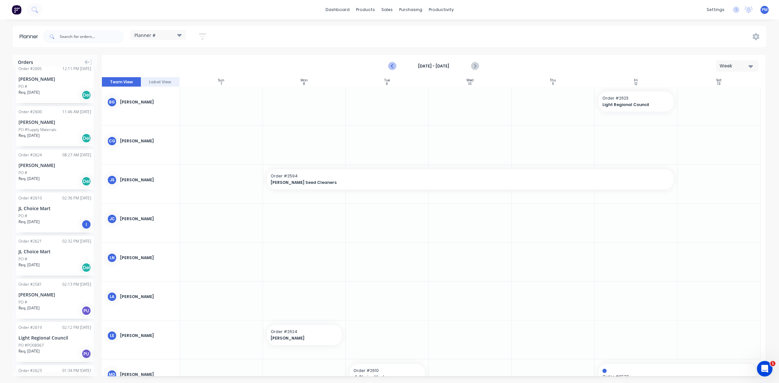
click at [392, 67] on icon "Previous page" at bounding box center [393, 66] width 8 height 8
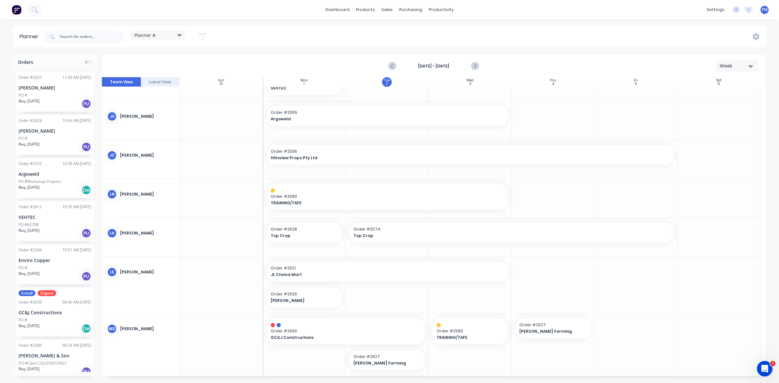
scroll to position [122, 0]
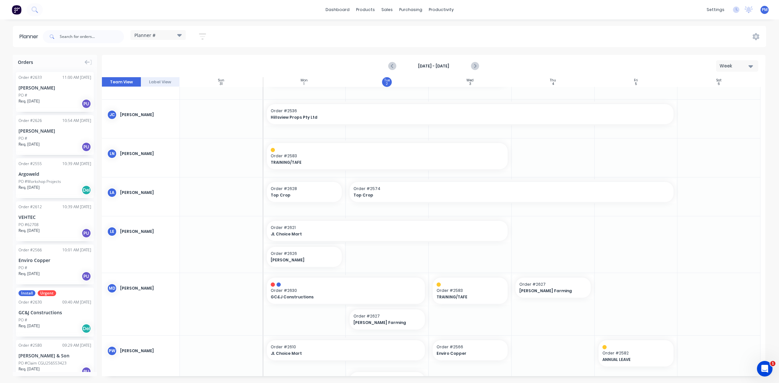
click at [72, 132] on div "[PERSON_NAME]" at bounding box center [55, 131] width 73 height 7
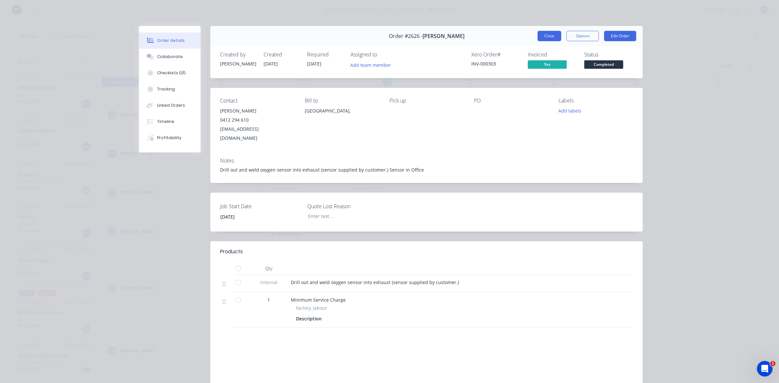
click at [544, 33] on button "Close" at bounding box center [550, 36] width 24 height 10
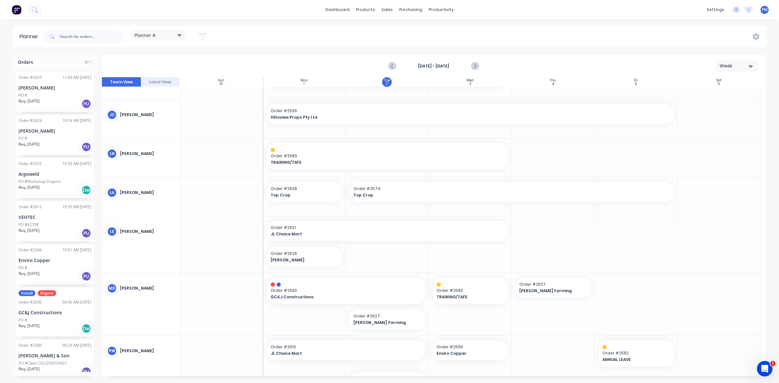
click at [56, 96] on div "PO #" at bounding box center [55, 96] width 73 height 6
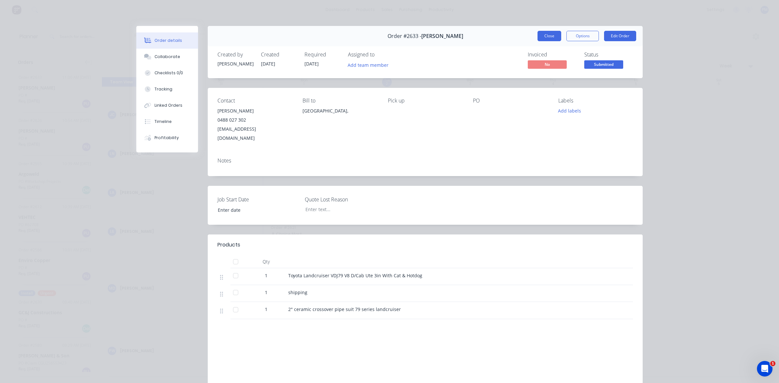
click at [547, 39] on button "Close" at bounding box center [550, 36] width 24 height 10
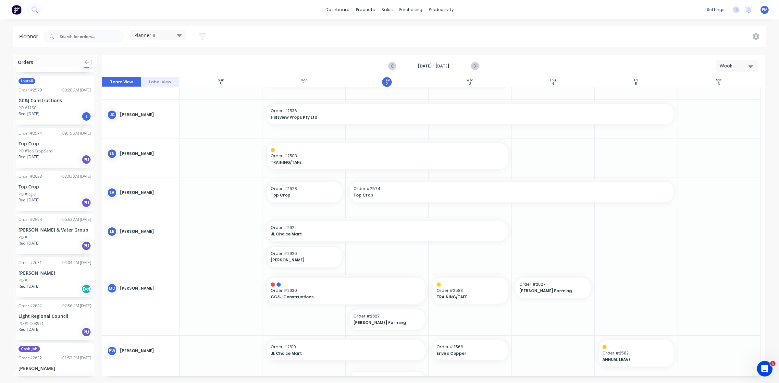
scroll to position [446, 0]
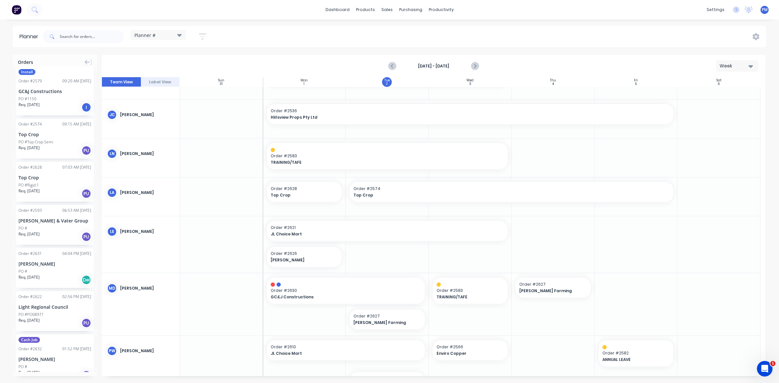
click at [59, 269] on div "PO #" at bounding box center [55, 272] width 73 height 6
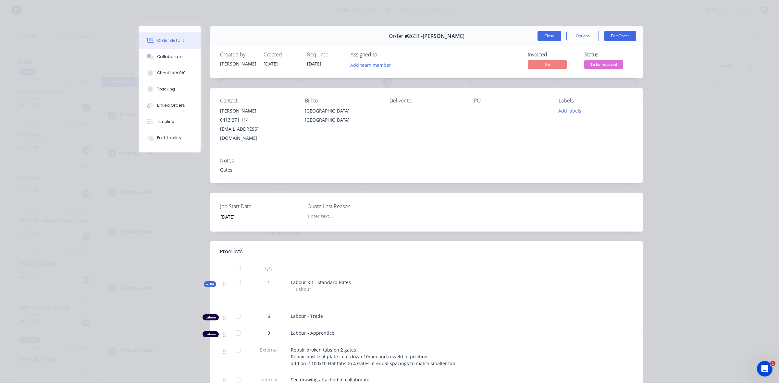
click at [544, 36] on button "Close" at bounding box center [550, 36] width 24 height 10
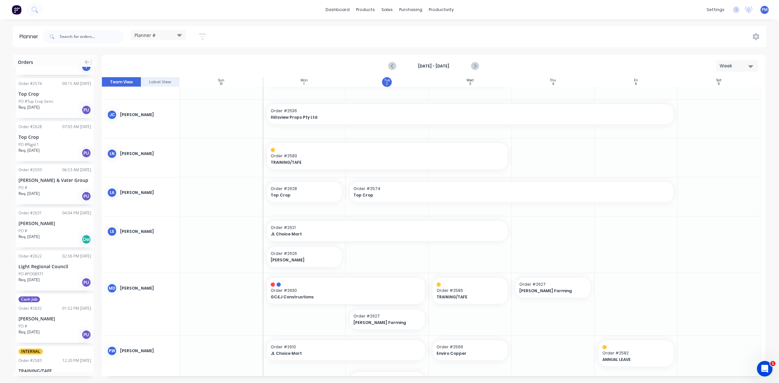
scroll to position [528, 0]
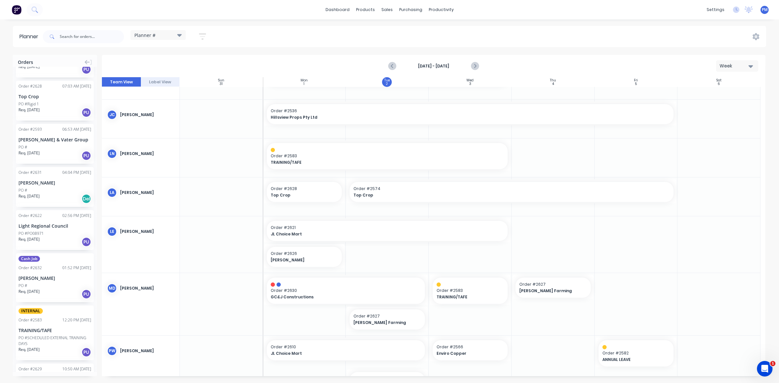
click at [52, 272] on div "Cash Job Order # 2632 01:52 PM 01/09/25 Rick Niutta PO # Req. 05/09/25 PU" at bounding box center [55, 278] width 78 height 49
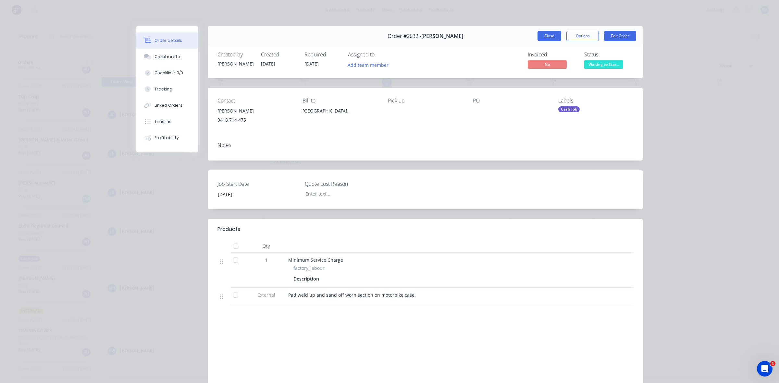
click at [547, 35] on button "Close" at bounding box center [550, 36] width 24 height 10
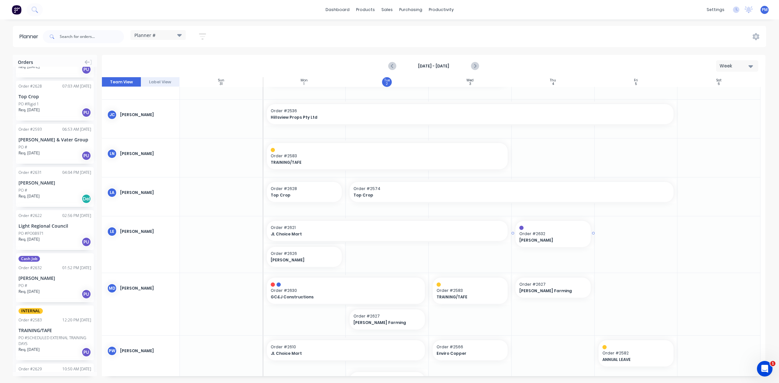
drag, startPoint x: 55, startPoint y: 273, endPoint x: 547, endPoint y: 250, distance: 493.4
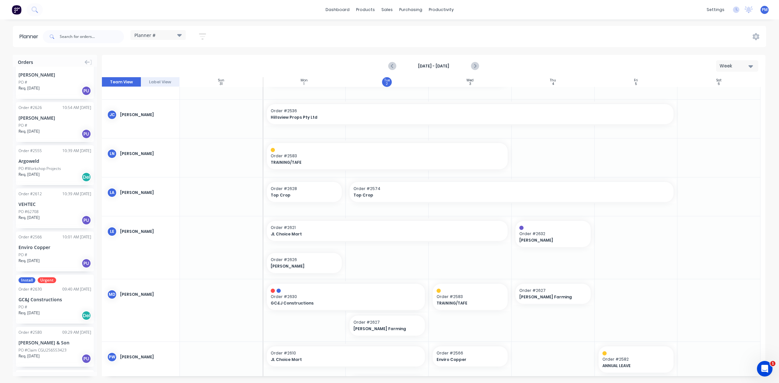
scroll to position [0, 0]
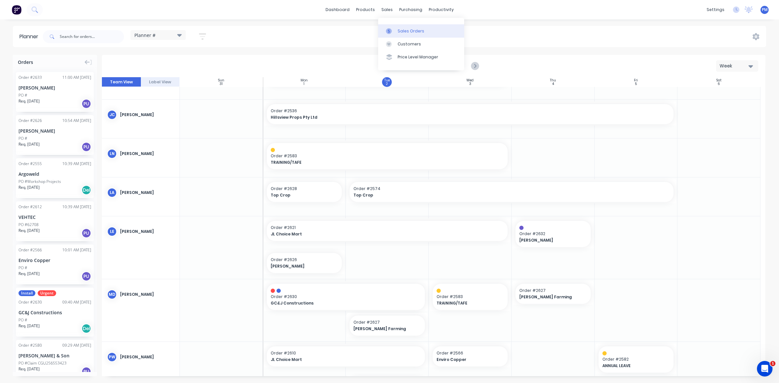
click at [403, 28] on link "Sales Orders" at bounding box center [421, 30] width 86 height 13
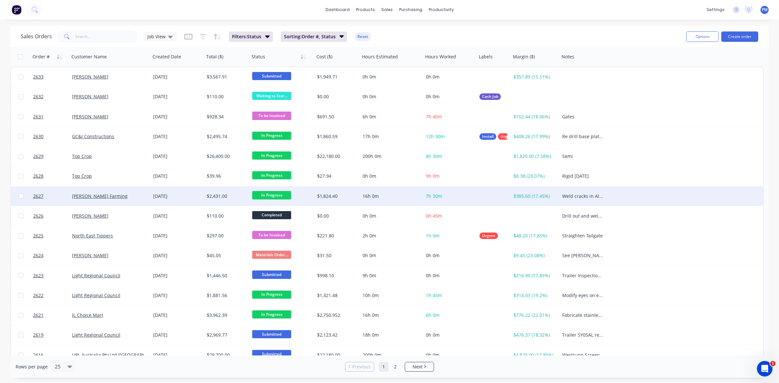
scroll to position [41, 0]
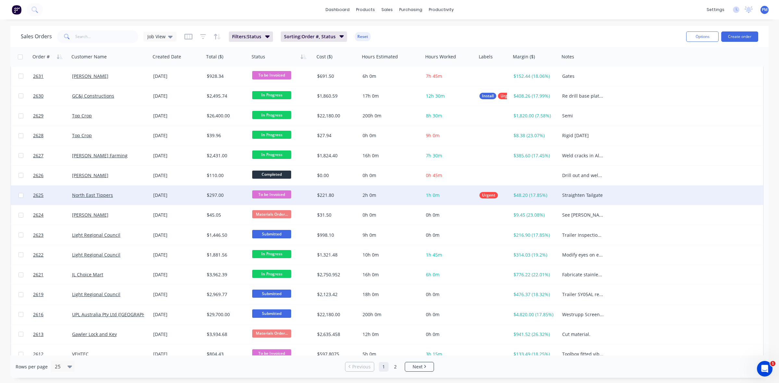
click at [195, 195] on div "[DATE]" at bounding box center [177, 195] width 48 height 6
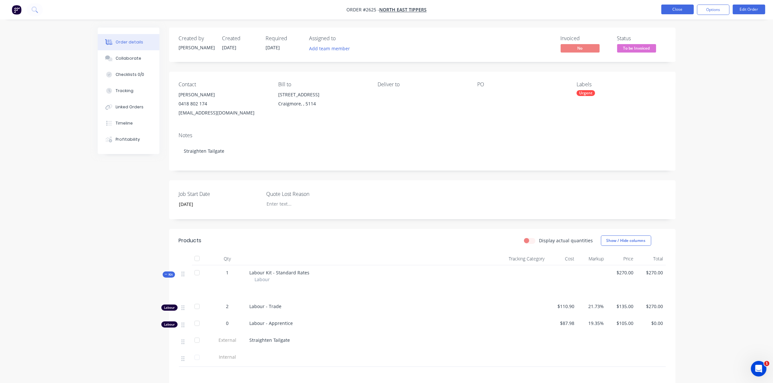
click at [676, 10] on button "Close" at bounding box center [677, 10] width 32 height 10
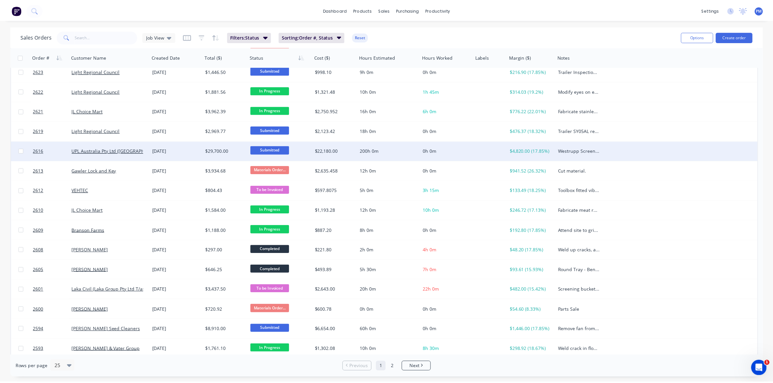
scroll to position [208, 0]
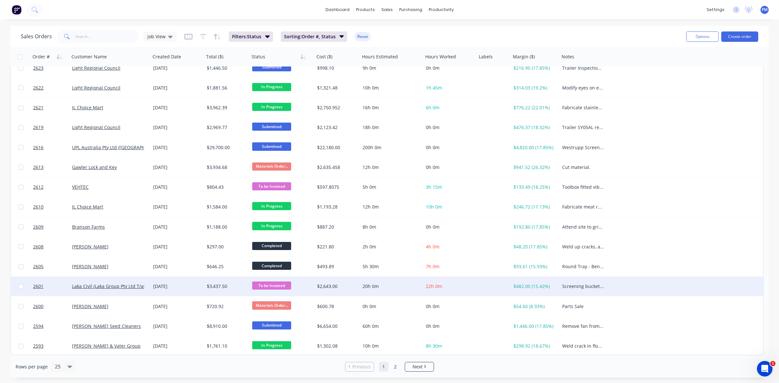
click at [189, 283] on div "18 Aug 2025" at bounding box center [177, 286] width 48 height 6
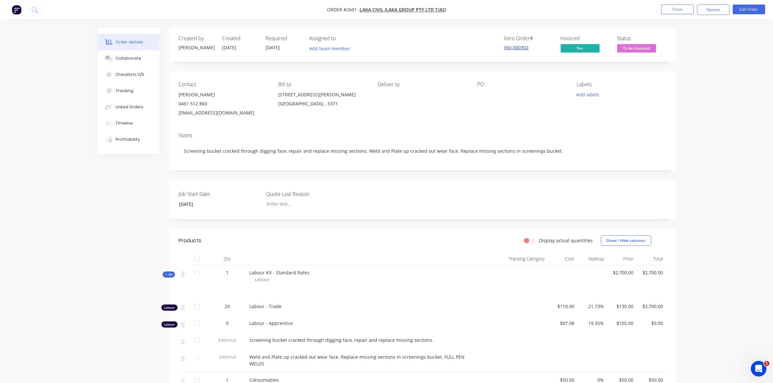
click at [519, 47] on link "INV-000302" at bounding box center [516, 47] width 25 height 6
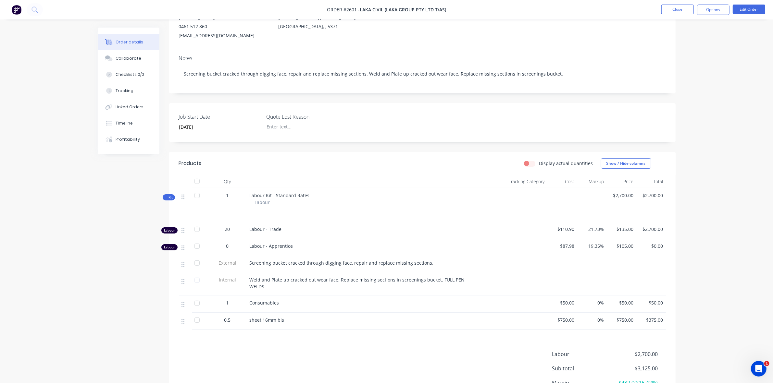
scroll to position [81, 0]
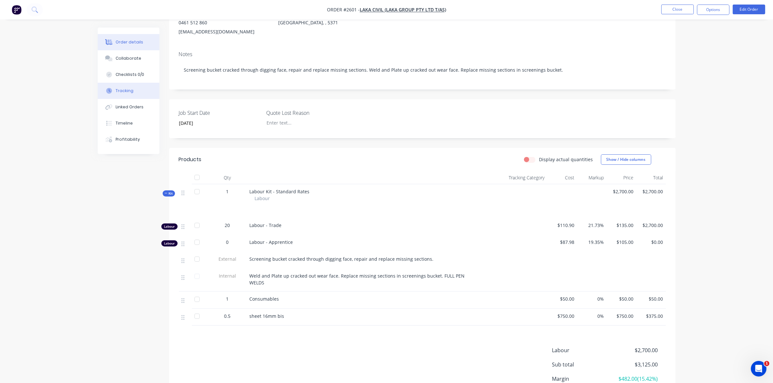
click at [120, 90] on div "Tracking" at bounding box center [125, 91] width 18 height 6
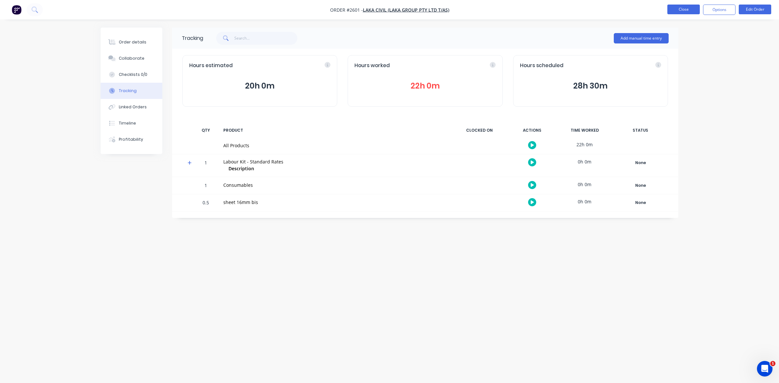
click at [685, 11] on button "Close" at bounding box center [684, 10] width 32 height 10
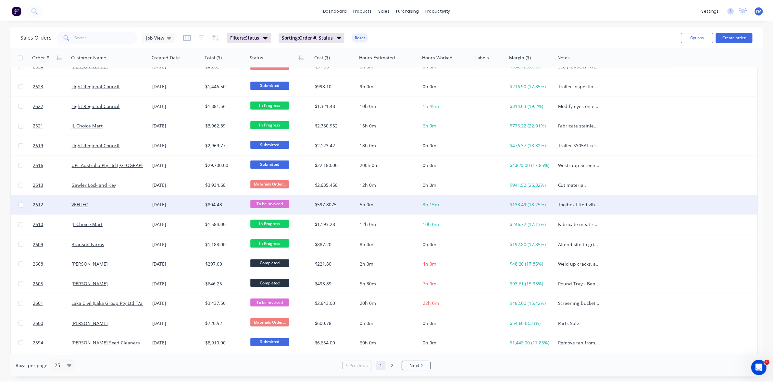
scroll to position [208, 0]
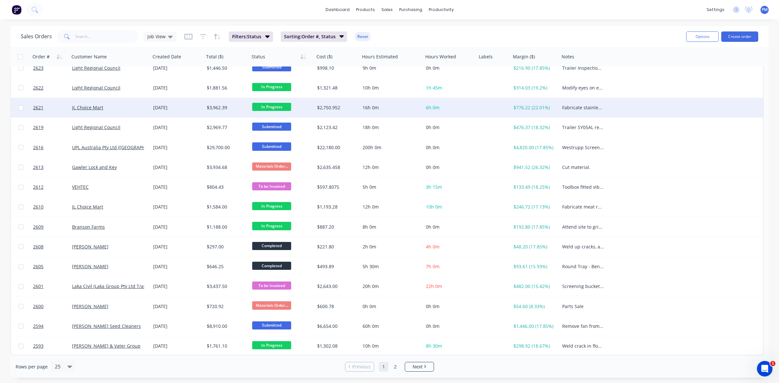
click at [125, 109] on div "JL Choice Mart" at bounding box center [108, 108] width 72 height 6
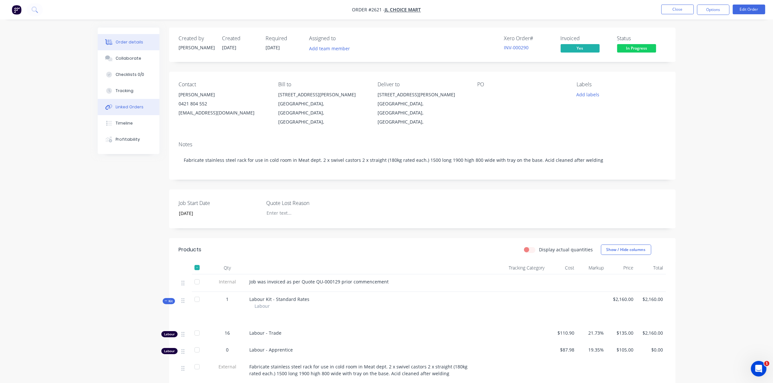
click at [125, 106] on div "Linked Orders" at bounding box center [130, 107] width 28 height 6
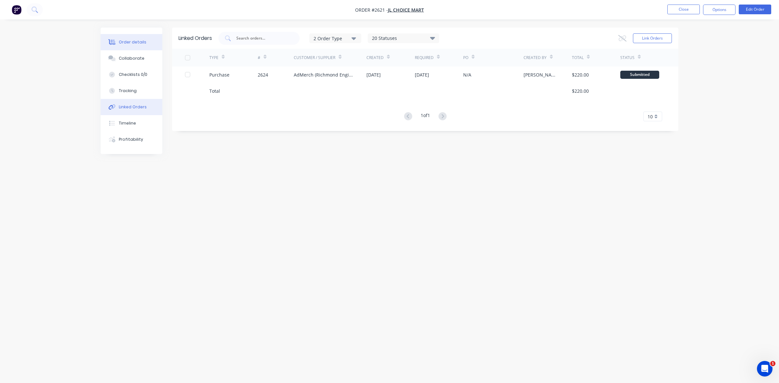
click at [134, 41] on div "Order details" at bounding box center [133, 42] width 28 height 6
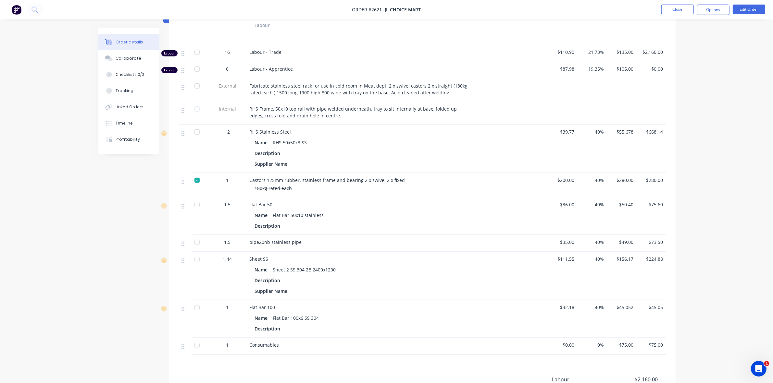
scroll to position [284, 0]
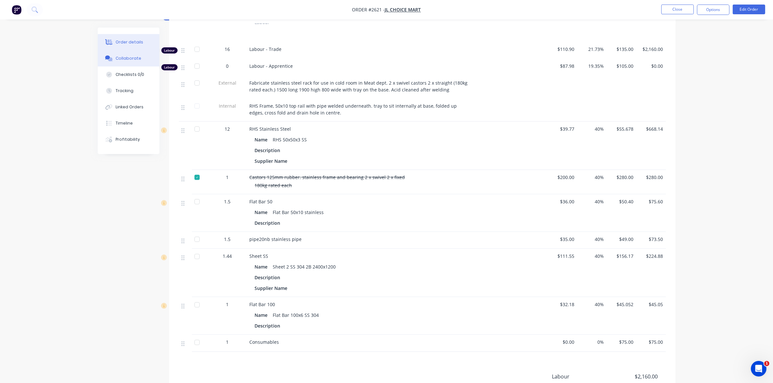
click at [132, 59] on div "Collaborate" at bounding box center [129, 59] width 26 height 6
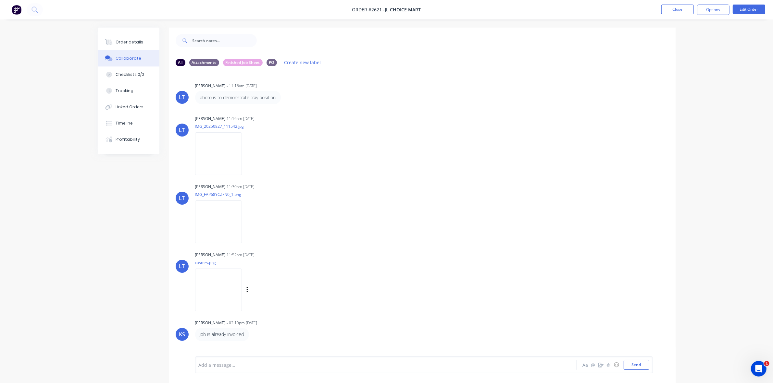
click at [228, 287] on img at bounding box center [218, 290] width 47 height 43
click at [218, 219] on img at bounding box center [218, 222] width 47 height 43
click at [219, 153] on img at bounding box center [218, 153] width 47 height 43
click at [216, 215] on img at bounding box center [218, 222] width 47 height 43
click at [211, 155] on img at bounding box center [218, 153] width 47 height 43
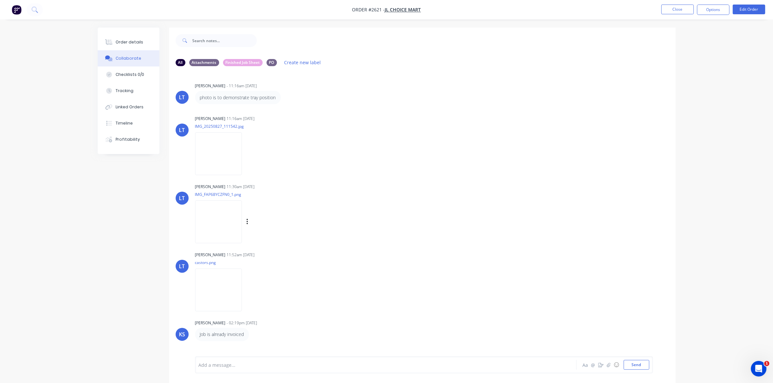
click at [218, 195] on p "IMG_FAP68YCZFN0_1.png" at bounding box center [254, 195] width 119 height 6
click at [217, 210] on img at bounding box center [218, 222] width 47 height 43
click at [134, 107] on div "Linked Orders" at bounding box center [130, 107] width 28 height 6
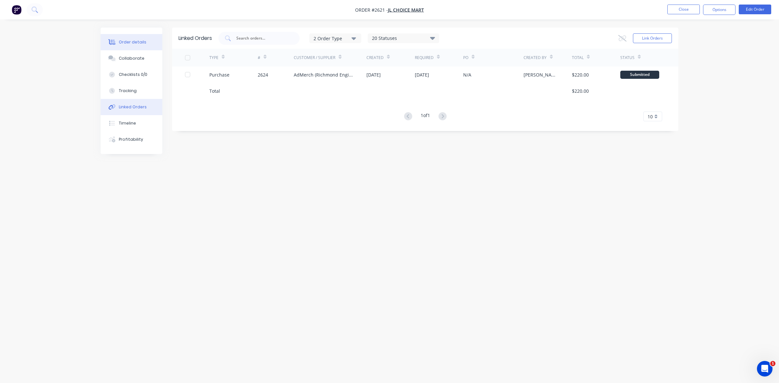
click at [135, 42] on div "Order details" at bounding box center [133, 42] width 28 height 6
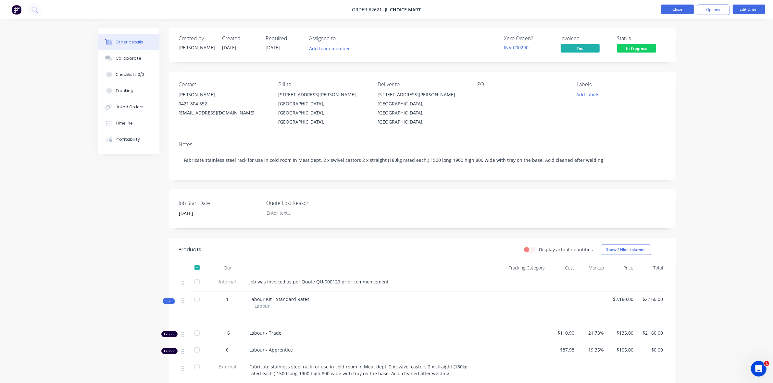
click at [685, 8] on button "Close" at bounding box center [677, 10] width 32 height 10
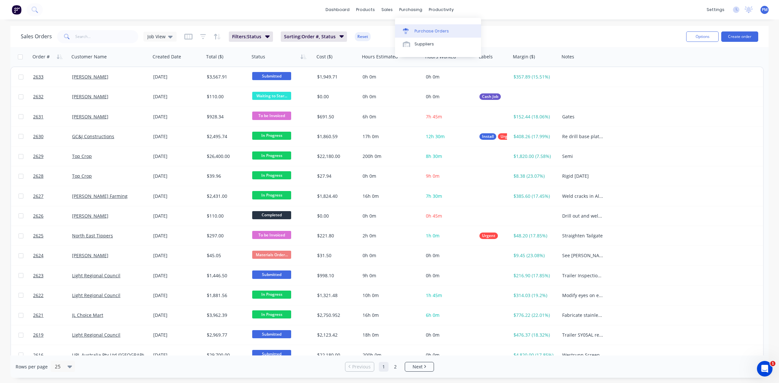
click at [421, 32] on div "Purchase Orders" at bounding box center [432, 31] width 34 height 6
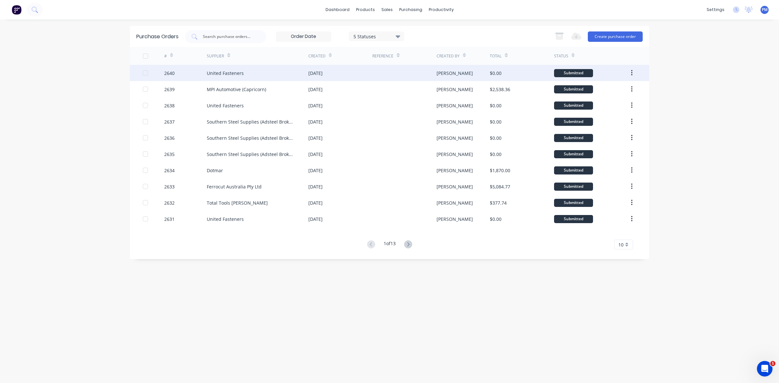
click at [365, 70] on div "[DATE]" at bounding box center [340, 73] width 64 height 16
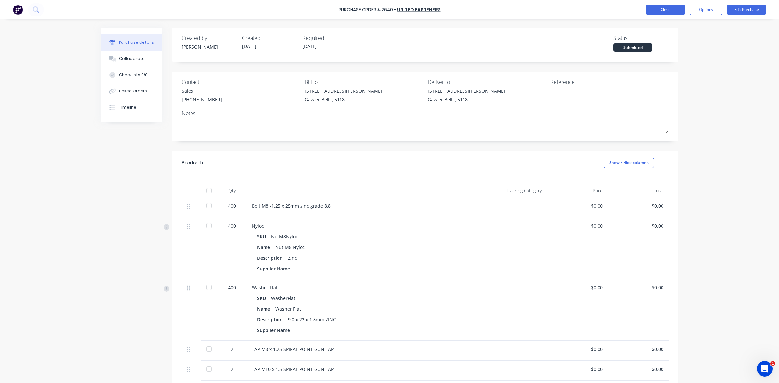
click at [668, 10] on button "Close" at bounding box center [665, 10] width 39 height 10
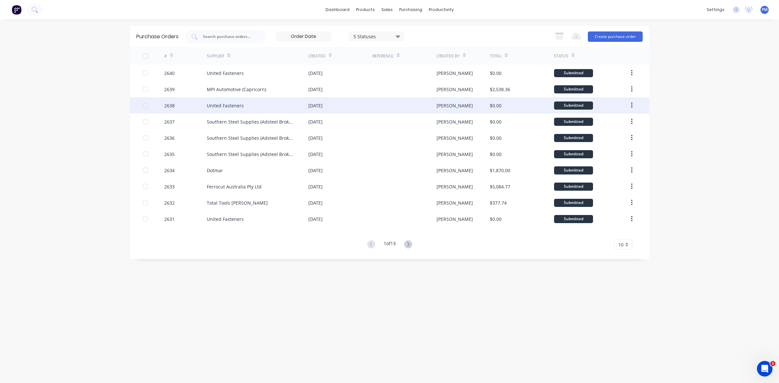
click at [357, 106] on div "[DATE]" at bounding box center [340, 105] width 64 height 16
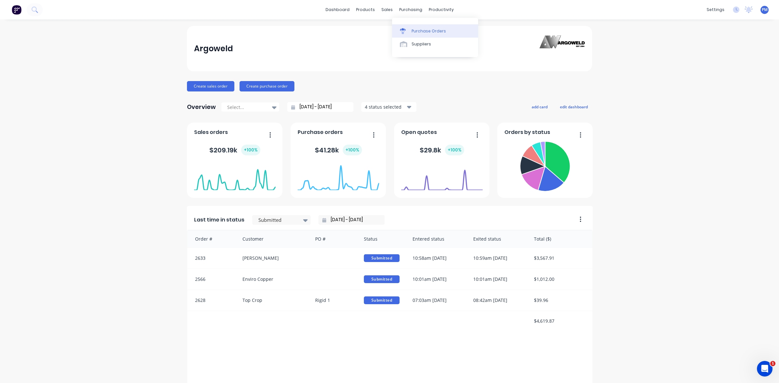
click at [419, 31] on div "Purchase Orders" at bounding box center [429, 31] width 34 height 6
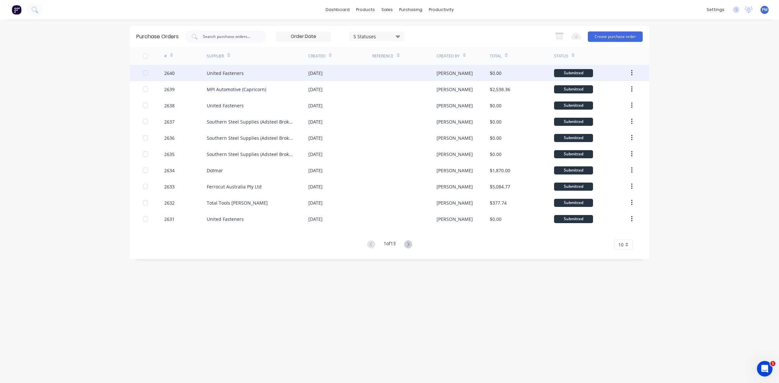
click at [282, 72] on div "United Fasteners" at bounding box center [258, 73] width 102 height 16
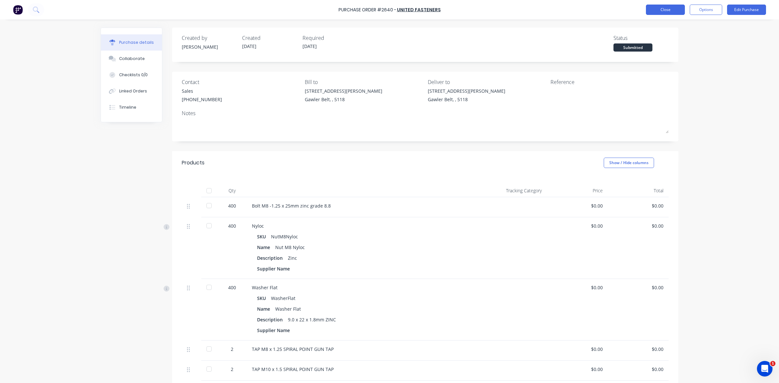
click at [662, 10] on button "Close" at bounding box center [665, 10] width 39 height 10
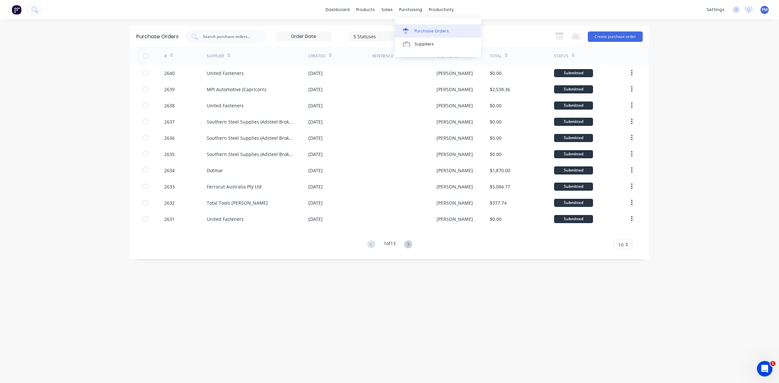
click at [427, 28] on div "Purchase Orders" at bounding box center [432, 31] width 34 height 6
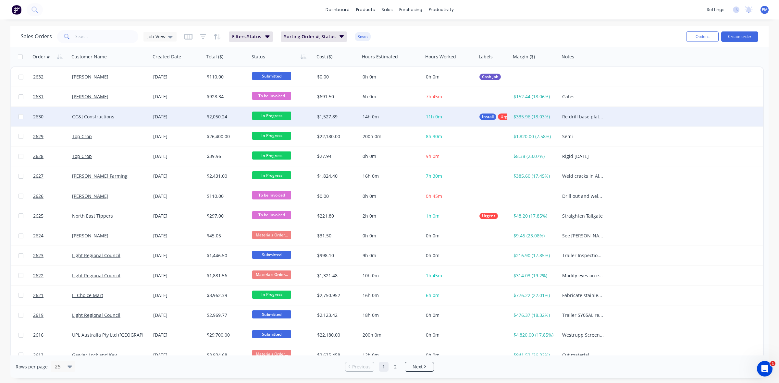
click at [132, 118] on div "GC&J Constructions" at bounding box center [108, 117] width 72 height 6
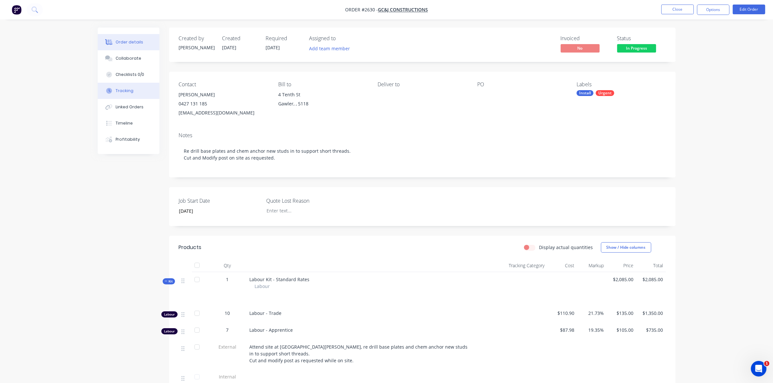
click at [129, 90] on div "Tracking" at bounding box center [125, 91] width 18 height 6
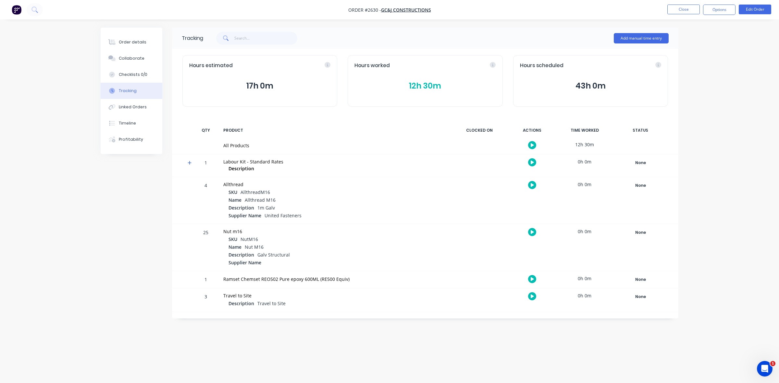
click at [425, 83] on button "12h 30m" at bounding box center [425, 86] width 141 height 12
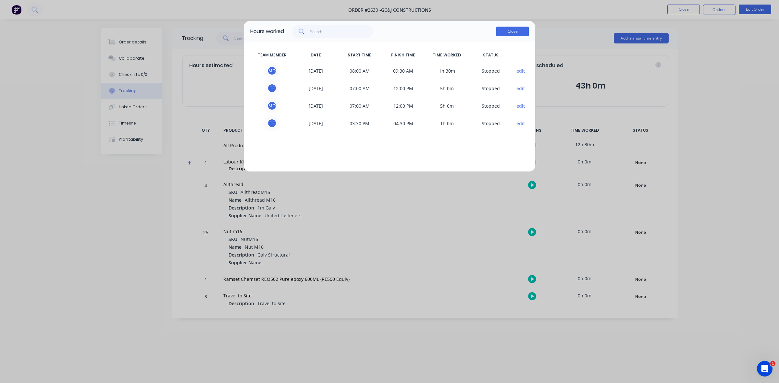
click at [506, 33] on button "Close" at bounding box center [512, 32] width 32 height 10
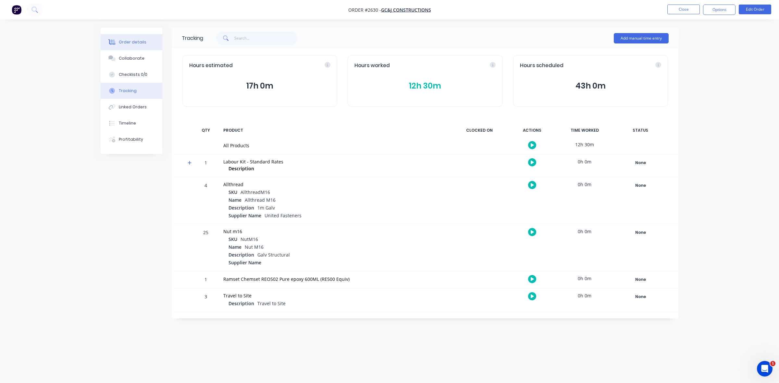
click at [137, 43] on div "Order details" at bounding box center [133, 42] width 28 height 6
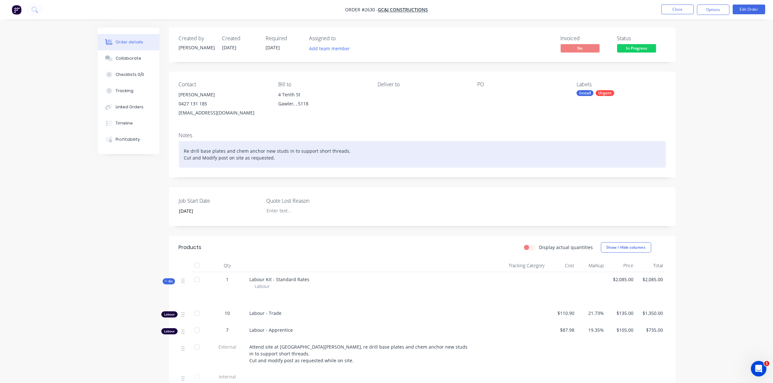
click at [186, 151] on div "Re drill base plates and chem anchor new studs in to support short threads. Cut…" at bounding box center [422, 154] width 487 height 27
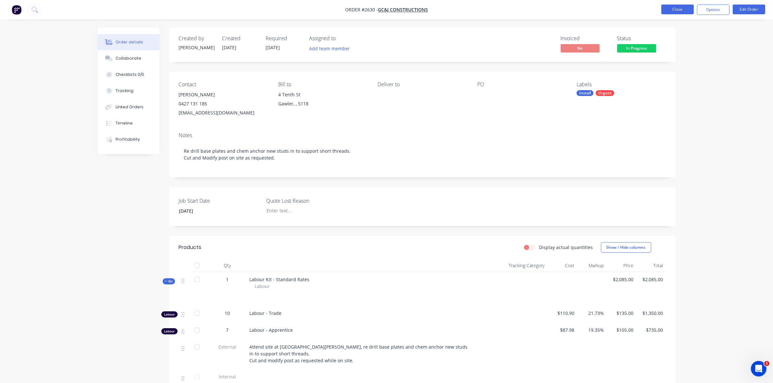
click at [681, 10] on button "Close" at bounding box center [677, 10] width 32 height 10
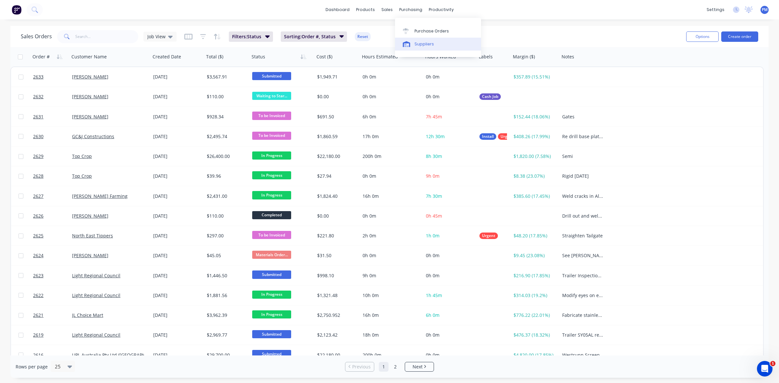
click at [419, 45] on div "Suppliers" at bounding box center [424, 44] width 19 height 6
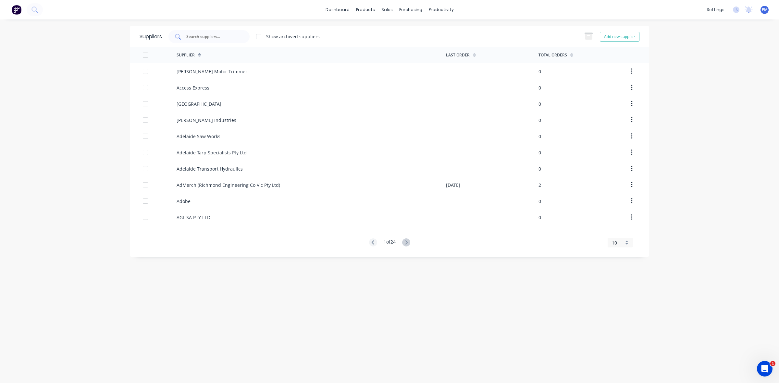
click at [225, 38] on input "text" at bounding box center [213, 36] width 54 height 6
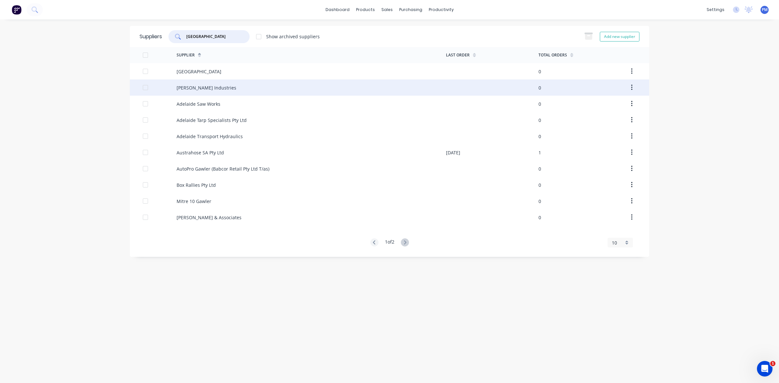
type input "[GEOGRAPHIC_DATA]"
click at [228, 88] on div "[PERSON_NAME] Industries" at bounding box center [207, 87] width 60 height 7
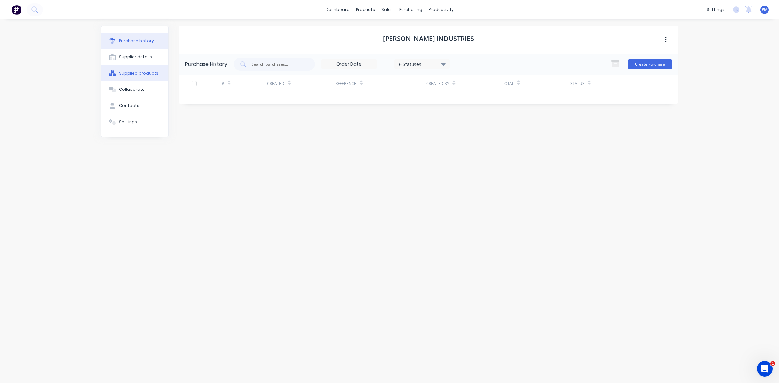
click at [144, 72] on div "Supplied products" at bounding box center [138, 73] width 39 height 6
click at [139, 39] on div "Purchase history" at bounding box center [136, 41] width 35 height 6
click at [423, 44] on div "Suppliers" at bounding box center [424, 44] width 19 height 6
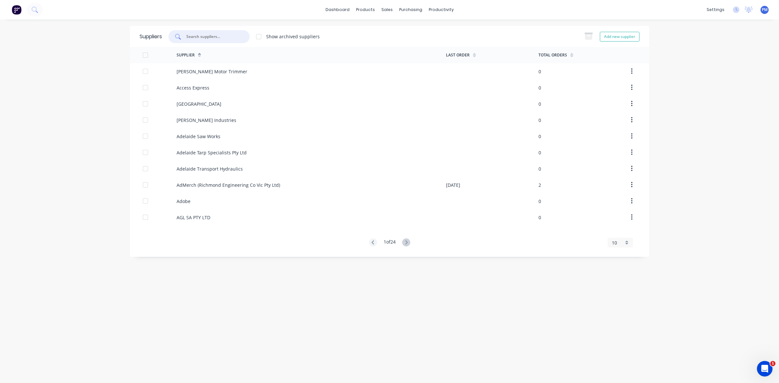
click at [200, 38] on input "text" at bounding box center [213, 36] width 54 height 6
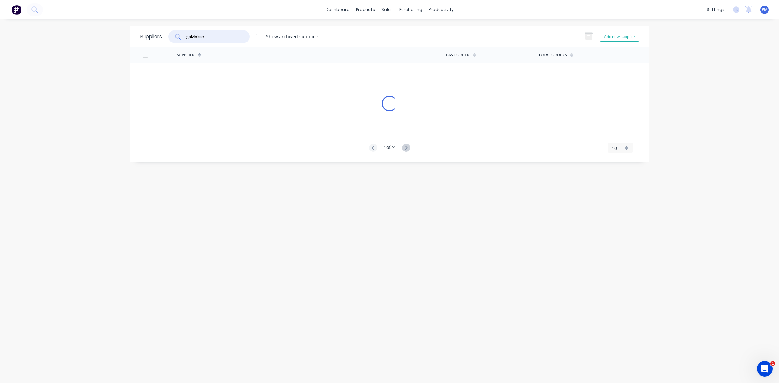
type input "galvinisers"
drag, startPoint x: 203, startPoint y: 35, endPoint x: 183, endPoint y: 36, distance: 19.8
click at [183, 36] on div "galvinisers" at bounding box center [209, 36] width 81 height 13
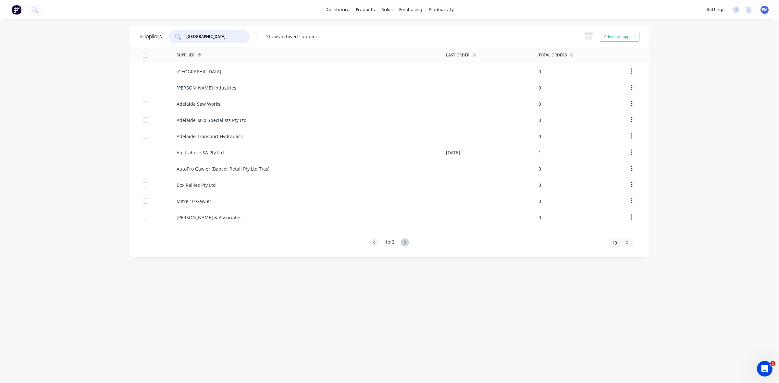
type input "[GEOGRAPHIC_DATA]"
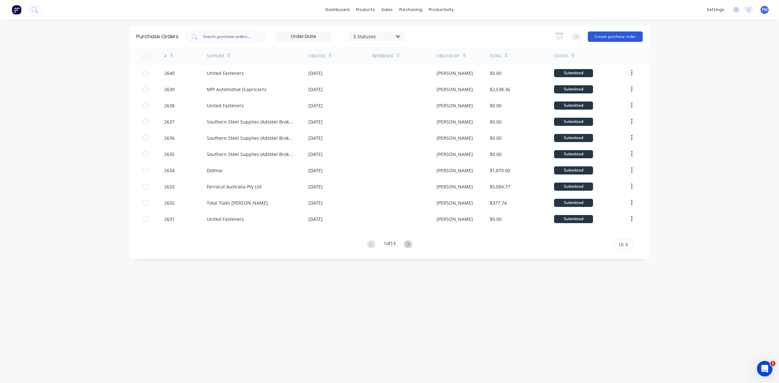
click at [624, 39] on button "Create purchase order" at bounding box center [615, 36] width 55 height 10
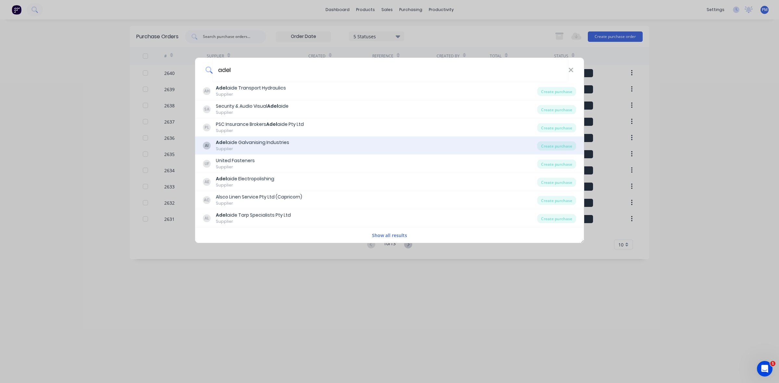
type input "adel"
click at [255, 144] on div "Adel aide Galvanising Industries" at bounding box center [252, 142] width 73 height 7
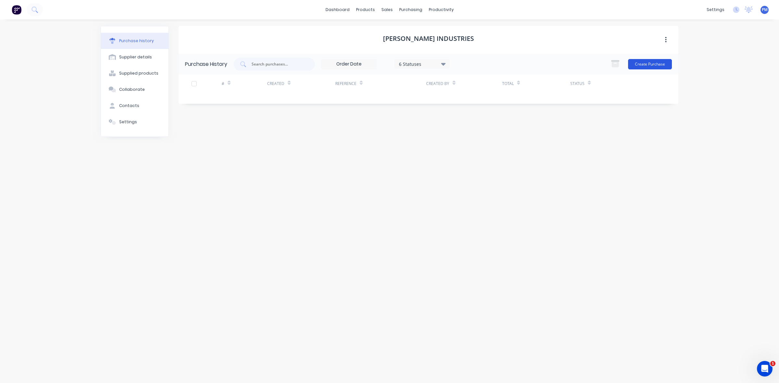
click at [657, 61] on button "Create Purchase" at bounding box center [650, 64] width 44 height 10
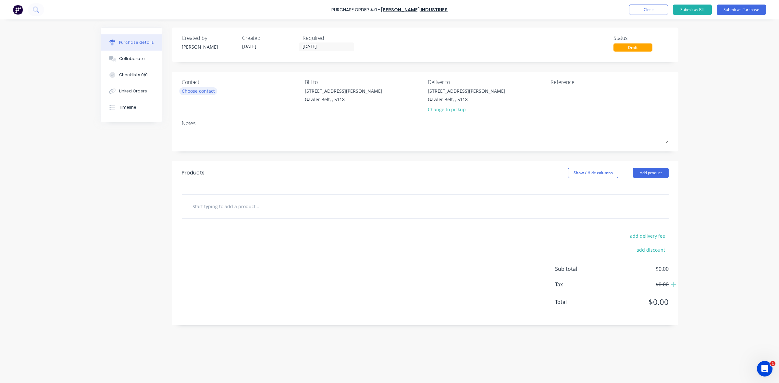
click at [203, 89] on div "Choose contact" at bounding box center [198, 91] width 33 height 7
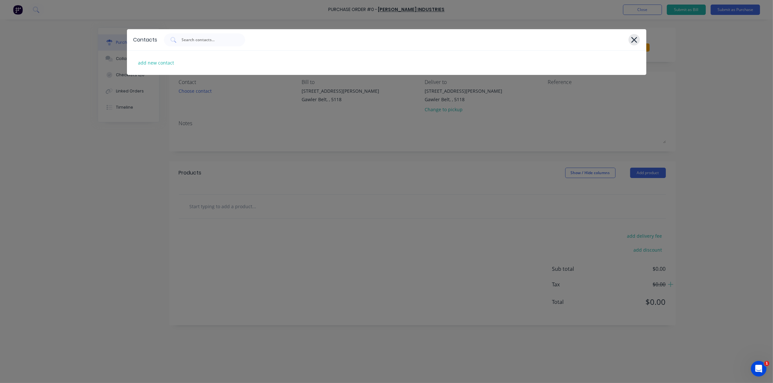
click at [630, 38] on div at bounding box center [634, 39] width 11 height 11
click at [632, 41] on icon at bounding box center [634, 40] width 6 height 6
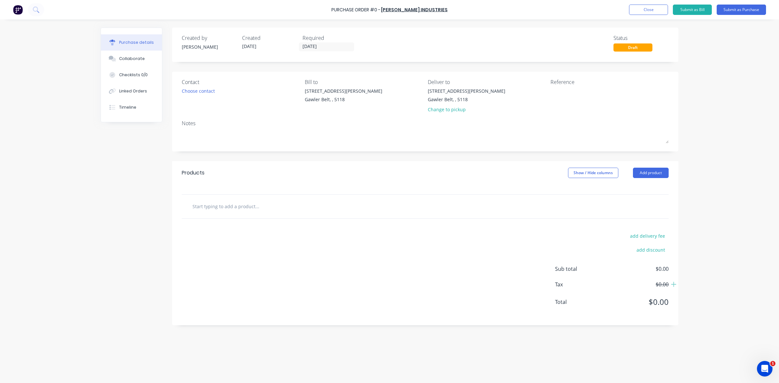
click at [221, 208] on input "text" at bounding box center [257, 206] width 130 height 13
click at [254, 212] on input "Galvinise supplied rail" at bounding box center [257, 206] width 130 height 13
click at [300, 208] on input "Galvinise supplied rail - retunr frieght by Jonno's TRansport" at bounding box center [257, 206] width 130 height 13
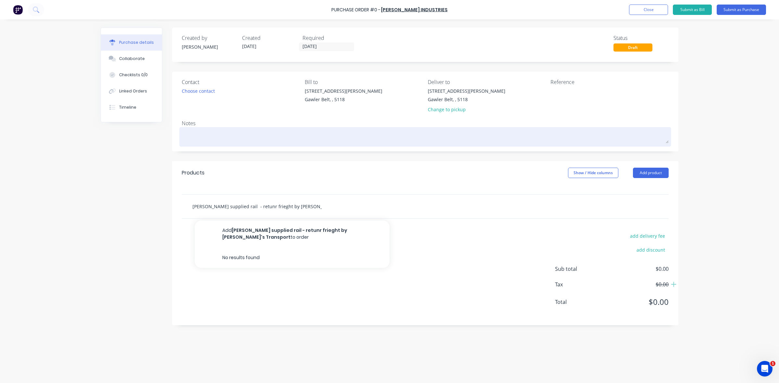
type input "Galvinise supplied rail - retunr frieght by Jonno's Transport"
click at [196, 134] on textarea at bounding box center [425, 136] width 487 height 15
type textarea "x"
type textarea "A"
type textarea "x"
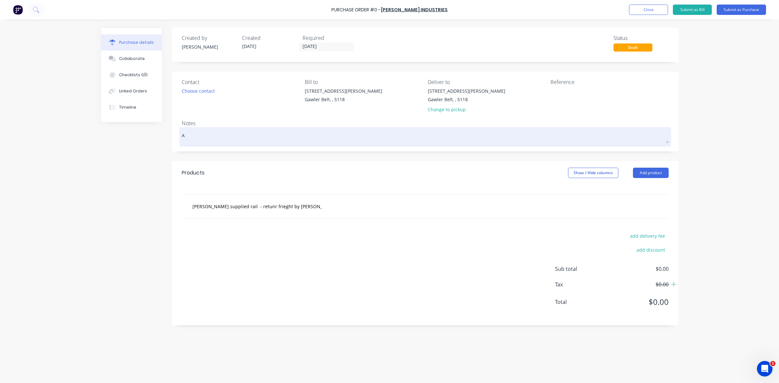
type textarea "Ad"
type textarea "x"
type textarea "Adv"
type textarea "x"
type textarea "Advs"
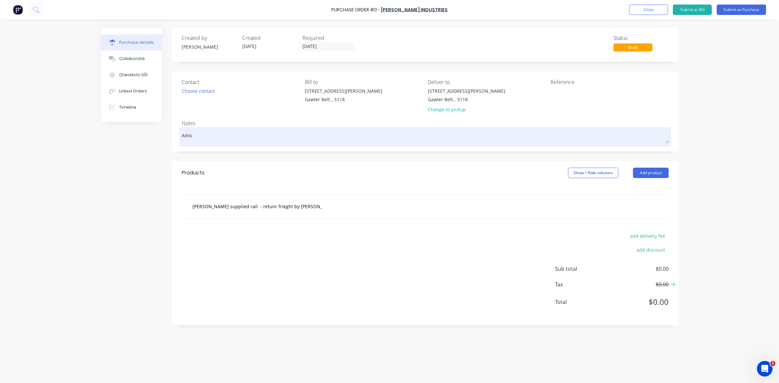
type textarea "x"
type textarea "Advsi"
type textarea "x"
type textarea "Advsie"
type textarea "x"
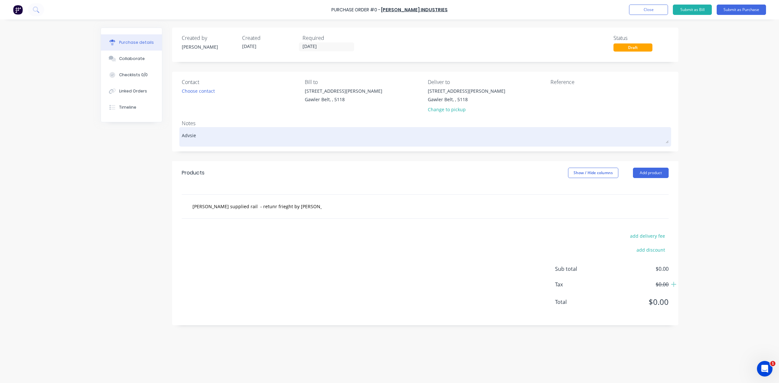
type textarea "Advsie"
type textarea "x"
type textarea "Advsie w"
type textarea "x"
type textarea "Advsie wh"
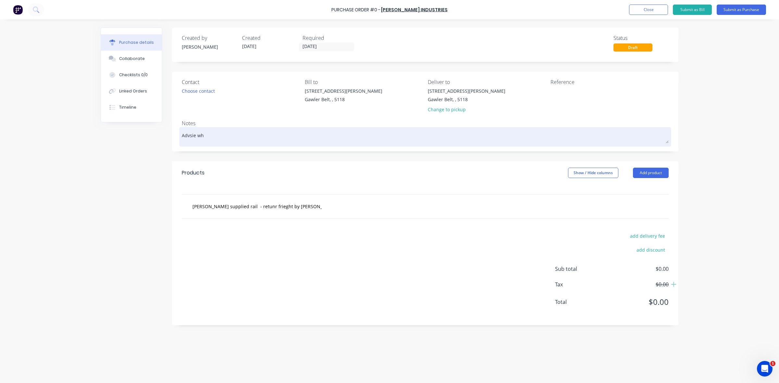
type textarea "x"
type textarea "Advsie whe"
type textarea "x"
type textarea "Advsie when"
type textarea "x"
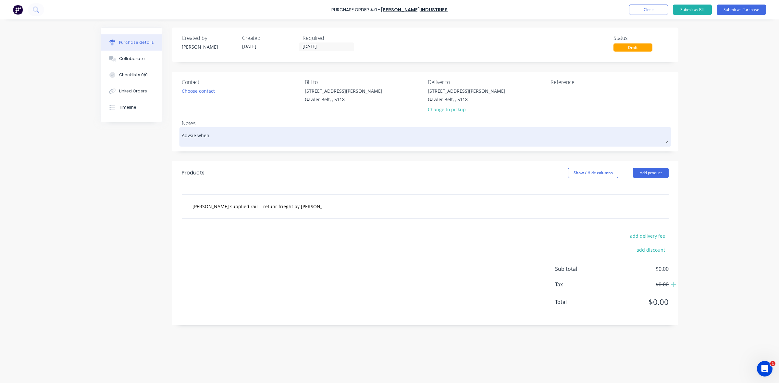
type textarea "Advsie when"
type textarea "x"
type textarea "Advsie when r"
type textarea "x"
type textarea "Advsie when ra"
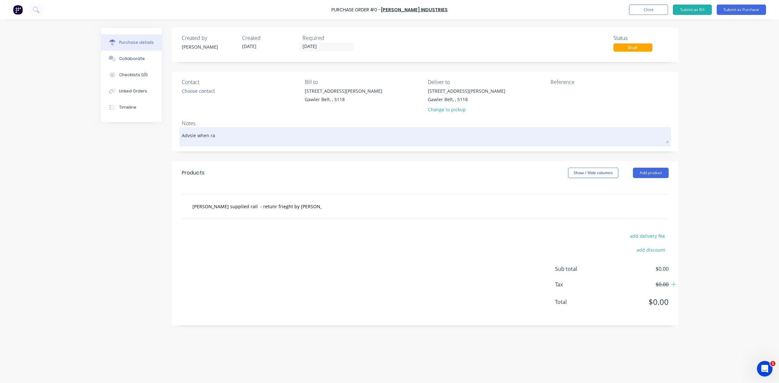
type textarea "x"
type textarea "Advsie when raa"
type textarea "x"
type textarea "Advsie when raad"
type textarea "x"
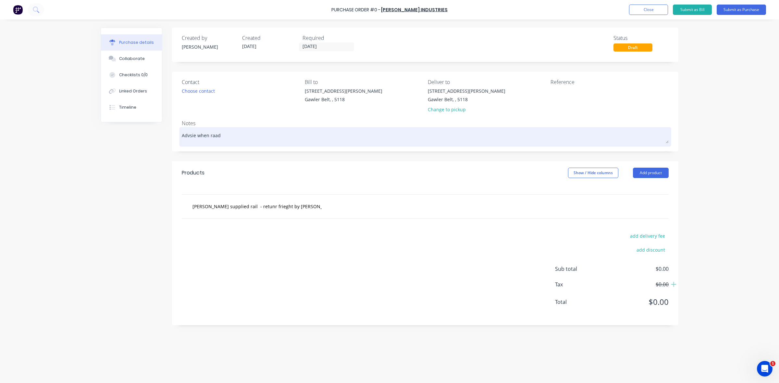
type textarea "Advsie when raady"
type textarea "x"
type textarea "Advsie when raady"
type textarea "x"
type textarea "Advsie when raady f"
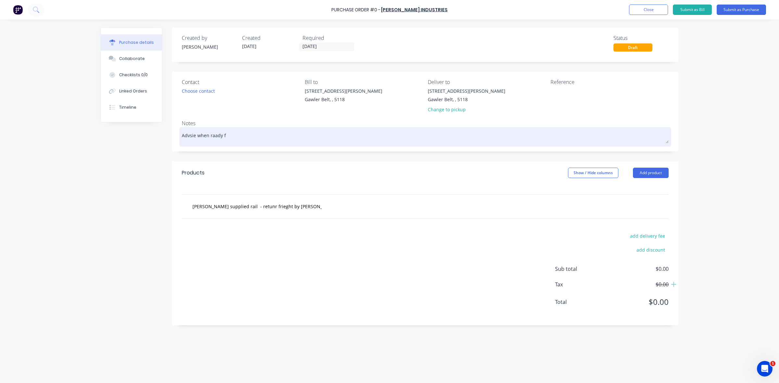
type textarea "x"
type textarea "Advsie when raady fo"
type textarea "x"
type textarea "Advsie when raady for"
type textarea "x"
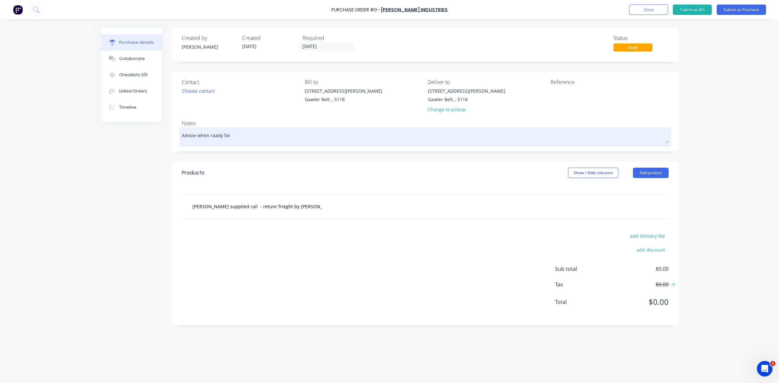
type textarea "Advsie when raady for"
type textarea "x"
type textarea "Advsie when raady for c"
type textarea "x"
type textarea "Advsie when raady for co"
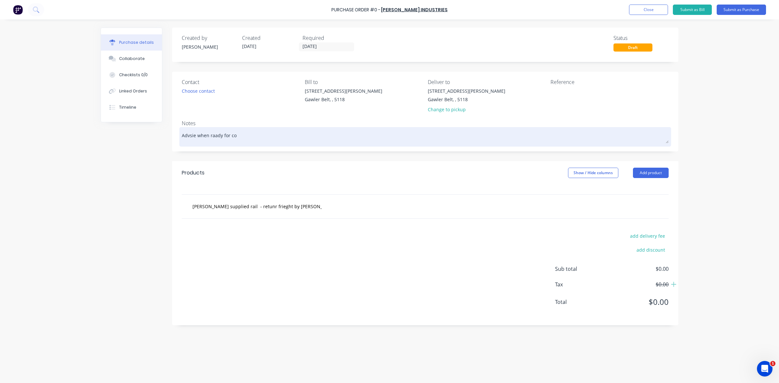
type textarea "x"
type textarea "Advsie when raady for col"
type textarea "x"
type textarea "Advsie when raady for coll"
type textarea "x"
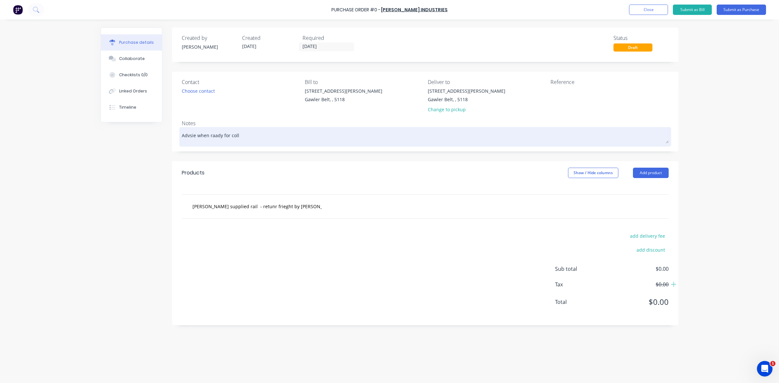
type textarea "Advsie when raady for colle"
type textarea "x"
type textarea "Advsie when raady for collec"
type textarea "x"
type textarea "Advsie when raady for collect"
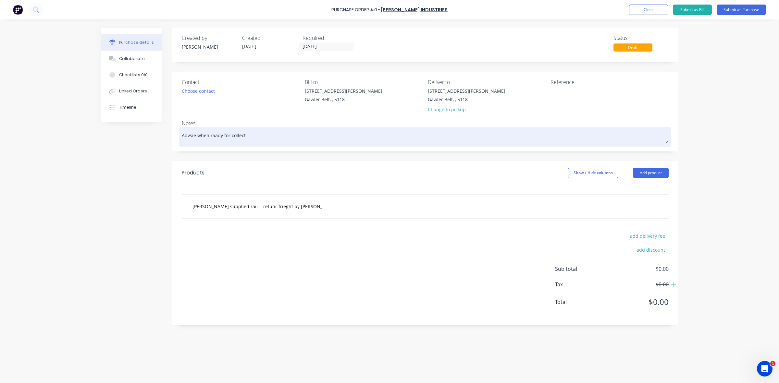
type textarea "x"
type textarea "Advsie when raady for collecti"
type textarea "x"
type textarea "Advsie when raady for collectio"
type textarea "x"
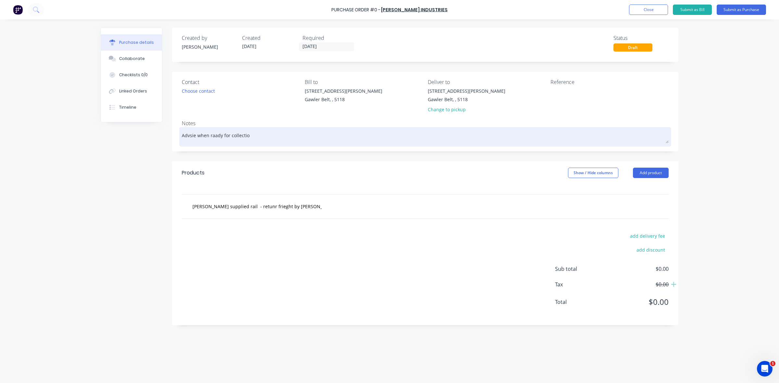
type textarea "Advsie when raady for collection"
click at [215, 135] on textarea "Advsie when raady for collection" at bounding box center [425, 136] width 487 height 15
type textarea "x"
type textarea "Advsie when ready for collection"
type textarea "x"
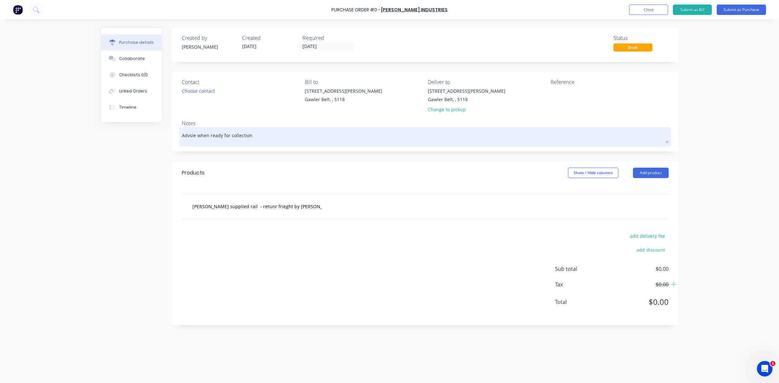
type textarea "Advise when ready for collection"
type textarea "x"
drag, startPoint x: 251, startPoint y: 135, endPoint x: 263, endPoint y: 136, distance: 12.4
click at [252, 135] on textarea "Advise when ready for collection" at bounding box center [425, 136] width 487 height 15
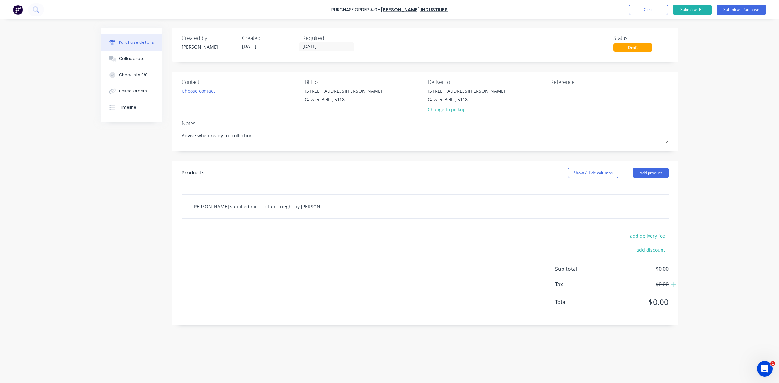
type textarea "Advise when ready for collection"
type textarea "x"
type textarea "Advise when ready for collection"
click at [252, 208] on input "Galvinise supplied rail - retunr frieght by Jonno's Transport" at bounding box center [257, 206] width 130 height 13
type textarea "x"
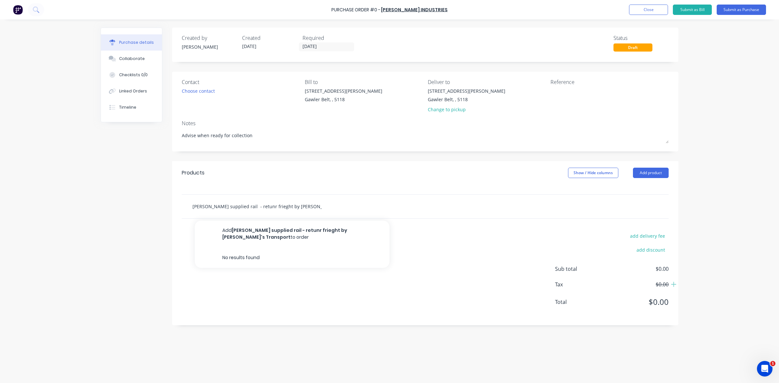
type input "Galvinise supplied rail - retur frieght by Jonno's Transport"
type textarea "x"
type input "Galvinise supplied rail - retu frieght by Jonno's Transport"
type textarea "x"
type input "Galvinise supplied rail - retur frieght by Jonno's Transport"
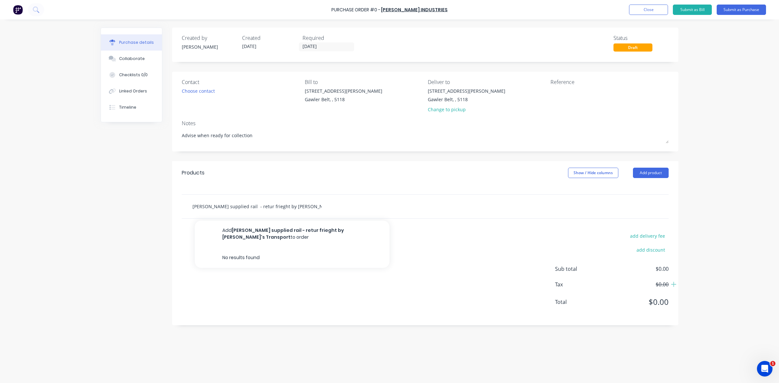
type textarea "x"
type input "Galvinise supplied rail - return frieght by Jonno's Transport"
click at [262, 207] on input "Galvinise supplied rail - return frieght by Jonno's Transport" at bounding box center [257, 206] width 130 height 13
type textarea "x"
type input "Galvinise supplied rail - return freight by Jonno's Transport"
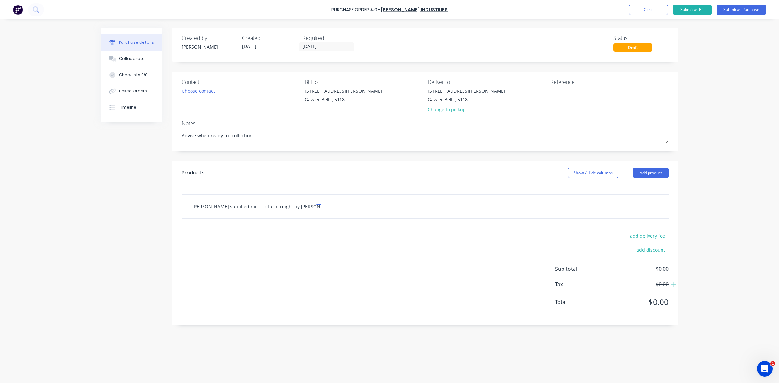
type textarea "x"
type input "Galvinise supplied rail - return freight by Jonno's Transport"
drag, startPoint x: 205, startPoint y: 206, endPoint x: 178, endPoint y: 232, distance: 37.7
click at [178, 232] on div "add delivery fee add discount Sub total $0.00 Tax $0.00 Total $0.00" at bounding box center [425, 272] width 506 height 107
click at [194, 207] on input "Galvinise supplied rail - return freight by Jonno's Transport" at bounding box center [257, 206] width 130 height 13
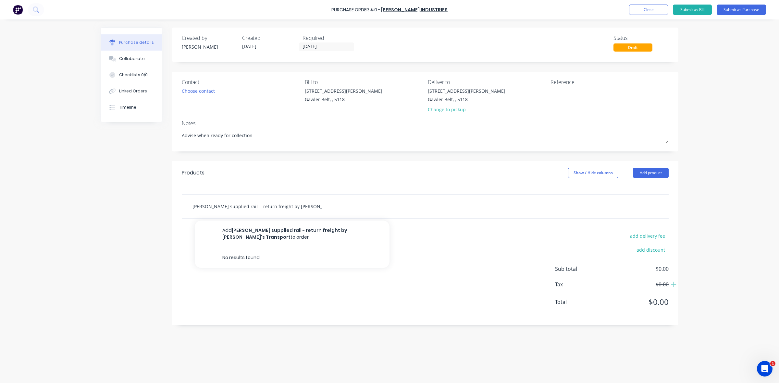
type textarea "x"
type input "HGalvinise supplied rail - return freight by Jonno's Transport"
type textarea "x"
type input "HoGalvinise supplied rail - return freight by Jonno's Transport"
type textarea "x"
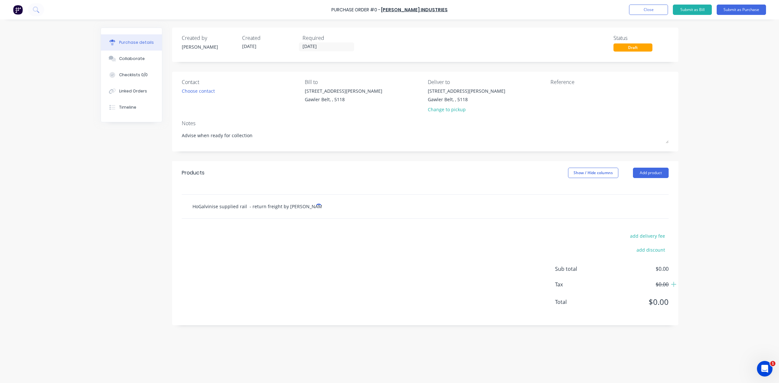
type input "HotGalvinise supplied rail - return freight by Jonno's Transport"
type textarea "x"
type input "Hot Galvinise supplied rail - return freight by Jonno's Transport"
type textarea "x"
type input "Hot DGalvinise supplied rail - return freight by Jonno's Transport"
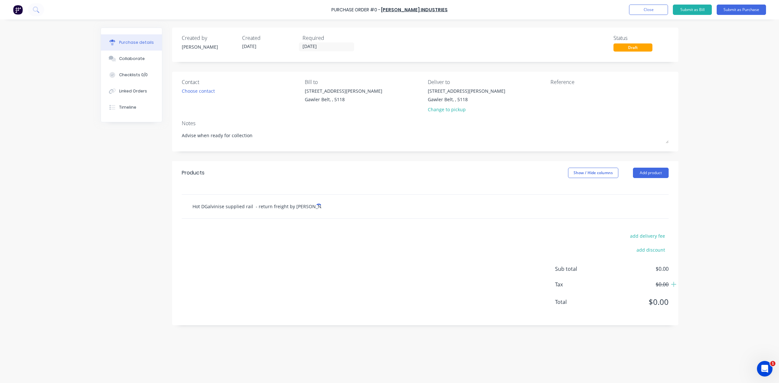
type textarea "x"
type input "Hot DiGalvinise supplied rail - return freight by Jonno's Transport"
type textarea "x"
type input "Hot DipGalvinise supplied rail - return freight by Jonno's Transport"
type textarea "x"
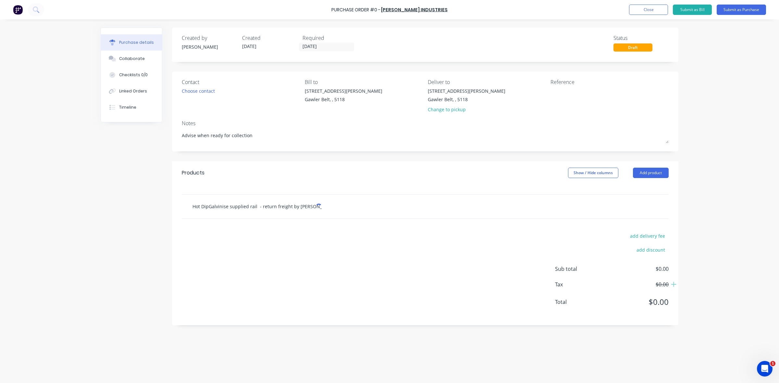
type input "Hot Dip Galvinise supplied rail - return freight by Jonno's Transport"
type textarea "x"
type input "Hot Dip Galvinise supplied rail - return freight by Jonno's Transport"
click at [323, 206] on div "Hot Dip Galvinise supplied rail - return freight by Jonno's Transport Add Hot D…" at bounding box center [284, 206] width 195 height 13
click at [320, 206] on input "Hot Dip Galvinise supplied rail - return freight by Jonno's Transport" at bounding box center [257, 206] width 130 height 13
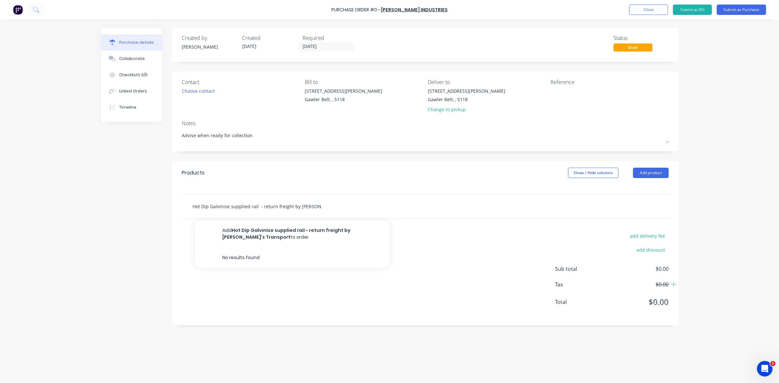
type textarea "x"
type input "Hot Dip Galvinise supplied rail - return freight by Jonno's Trasport"
type textarea "x"
type input "Hot Dip Galvinise supplied rail - return freight by Jonno's Transport"
type textarea "x"
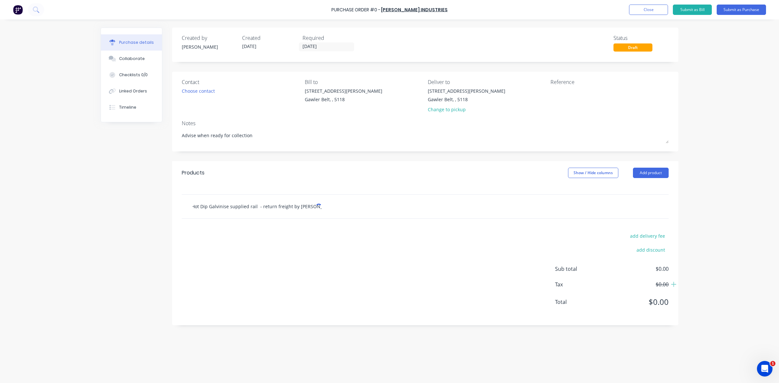
type input "Hot Dip Galvinise supplied rail - return freight by Jonno's Transsport"
type textarea "x"
type input "Hot Dip Galvinise supplied rail - return freight by Jonno's Transpsport"
type textarea "x"
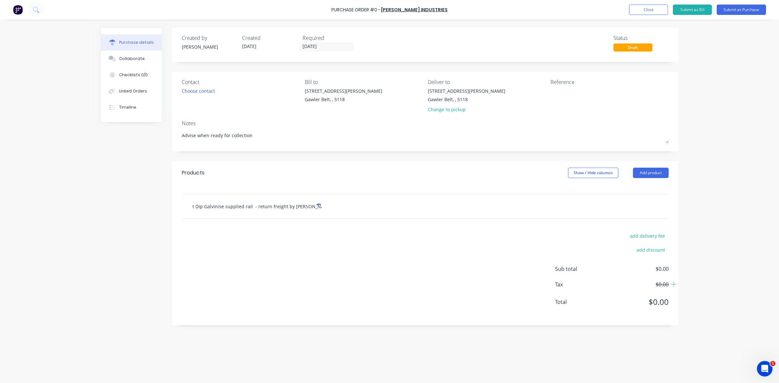
type input "Hot Dip Galvinise supplied rail - return freight by Jonno's Transposport"
type textarea "x"
type input "Hot Dip Galvinise supplied rail - return freight by Jonno's Transporsport"
type textarea "x"
type input "Hot Dip Galvinise supplied rail - return freight by Jonno's Transportsport"
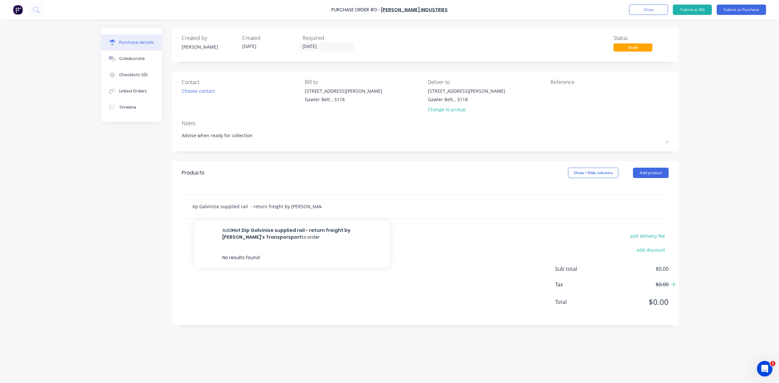
scroll to position [0, 12]
type textarea "x"
type input "Hot Dip Galvinise supplied rail - return freight by Jonno's Transportsport"
click at [280, 289] on div "add delivery fee add discount Sub total $0.00 Tax $0.00 Total $0.00" at bounding box center [425, 272] width 506 height 107
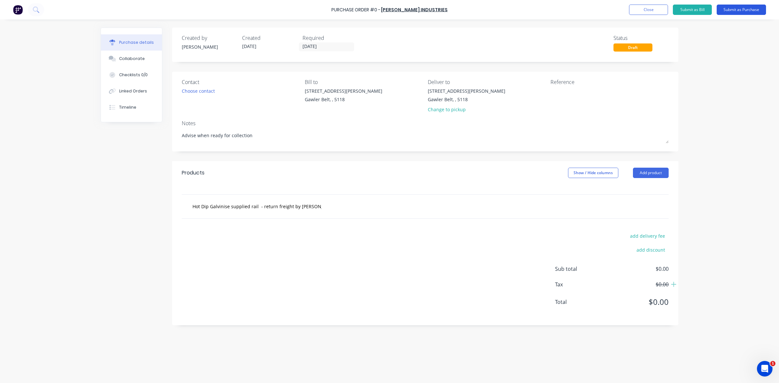
click at [739, 9] on button "Submit as Purchase" at bounding box center [741, 10] width 49 height 10
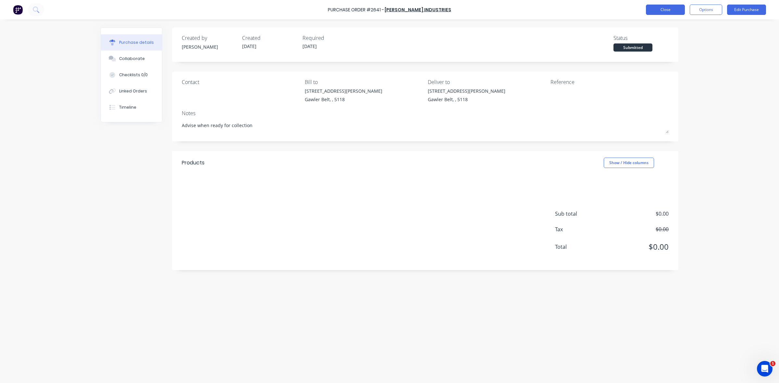
click at [676, 10] on button "Close" at bounding box center [665, 10] width 39 height 10
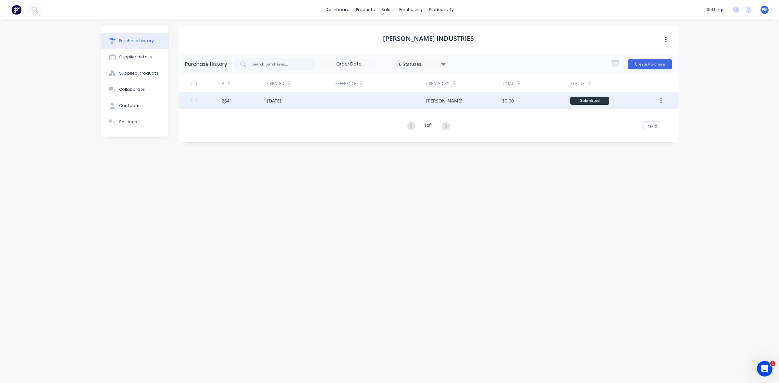
click at [333, 105] on div "02 Sep 2025" at bounding box center [301, 101] width 68 height 16
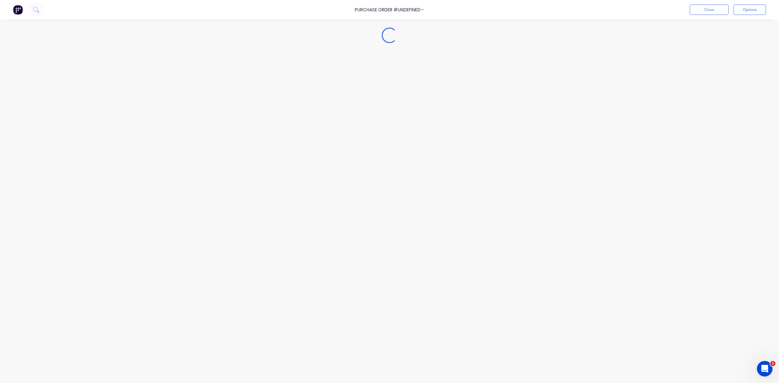
click at [333, 105] on div "Loading..." at bounding box center [389, 181] width 591 height 351
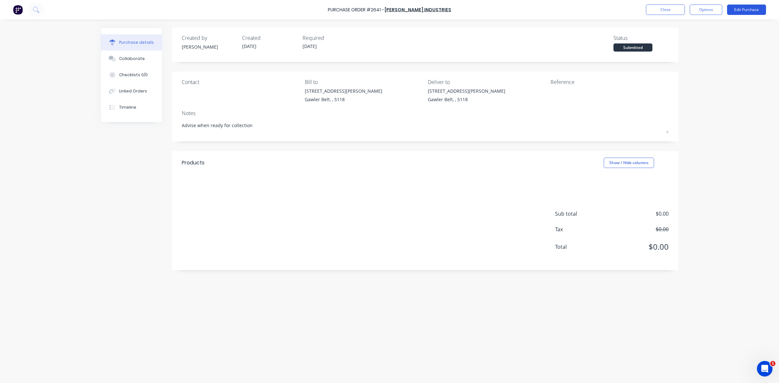
click at [748, 9] on button "Edit Purchase" at bounding box center [746, 10] width 39 height 10
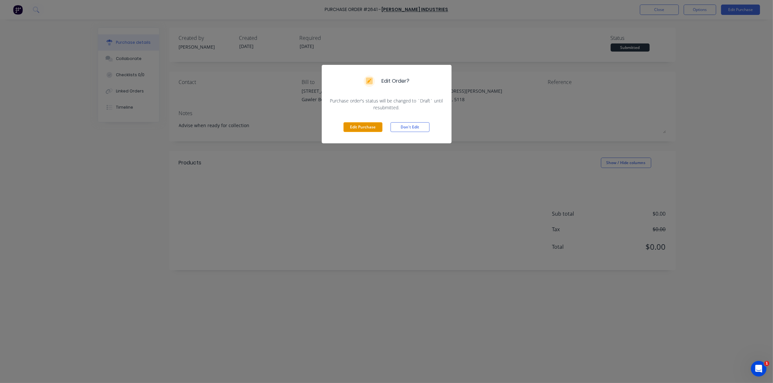
click at [362, 124] on button "Edit Purchase" at bounding box center [363, 127] width 39 height 10
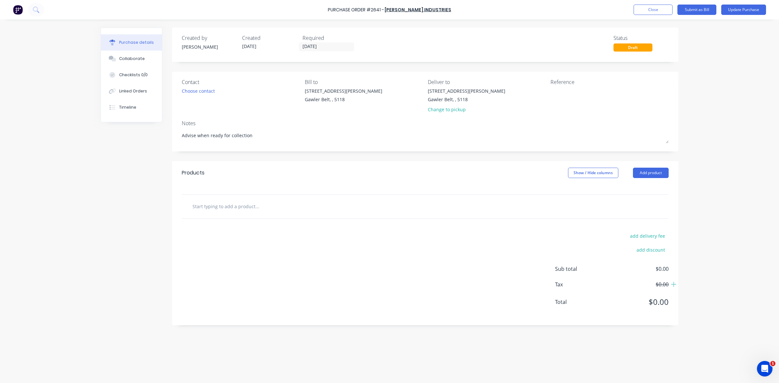
click at [218, 208] on input "text" at bounding box center [257, 206] width 130 height 13
type textarea "x"
type input "H"
type textarea "x"
type input "Ho"
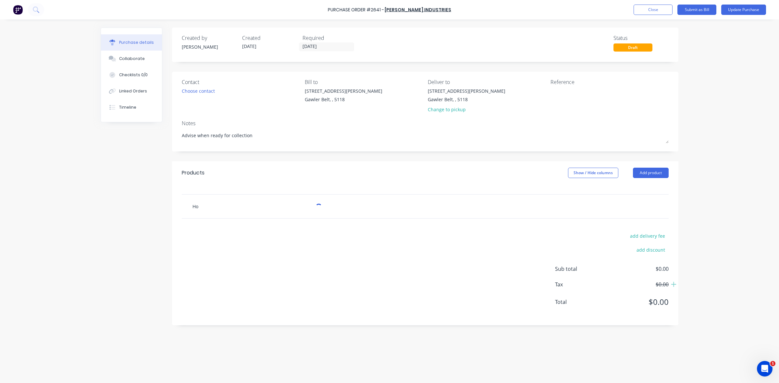
type textarea "x"
type input "Hot"
type textarea "x"
type input "Hot"
type textarea "x"
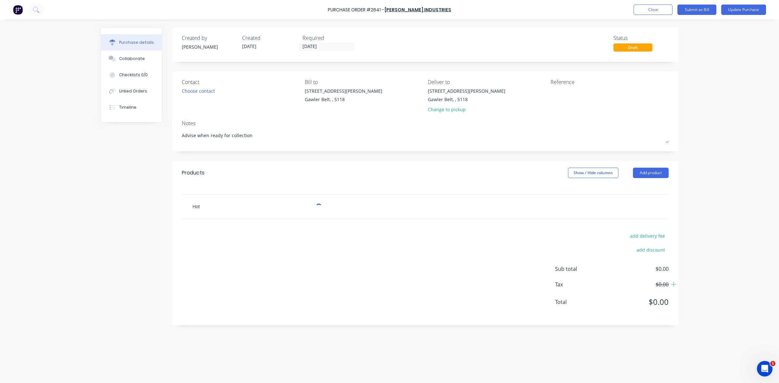
type input "Hot D"
type textarea "x"
type input "Hot Di"
type textarea "x"
type input "Hot Dip"
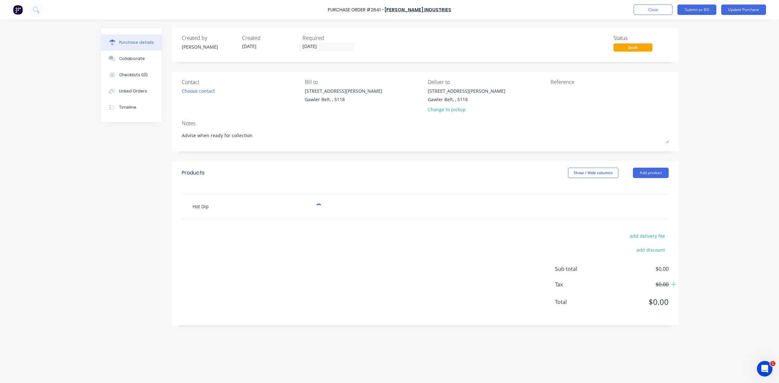
type textarea "x"
type input "Hot Dip"
type textarea "x"
type input "Hot Dip G"
type textarea "x"
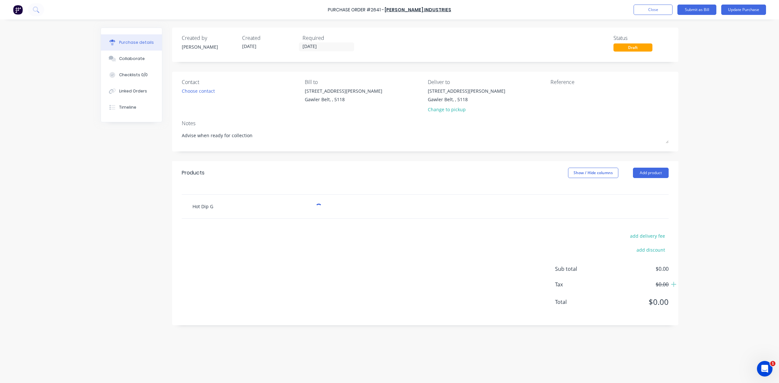
type input "Hot Dip Ga"
type textarea "x"
type input "Hot Dip Gal"
type textarea "x"
type input "Hot Dip Galv"
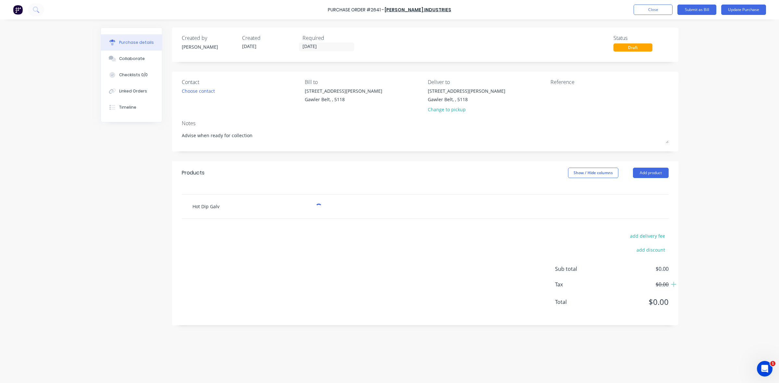
type textarea "x"
type input "Hot Dip Galvi"
type textarea "x"
type input "Hot Dip Galvin"
type textarea "x"
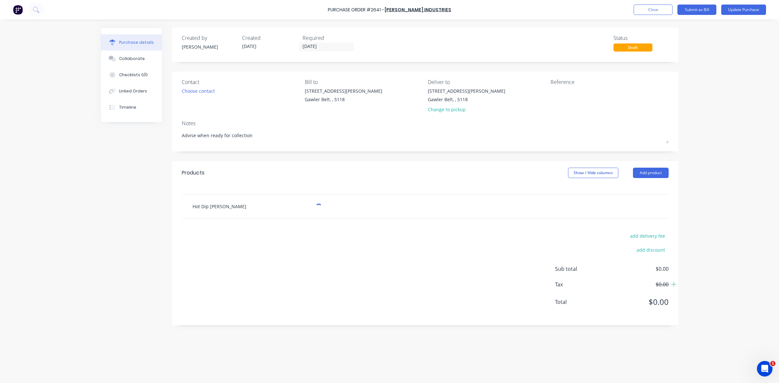
type input "Hot Dip Galvini"
type textarea "x"
type input "Hot Dip Galvinis"
type textarea "x"
type input "Hot Dip Galvinise"
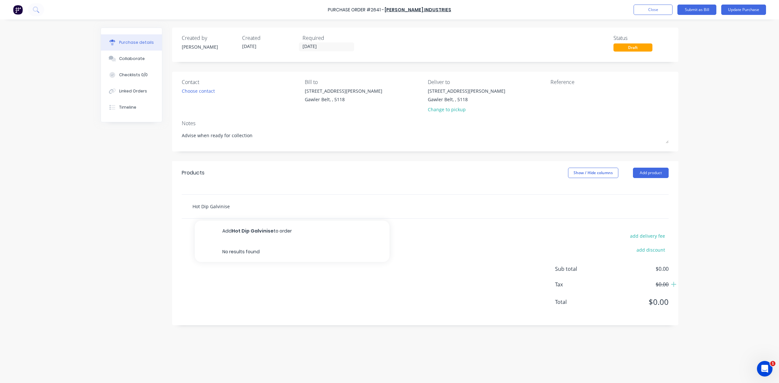
type textarea "x"
type input "Hot Dip Galvinise"
type textarea "x"
type input "Hot Dip Galvinise s"
type textarea "x"
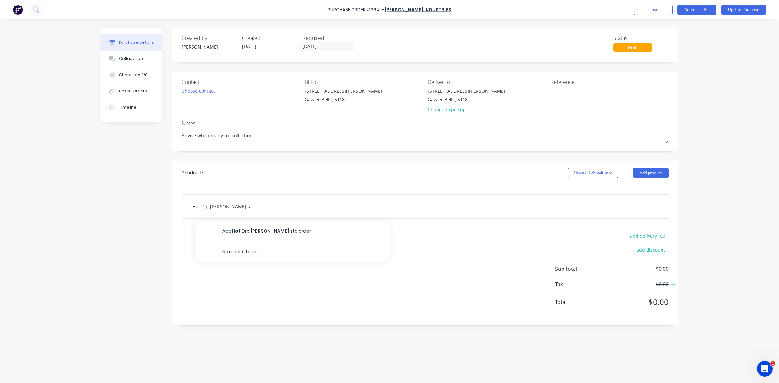
type input "Hot Dip Galvinise su"
type textarea "x"
type input "Hot Dip Galvinise sup"
type textarea "x"
type input "Hot Dip Galvinise supp"
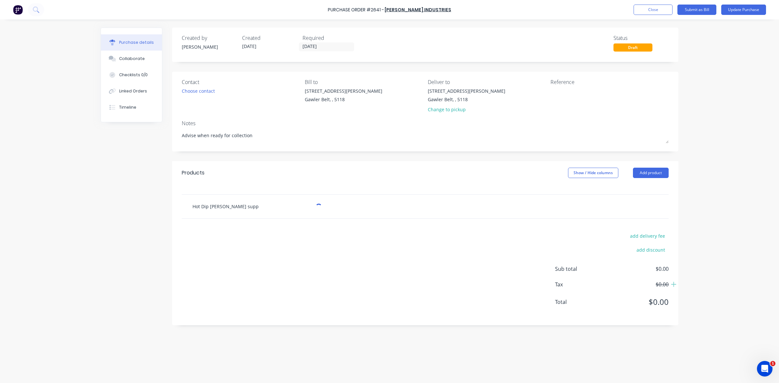
type textarea "x"
type input "Hot Dip Galvinise suppl"
type textarea "x"
type input "Hot Dip Galvinise suppli"
type textarea "x"
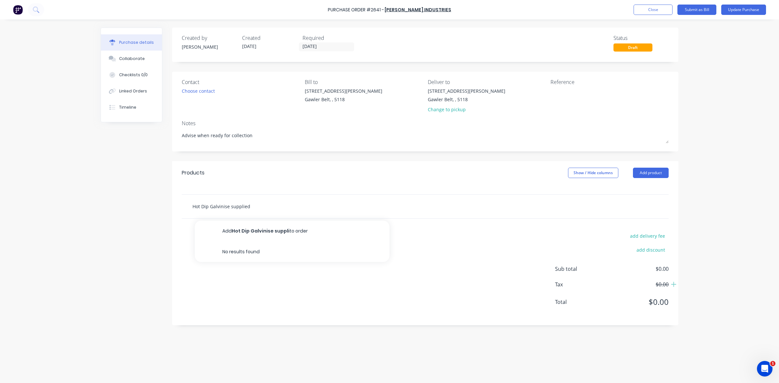
type input "Hot Dip Galvinise supplied"
type textarea "x"
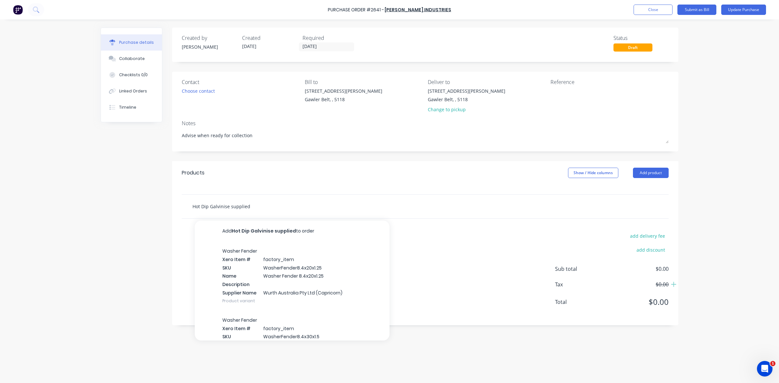
type input "Hot Dip Galvinise supplied r"
type textarea "x"
type input "Hot Dip Galvinise supplied ra"
type textarea "x"
type input "Hot Dip Galvinise supplied rail"
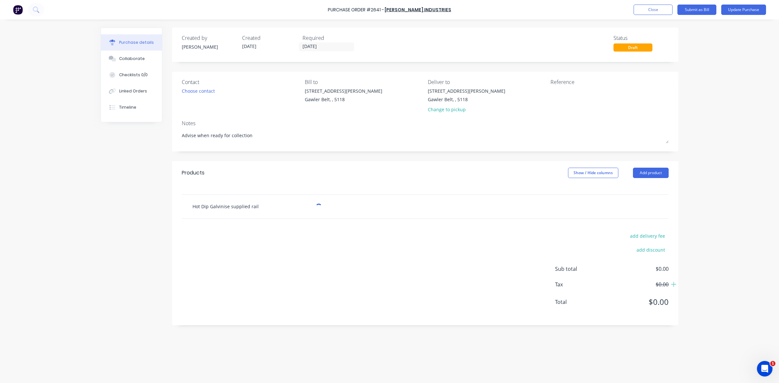
type textarea "x"
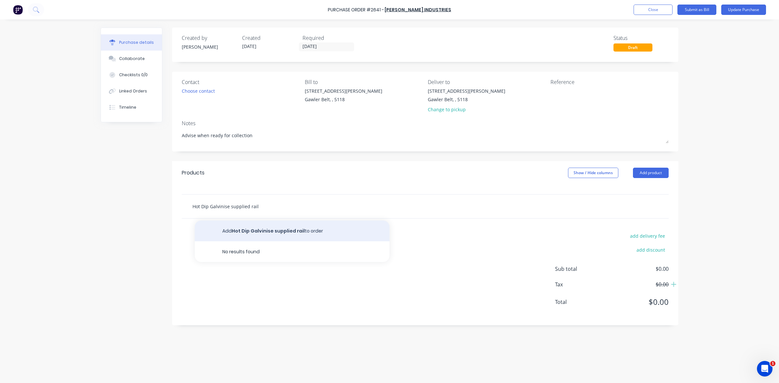
type input "Hot Dip Galvinise supplied rail"
click at [261, 232] on button "Add Hot Dip Galvinise supplied rail to order" at bounding box center [292, 231] width 195 height 21
type textarea "x"
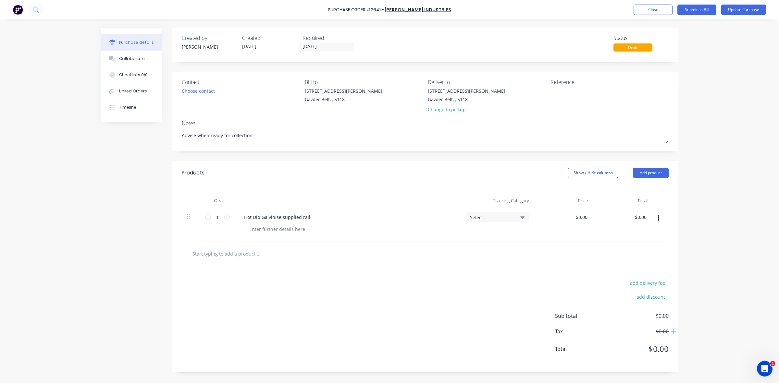
click at [210, 255] on input "text" at bounding box center [257, 253] width 130 height 13
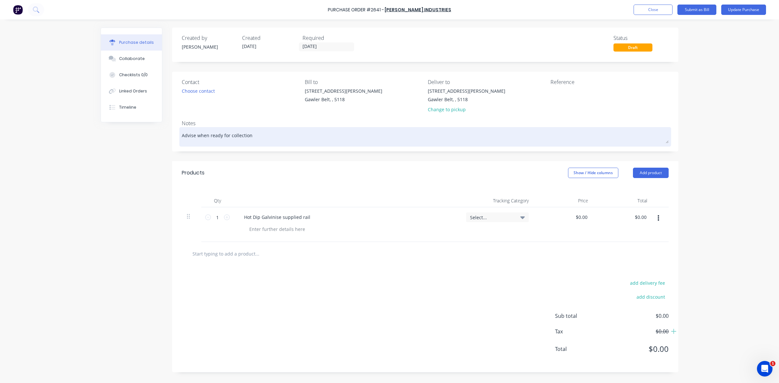
click at [257, 138] on textarea "Advise when ready for collection" at bounding box center [425, 136] width 487 height 15
type textarea "x"
type textarea "Advise when ready for collection"
type textarea "x"
type textarea "Advise when ready for collection -"
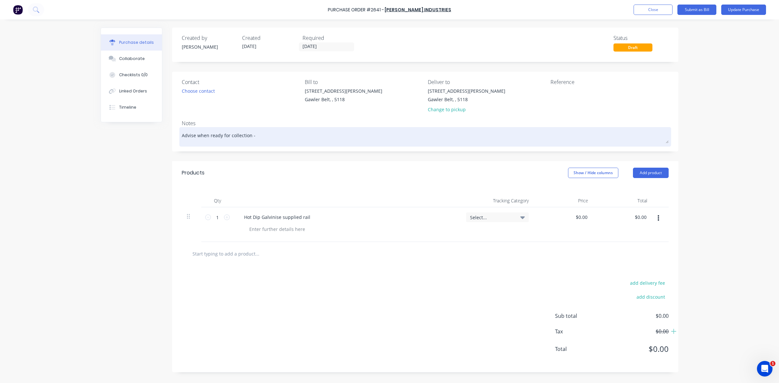
type textarea "x"
type textarea "Advise when ready for collection -"
type textarea "x"
type textarea "Advise when ready for collection - J"
type textarea "x"
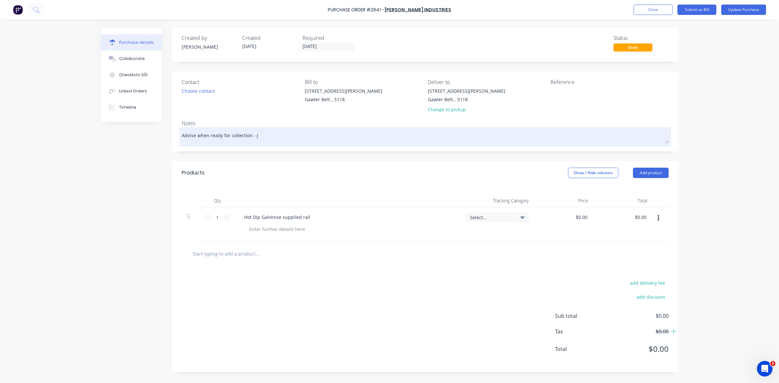
type textarea "Advise when ready for collection - Jo"
type textarea "x"
type textarea "Advise when ready for collection - Jon"
type textarea "x"
type textarea "Advise when ready for collection - Jonn"
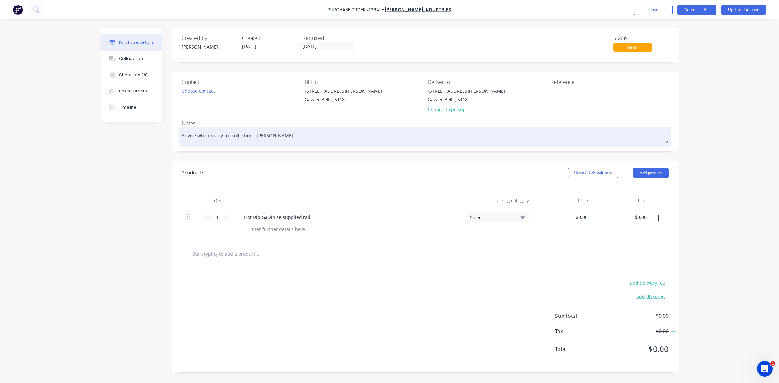
type textarea "x"
type textarea "Advise when ready for collection - Jonno"
type textarea "x"
type textarea "Advise when ready for collection - Jonno'"
type textarea "x"
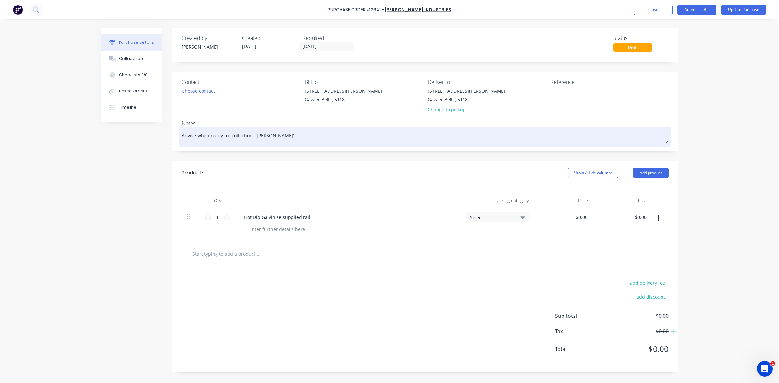
type textarea "Advise when ready for collection - Jonno's"
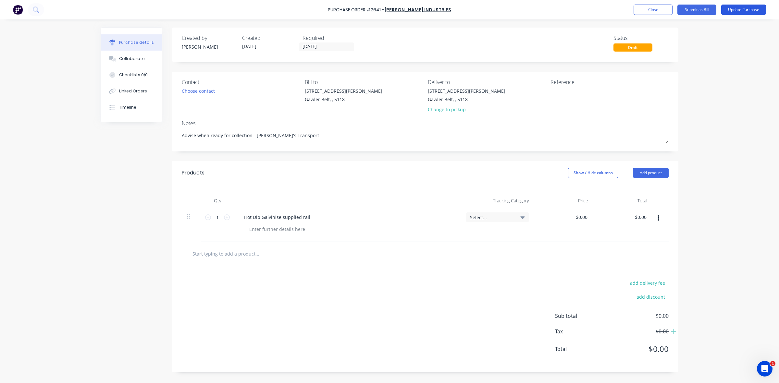
click at [741, 10] on button "Update Purchase" at bounding box center [743, 10] width 45 height 10
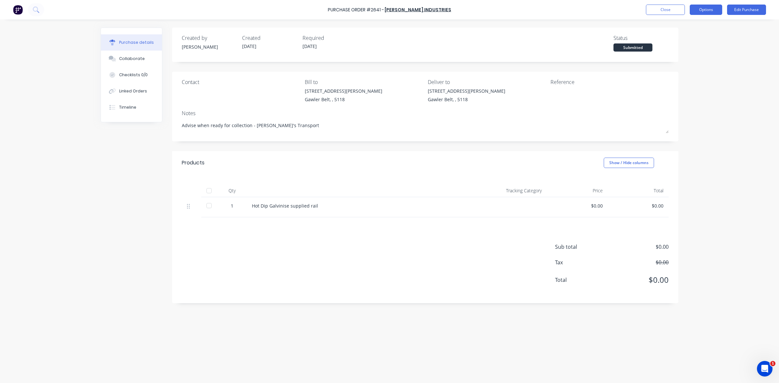
click at [709, 8] on button "Options" at bounding box center [706, 10] width 32 height 10
click at [689, 26] on div "Print / Email" at bounding box center [692, 26] width 50 height 9
click at [682, 37] on div "With pricing" at bounding box center [692, 39] width 50 height 9
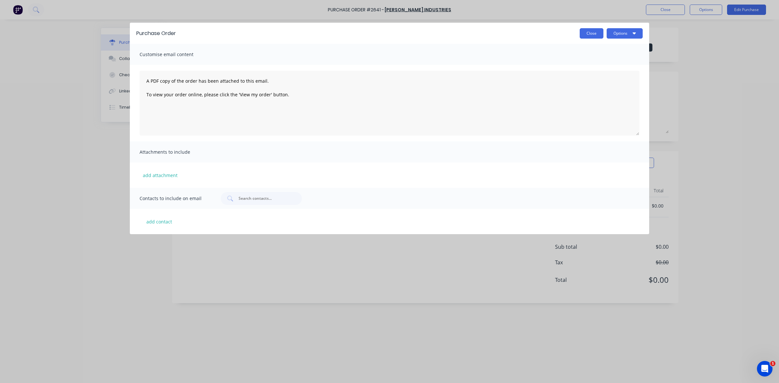
click at [593, 29] on button "Close" at bounding box center [592, 33] width 24 height 10
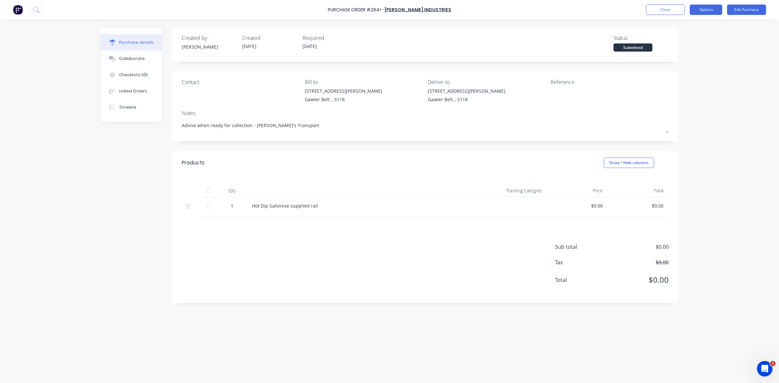
click at [707, 8] on button "Options" at bounding box center [706, 10] width 32 height 10
click at [684, 26] on div "Print / Email" at bounding box center [692, 26] width 50 height 9
click at [682, 42] on div "With pricing" at bounding box center [692, 39] width 50 height 9
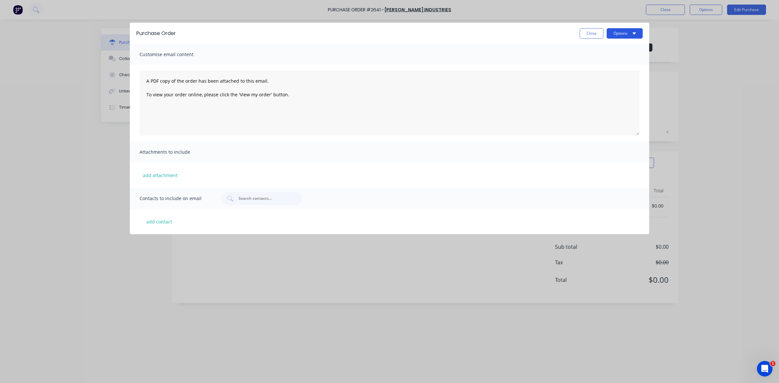
click at [631, 33] on button "Options" at bounding box center [625, 33] width 36 height 10
click at [602, 49] on div "Print" at bounding box center [612, 49] width 50 height 9
click at [585, 31] on button "Close" at bounding box center [592, 33] width 24 height 10
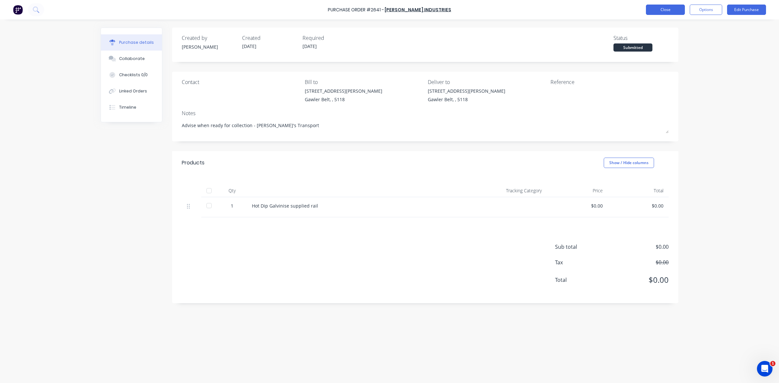
click at [668, 11] on button "Close" at bounding box center [665, 10] width 39 height 10
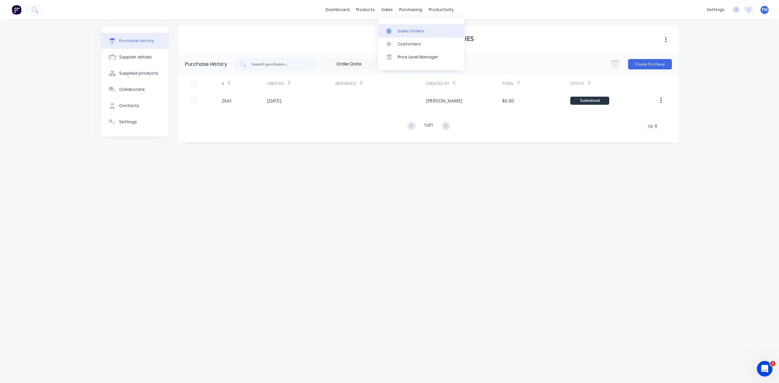
click at [398, 29] on div "Sales Orders" at bounding box center [411, 31] width 27 height 6
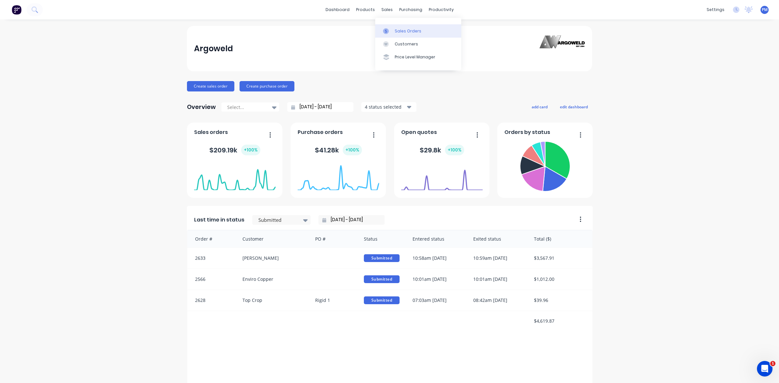
click at [403, 32] on div "Sales Orders" at bounding box center [408, 31] width 27 height 6
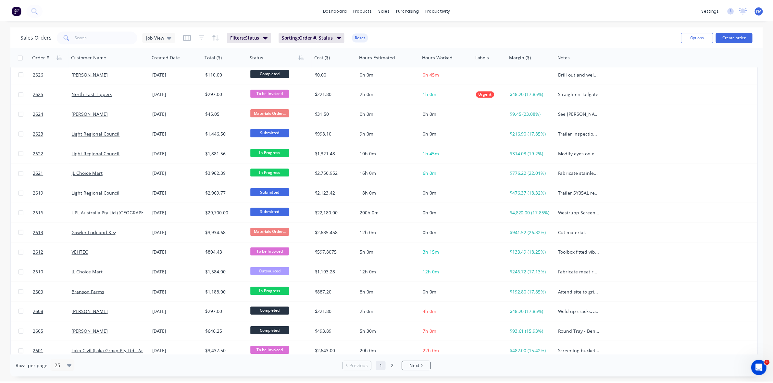
scroll to position [162, 0]
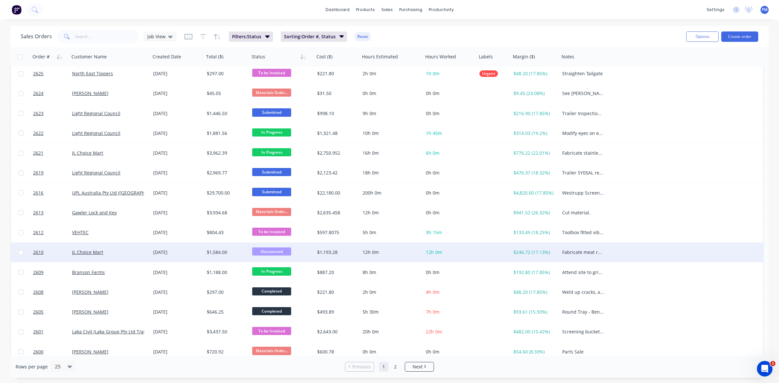
click at [127, 260] on div "JL Choice Mart" at bounding box center [109, 252] width 81 height 19
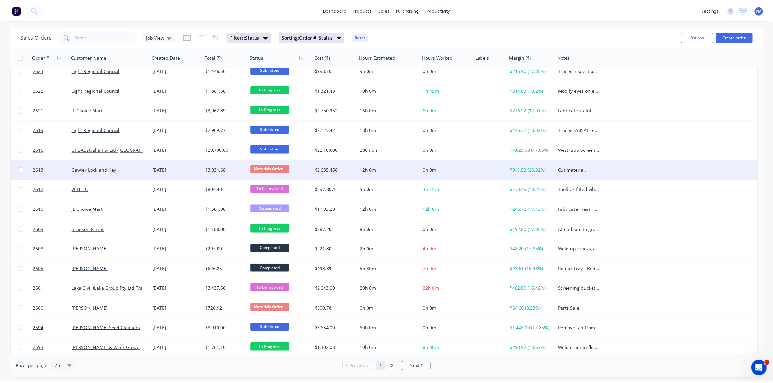
scroll to position [208, 0]
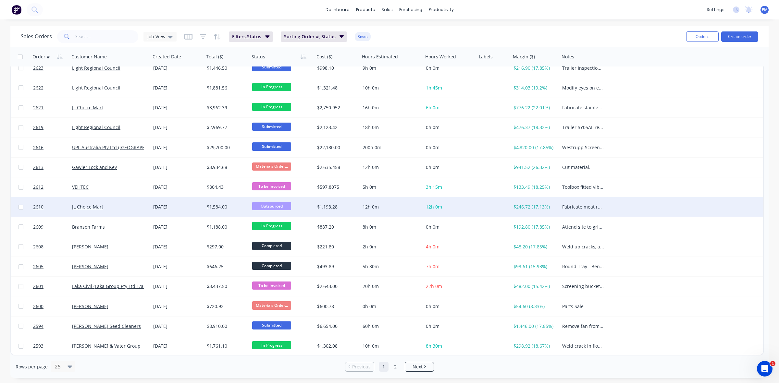
click at [140, 206] on div "JL Choice Mart" at bounding box center [108, 207] width 72 height 6
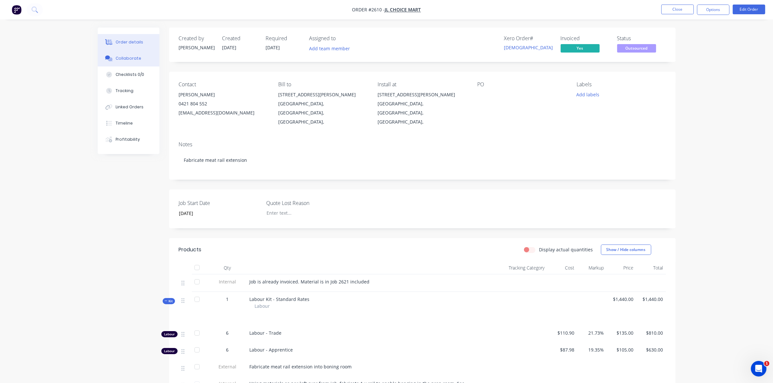
click at [129, 59] on div "Collaborate" at bounding box center [129, 59] width 26 height 6
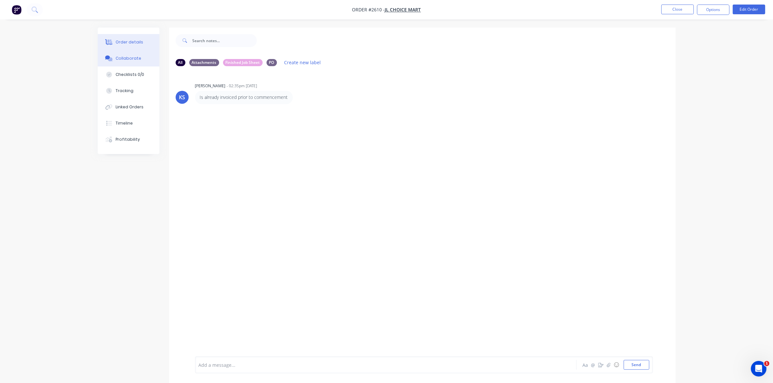
click at [138, 43] on div "Order details" at bounding box center [130, 42] width 28 height 6
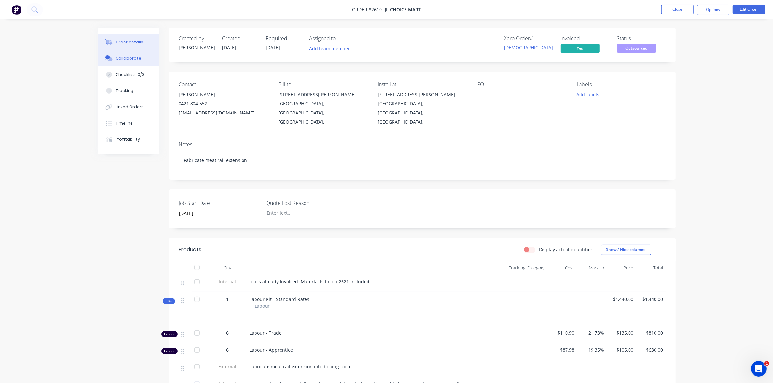
click at [127, 57] on div "Collaborate" at bounding box center [129, 59] width 26 height 6
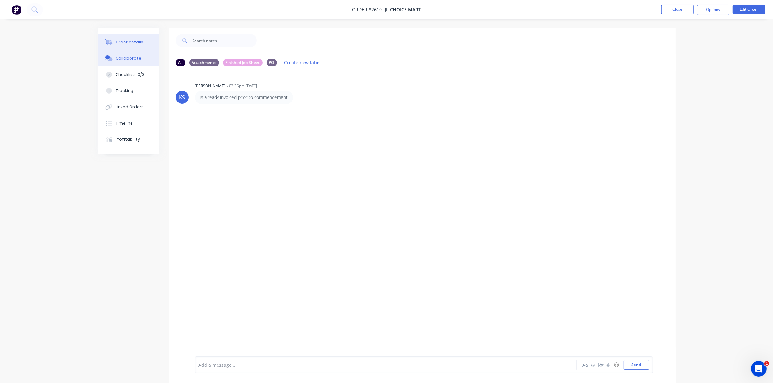
click at [129, 44] on div "Order details" at bounding box center [130, 42] width 28 height 6
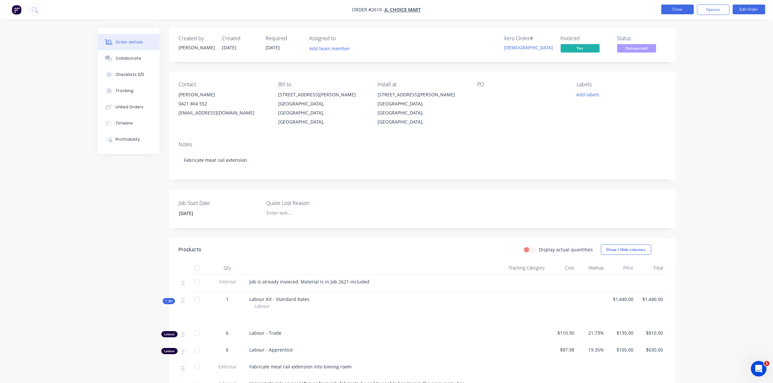
click at [670, 9] on button "Close" at bounding box center [677, 10] width 32 height 10
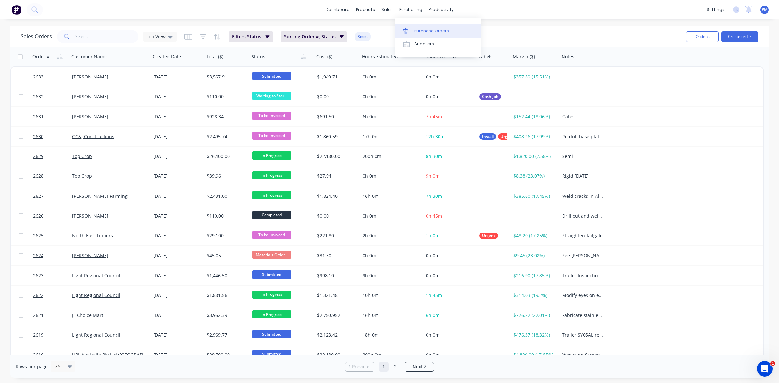
click at [429, 31] on div "Purchase Orders" at bounding box center [432, 31] width 34 height 6
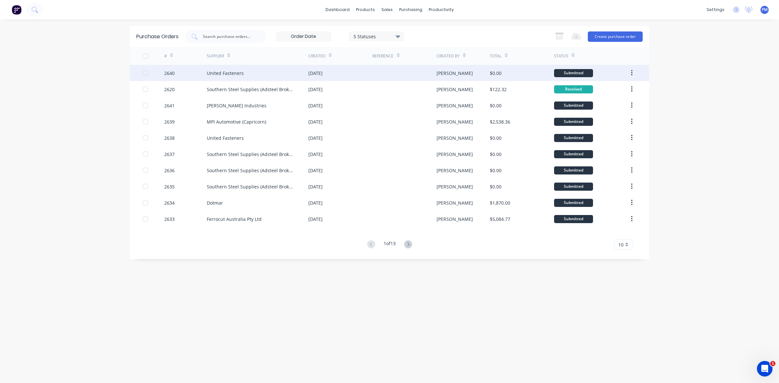
click at [286, 72] on div "United Fasteners" at bounding box center [258, 73] width 102 height 16
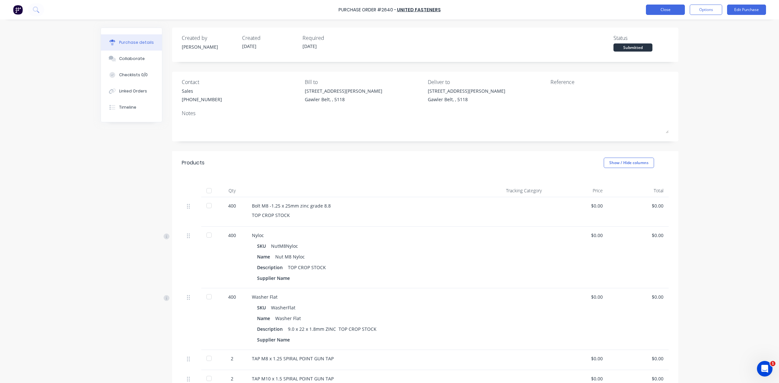
click at [671, 11] on button "Close" at bounding box center [665, 10] width 39 height 10
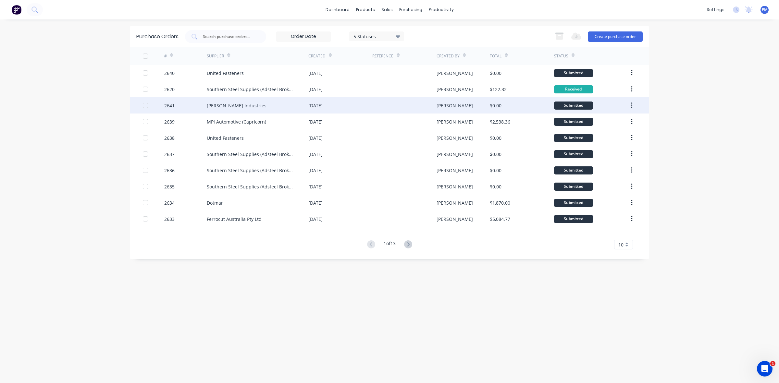
click at [278, 105] on div "[PERSON_NAME] Industries" at bounding box center [258, 105] width 102 height 16
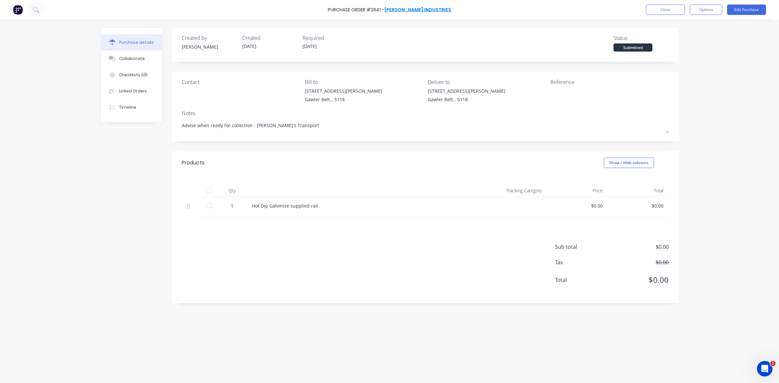
click at [427, 7] on link "[PERSON_NAME] Industries" at bounding box center [418, 9] width 67 height 6
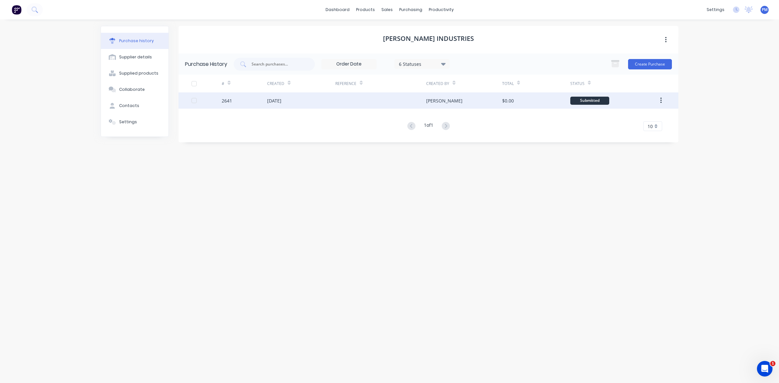
click at [345, 105] on div at bounding box center [380, 101] width 91 height 16
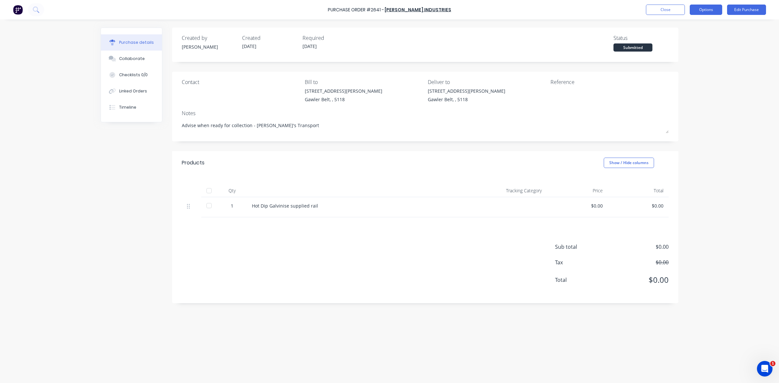
click at [702, 10] on button "Options" at bounding box center [706, 10] width 32 height 10
click at [687, 26] on div "Print / Email" at bounding box center [692, 26] width 50 height 9
click at [681, 42] on div "With pricing" at bounding box center [692, 39] width 50 height 9
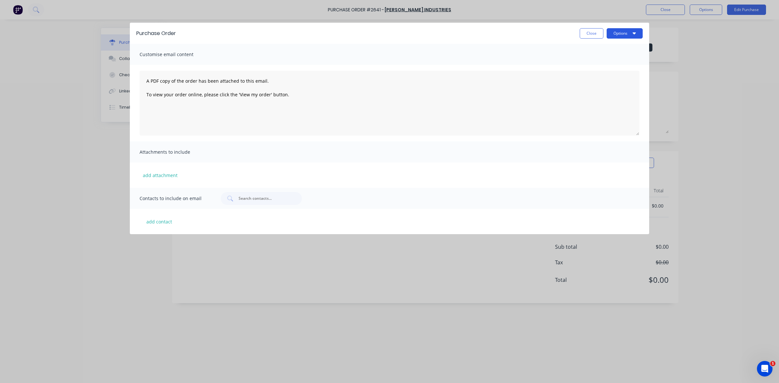
click at [629, 33] on button "Options" at bounding box center [625, 33] width 36 height 10
click at [609, 51] on div "Print" at bounding box center [612, 49] width 50 height 9
click at [590, 31] on button "Close" at bounding box center [592, 33] width 24 height 10
type textarea "x"
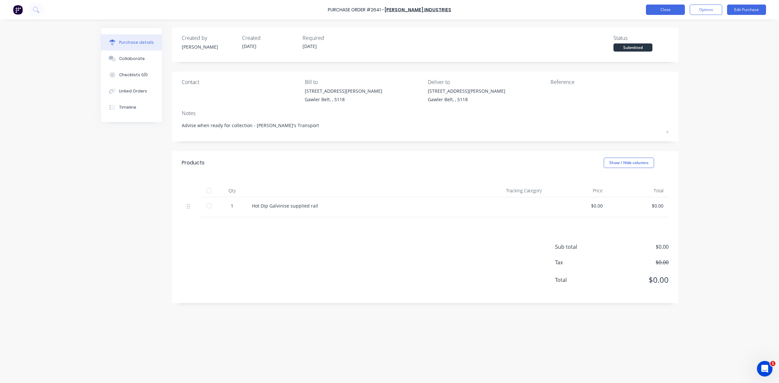
click at [658, 11] on button "Close" at bounding box center [665, 10] width 39 height 10
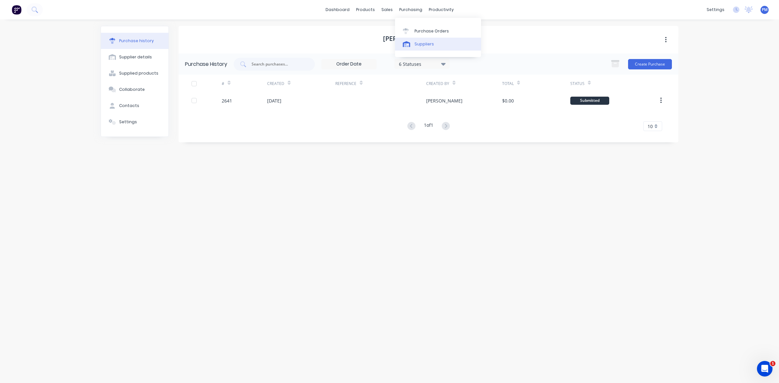
click at [421, 43] on div "Suppliers" at bounding box center [424, 44] width 19 height 6
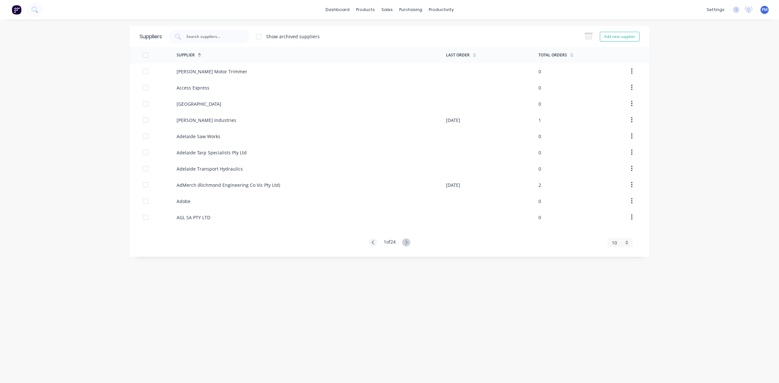
click at [200, 37] on input "text" at bounding box center [213, 36] width 54 height 6
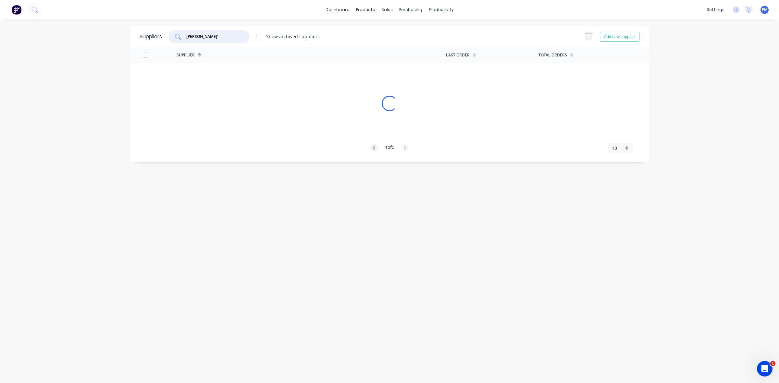
type input "jonno's"
drag, startPoint x: 210, startPoint y: 38, endPoint x: 183, endPoint y: 38, distance: 26.3
click at [183, 38] on div "jonno's" at bounding box center [209, 36] width 81 height 13
type input "transport"
drag, startPoint x: 219, startPoint y: 36, endPoint x: 177, endPoint y: 36, distance: 41.2
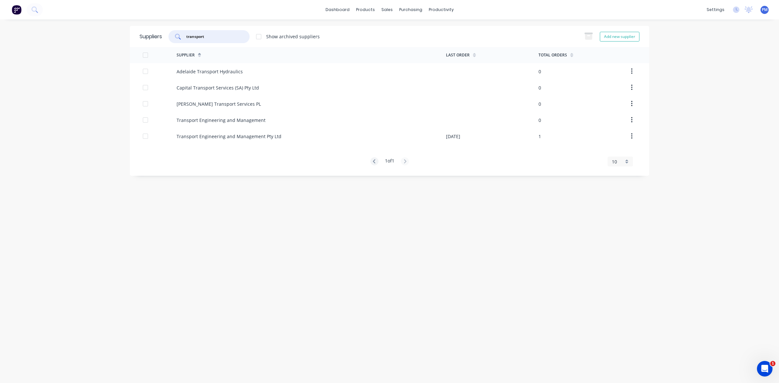
click at [177, 36] on div "transport" at bounding box center [209, 36] width 81 height 13
drag, startPoint x: 203, startPoint y: 38, endPoint x: 179, endPoint y: 38, distance: 24.4
click at [179, 38] on div "hohn" at bounding box center [209, 36] width 81 height 13
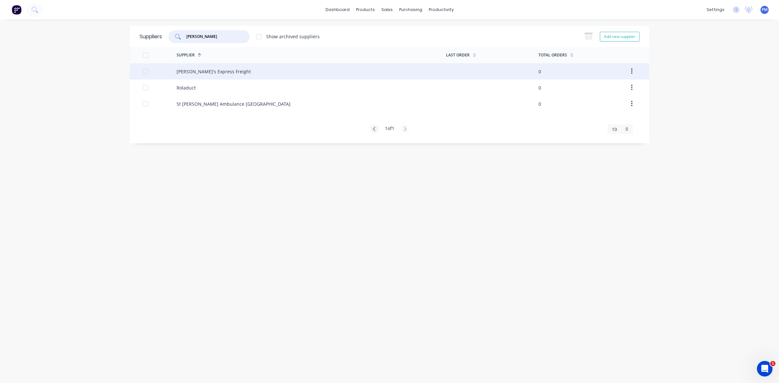
type input "john"
click at [194, 70] on div "Johno's Express Freight" at bounding box center [214, 71] width 74 height 7
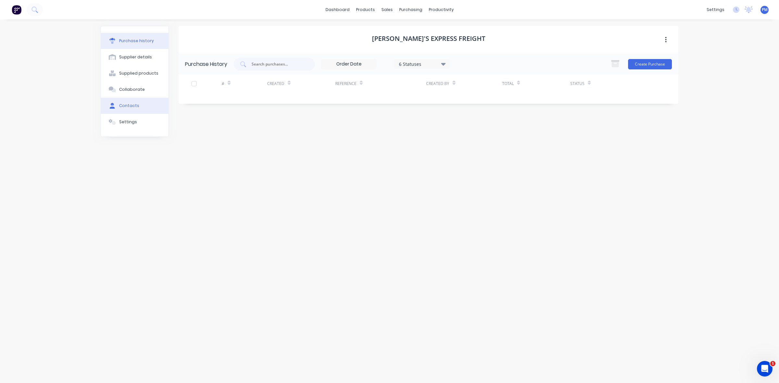
click at [134, 104] on div "Contacts" at bounding box center [129, 106] width 20 height 6
click at [187, 85] on icon "button" at bounding box center [186, 85] width 4 height 5
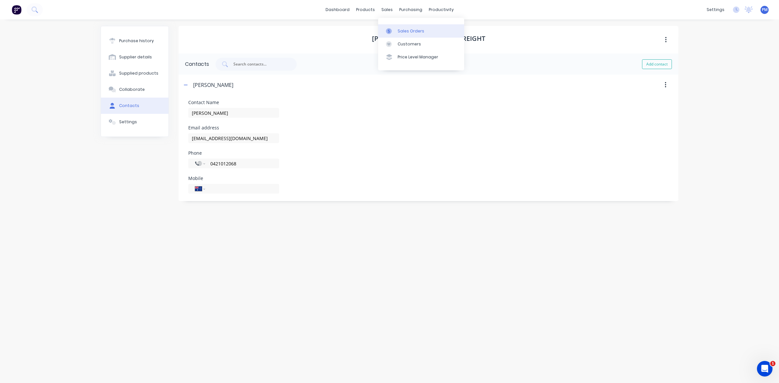
click at [400, 29] on div "Sales Orders" at bounding box center [411, 31] width 27 height 6
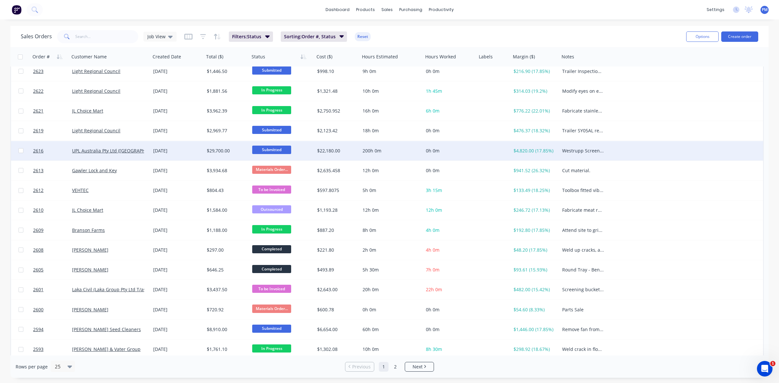
scroll to position [208, 0]
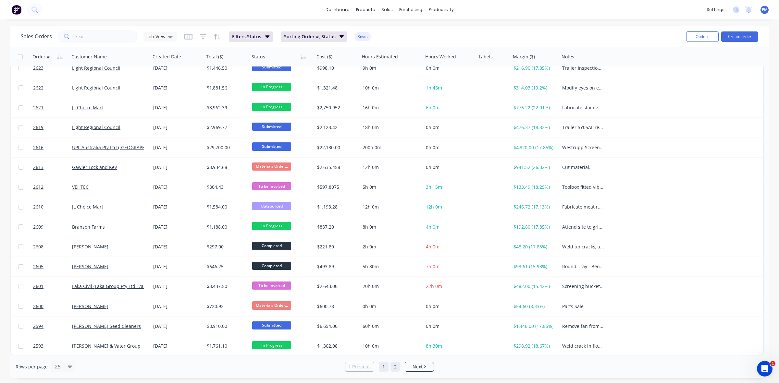
click at [394, 368] on link "2" at bounding box center [396, 367] width 10 height 10
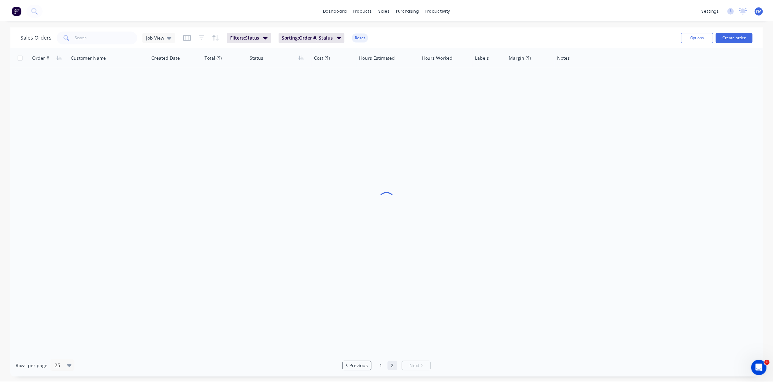
scroll to position [0, 0]
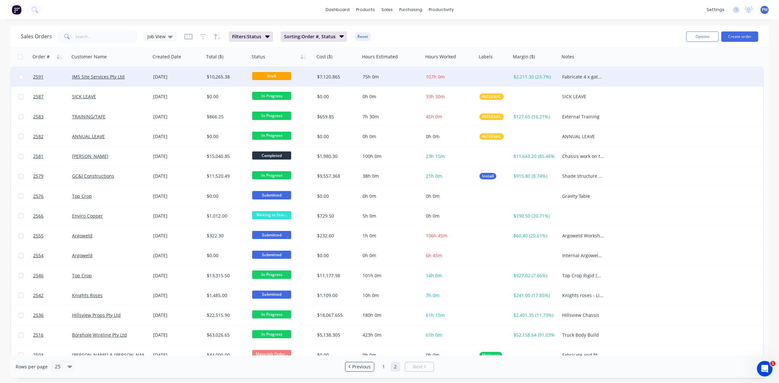
click at [136, 79] on div "JMS Site Services Pty Ltd" at bounding box center [108, 77] width 72 height 6
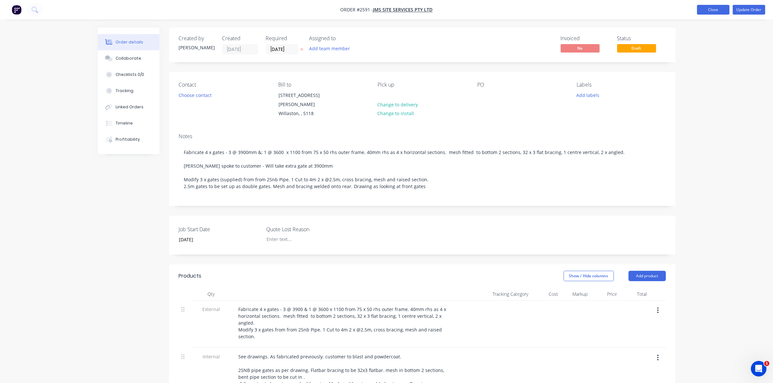
click at [712, 10] on button "Close" at bounding box center [713, 10] width 32 height 10
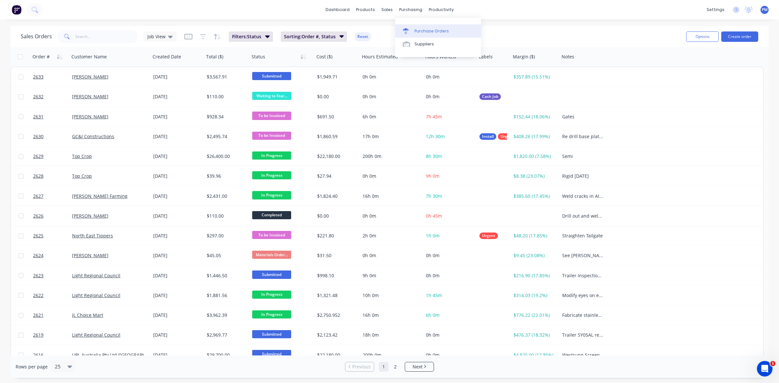
click at [422, 29] on div "Purchase Orders" at bounding box center [432, 31] width 34 height 6
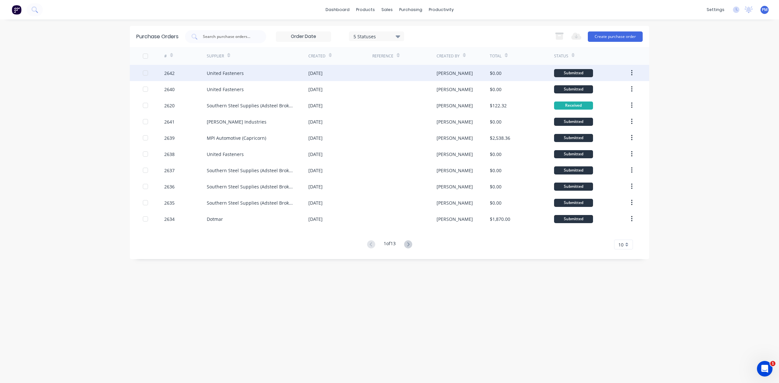
click at [362, 74] on div "[DATE]" at bounding box center [340, 73] width 64 height 16
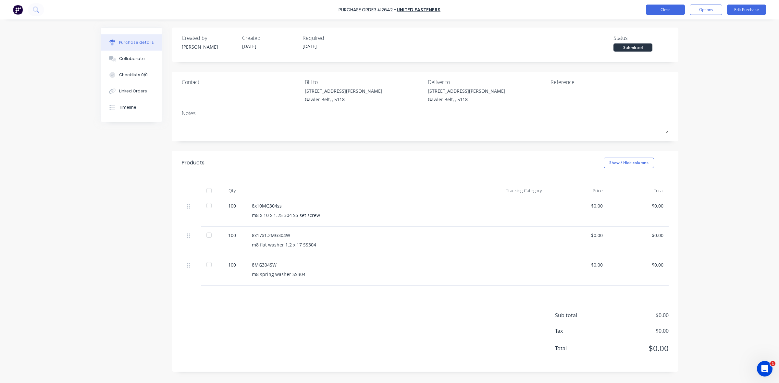
click at [666, 12] on button "Close" at bounding box center [665, 10] width 39 height 10
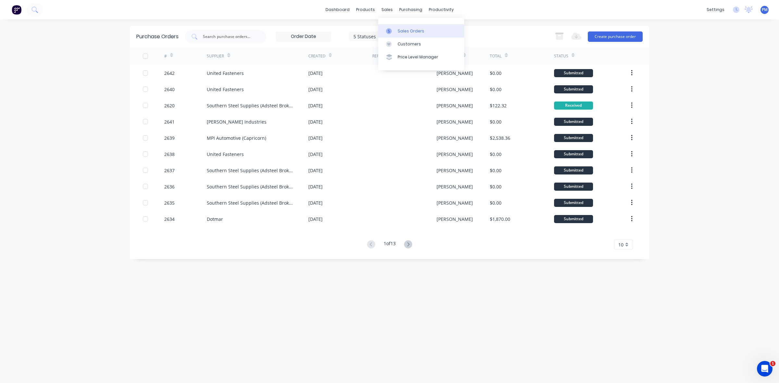
click at [403, 30] on div "Sales Orders" at bounding box center [411, 31] width 27 height 6
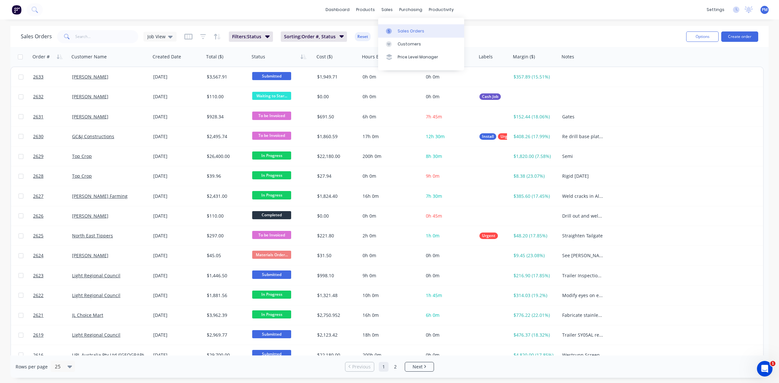
click at [401, 28] on div "Sales Orders" at bounding box center [411, 31] width 27 height 6
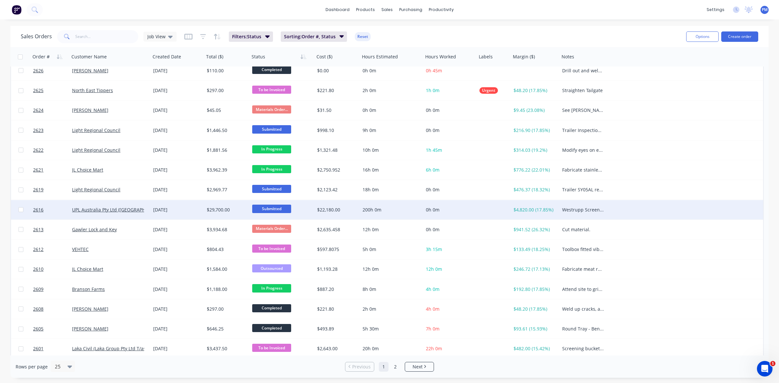
scroll to position [208, 0]
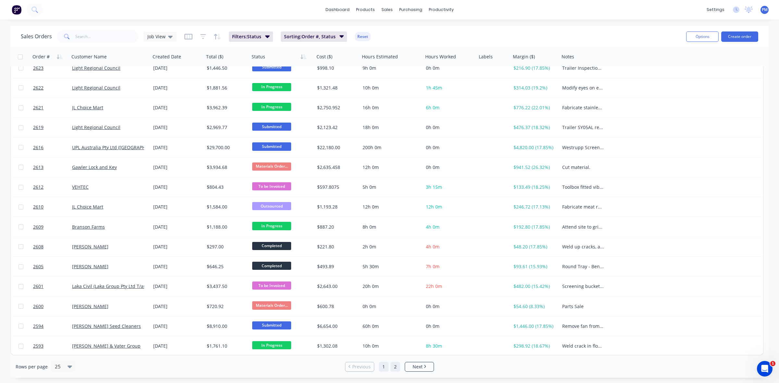
click at [396, 369] on link "2" at bounding box center [396, 367] width 10 height 10
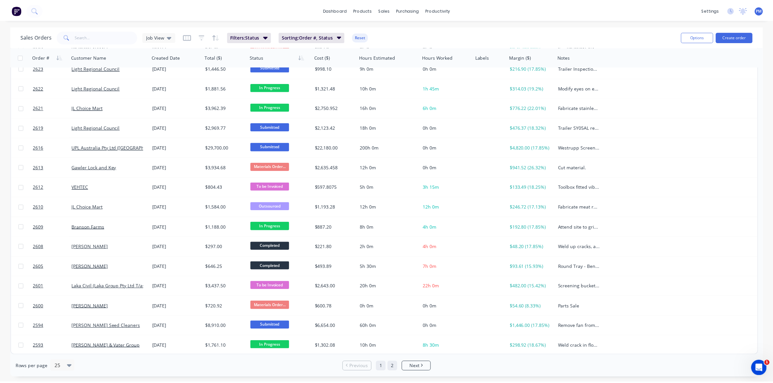
scroll to position [0, 0]
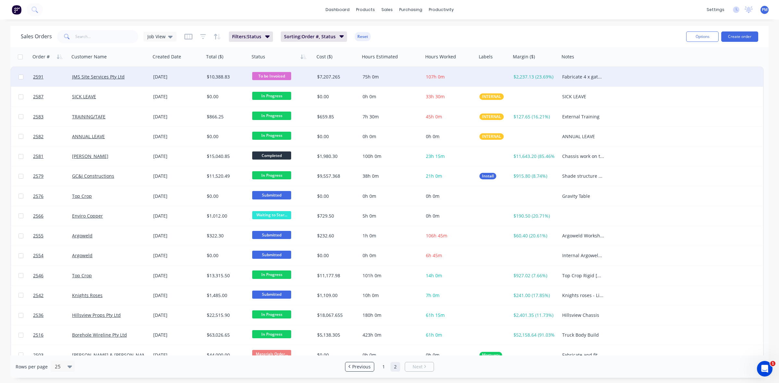
click at [135, 75] on div "JMS Site Services Pty Ltd" at bounding box center [108, 77] width 72 height 6
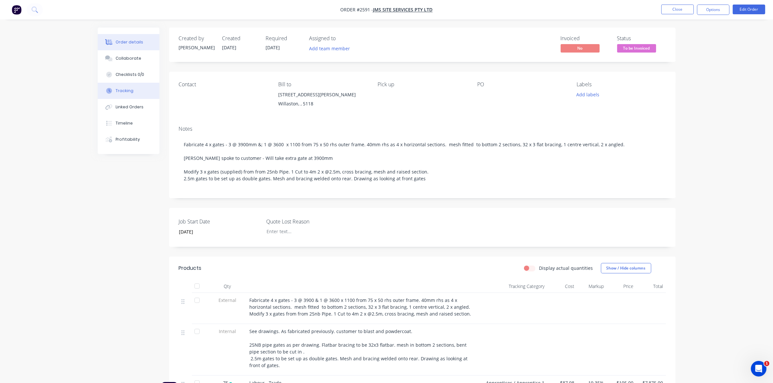
click at [128, 91] on div "Tracking" at bounding box center [125, 91] width 18 height 6
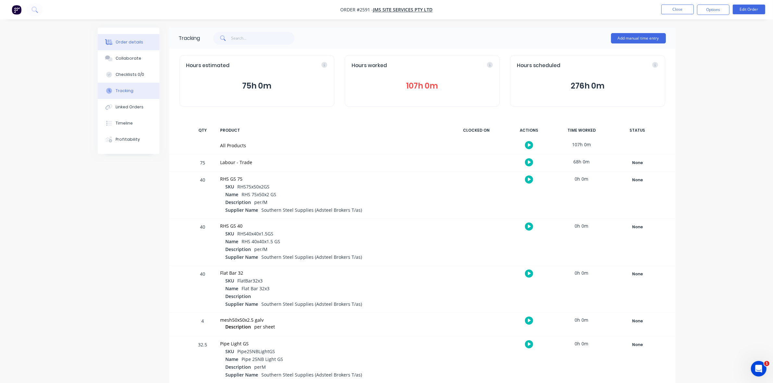
click at [128, 39] on div "Order details" at bounding box center [130, 42] width 28 height 6
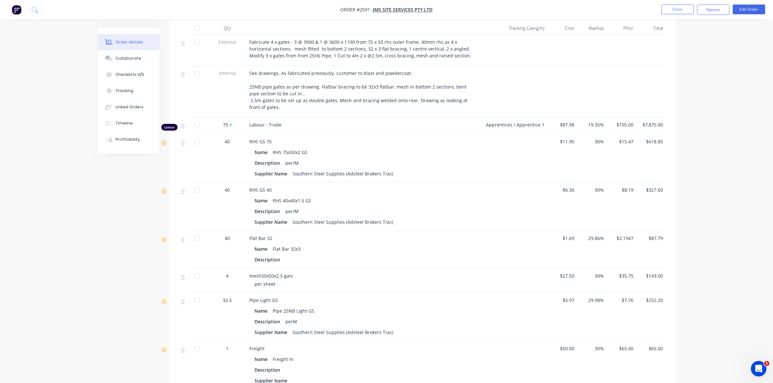
scroll to position [244, 0]
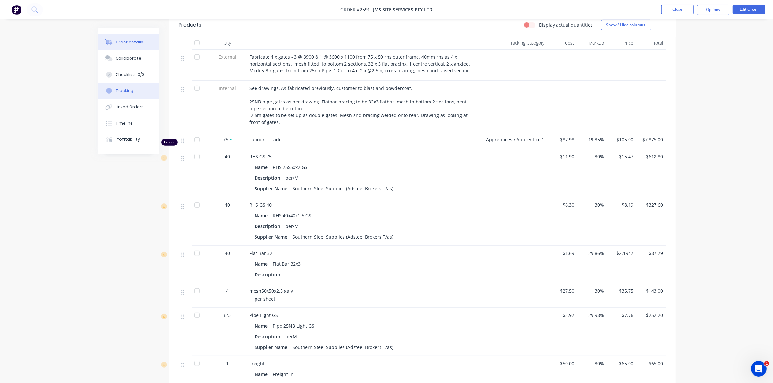
click at [132, 89] on button "Tracking" at bounding box center [129, 91] width 62 height 16
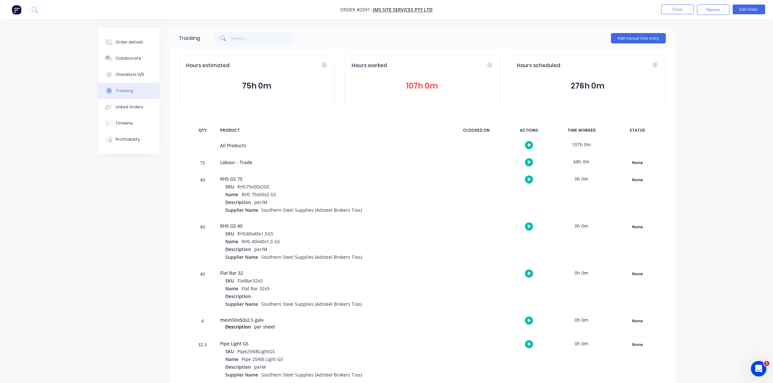
click at [406, 86] on button "107h 0m" at bounding box center [422, 86] width 141 height 12
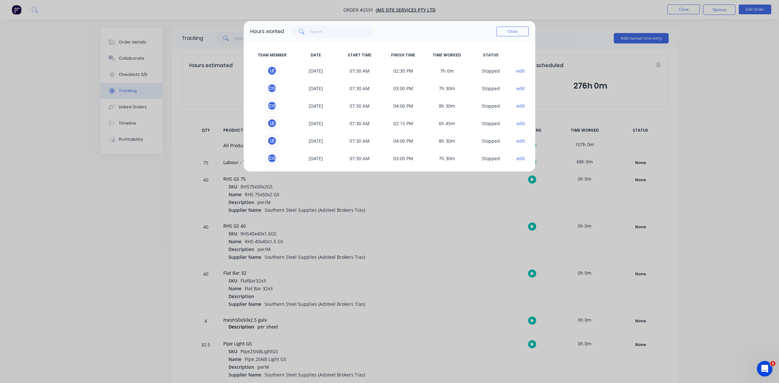
click at [505, 32] on button "Close" at bounding box center [512, 32] width 32 height 10
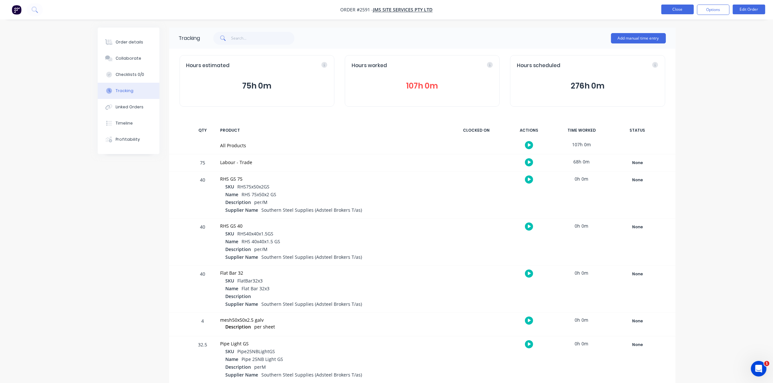
click at [676, 9] on button "Close" at bounding box center [677, 10] width 32 height 10
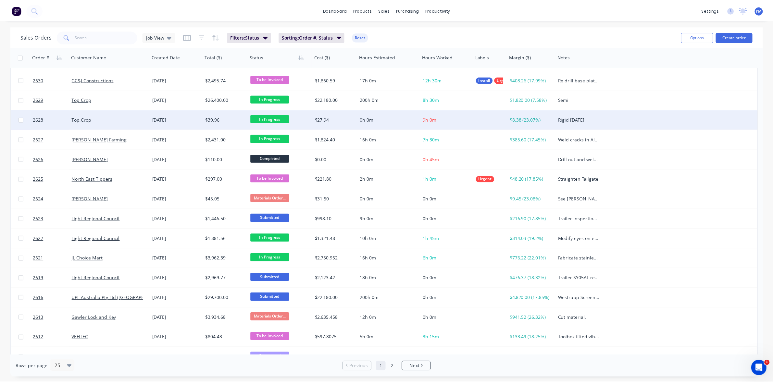
scroll to position [81, 0]
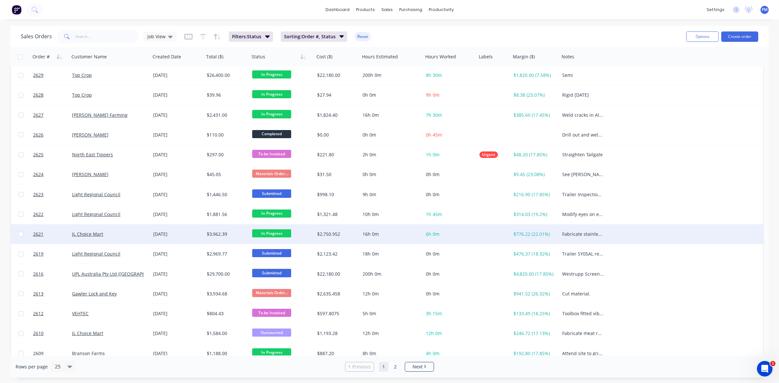
click at [121, 231] on div "JL Choice Mart" at bounding box center [109, 234] width 81 height 19
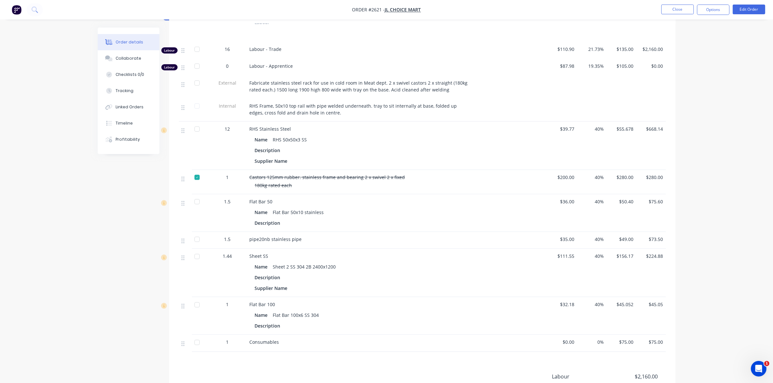
scroll to position [244, 0]
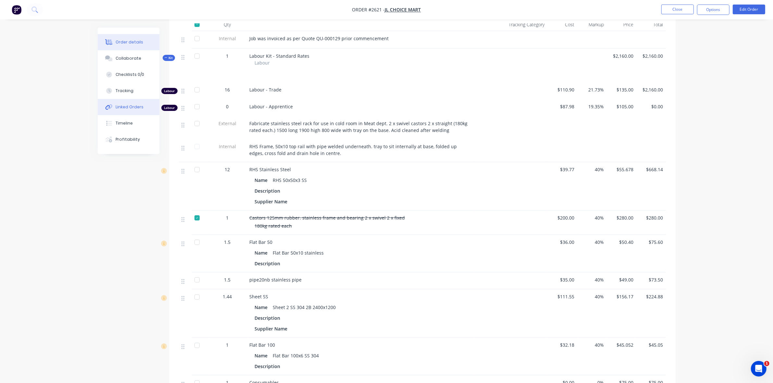
click at [128, 106] on div "Linked Orders" at bounding box center [130, 107] width 28 height 6
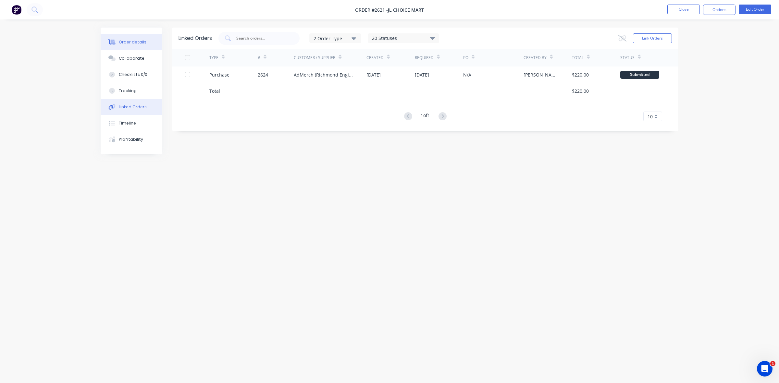
click at [131, 43] on div "Order details" at bounding box center [133, 42] width 28 height 6
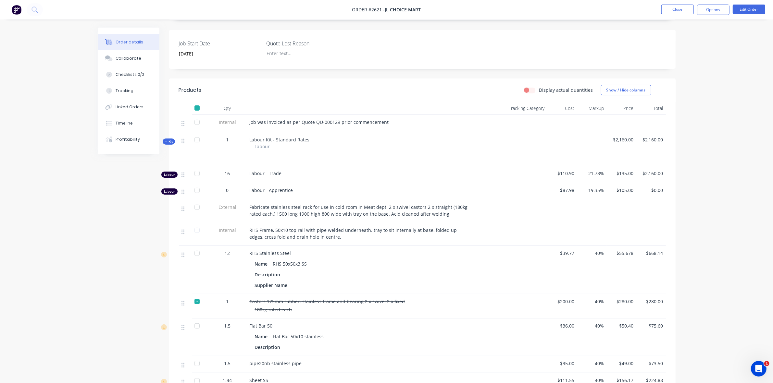
scroll to position [162, 0]
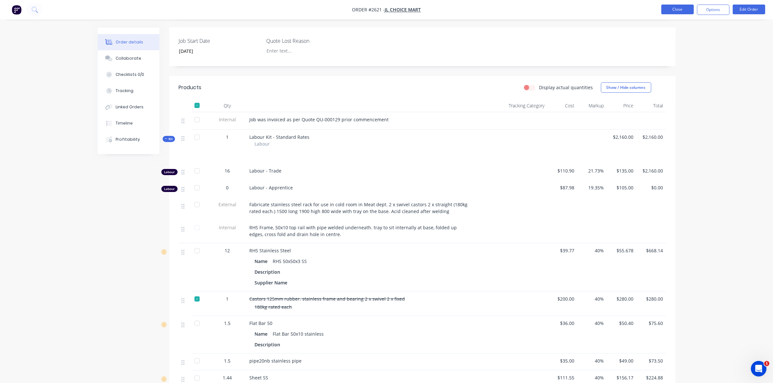
click at [672, 11] on button "Close" at bounding box center [677, 10] width 32 height 10
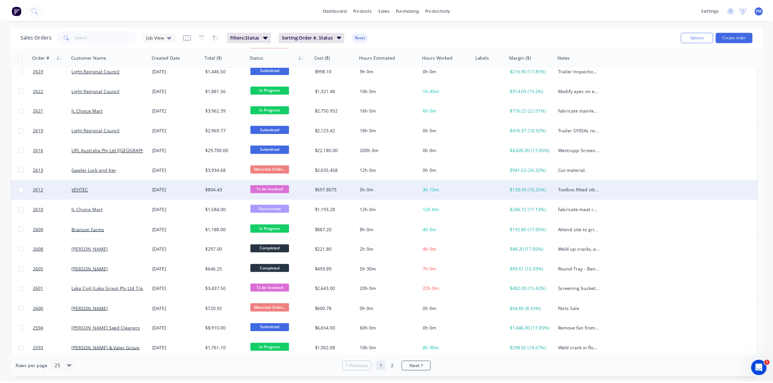
scroll to position [208, 0]
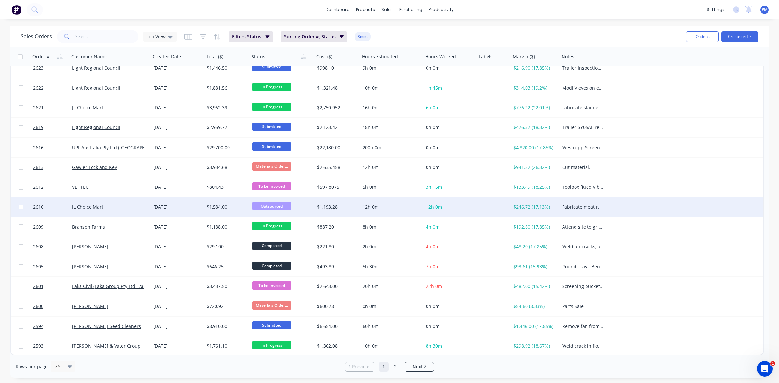
click at [128, 206] on div "JL Choice Mart" at bounding box center [108, 207] width 72 height 6
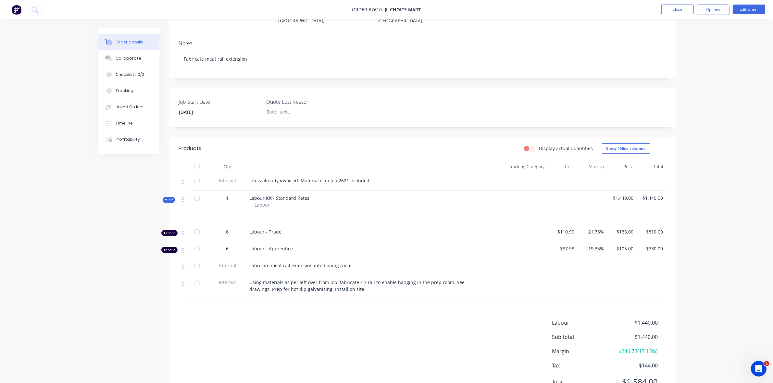
scroll to position [122, 0]
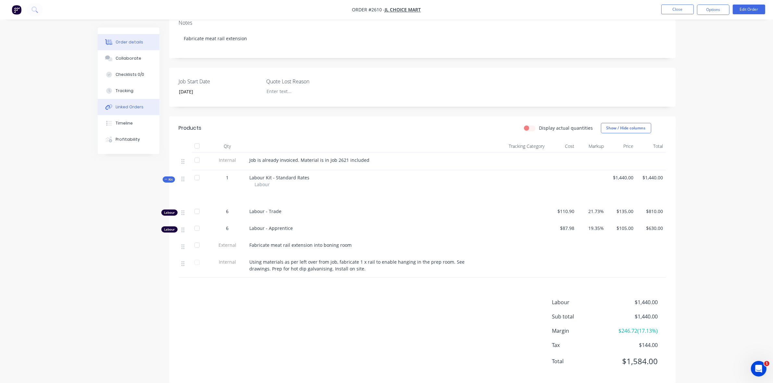
click at [126, 105] on div "Linked Orders" at bounding box center [130, 107] width 28 height 6
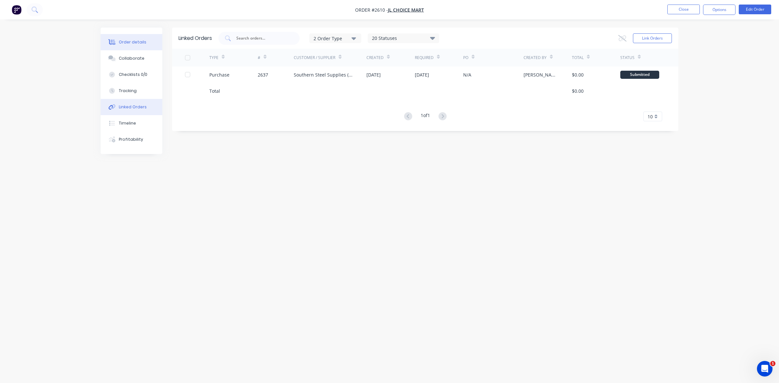
click at [131, 43] on div "Order details" at bounding box center [133, 42] width 28 height 6
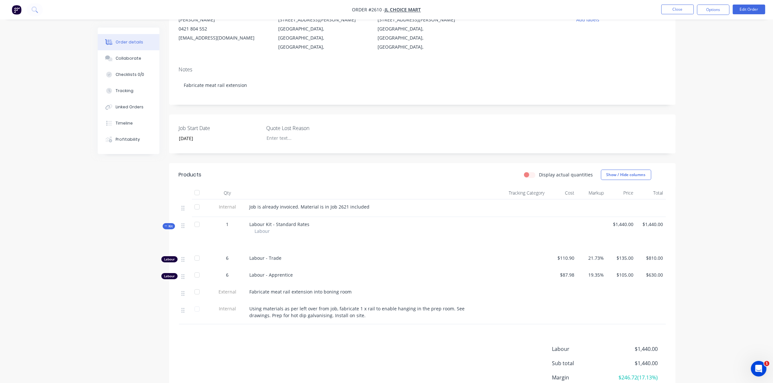
scroll to position [81, 0]
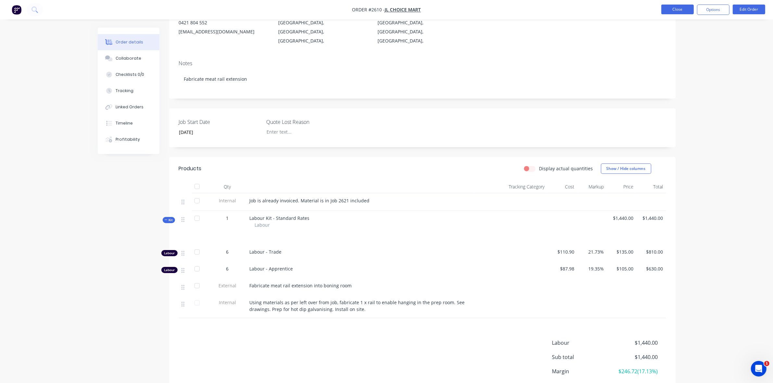
click at [675, 9] on button "Close" at bounding box center [677, 10] width 32 height 10
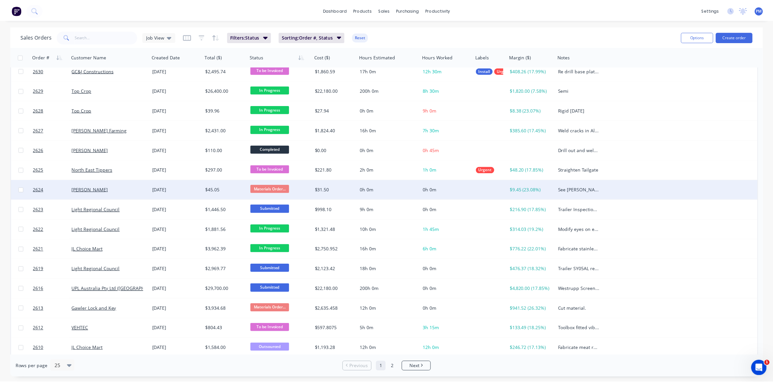
scroll to position [81, 0]
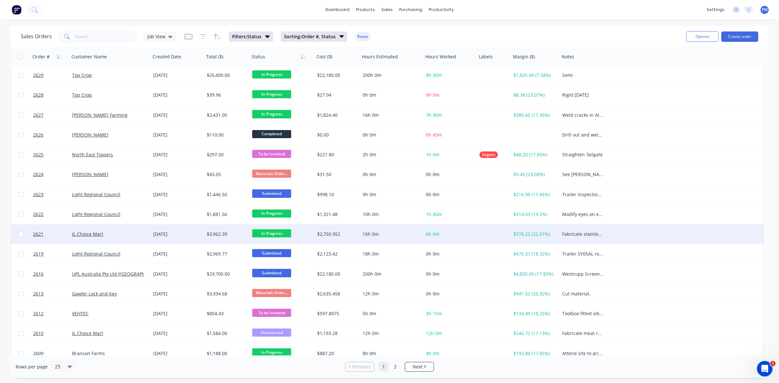
click at [131, 234] on div "JL Choice Mart" at bounding box center [108, 234] width 72 height 6
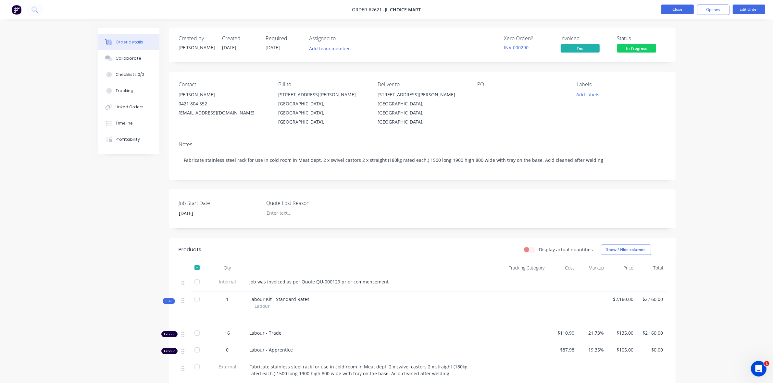
click at [669, 11] on button "Close" at bounding box center [677, 10] width 32 height 10
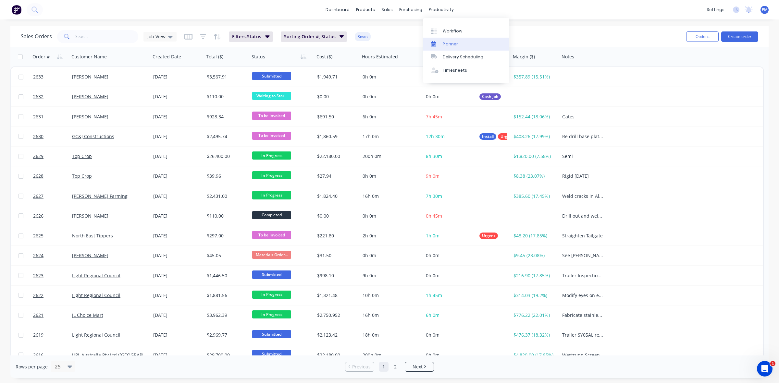
click at [447, 44] on div "Planner" at bounding box center [450, 44] width 15 height 6
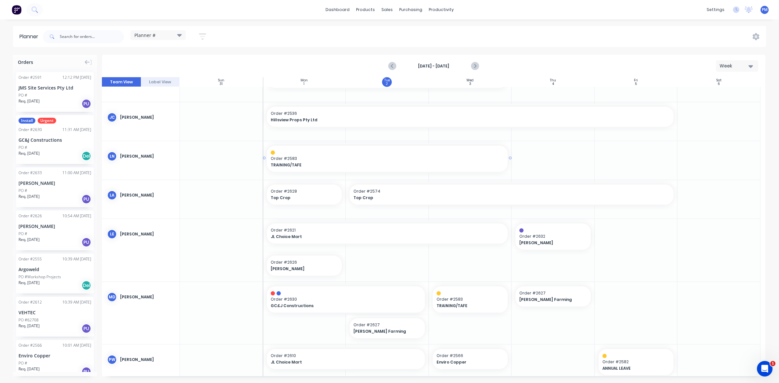
scroll to position [122, 0]
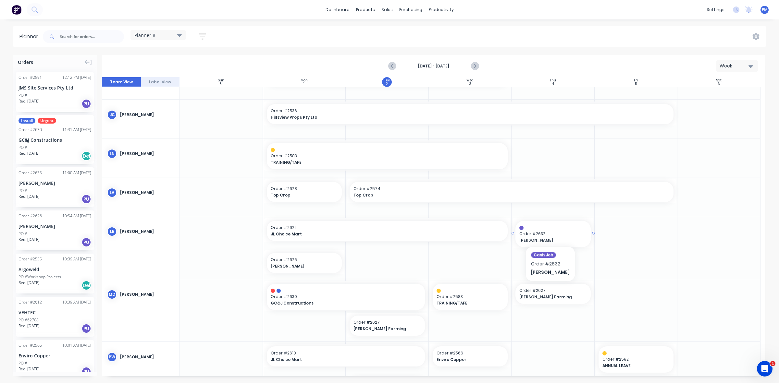
click at [545, 232] on span "Order # 2632" at bounding box center [553, 234] width 68 height 6
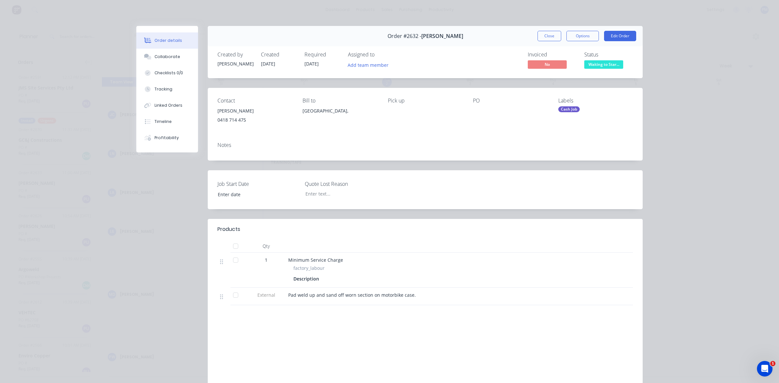
type input "[DATE]"
click at [543, 31] on button "Close" at bounding box center [550, 36] width 24 height 10
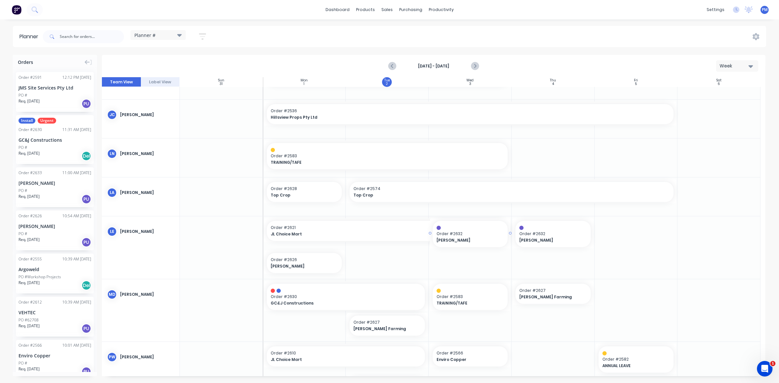
drag, startPoint x: 554, startPoint y: 238, endPoint x: 394, endPoint y: 276, distance: 164.3
click at [565, 261] on div at bounding box center [434, 226] width 664 height 299
drag, startPoint x: 476, startPoint y: 236, endPoint x: 405, endPoint y: 260, distance: 74.7
click at [405, 260] on div at bounding box center [434, 226] width 664 height 299
click at [505, 275] on div at bounding box center [434, 226] width 664 height 299
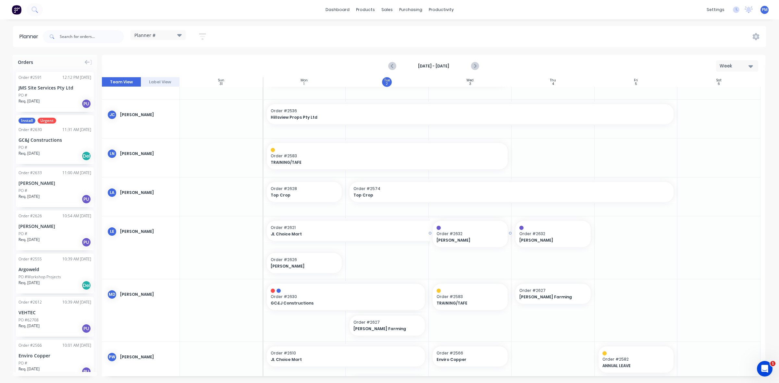
click at [518, 260] on div at bounding box center [434, 226] width 664 height 299
click at [398, 28] on div "Sales Orders" at bounding box center [411, 31] width 27 height 6
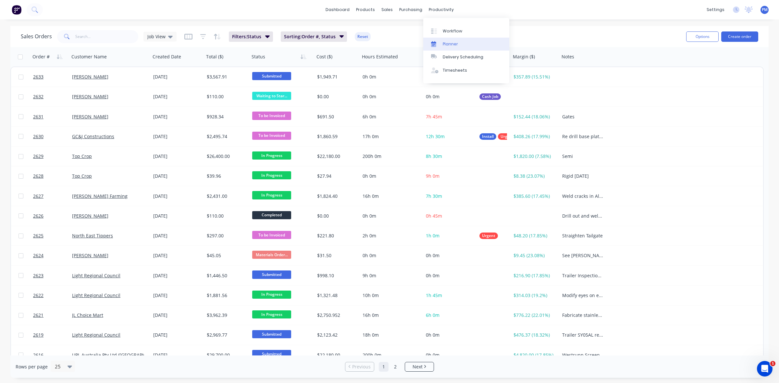
click at [446, 42] on div "Planner" at bounding box center [450, 44] width 15 height 6
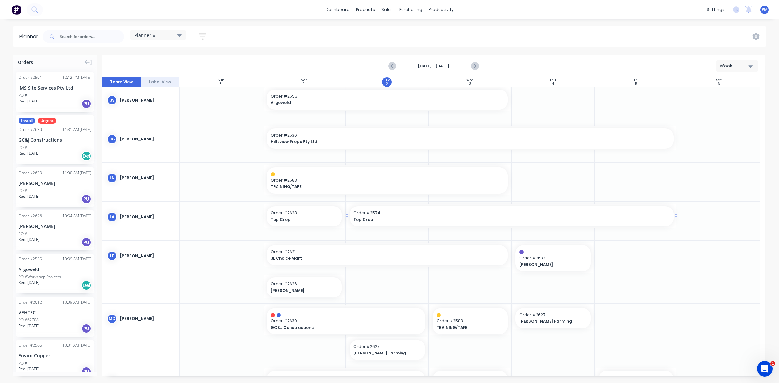
scroll to position [122, 0]
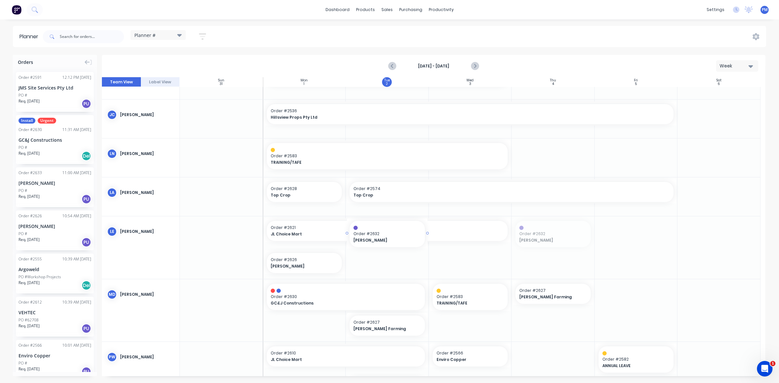
drag, startPoint x: 545, startPoint y: 233, endPoint x: 401, endPoint y: 270, distance: 148.5
click at [473, 266] on div at bounding box center [470, 248] width 83 height 62
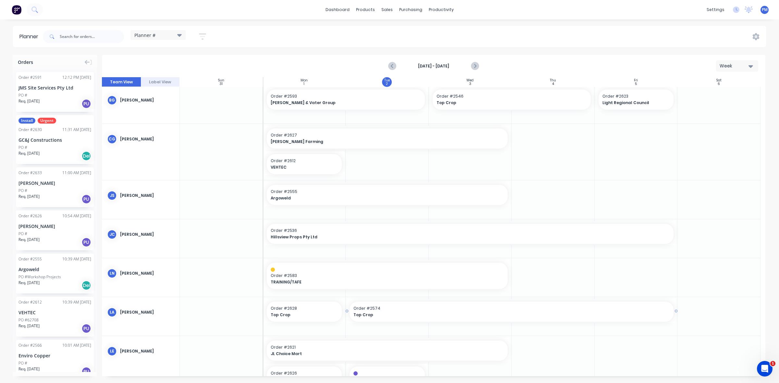
scroll to position [0, 0]
click at [642, 99] on span "Order # 2623" at bounding box center [637, 98] width 68 height 6
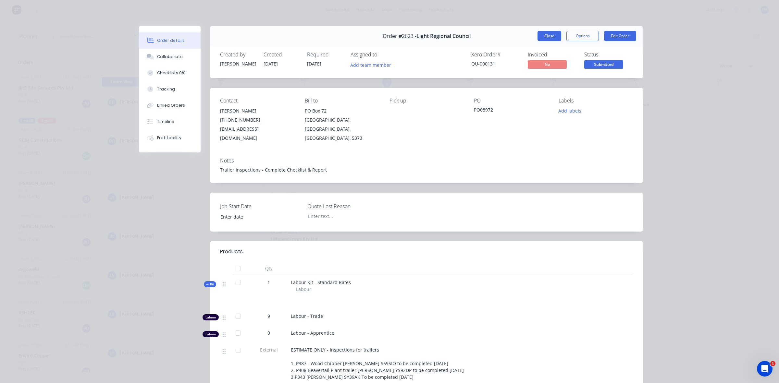
click at [551, 36] on button "Close" at bounding box center [550, 36] width 24 height 10
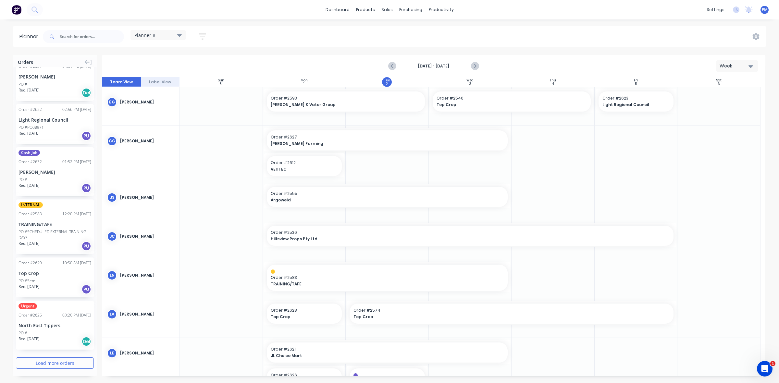
scroll to position [635, 0]
click at [47, 168] on div "[PERSON_NAME]" at bounding box center [55, 171] width 73 height 7
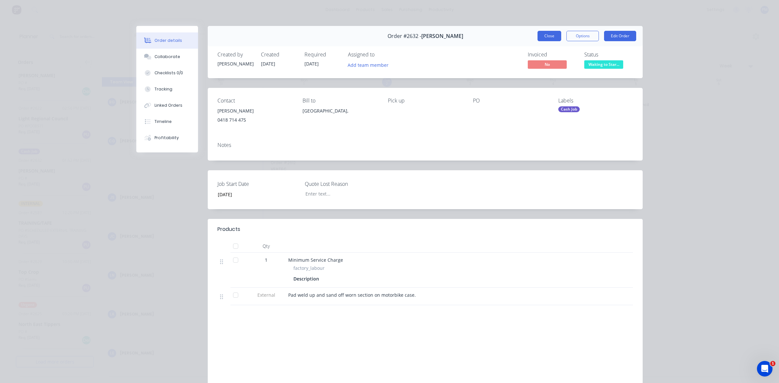
click at [551, 36] on button "Close" at bounding box center [550, 36] width 24 height 10
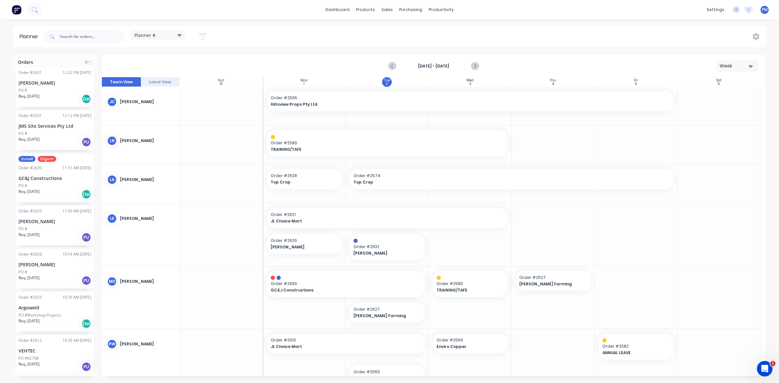
scroll to position [0, 0]
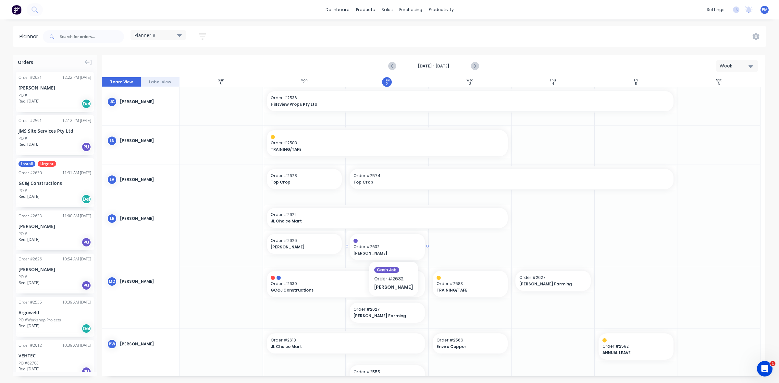
click at [389, 247] on span "Order # 2632" at bounding box center [388, 247] width 68 height 6
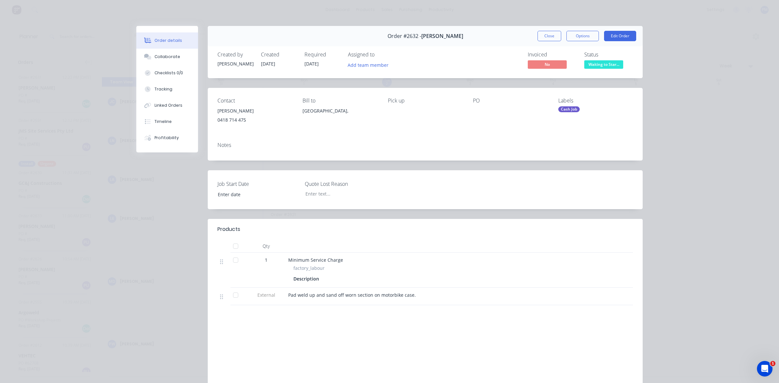
type input "[DATE]"
click at [548, 36] on button "Close" at bounding box center [550, 36] width 24 height 10
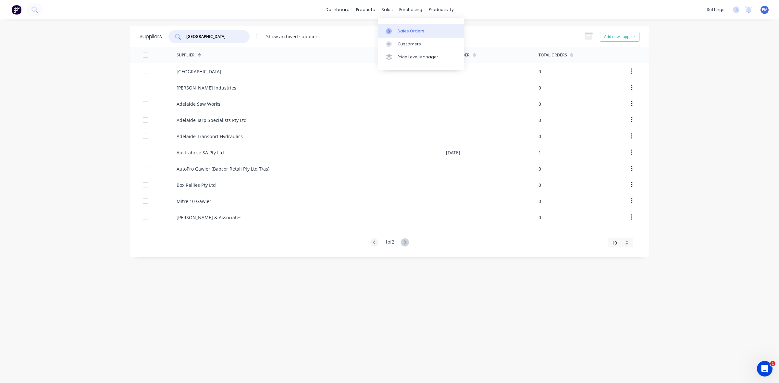
click at [398, 28] on div "Sales Orders" at bounding box center [411, 31] width 27 height 6
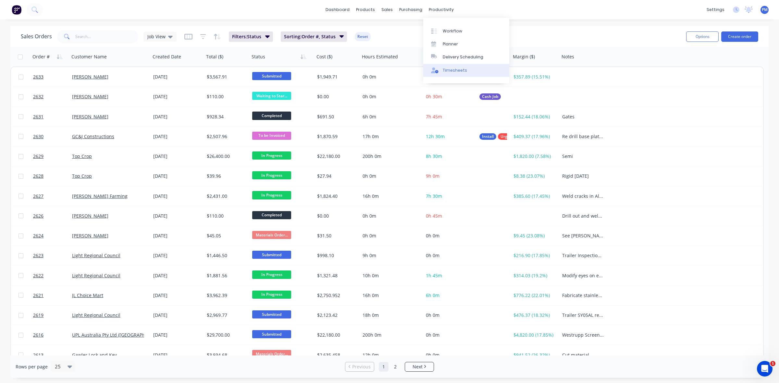
click at [452, 69] on div "Timesheets" at bounding box center [455, 71] width 24 height 6
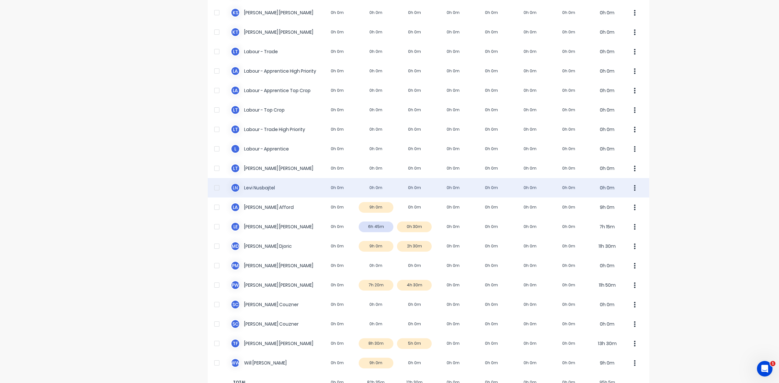
scroll to position [162, 0]
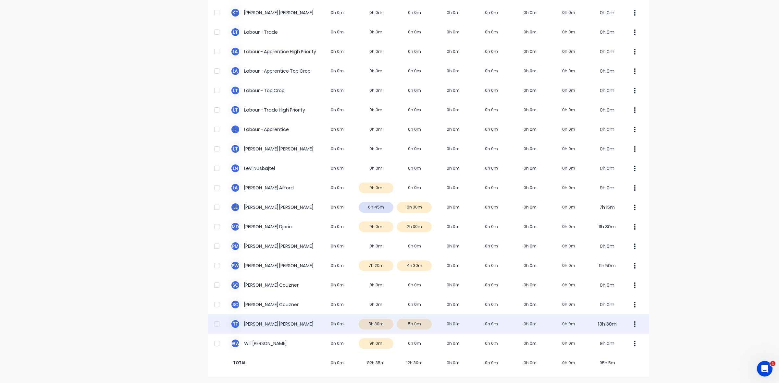
click at [420, 324] on div "T F [PERSON_NAME] 0h 0m 8h 30m 5h 0m 0h 0m 0h 0m 0h 0m 0h 0m 13h 30m" at bounding box center [429, 324] width 442 height 19
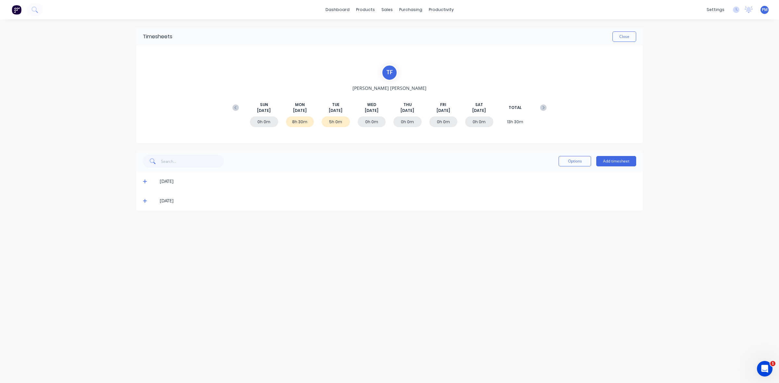
click at [145, 200] on icon at bounding box center [145, 201] width 4 height 5
click at [630, 38] on button "Close" at bounding box center [625, 36] width 24 height 10
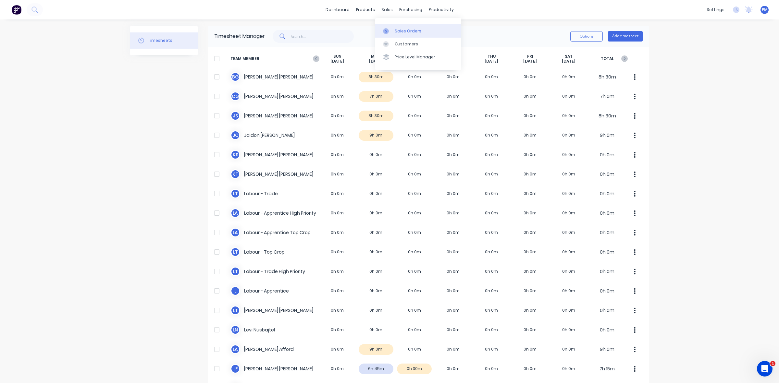
click at [404, 28] on div "Sales Orders" at bounding box center [408, 31] width 27 height 6
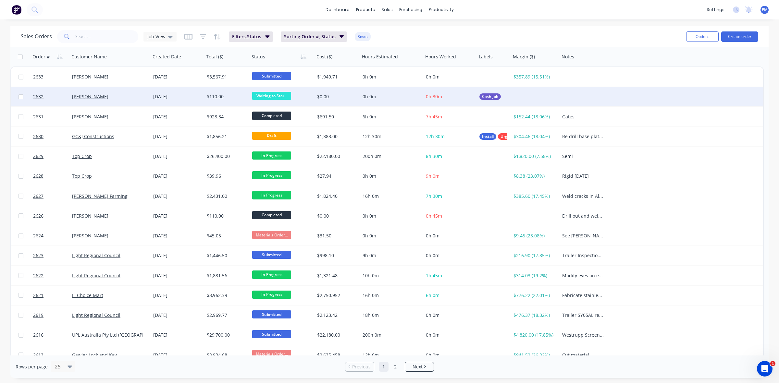
click at [270, 94] on span "Waiting to Star..." at bounding box center [271, 96] width 39 height 8
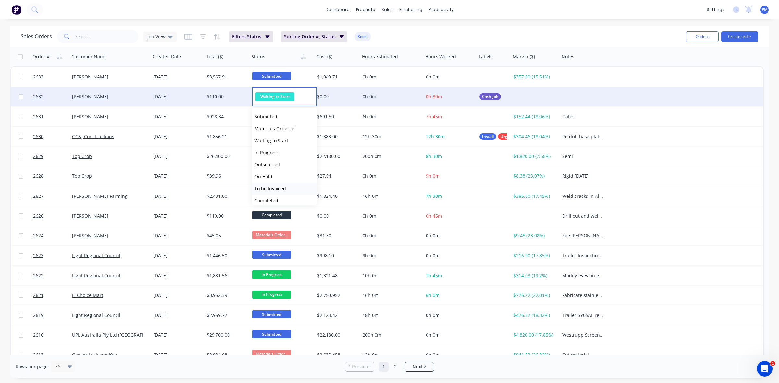
click at [278, 190] on span "To be Invoiced" at bounding box center [270, 189] width 31 height 6
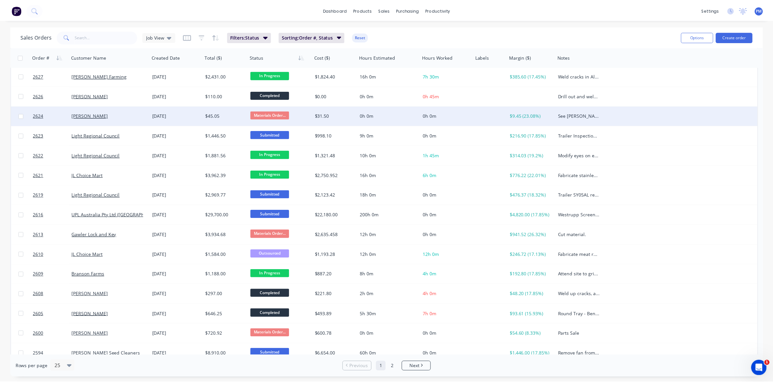
scroll to position [122, 0]
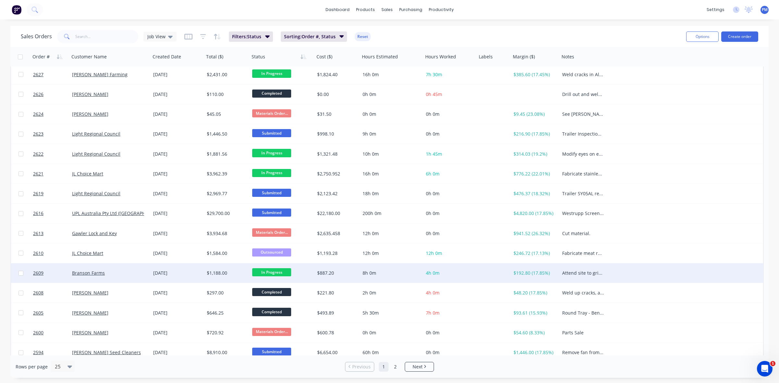
click at [139, 275] on div "Branson Farms" at bounding box center [108, 273] width 72 height 6
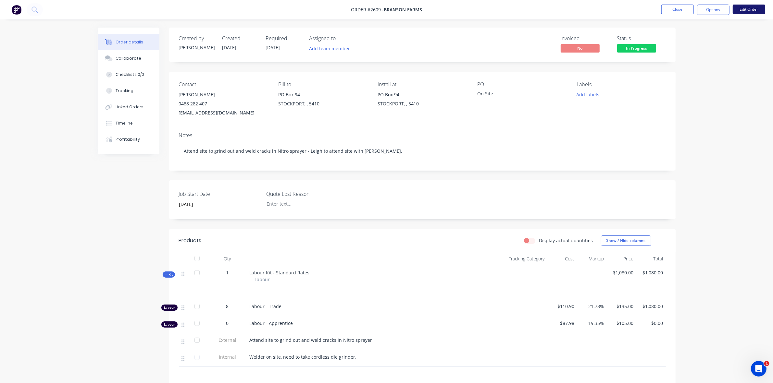
click at [750, 5] on button "Edit Order" at bounding box center [749, 10] width 32 height 10
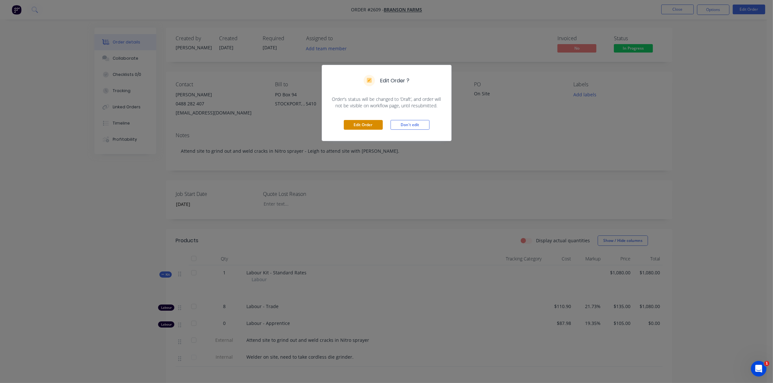
click at [362, 122] on button "Edit Order" at bounding box center [363, 125] width 39 height 10
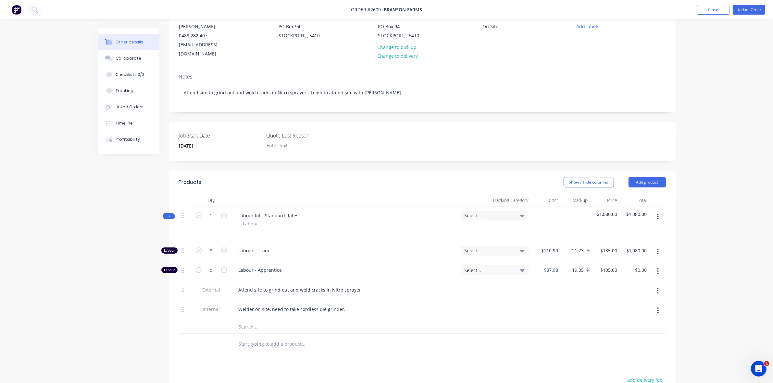
scroll to position [81, 0]
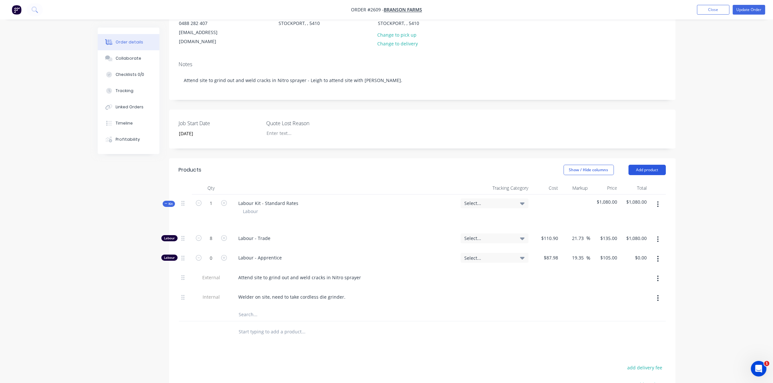
click at [644, 165] on button "Add product" at bounding box center [647, 170] width 37 height 10
click at [631, 195] on div "Basic product" at bounding box center [635, 199] width 50 height 9
click at [243, 326] on div at bounding box center [260, 330] width 54 height 9
click at [554, 326] on input at bounding box center [556, 330] width 7 height 9
type input "$25.00"
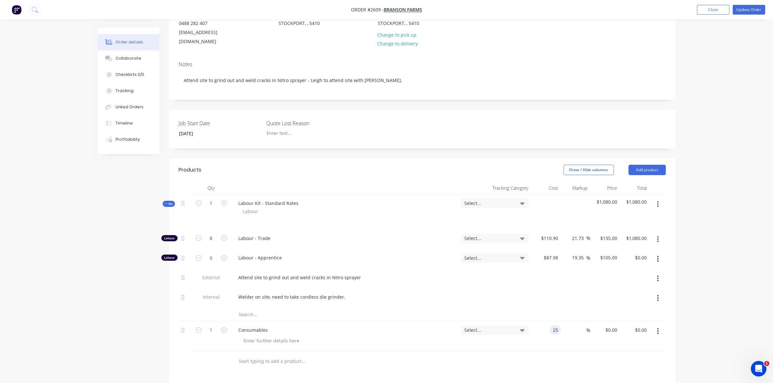
type input "$25.00"
click at [553, 331] on div "$25.00 25" at bounding box center [546, 337] width 30 height 30
click at [750, 10] on button "Update Order" at bounding box center [749, 10] width 32 height 10
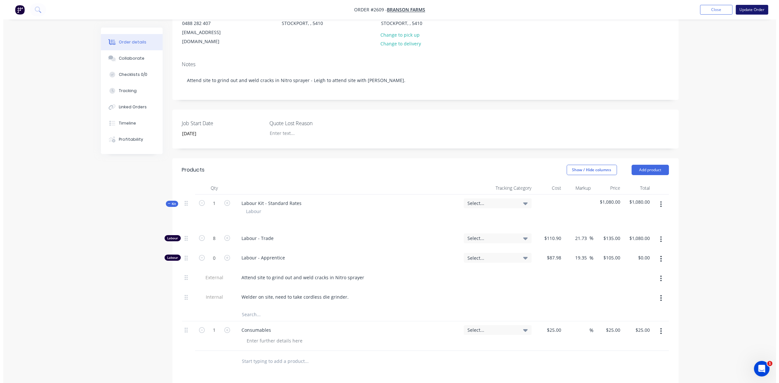
scroll to position [0, 0]
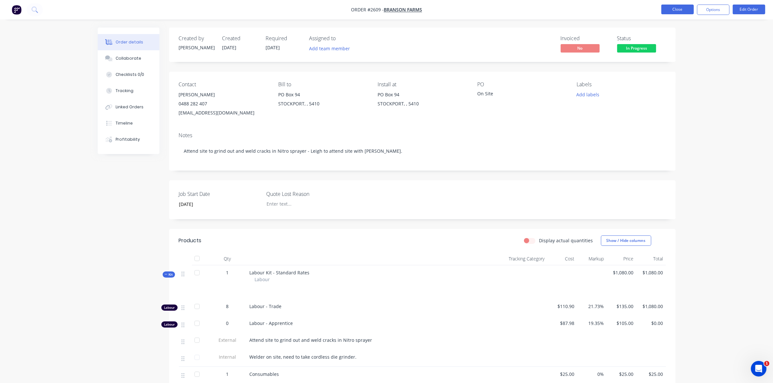
click at [687, 7] on button "Close" at bounding box center [677, 10] width 32 height 10
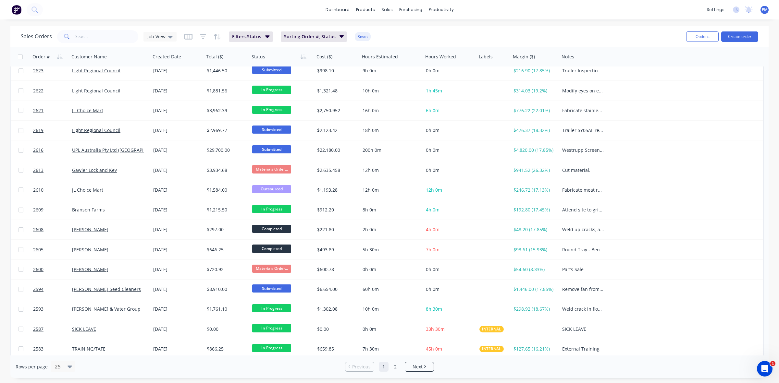
scroll to position [203, 0]
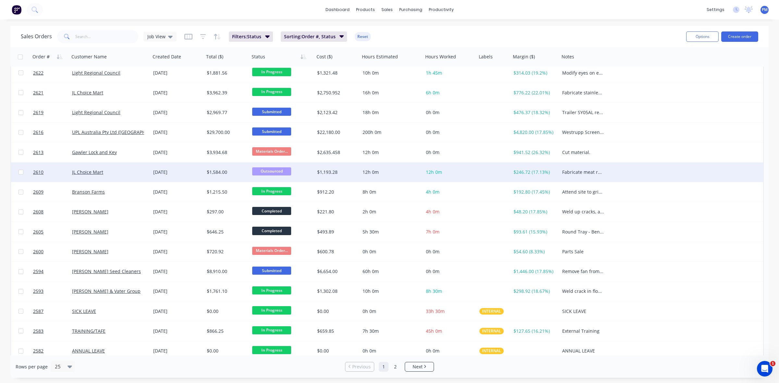
click at [267, 172] on span "Outsourced" at bounding box center [271, 172] width 39 height 8
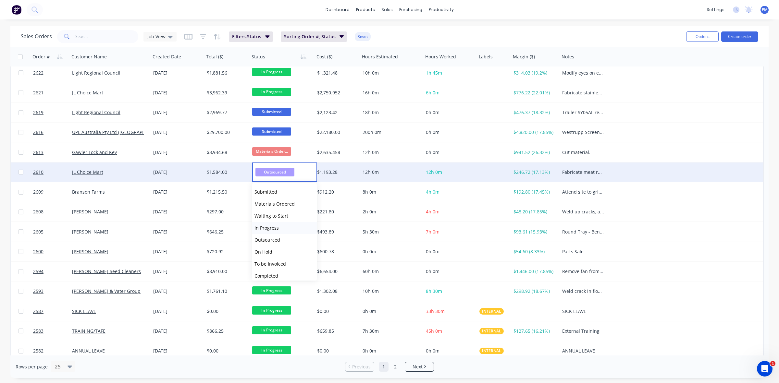
click at [264, 226] on span "In Progress" at bounding box center [267, 228] width 24 height 6
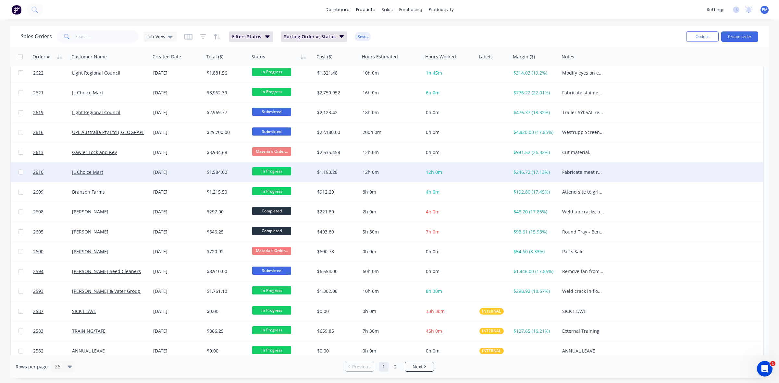
click at [141, 173] on div "JL Choice Mart" at bounding box center [108, 172] width 72 height 6
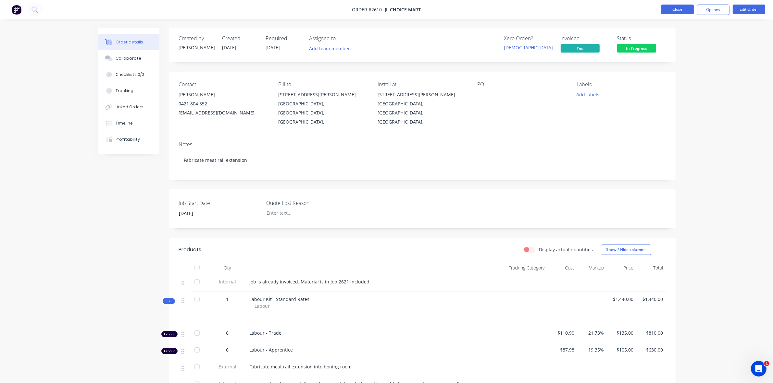
click at [687, 10] on button "Close" at bounding box center [677, 10] width 32 height 10
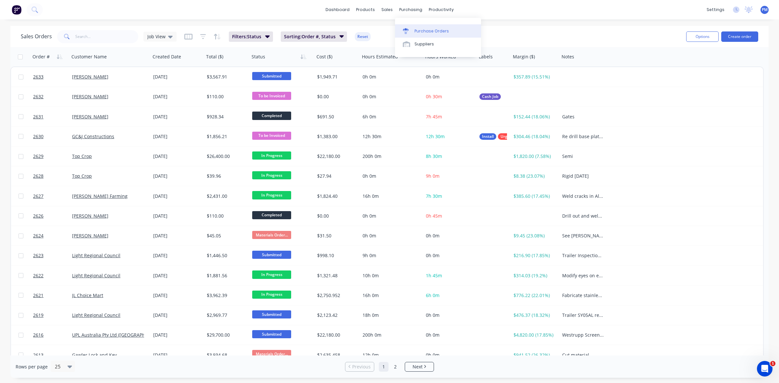
click at [418, 28] on div "Purchase Orders" at bounding box center [432, 31] width 34 height 6
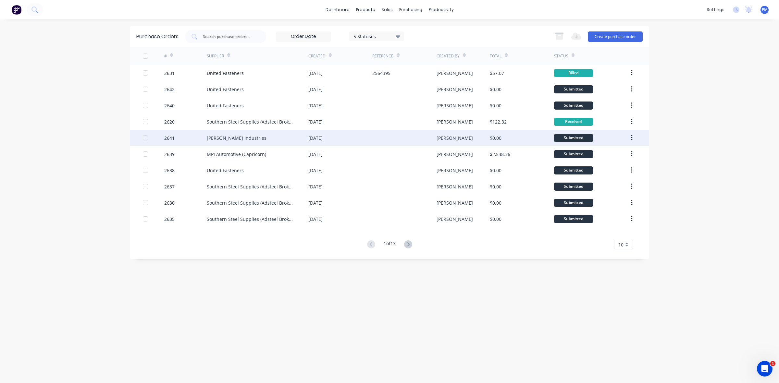
click at [296, 141] on div "[PERSON_NAME] Industries" at bounding box center [258, 138] width 102 height 16
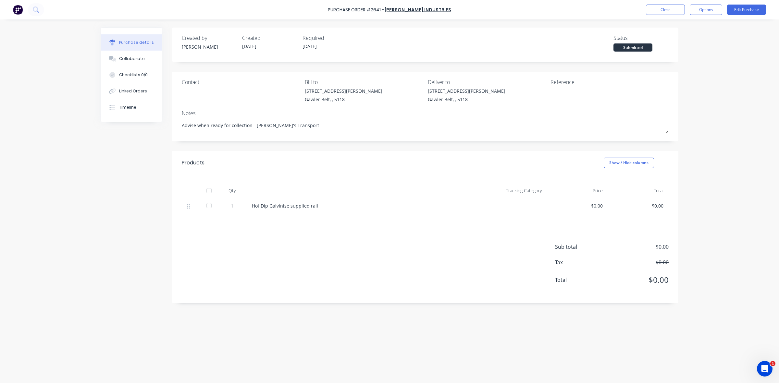
type textarea "x"
click at [139, 90] on div "Linked Orders" at bounding box center [133, 91] width 28 height 6
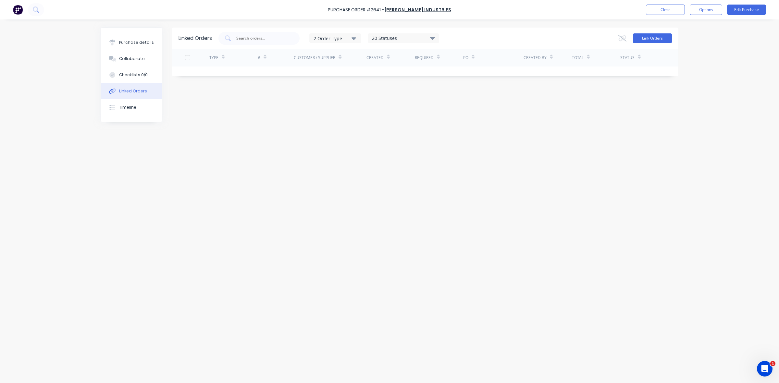
click at [648, 38] on button "Link Orders" at bounding box center [652, 38] width 39 height 10
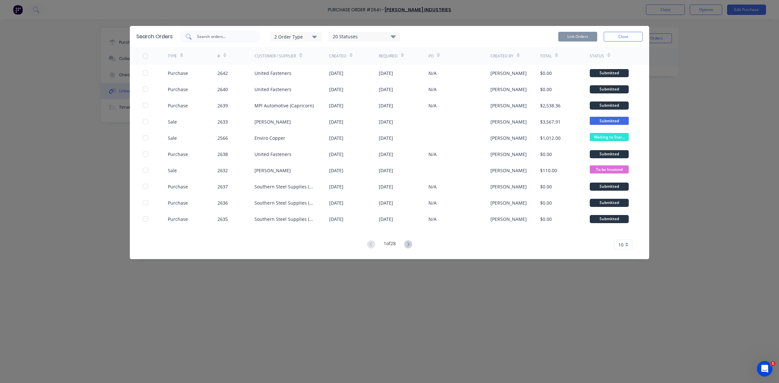
click at [213, 37] on input "text" at bounding box center [223, 36] width 54 height 6
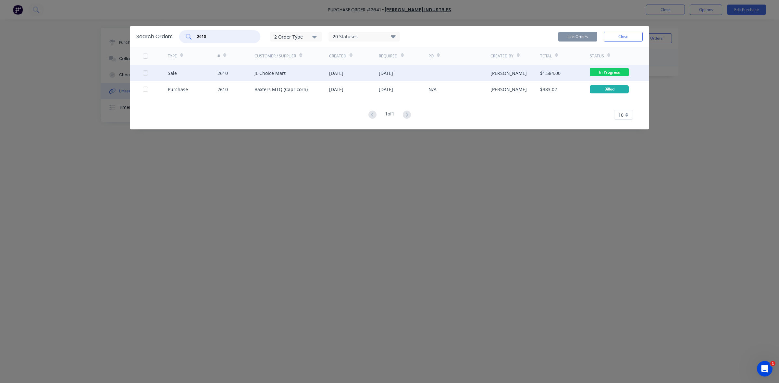
click at [144, 73] on div at bounding box center [145, 73] width 13 height 13
type input "2610"
click at [572, 36] on button "Link Orders" at bounding box center [577, 37] width 39 height 10
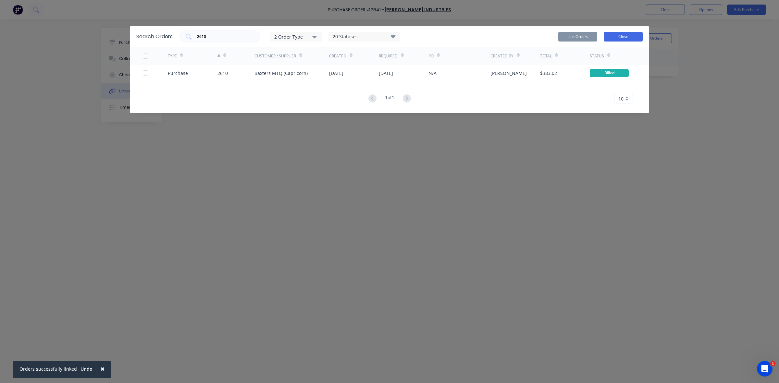
click at [631, 36] on button "Close" at bounding box center [623, 37] width 39 height 10
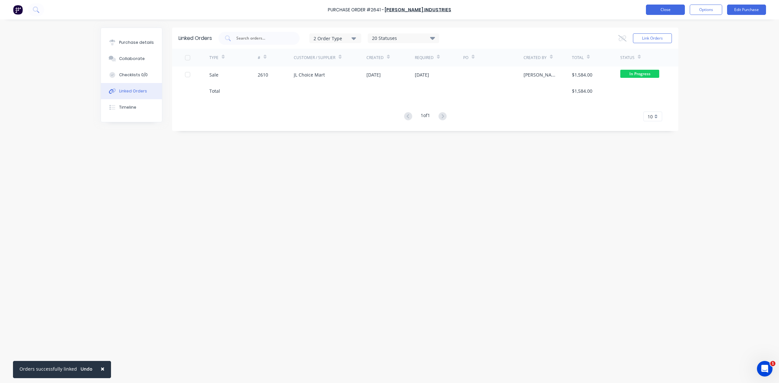
click at [667, 10] on button "Close" at bounding box center [665, 10] width 39 height 10
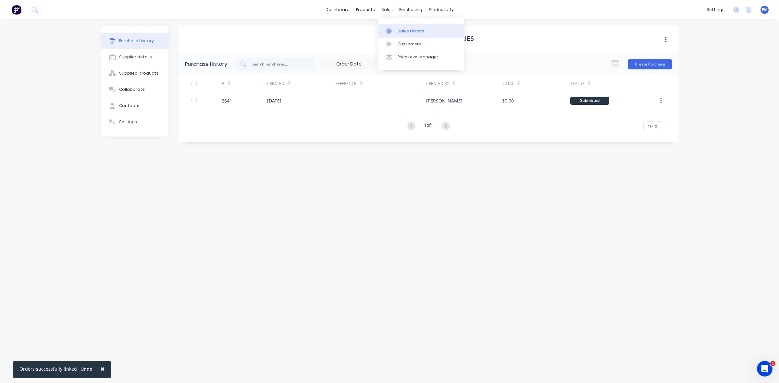
click at [400, 29] on div "Sales Orders" at bounding box center [411, 31] width 27 height 6
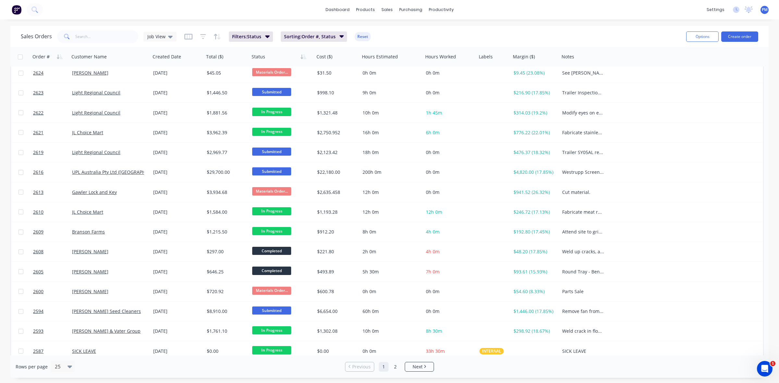
scroll to position [203, 0]
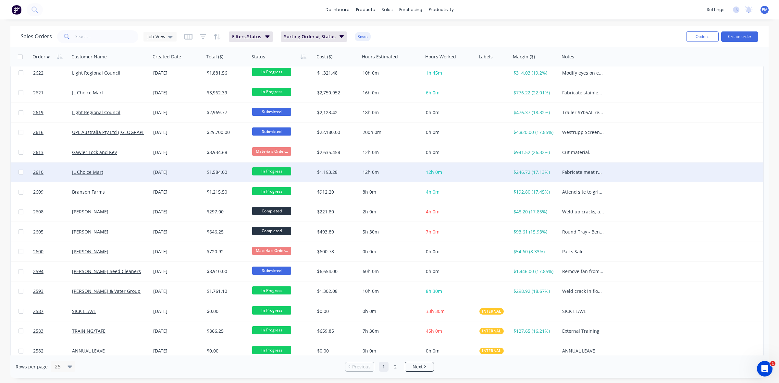
click at [116, 174] on div "JL Choice Mart" at bounding box center [108, 172] width 72 height 6
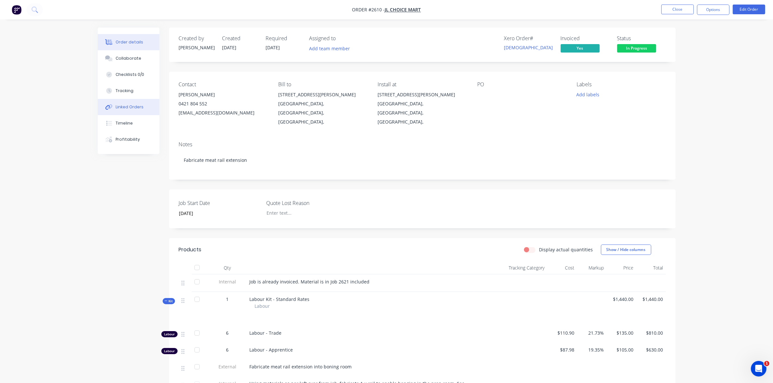
click at [127, 106] on div "Linked Orders" at bounding box center [130, 107] width 28 height 6
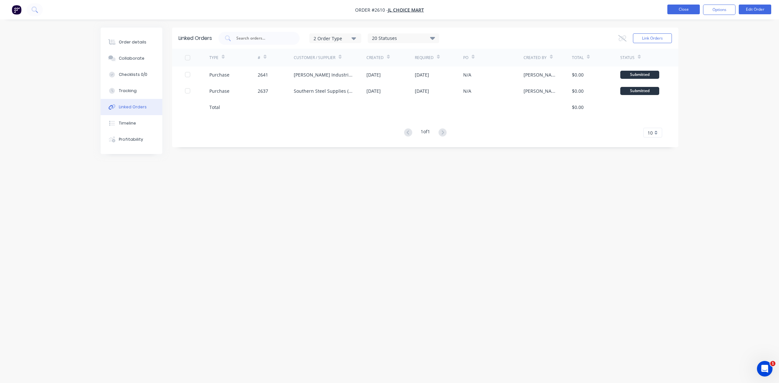
click at [694, 10] on button "Close" at bounding box center [684, 10] width 32 height 10
